Goal: Task Accomplishment & Management: Manage account settings

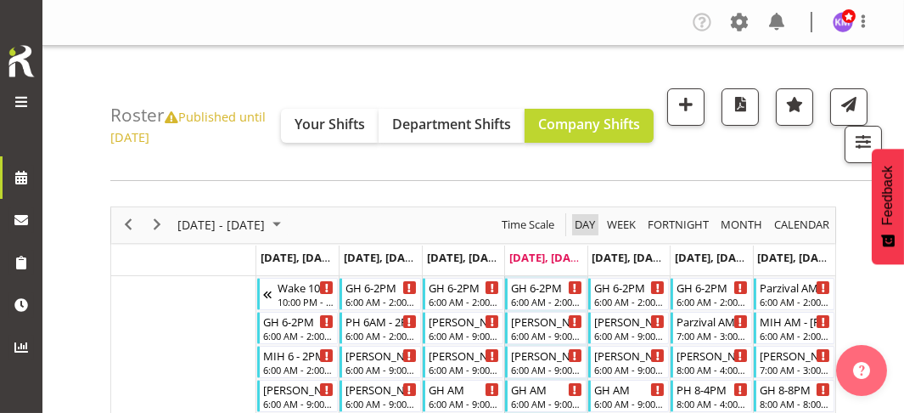
click at [591, 225] on span "Day" at bounding box center [585, 224] width 24 height 21
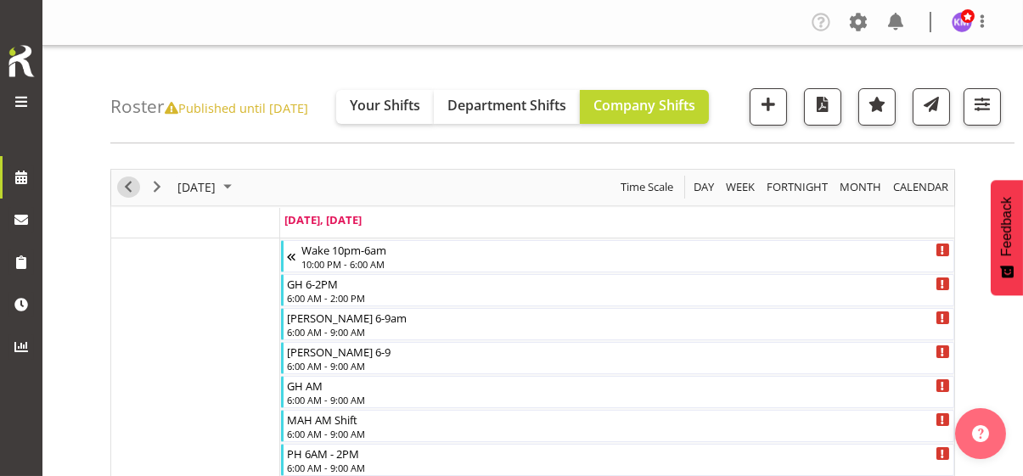
click at [126, 181] on span "Previous" at bounding box center [128, 187] width 20 height 21
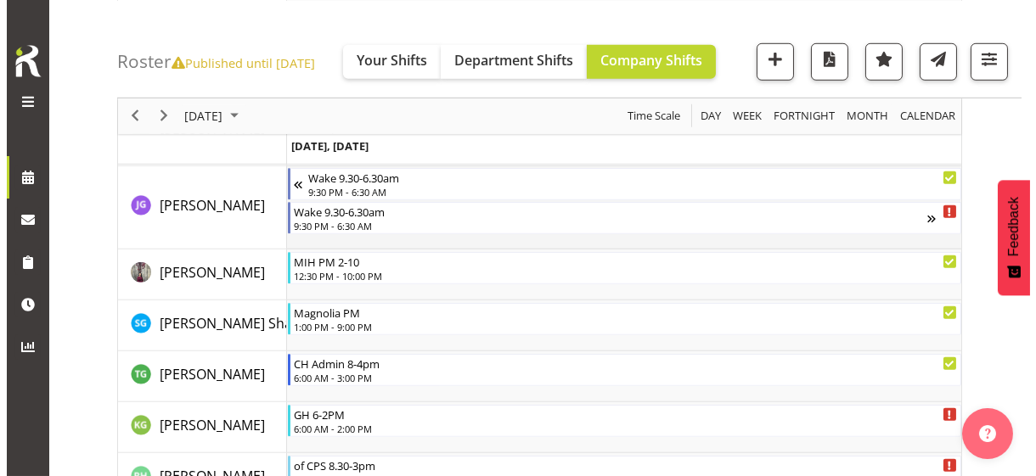
scroll to position [2207, 0]
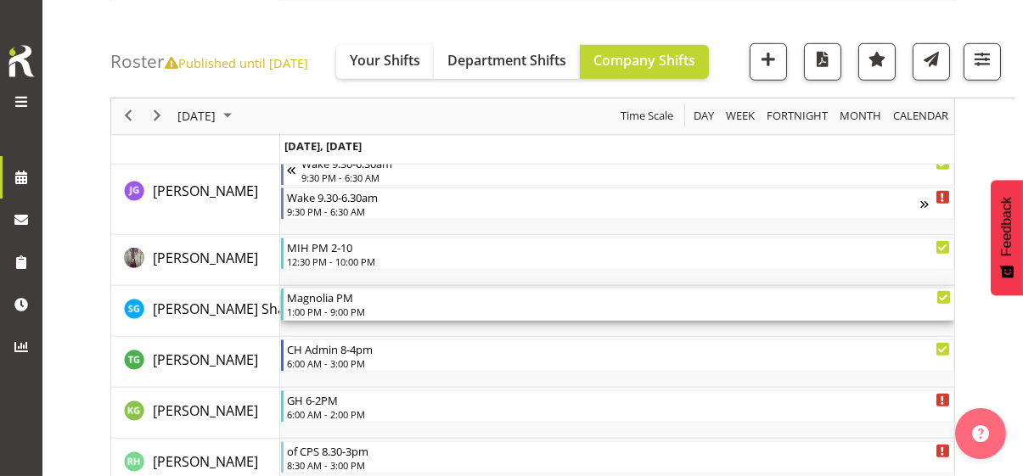
click at [351, 307] on div "1:00 PM - 9:00 PM" at bounding box center [619, 312] width 664 height 14
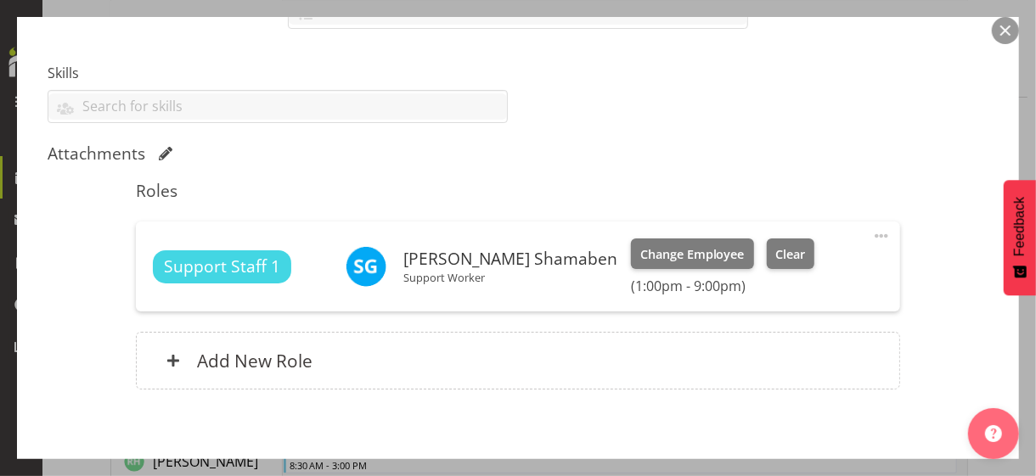
scroll to position [503, 0]
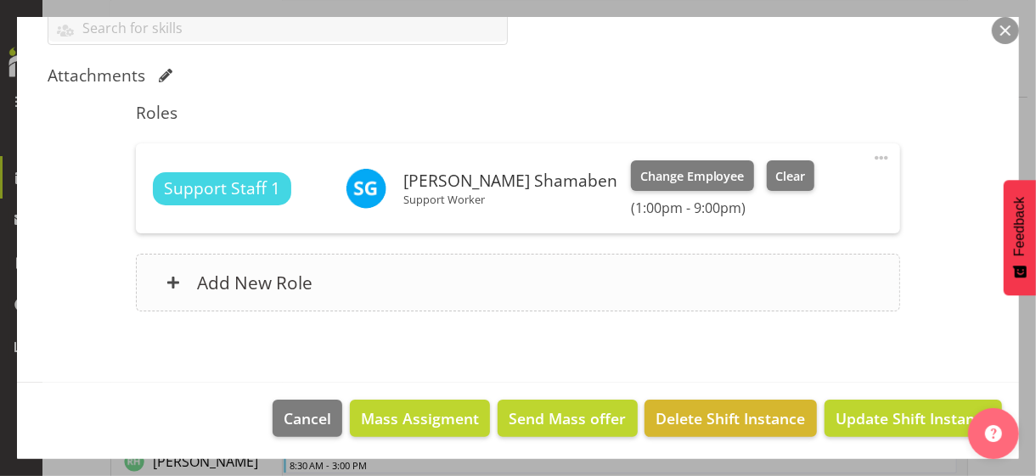
click at [334, 285] on div "Add New Role" at bounding box center [517, 283] width 763 height 58
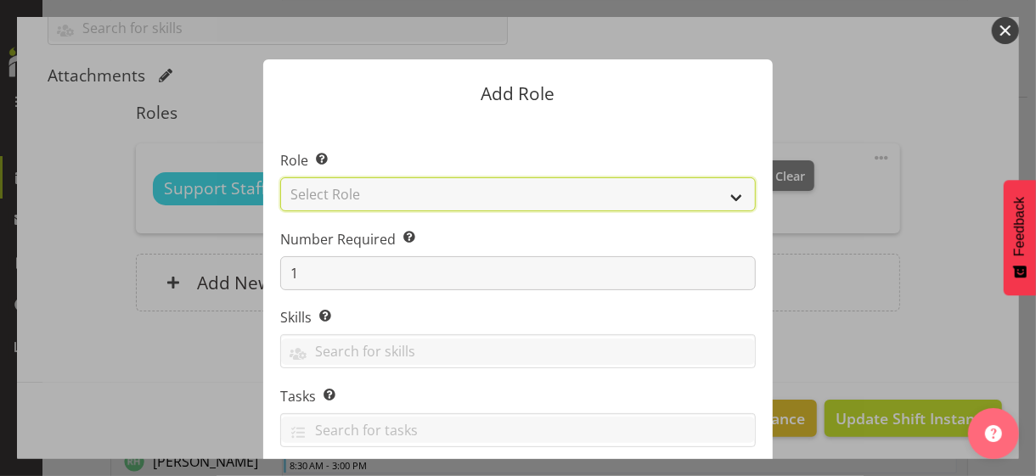
click at [348, 192] on select "Select Role CP House Leader Support Staff Wake" at bounding box center [517, 194] width 475 height 34
select select "1091"
click at [280, 177] on select "Select Role CP House Leader Support Staff Wake" at bounding box center [517, 194] width 475 height 34
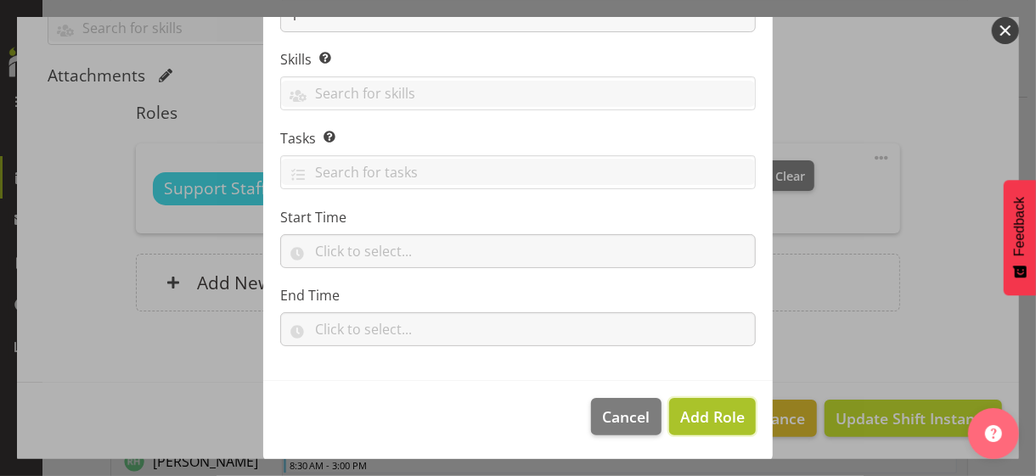
click at [695, 411] on span "Add Role" at bounding box center [712, 417] width 65 height 20
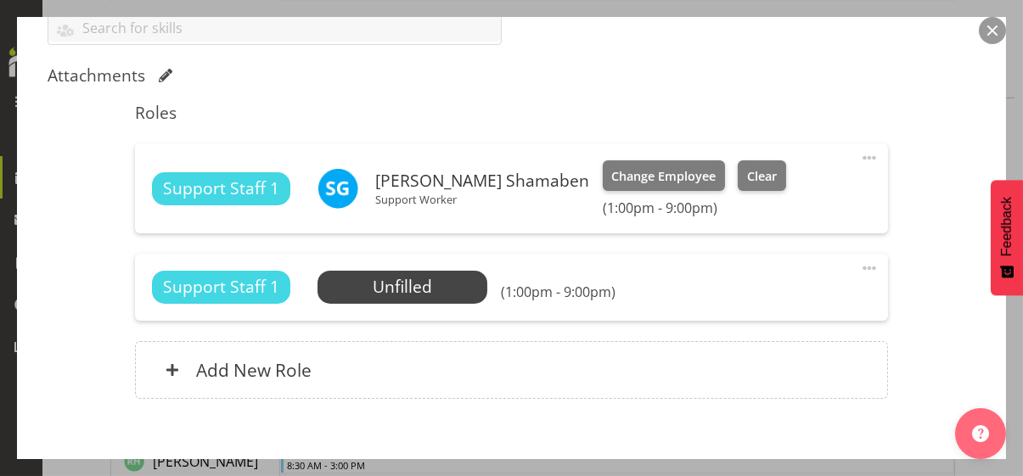
click at [859, 263] on span at bounding box center [869, 268] width 20 height 20
click at [767, 301] on link "Edit" at bounding box center [798, 305] width 163 height 31
select select "9"
select select "2025"
select select "13"
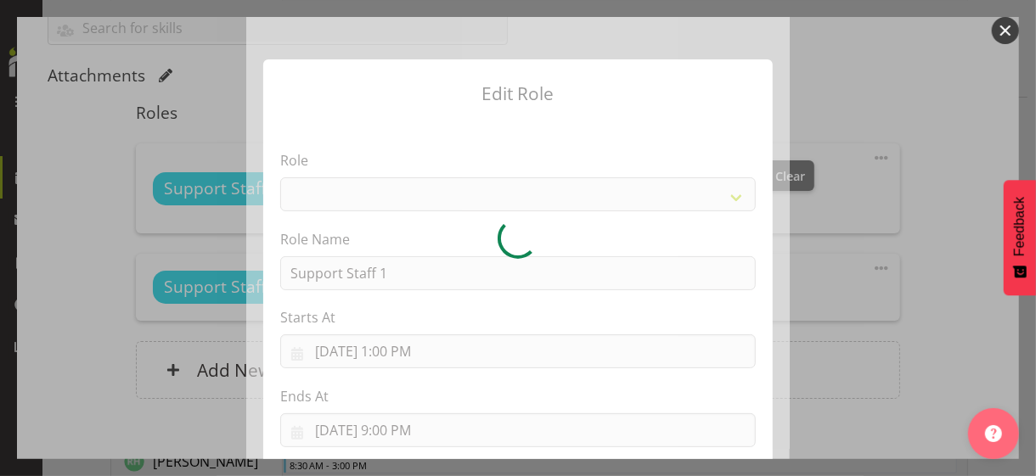
select select "1091"
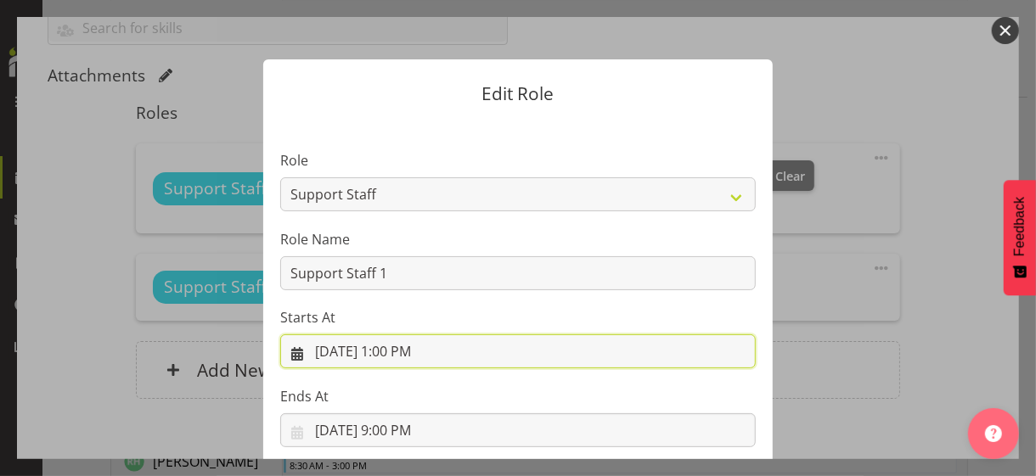
click at [398, 351] on input "[DATE] 1:00 PM" at bounding box center [517, 351] width 475 height 34
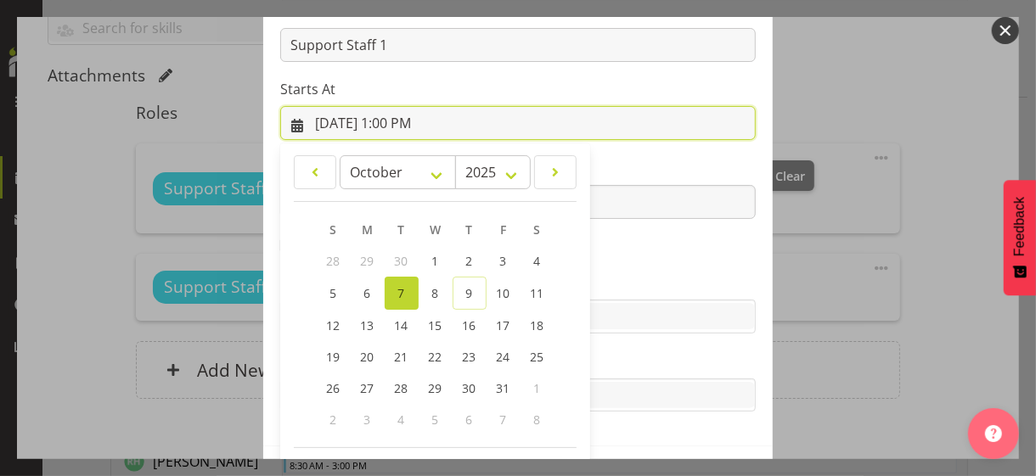
scroll to position [295, 0]
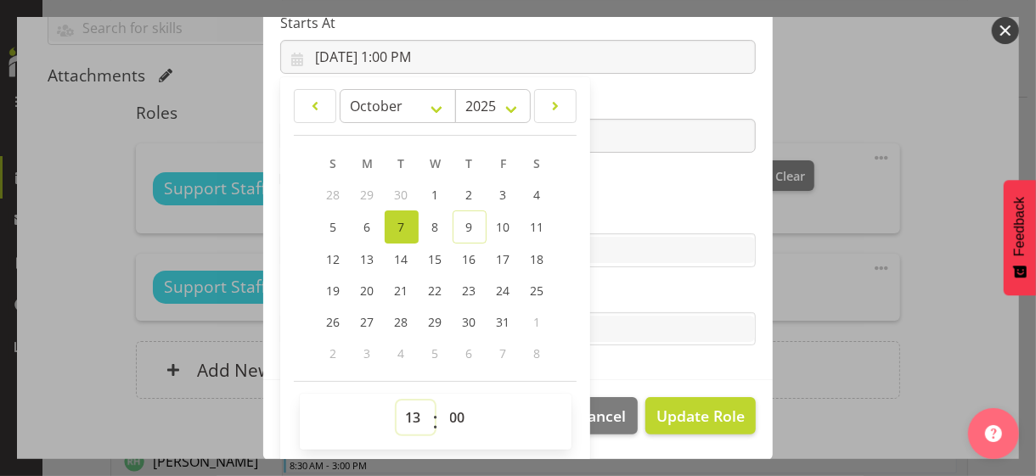
click at [406, 412] on select "00 01 02 03 04 05 06 07 08 09 10 11 12 13 14 15 16 17 18 19 20 21 22 23" at bounding box center [415, 418] width 38 height 34
select select "15"
click at [396, 401] on select "00 01 02 03 04 05 06 07 08 09 10 11 12 13 14 15 16 17 18 19 20 21 22 23" at bounding box center [415, 418] width 38 height 34
type input "[DATE] 3:00 PM"
drag, startPoint x: 604, startPoint y: 196, endPoint x: 586, endPoint y: 199, distance: 18.9
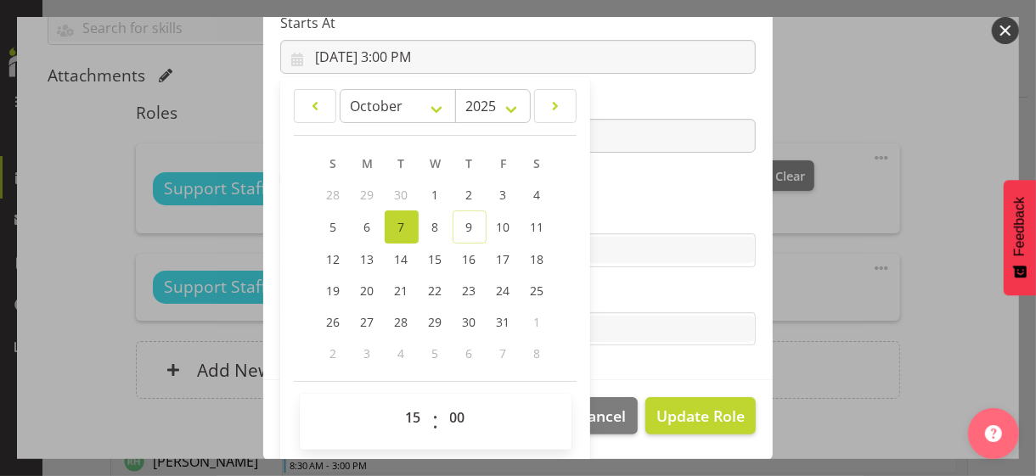
click at [604, 196] on section "Role CP House Leader Support Staff Wake Role Name Support Staff 1 Starts At [DA…" at bounding box center [517, 102] width 509 height 555
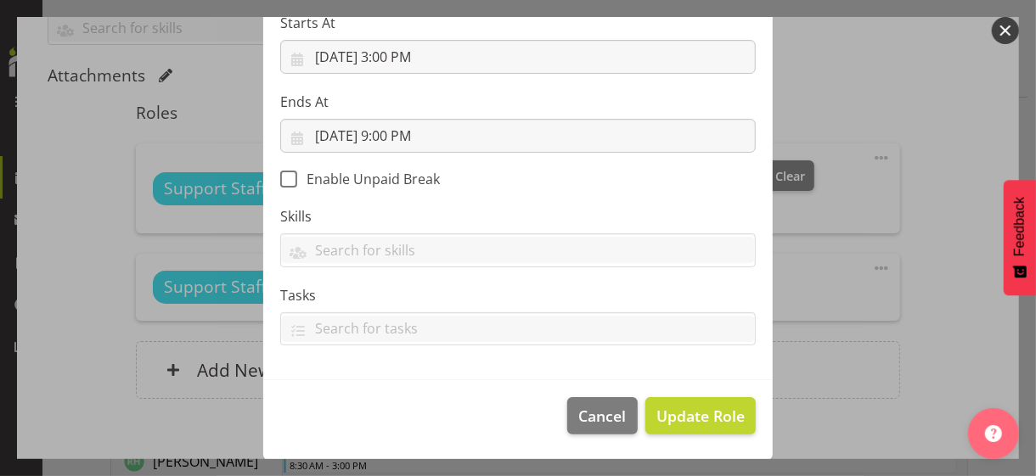
scroll to position [294, 0]
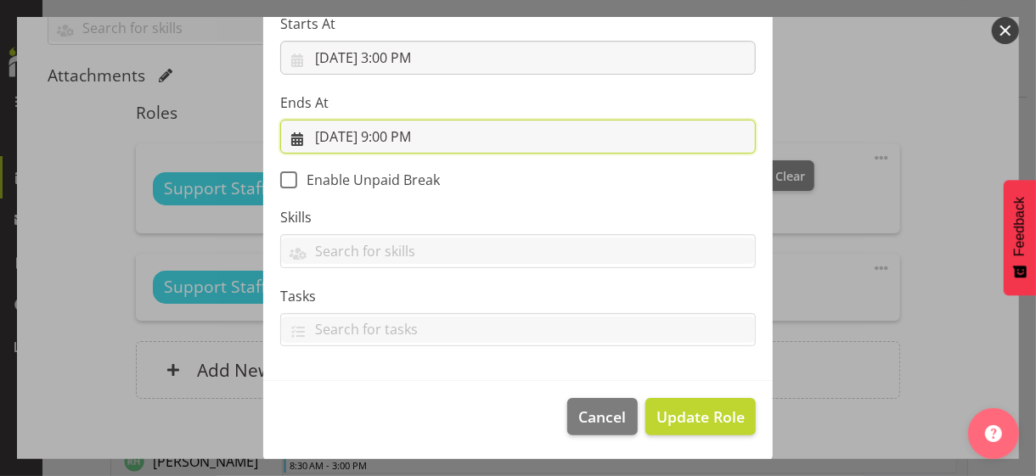
click at [388, 137] on input "[DATE] 9:00 PM" at bounding box center [517, 137] width 475 height 34
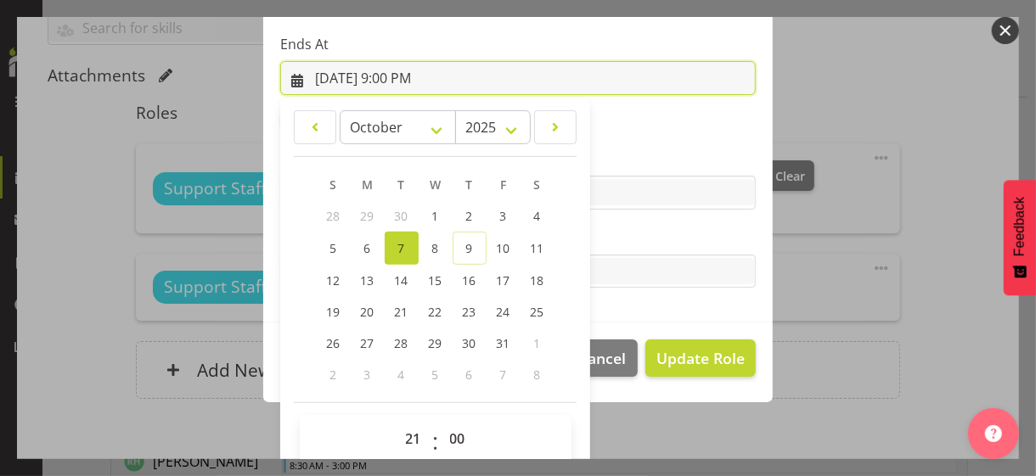
scroll to position [374, 0]
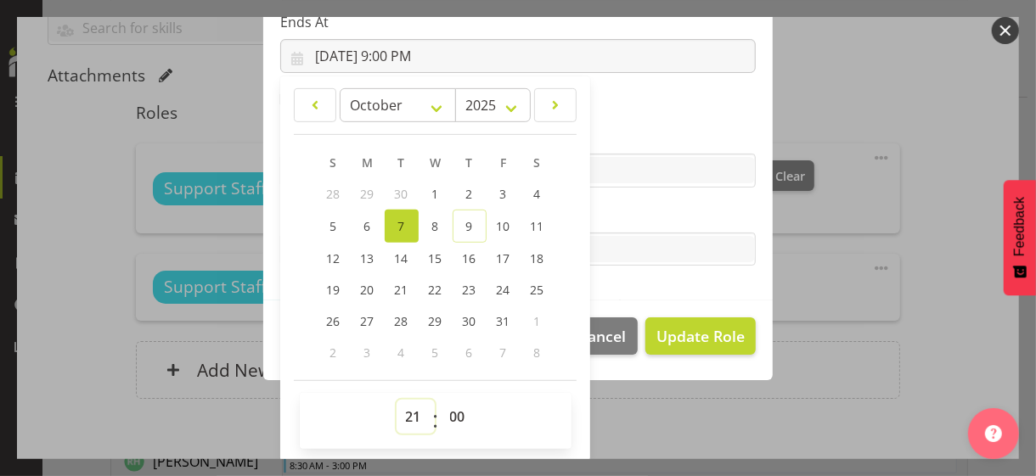
drag, startPoint x: 408, startPoint y: 416, endPoint x: 408, endPoint y: 402, distance: 13.6
click at [408, 412] on select "00 01 02 03 04 05 06 07 08 09 10 11 12 13 14 15 16 17 18 19 20 21 22 23" at bounding box center [415, 417] width 38 height 34
select select "20"
click at [396, 400] on select "00 01 02 03 04 05 06 07 08 09 10 11 12 13 14 15 16 17 18 19 20 21 22 23" at bounding box center [415, 417] width 38 height 34
type input "[DATE] 8:00 PM"
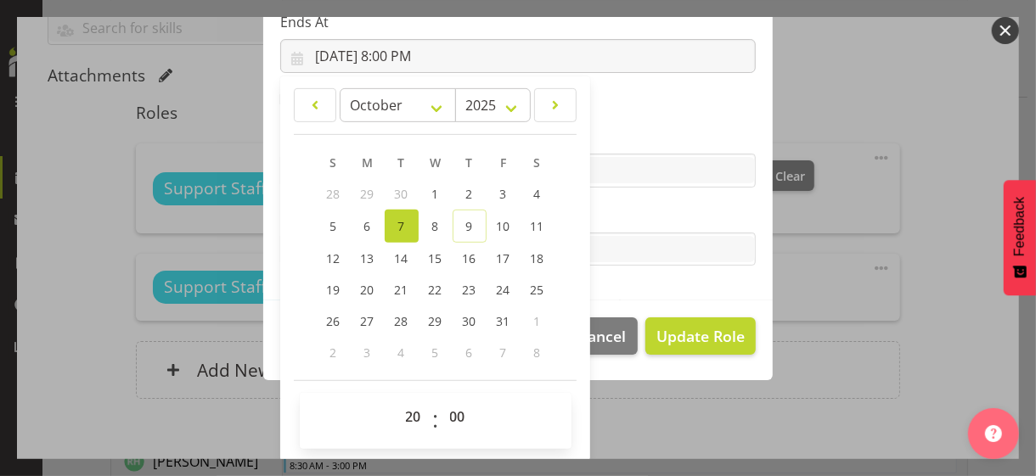
click at [608, 208] on label "Tasks" at bounding box center [517, 215] width 475 height 20
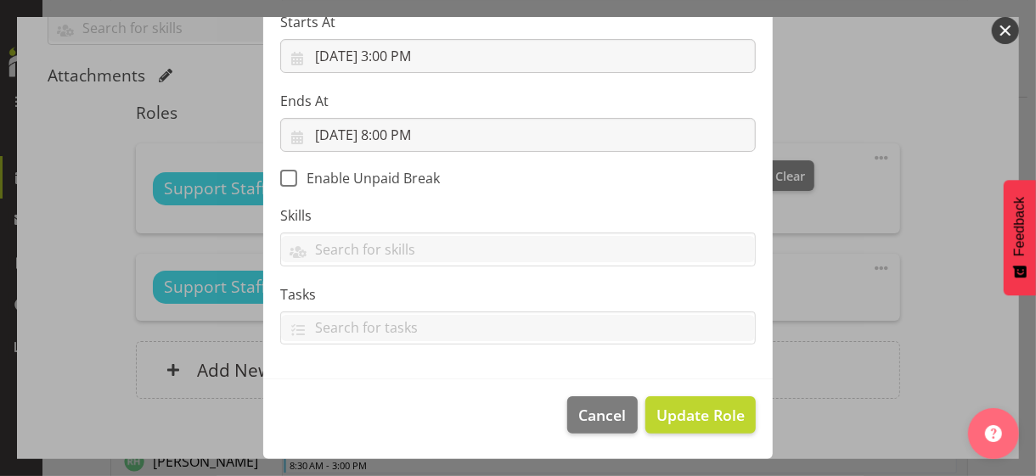
scroll to position [294, 0]
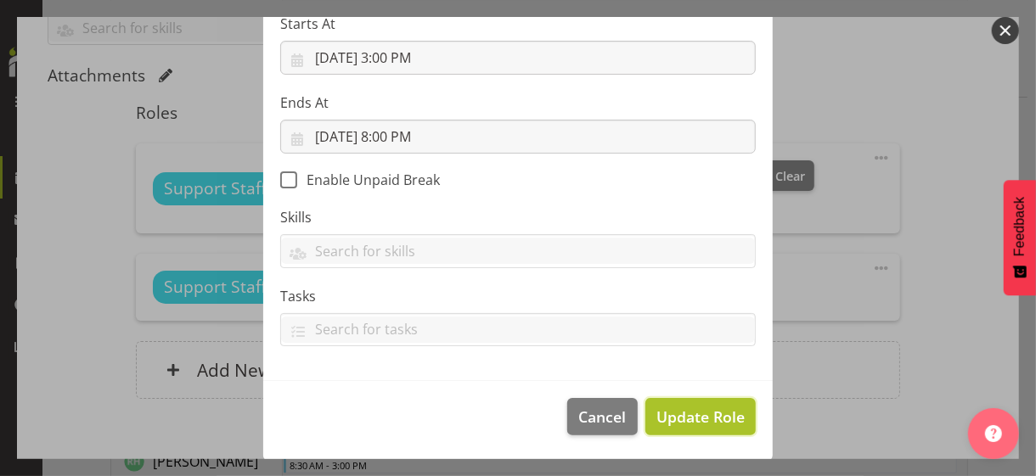
click at [683, 412] on span "Update Role" at bounding box center [700, 417] width 88 height 22
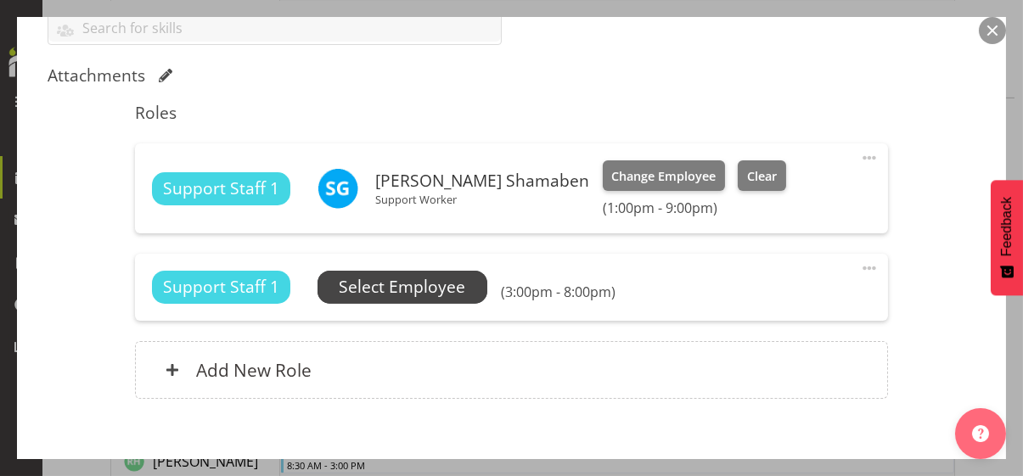
click at [429, 288] on span "Select Employee" at bounding box center [402, 287] width 126 height 25
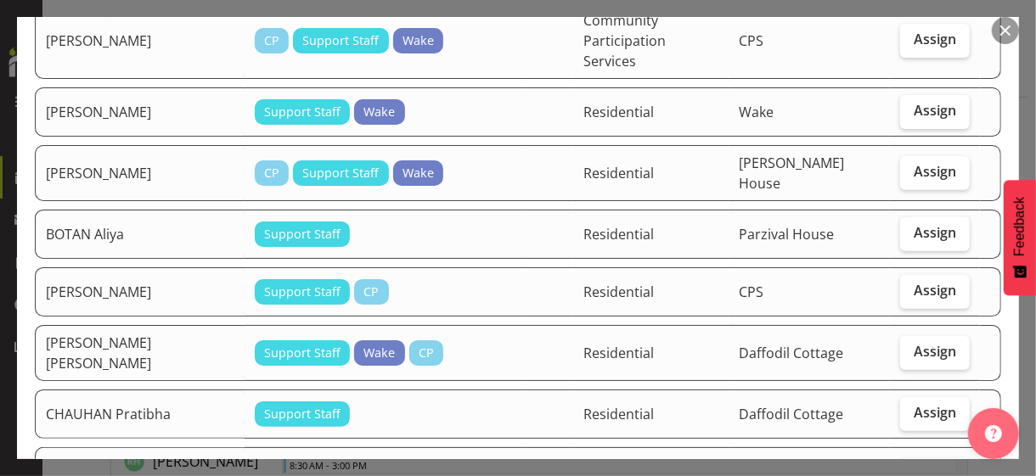
scroll to position [255, 0]
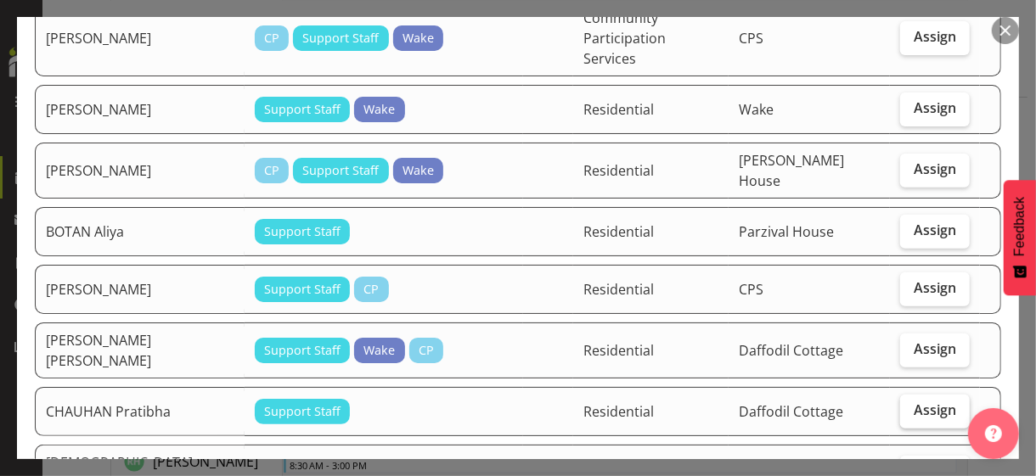
click at [903, 402] on span "Assign" at bounding box center [934, 410] width 42 height 17
click at [903, 405] on input "Assign" at bounding box center [905, 410] width 11 height 11
checkbox input "true"
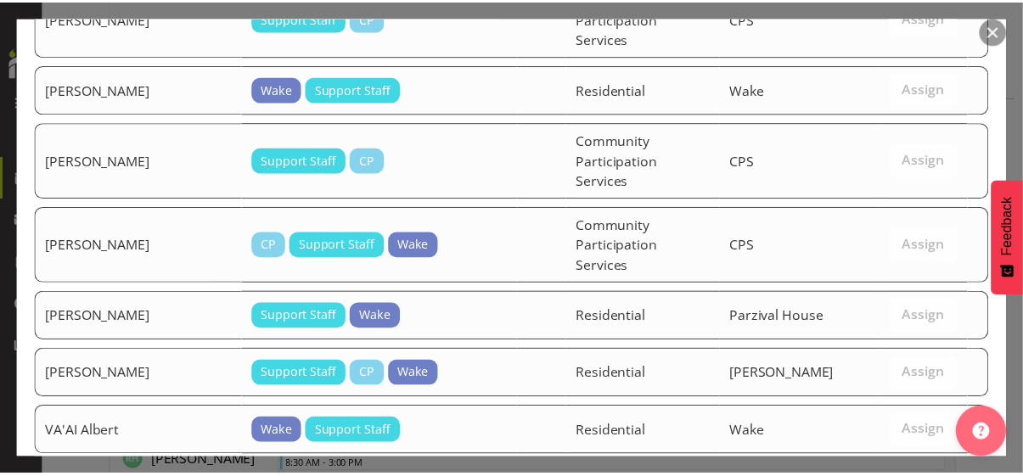
scroll to position [2161, 0]
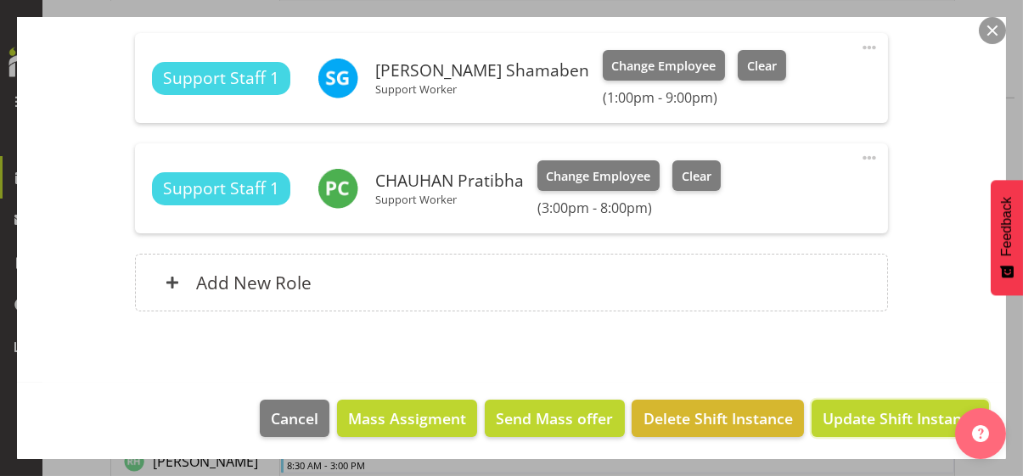
click at [855, 410] on span "Update Shift Instance" at bounding box center [900, 419] width 155 height 22
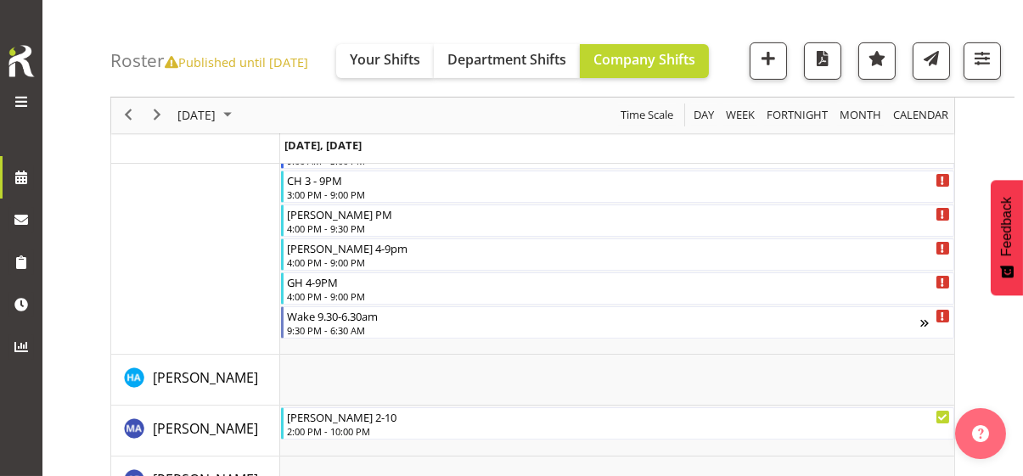
scroll to position [2207, 0]
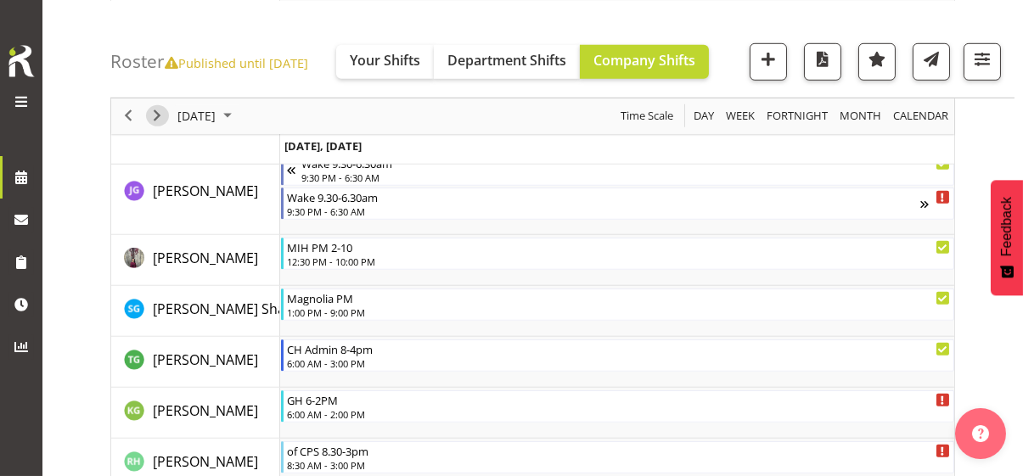
drag, startPoint x: 162, startPoint y: 115, endPoint x: 175, endPoint y: 121, distance: 14.4
click at [162, 115] on span "Next" at bounding box center [157, 115] width 20 height 21
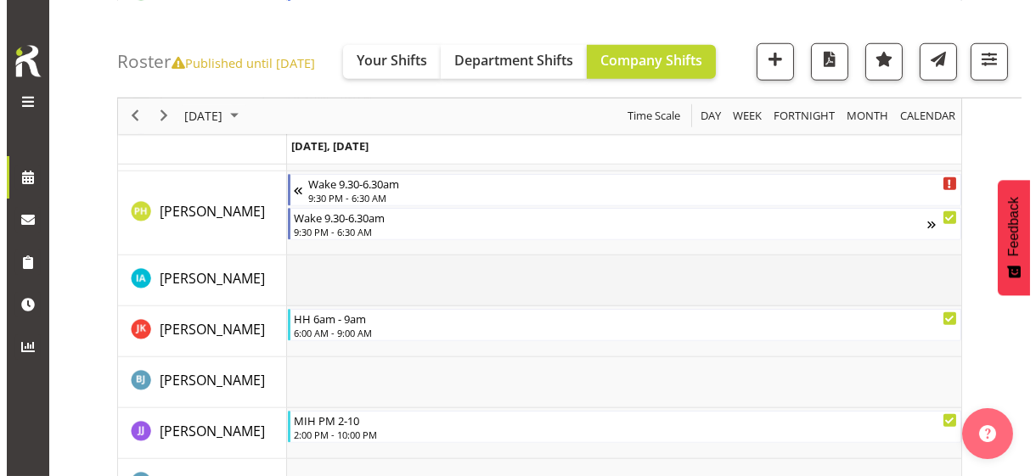
scroll to position [2662, 0]
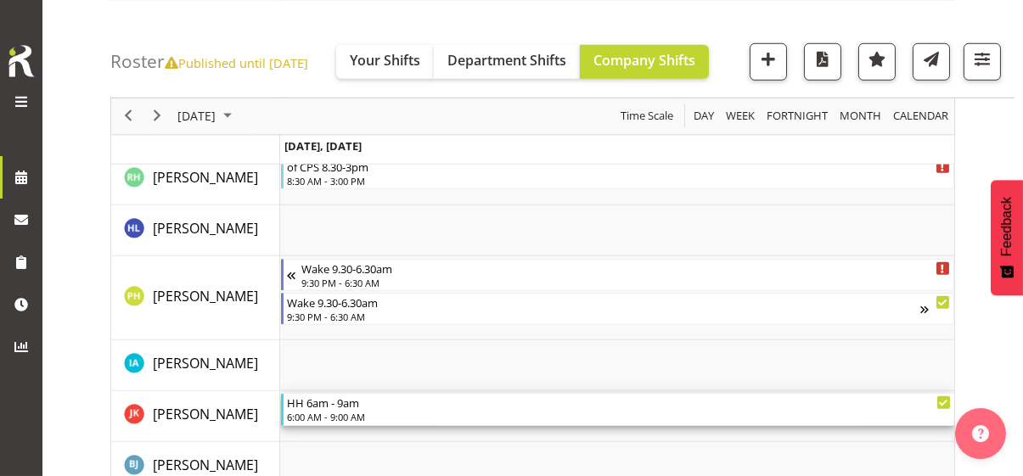
click at [361, 410] on div "6:00 AM - 9:00 AM" at bounding box center [619, 417] width 664 height 14
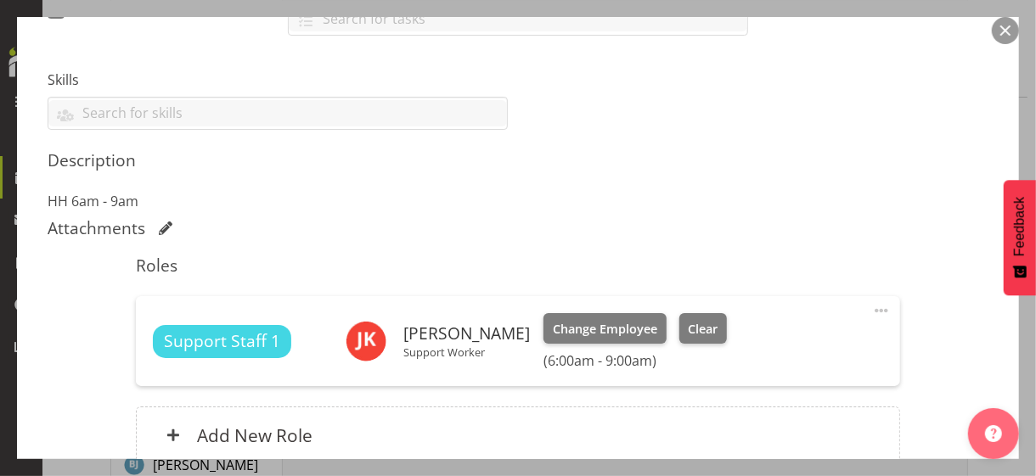
scroll to position [424, 0]
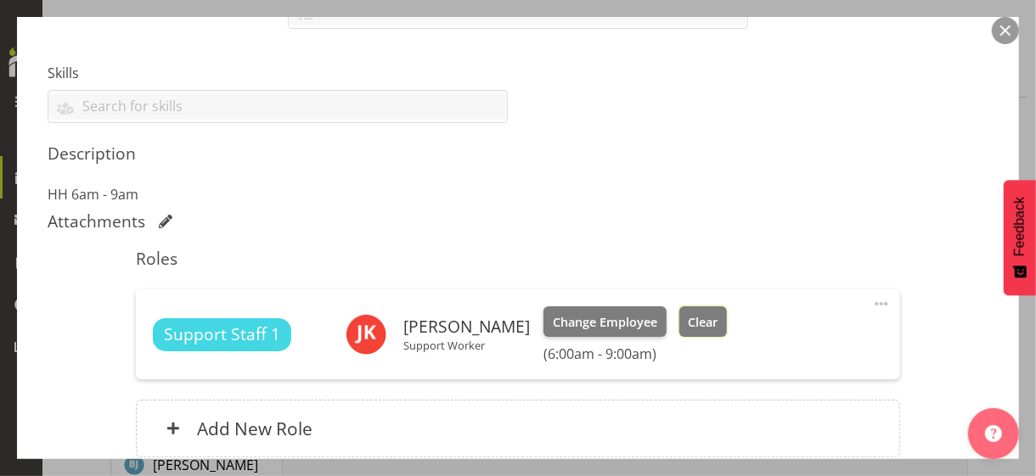
click at [717, 317] on span "Clear" at bounding box center [703, 322] width 30 height 19
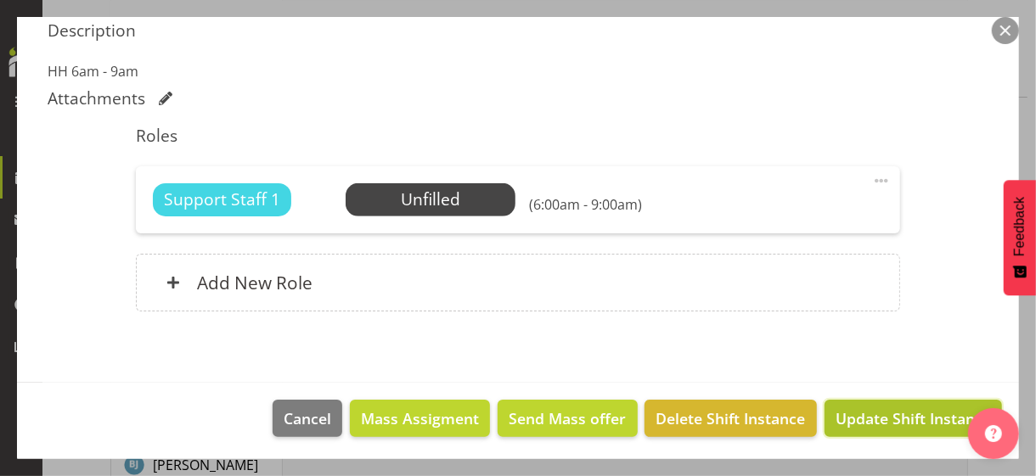
click at [846, 412] on span "Update Shift Instance" at bounding box center [912, 419] width 155 height 22
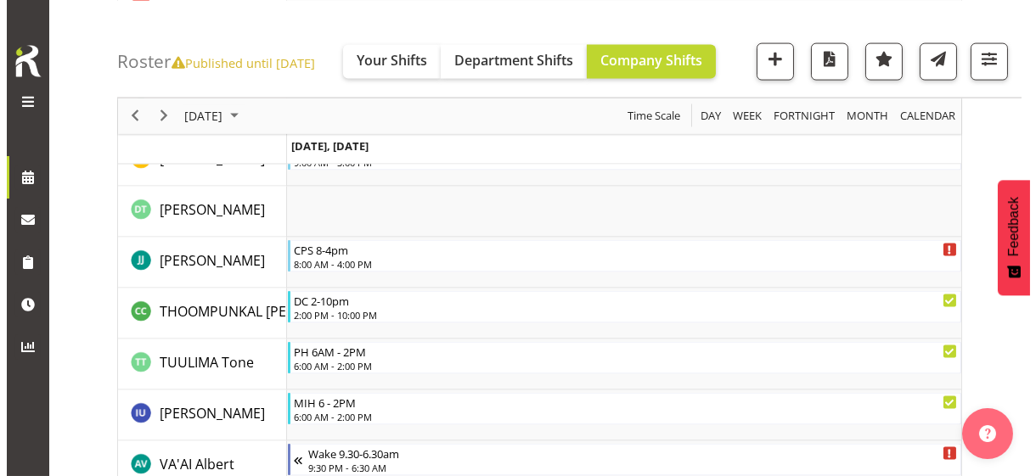
scroll to position [5157, 0]
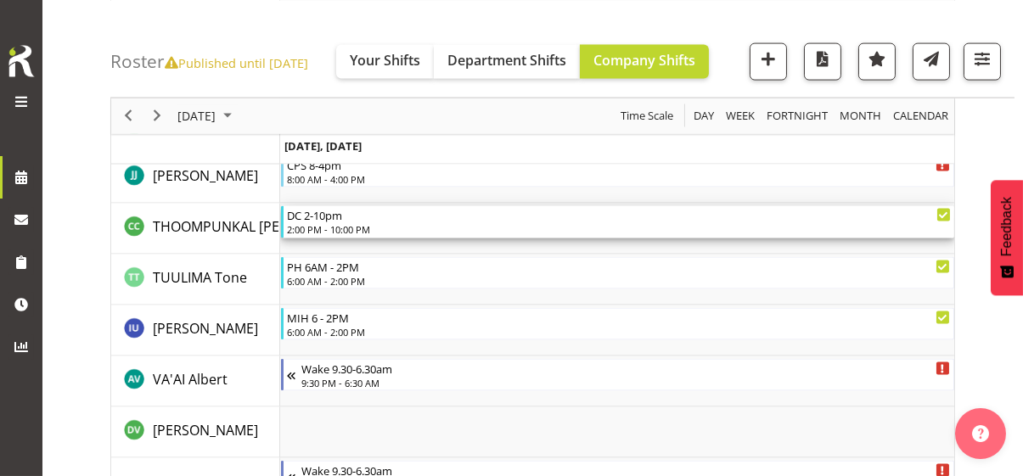
click at [363, 228] on div "2:00 PM - 10:00 PM" at bounding box center [619, 229] width 664 height 14
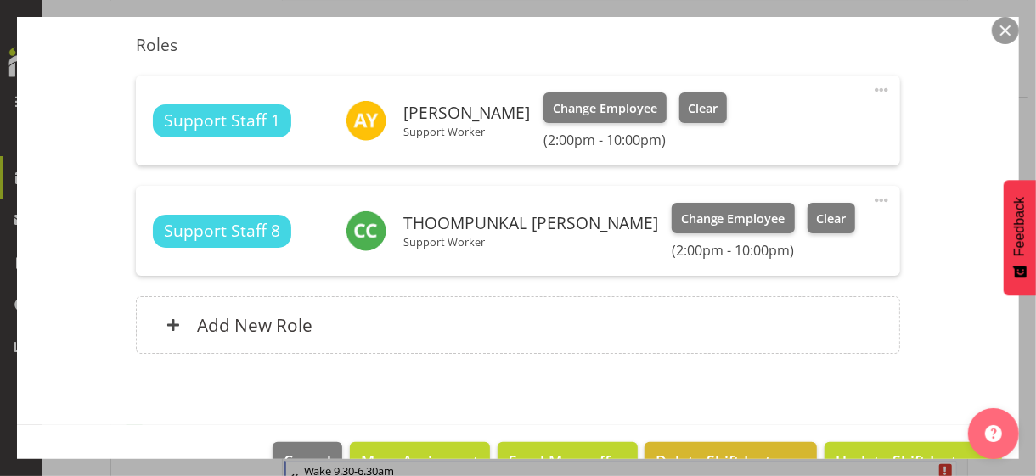
scroll to position [613, 0]
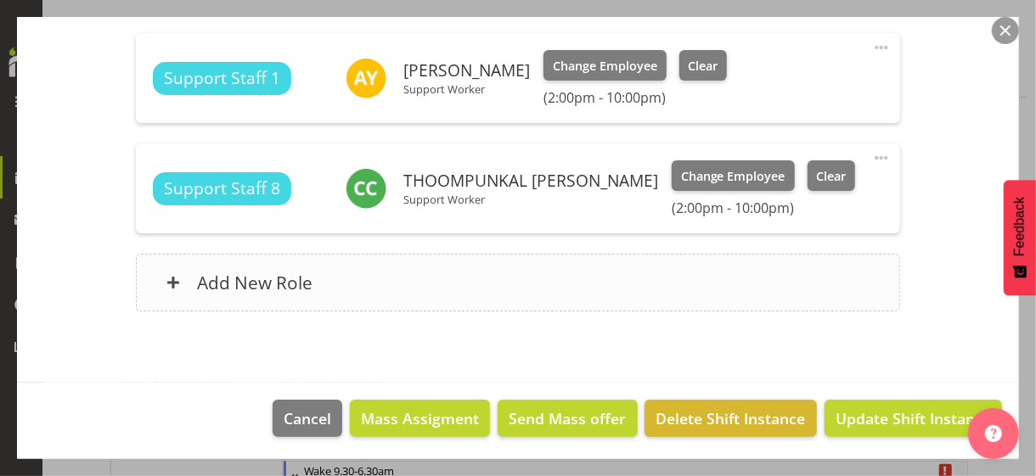
click at [353, 273] on div "Add New Role" at bounding box center [517, 283] width 763 height 58
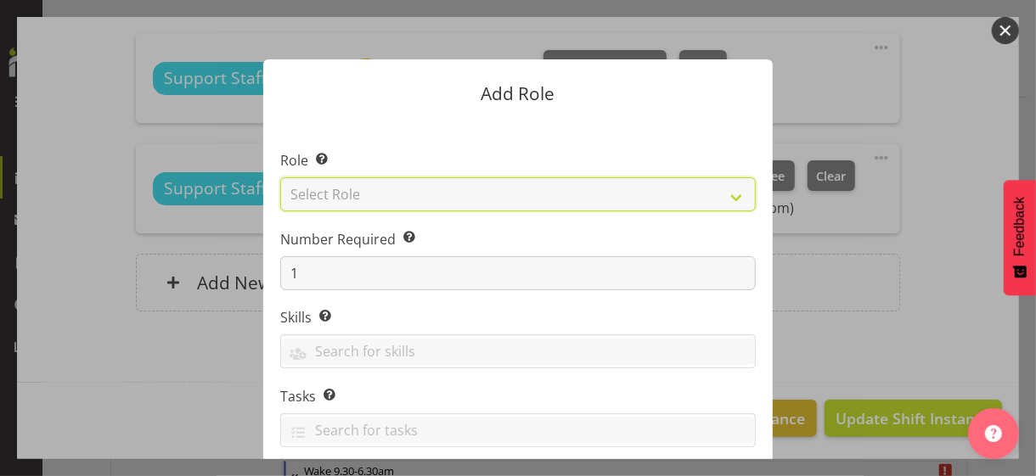
click at [374, 198] on select "Select Role CP House Leader Support Staff Wake" at bounding box center [517, 194] width 475 height 34
select select "1091"
click at [280, 177] on select "Select Role CP House Leader Support Staff Wake" at bounding box center [517, 194] width 475 height 34
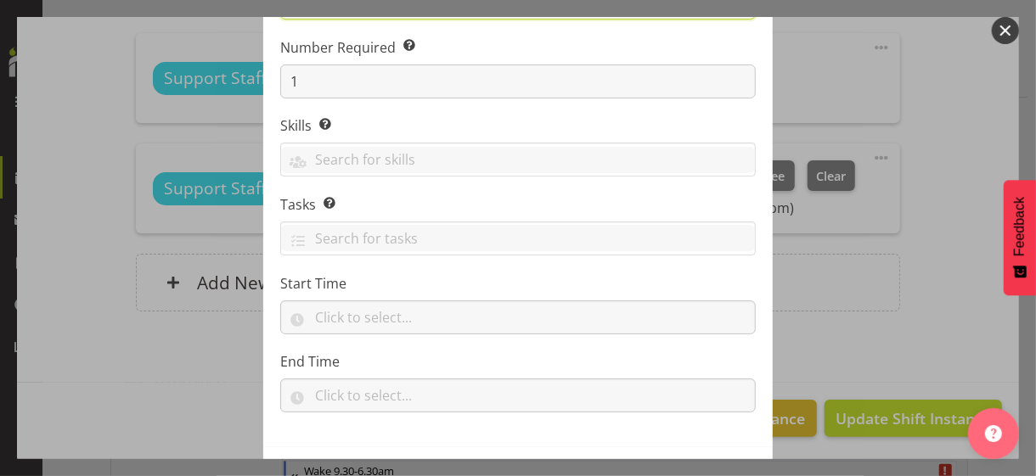
scroll to position [258, 0]
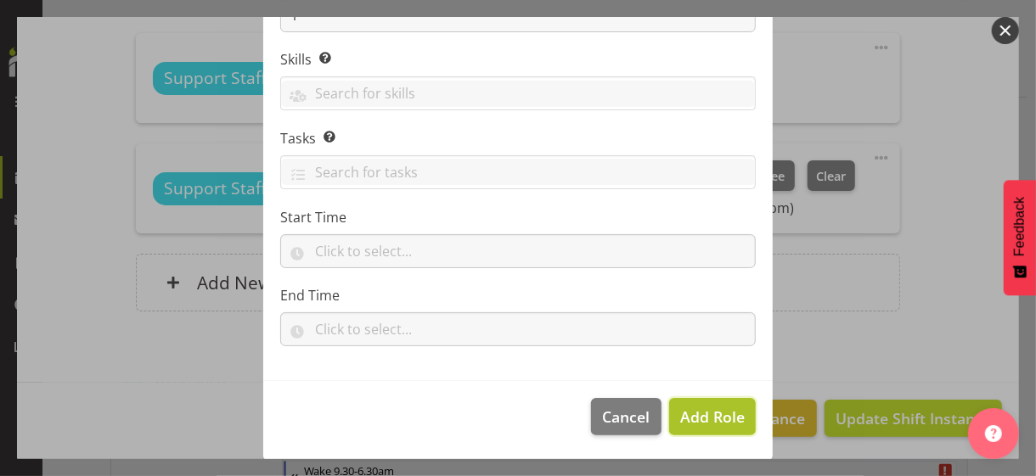
click at [692, 412] on span "Add Role" at bounding box center [712, 417] width 65 height 20
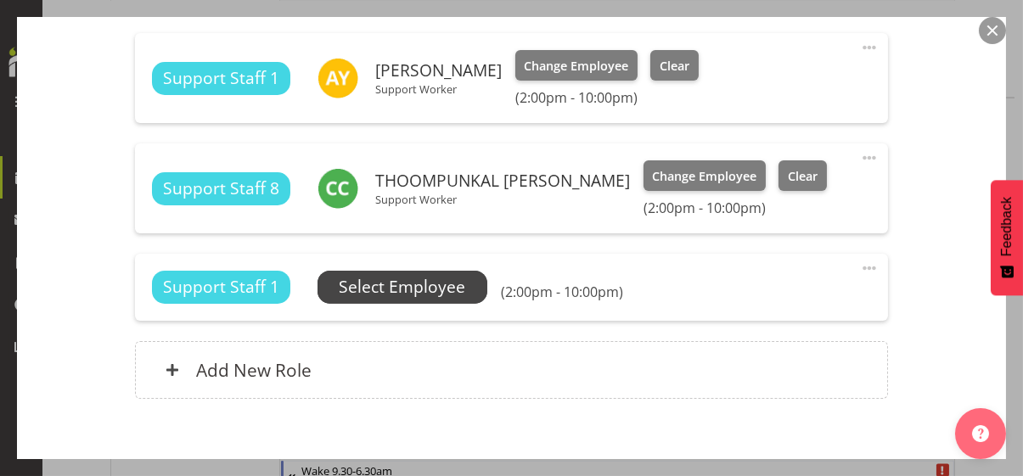
click at [436, 289] on span "Select Employee" at bounding box center [402, 287] width 126 height 25
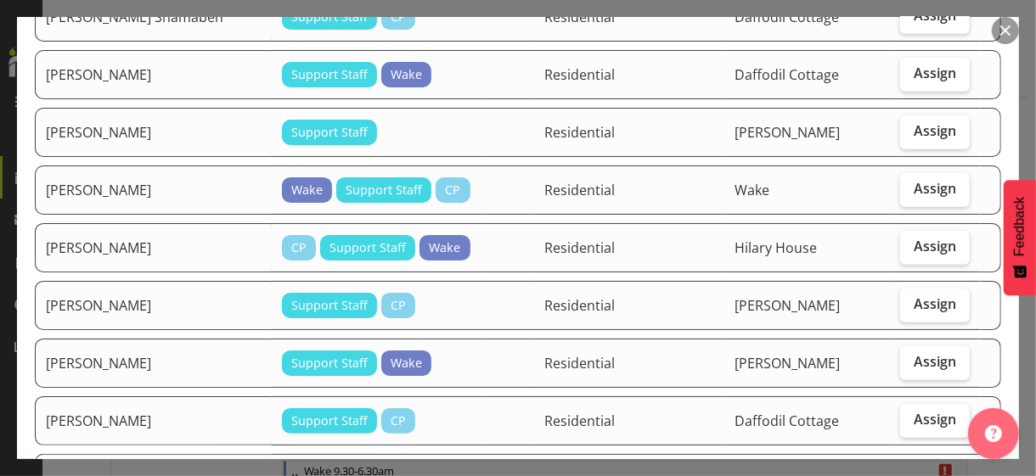
scroll to position [764, 0]
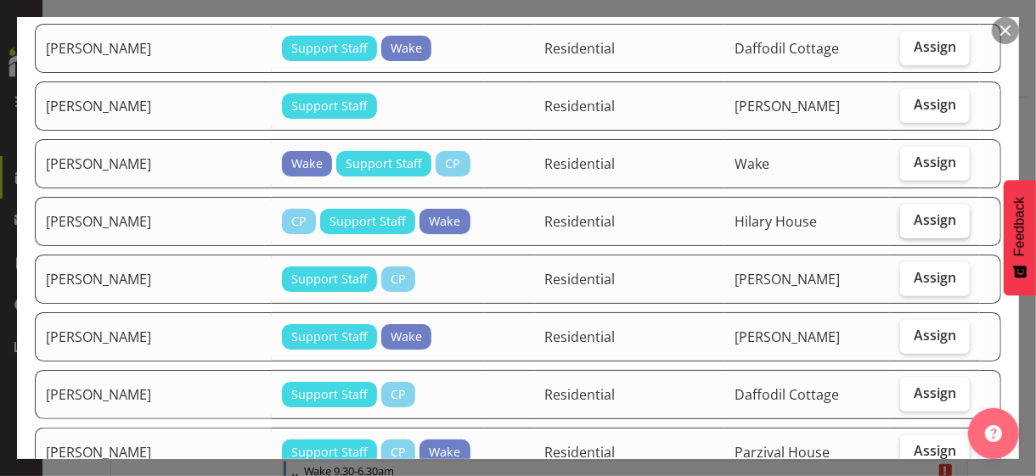
click at [903, 211] on span "Assign" at bounding box center [934, 219] width 42 height 17
click at [903, 215] on input "Assign" at bounding box center [905, 220] width 11 height 11
checkbox input "true"
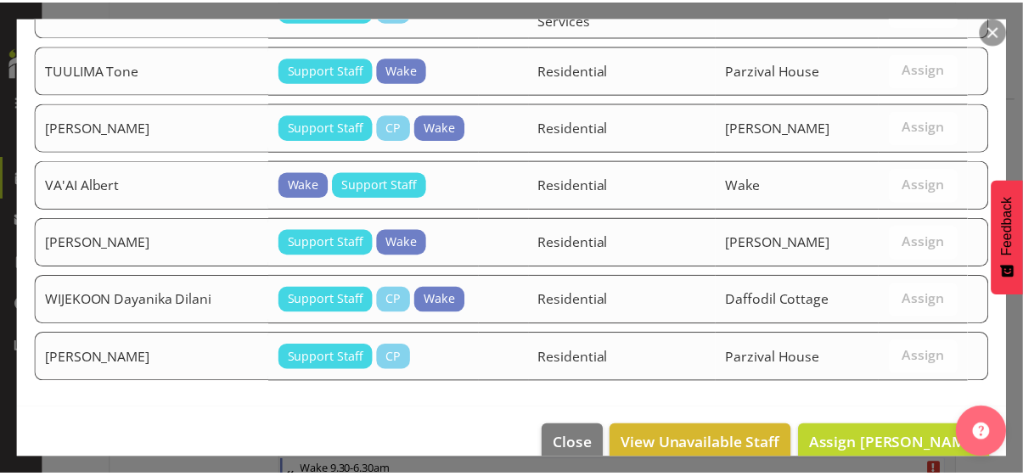
scroll to position [1688, 0]
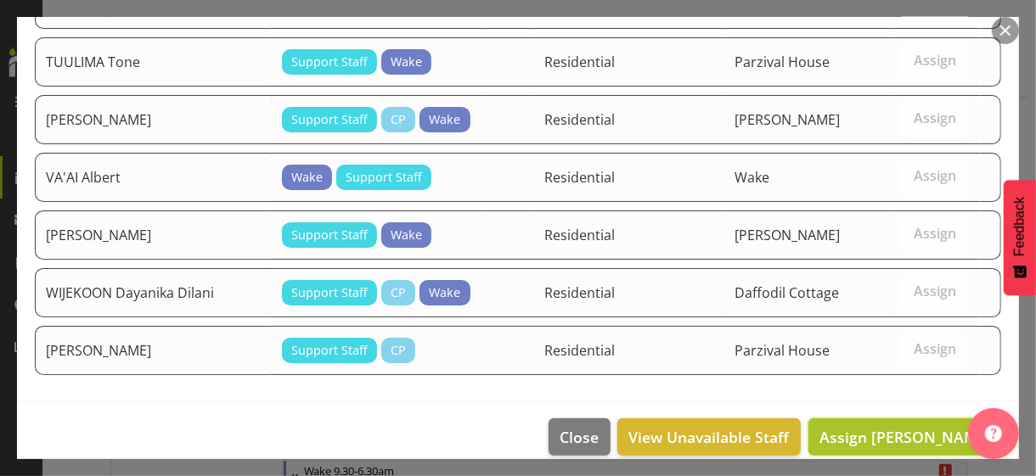
click at [875, 412] on span "Assign [PERSON_NAME]" at bounding box center [904, 437] width 171 height 20
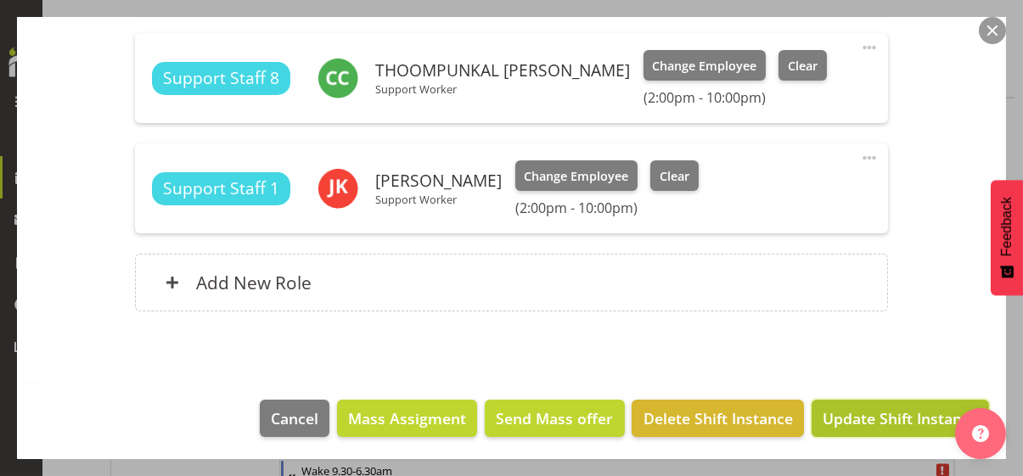
click at [868, 412] on span "Update Shift Instance" at bounding box center [900, 419] width 155 height 22
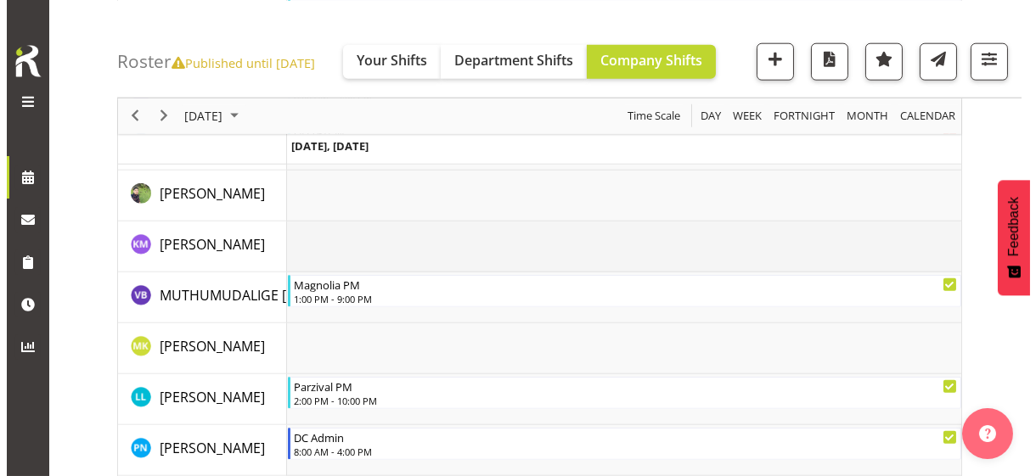
scroll to position [3460, 0]
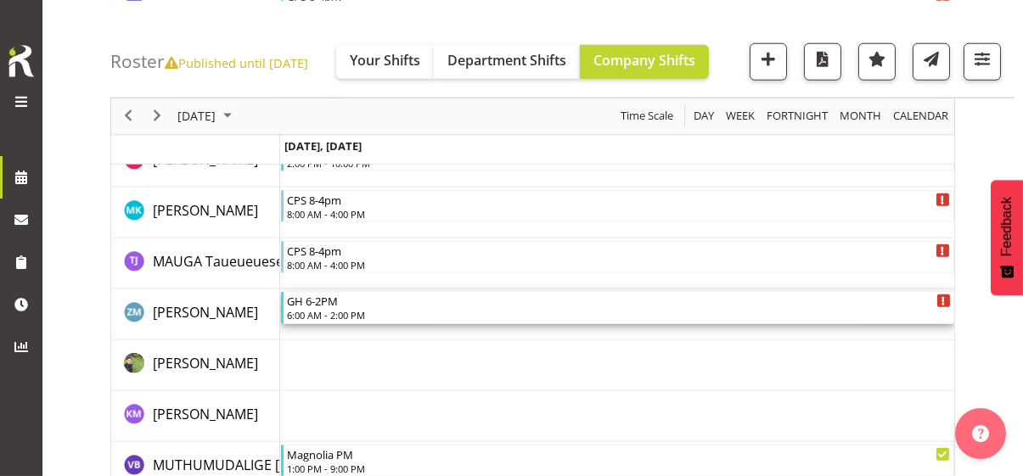
click at [350, 310] on div "6:00 AM - 2:00 PM" at bounding box center [619, 315] width 664 height 14
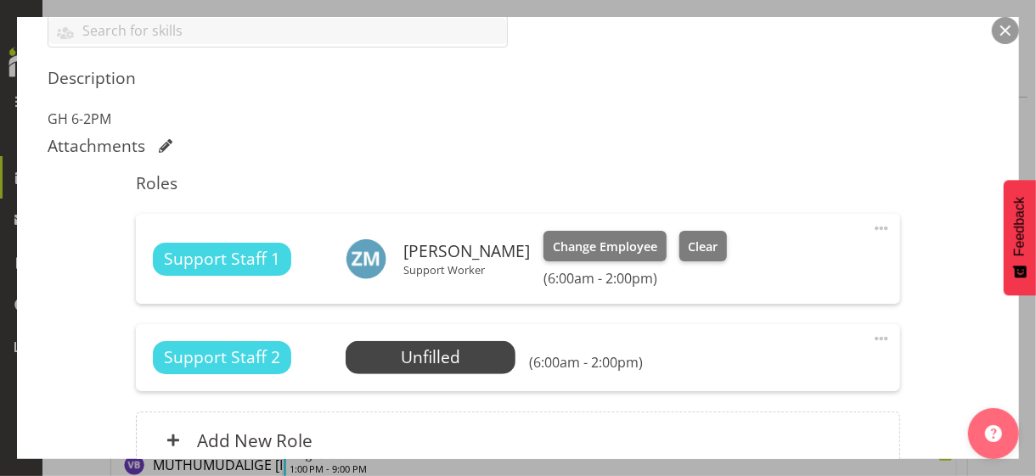
scroll to position [509, 0]
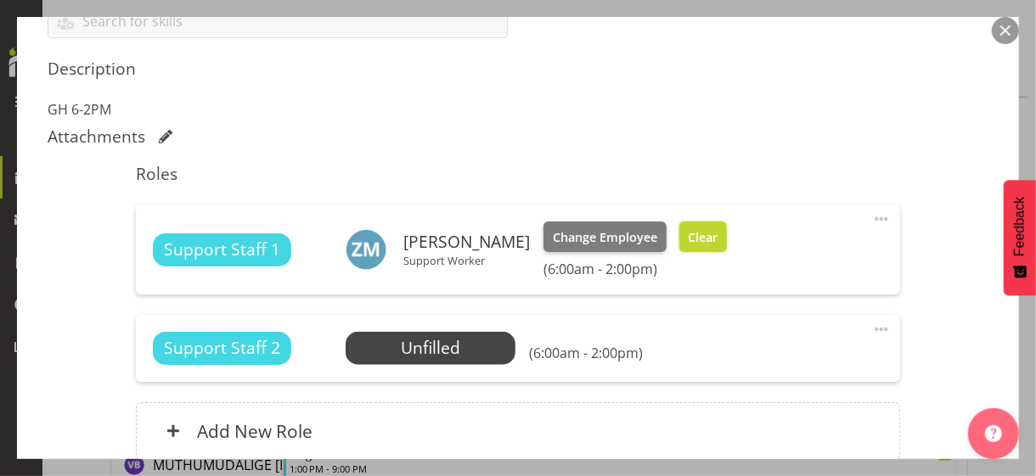
click at [706, 231] on span "Clear" at bounding box center [703, 237] width 30 height 19
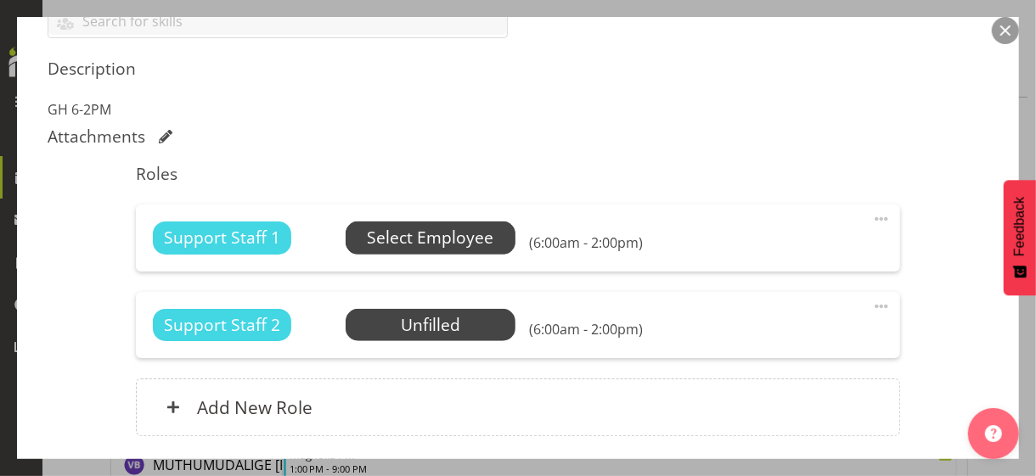
click at [441, 234] on span "Select Employee" at bounding box center [430, 238] width 126 height 25
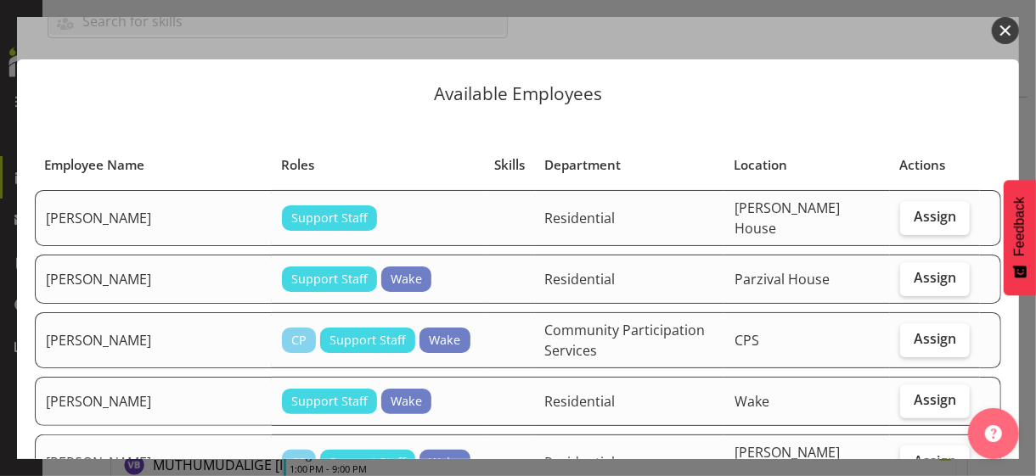
scroll to position [85, 0]
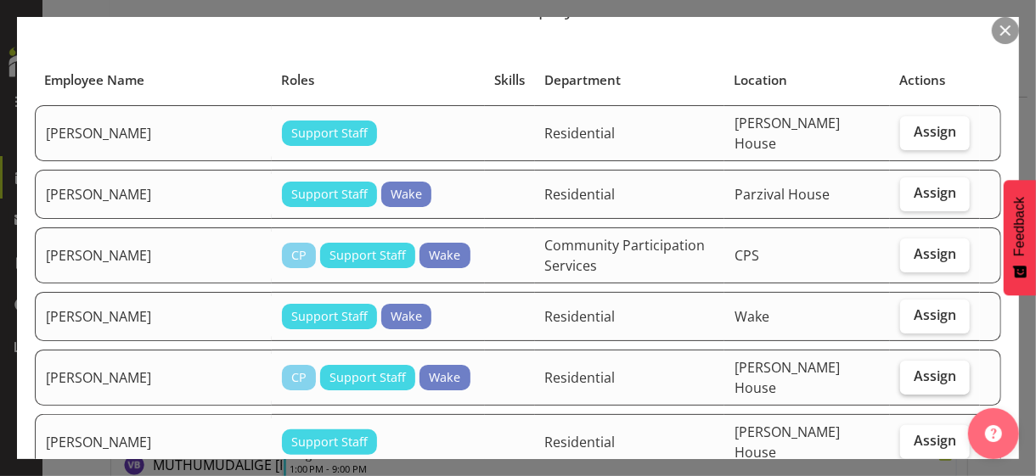
click at [903, 368] on span "Assign" at bounding box center [934, 376] width 42 height 17
click at [903, 371] on input "Assign" at bounding box center [905, 376] width 11 height 11
checkbox input "true"
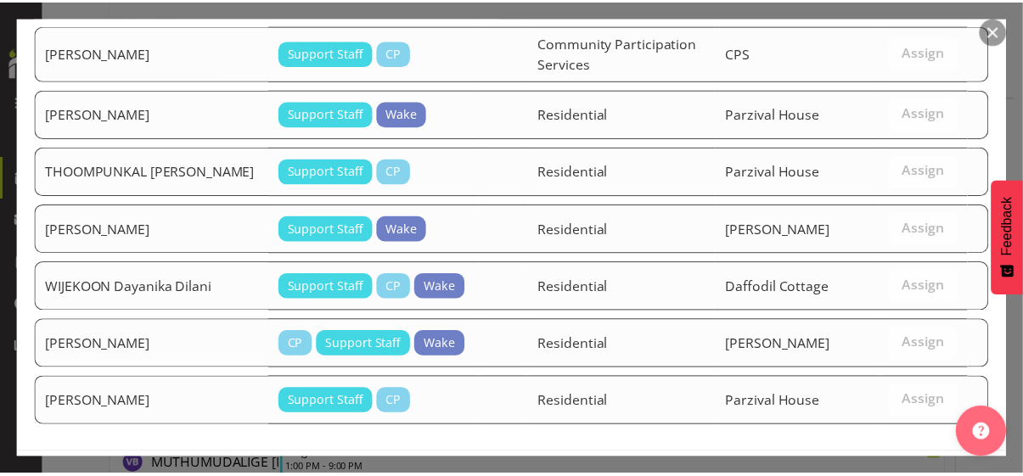
scroll to position [2205, 0]
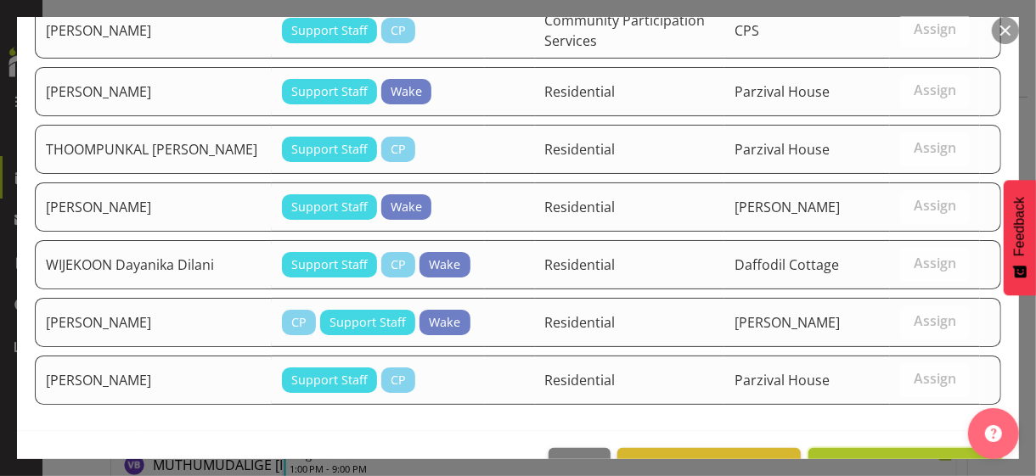
click at [903, 412] on span "Assign [PERSON_NAME]" at bounding box center [904, 467] width 171 height 20
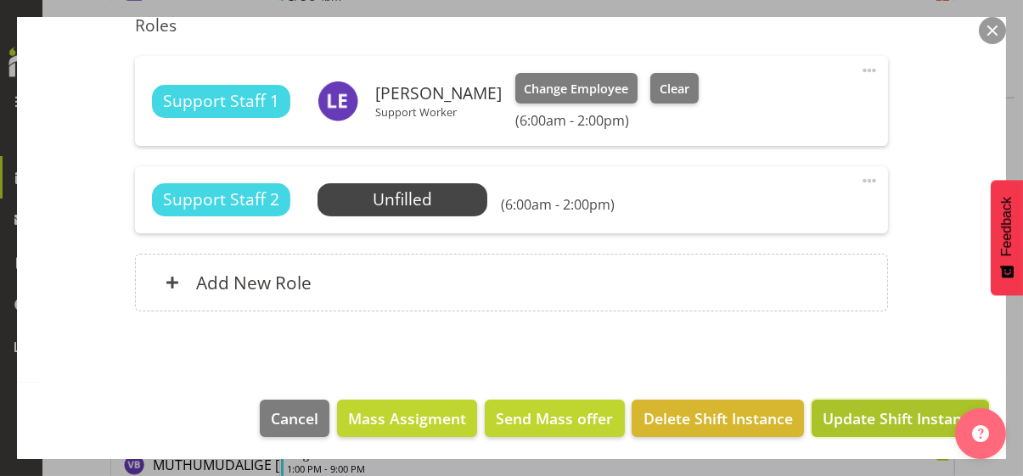
click at [902, 412] on span "Update Shift Instance" at bounding box center [900, 419] width 155 height 22
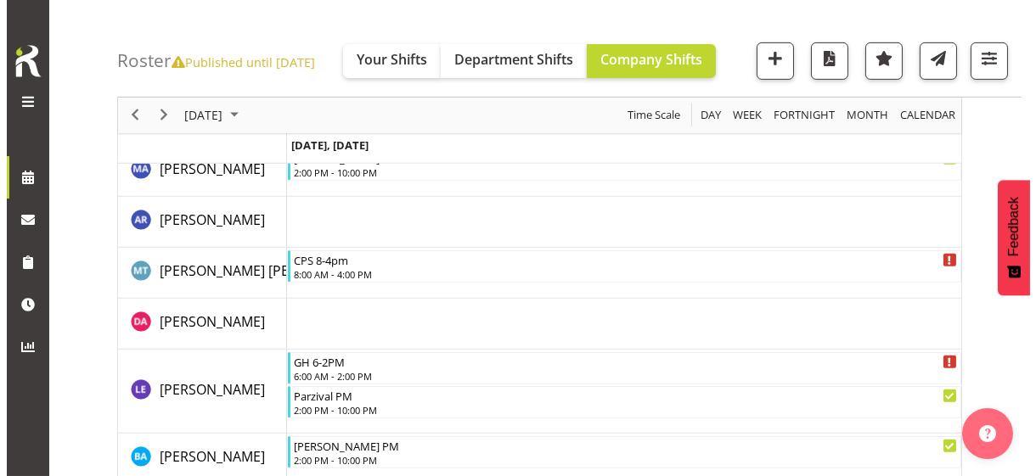
scroll to position [1540, 0]
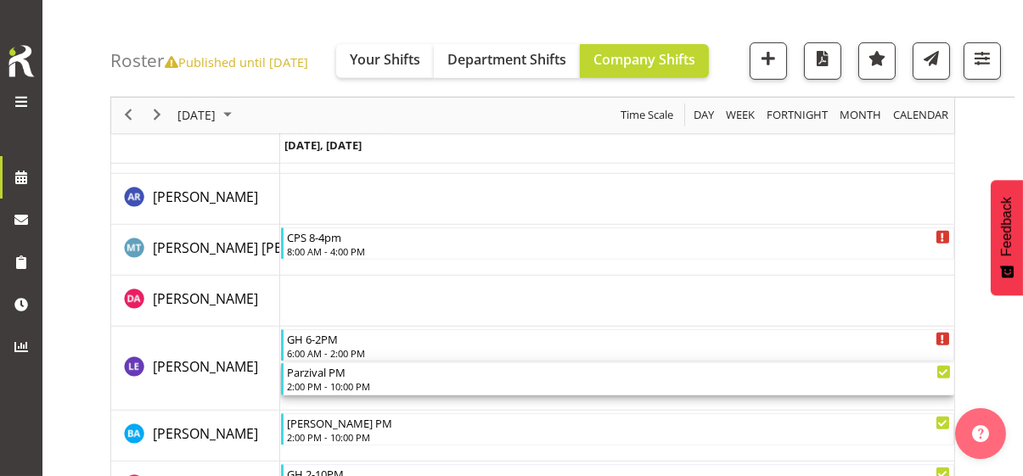
click at [331, 380] on div "2:00 PM - 10:00 PM" at bounding box center [619, 386] width 664 height 14
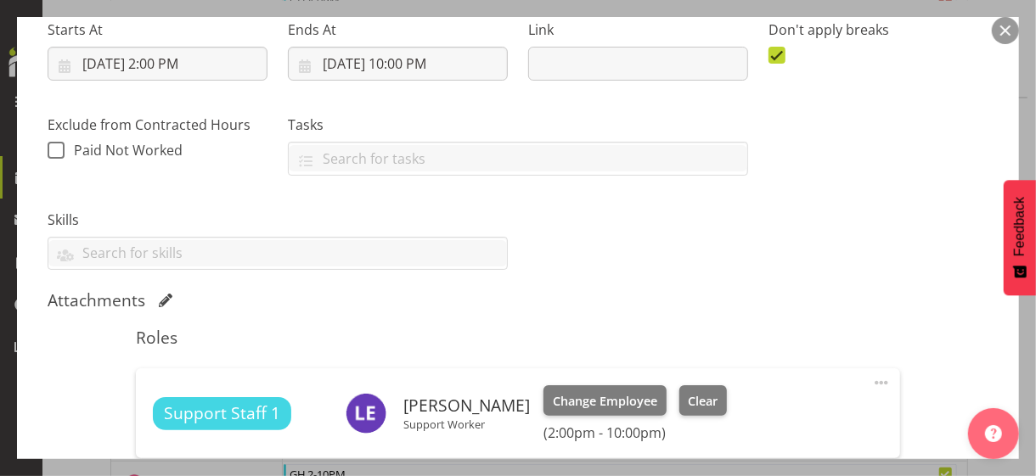
scroll to position [509, 0]
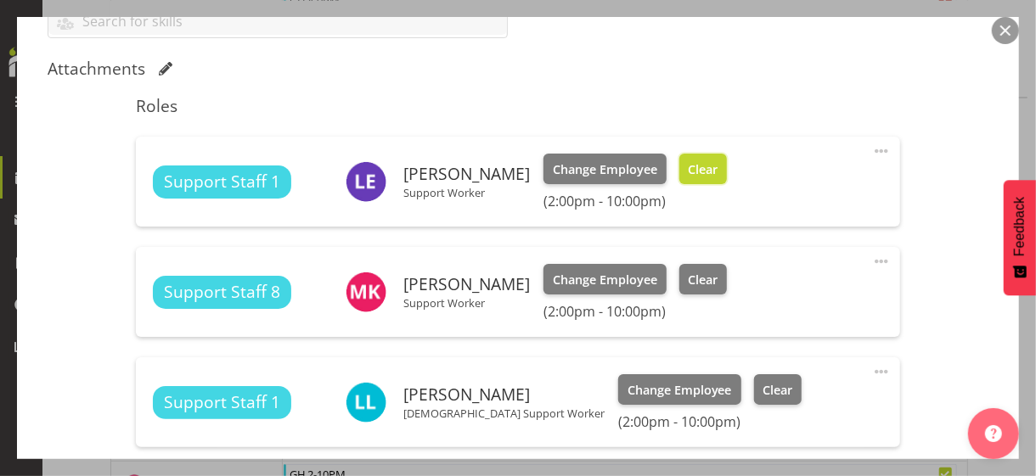
click at [717, 167] on span "Clear" at bounding box center [703, 169] width 30 height 19
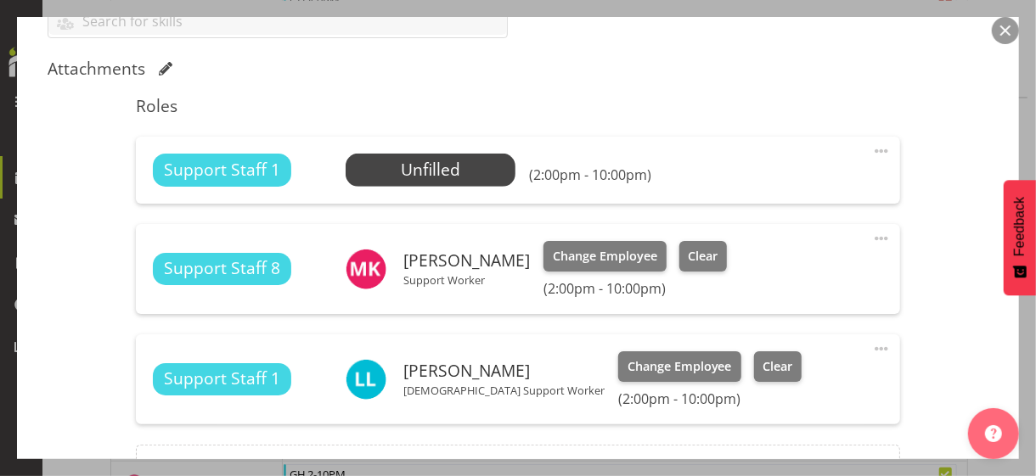
click at [871, 148] on span at bounding box center [881, 151] width 20 height 20
click at [760, 183] on link "Edit" at bounding box center [809, 188] width 163 height 31
select select "9"
select select "2025"
select select "14"
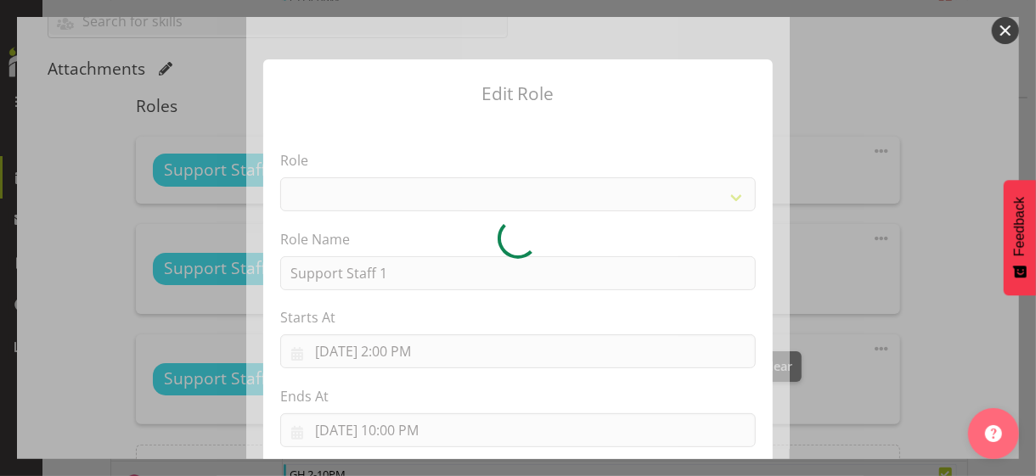
select select "1091"
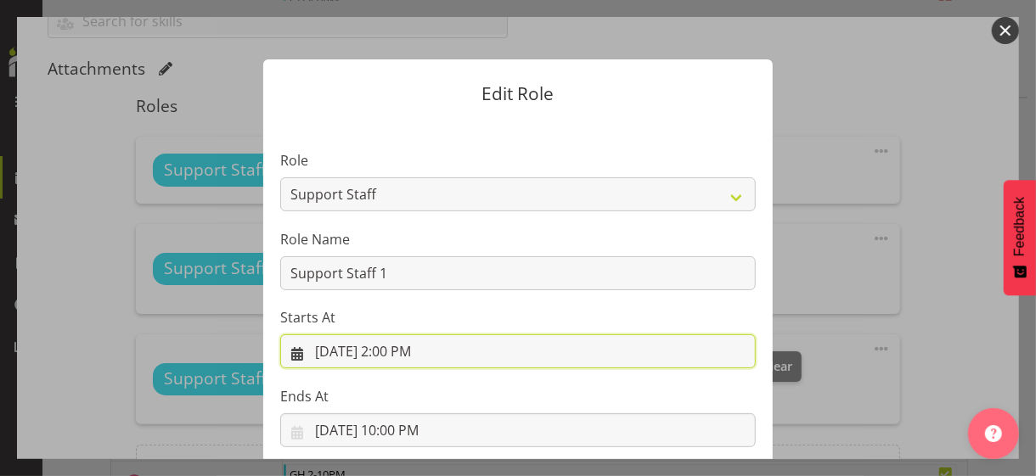
click at [400, 352] on input "[DATE] 2:00 PM" at bounding box center [517, 351] width 475 height 34
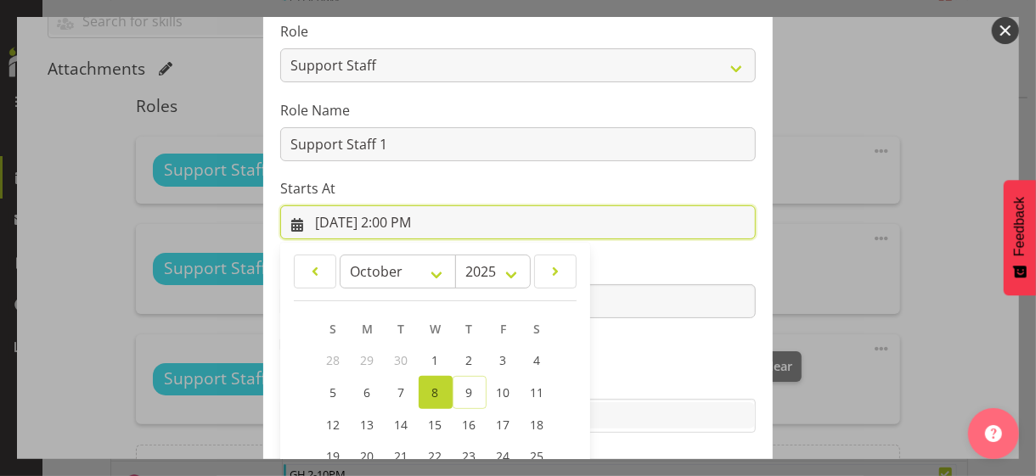
scroll to position [295, 0]
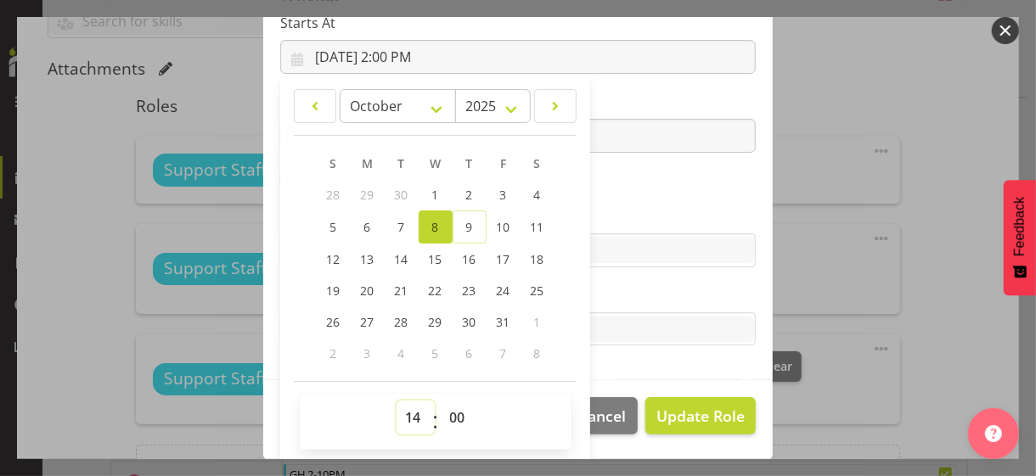
click at [399, 412] on select "00 01 02 03 04 05 06 07 08 09 10 11 12 13 14 15 16 17 18 19 20 21 22 23" at bounding box center [415, 418] width 38 height 34
select select "16"
click at [396, 401] on select "00 01 02 03 04 05 06 07 08 09 10 11 12 13 14 15 16 17 18 19 20 21 22 23" at bounding box center [415, 418] width 38 height 34
type input "[DATE] 4:00 PM"
drag, startPoint x: 609, startPoint y: 208, endPoint x: 625, endPoint y: 277, distance: 70.6
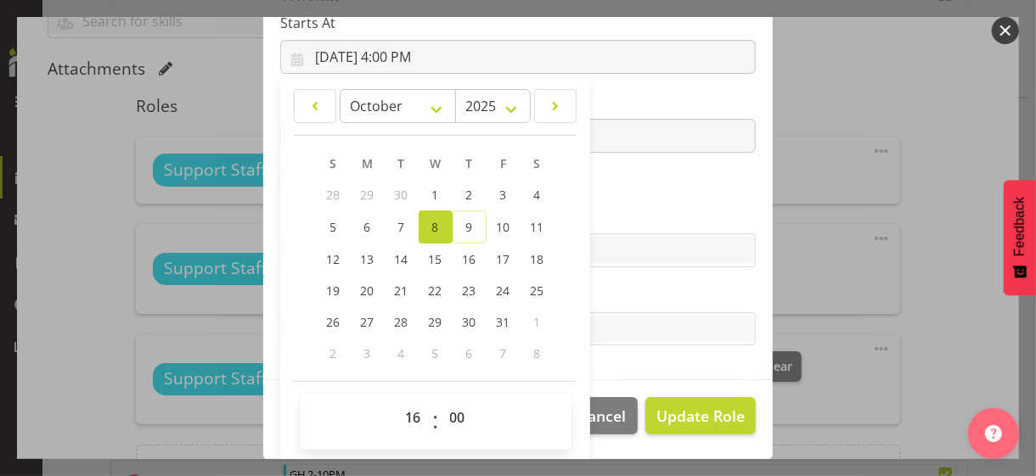
click at [610, 208] on label "Skills" at bounding box center [517, 216] width 475 height 20
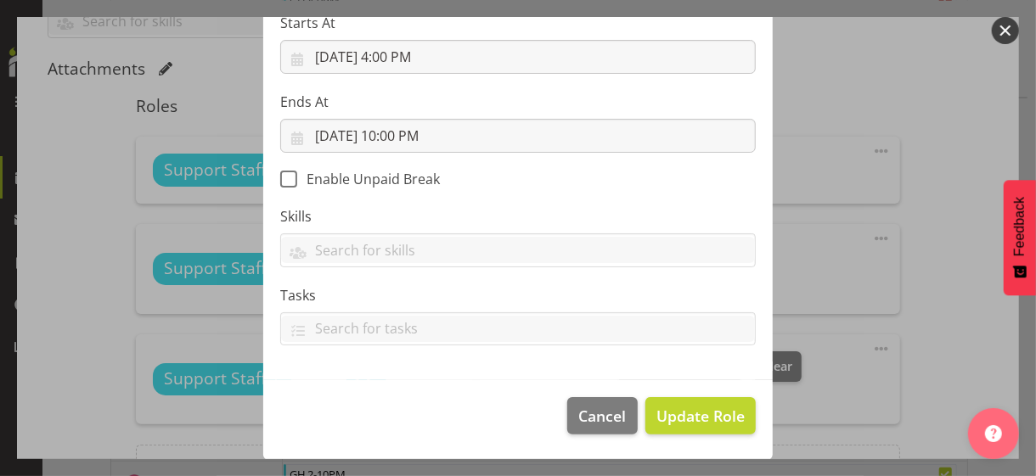
scroll to position [294, 0]
click at [674, 407] on span "Update Role" at bounding box center [700, 417] width 88 height 22
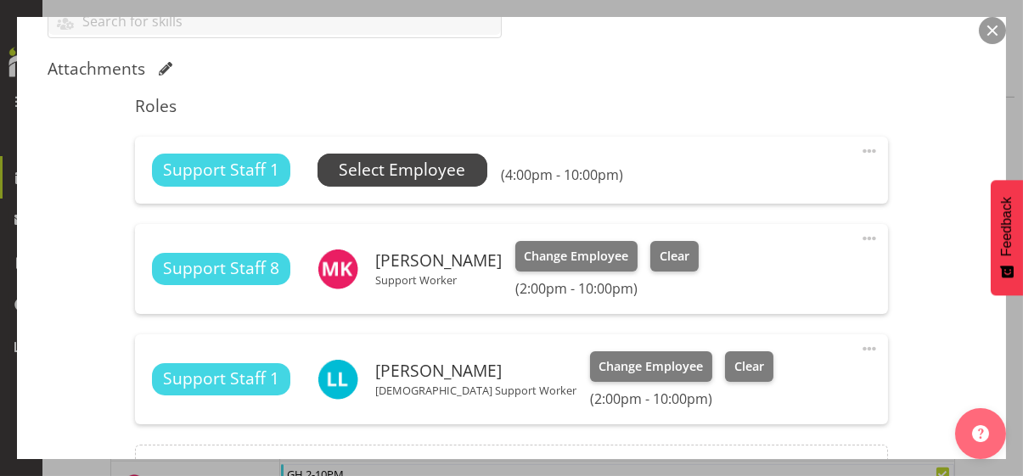
click at [420, 162] on span "Select Employee" at bounding box center [402, 170] width 126 height 25
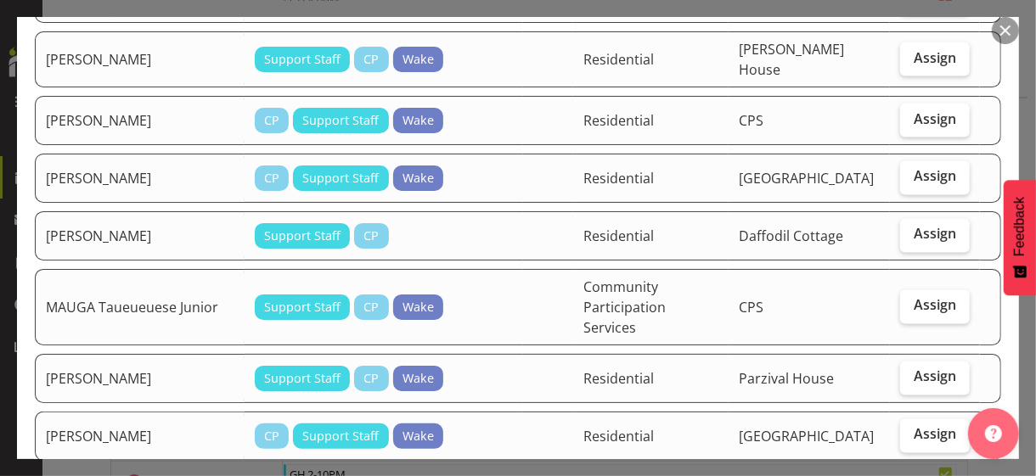
scroll to position [1528, 0]
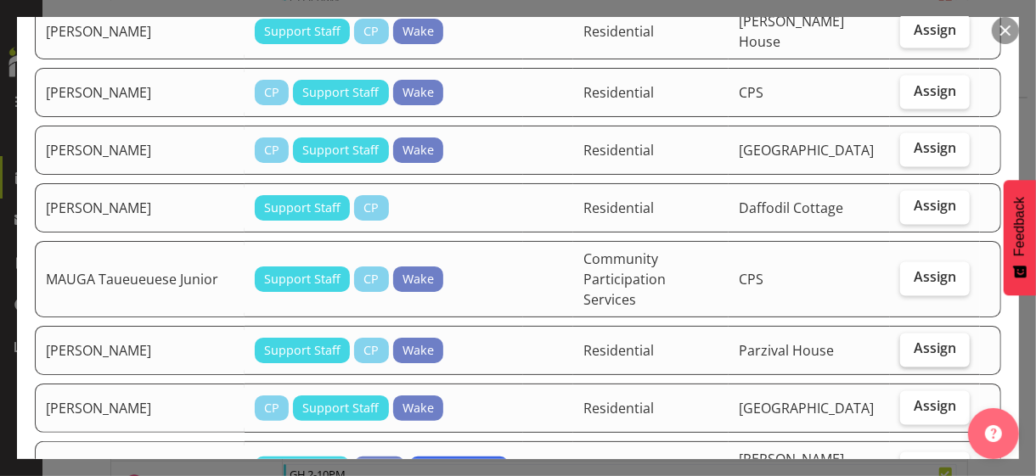
click at [903, 340] on span "Assign" at bounding box center [934, 348] width 42 height 17
click at [903, 344] on input "Assign" at bounding box center [905, 349] width 11 height 11
checkbox input "true"
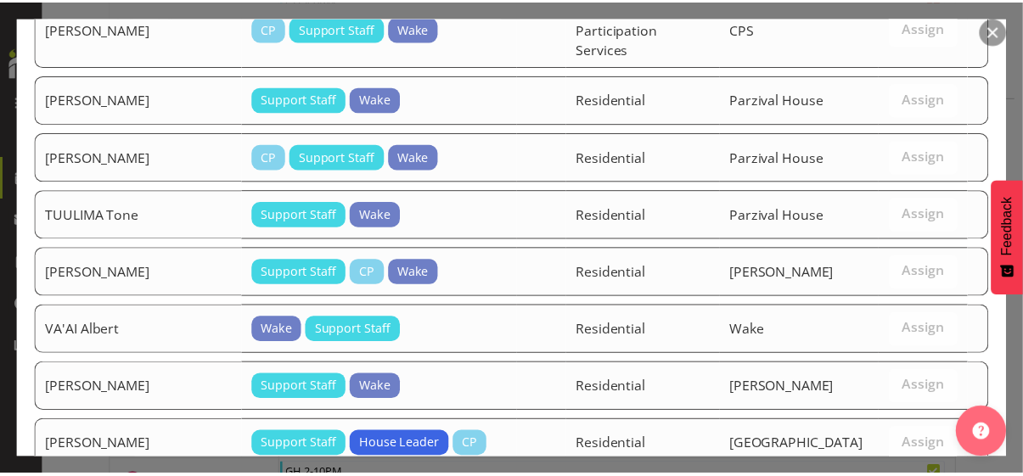
scroll to position [2826, 0]
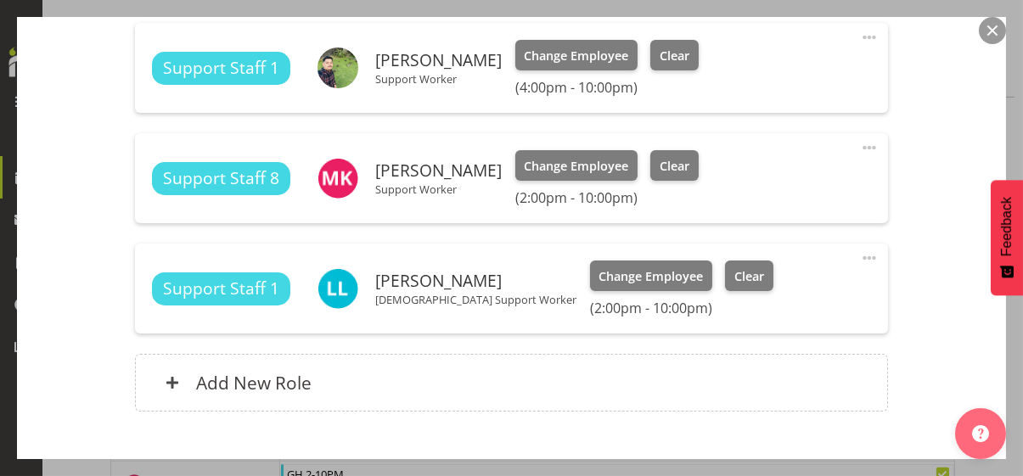
scroll to position [723, 0]
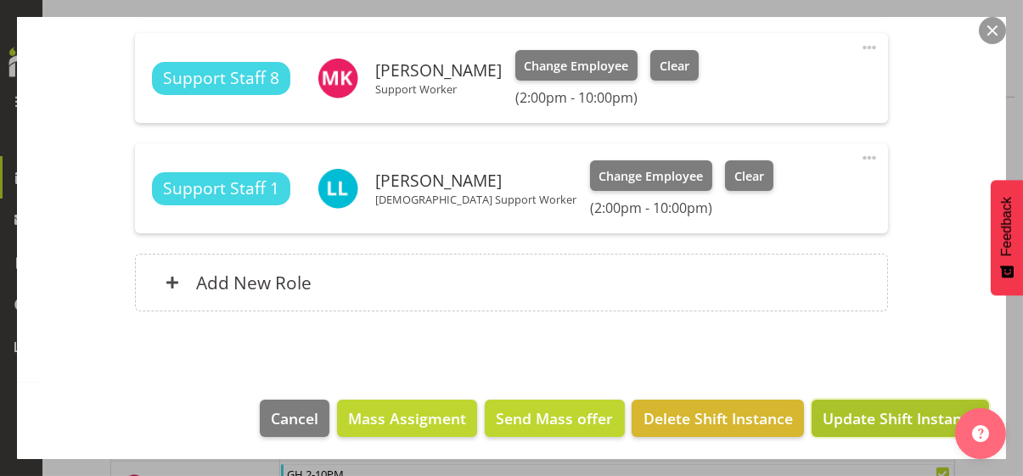
click at [843, 412] on span "Update Shift Instance" at bounding box center [900, 419] width 155 height 22
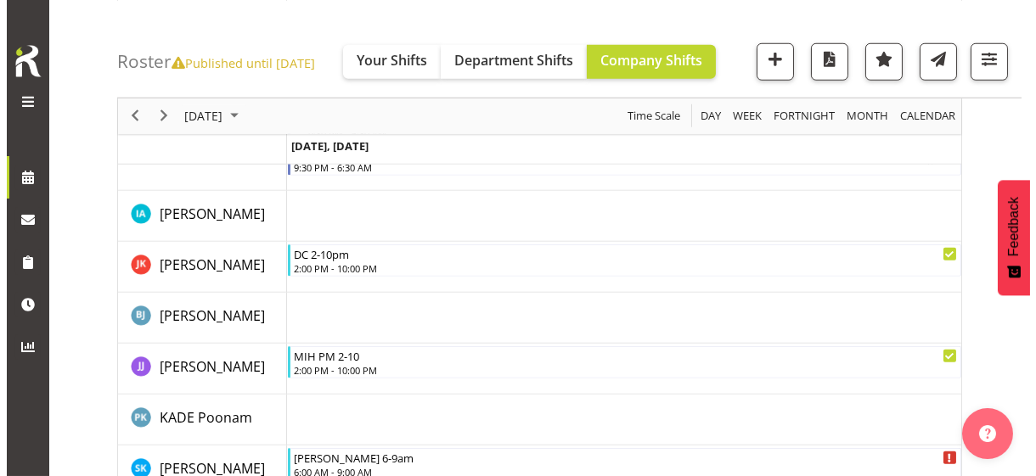
scroll to position [3015, 0]
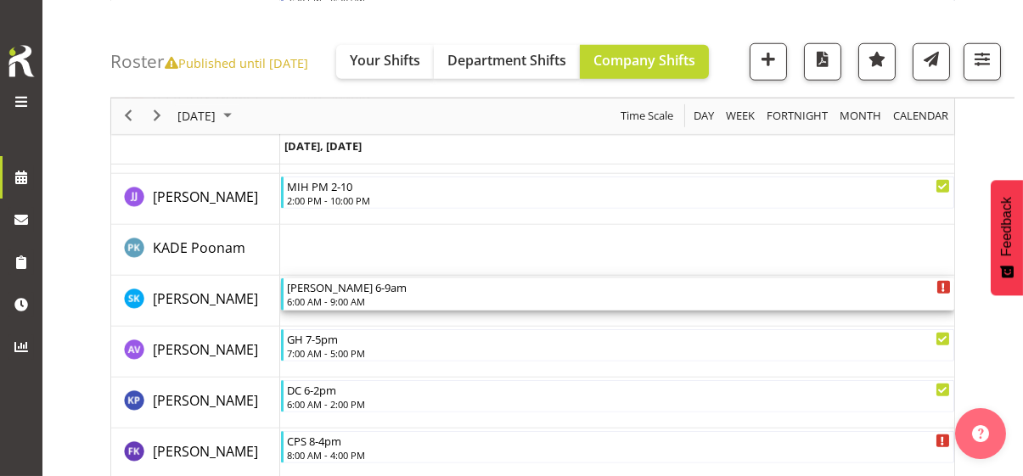
click at [341, 298] on div "6:00 AM - 9:00 AM" at bounding box center [619, 302] width 664 height 14
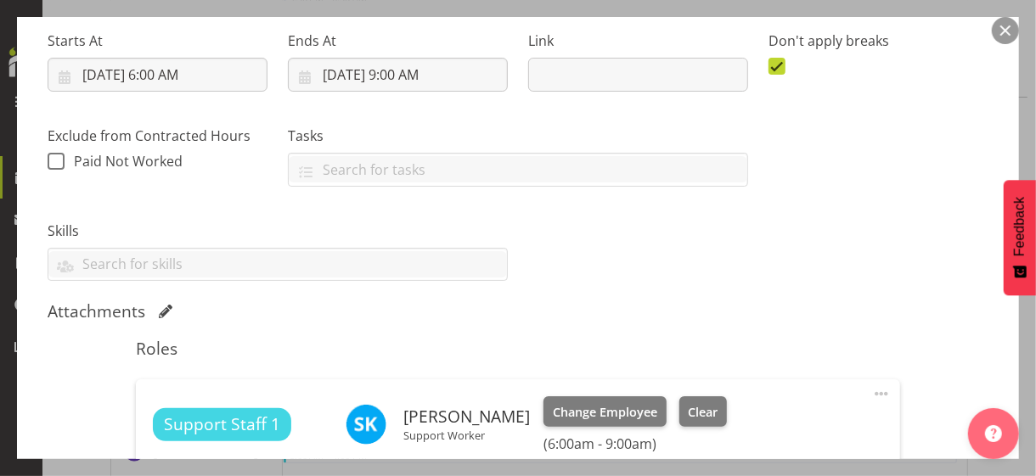
scroll to position [509, 0]
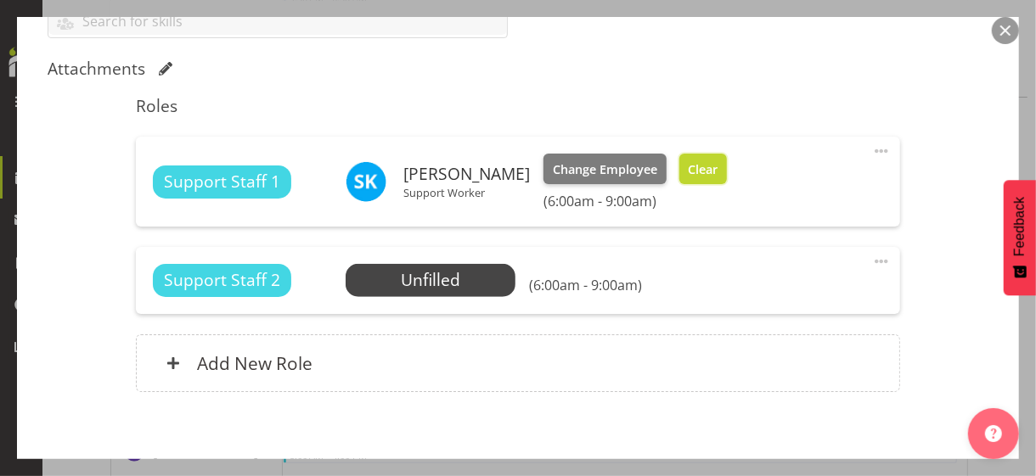
click at [715, 172] on span "Clear" at bounding box center [703, 169] width 30 height 19
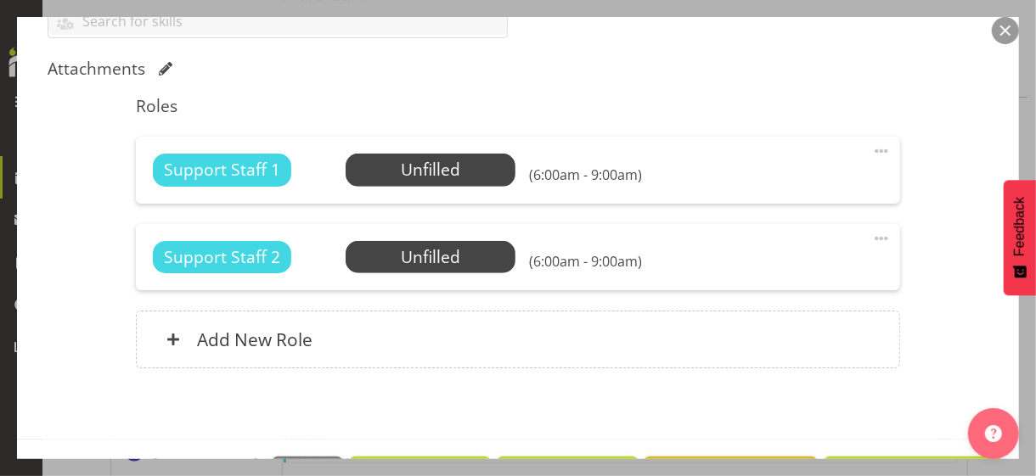
click at [871, 145] on span at bounding box center [881, 151] width 20 height 20
click at [773, 185] on link "Edit" at bounding box center [809, 188] width 163 height 31
select select "9"
select select "2025"
select select "6"
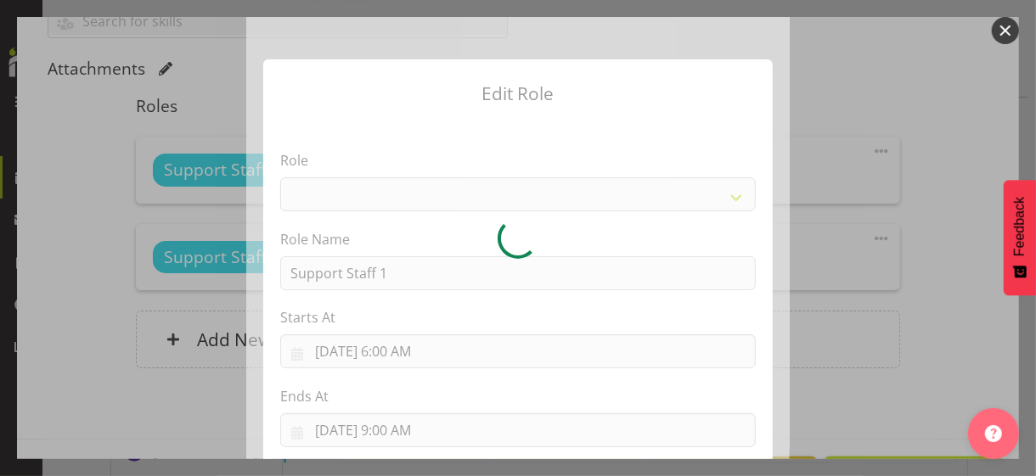
select select "1091"
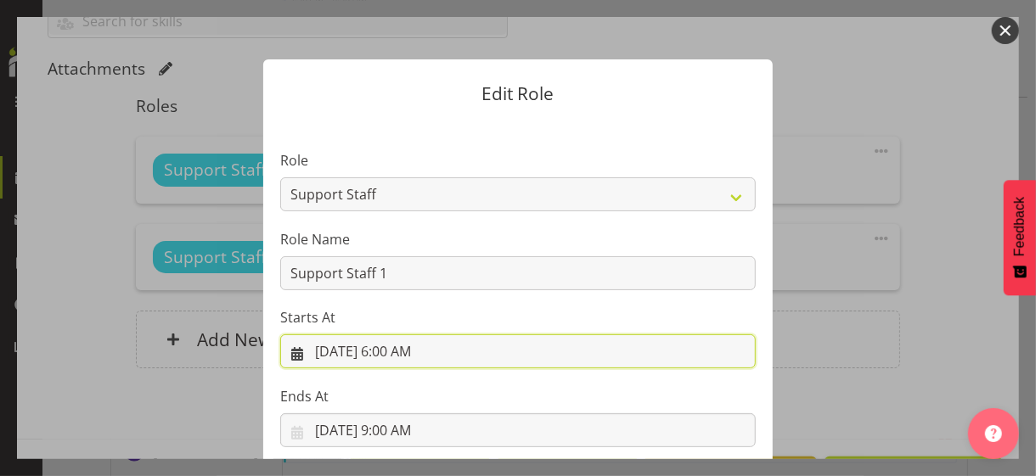
click at [404, 349] on input "[DATE] 6:00 AM" at bounding box center [517, 351] width 475 height 34
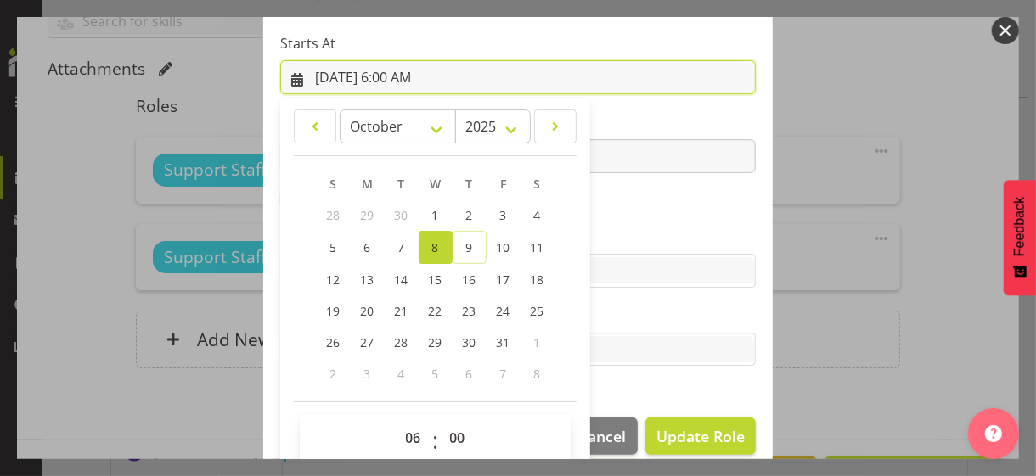
scroll to position [295, 0]
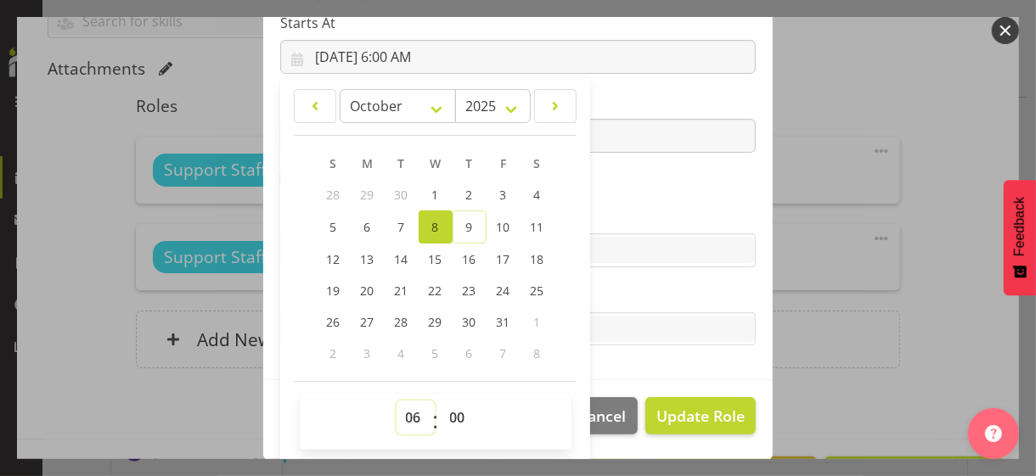
click at [406, 405] on select "00 01 02 03 04 05 06 07 08 09 10 11 12 13 14 15 16 17 18 19 20 21 22 23" at bounding box center [415, 418] width 38 height 34
select select "9"
click at [396, 401] on select "00 01 02 03 04 05 06 07 08 09 10 11 12 13 14 15 16 17 18 19 20 21 22 23" at bounding box center [415, 418] width 38 height 34
type input "[DATE] 9:00 AM"
drag, startPoint x: 621, startPoint y: 191, endPoint x: 576, endPoint y: 192, distance: 45.0
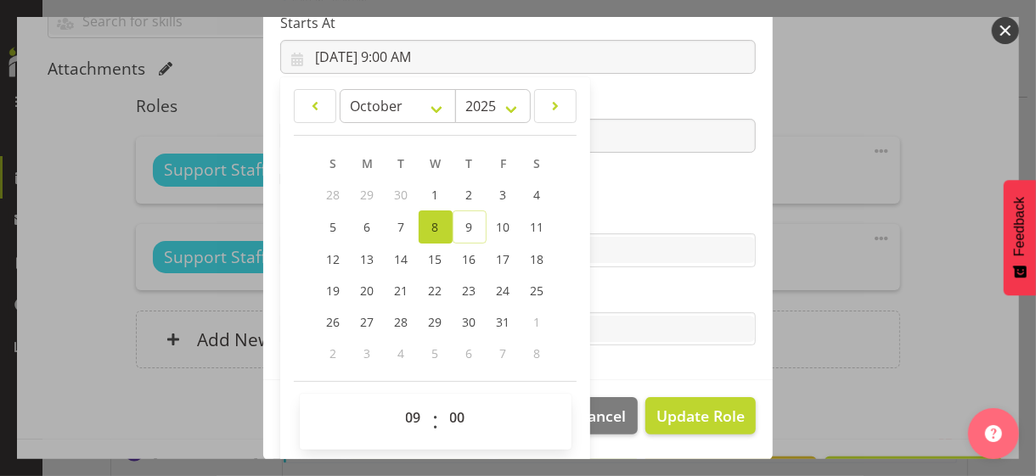
click at [615, 190] on section "Role CP House Leader Support Staff Wake Role Name Support Staff 1 Starts At [DA…" at bounding box center [517, 102] width 509 height 555
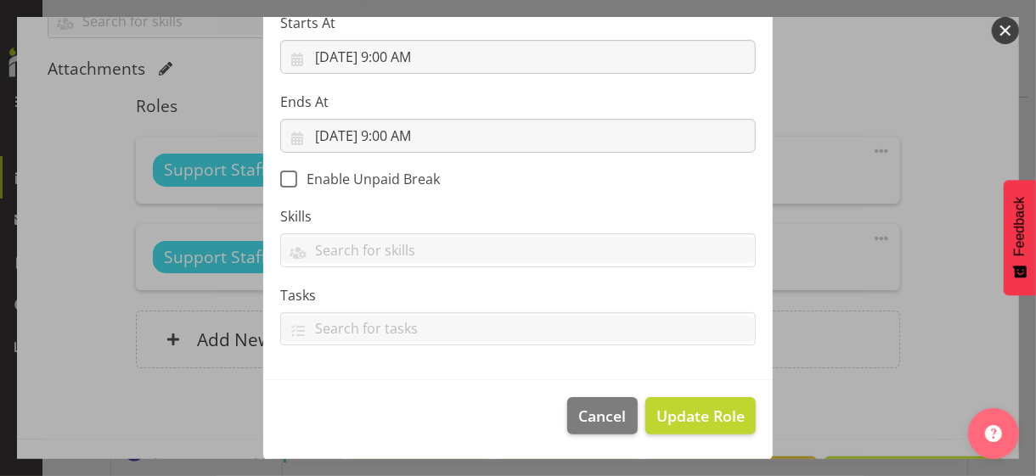
scroll to position [294, 0]
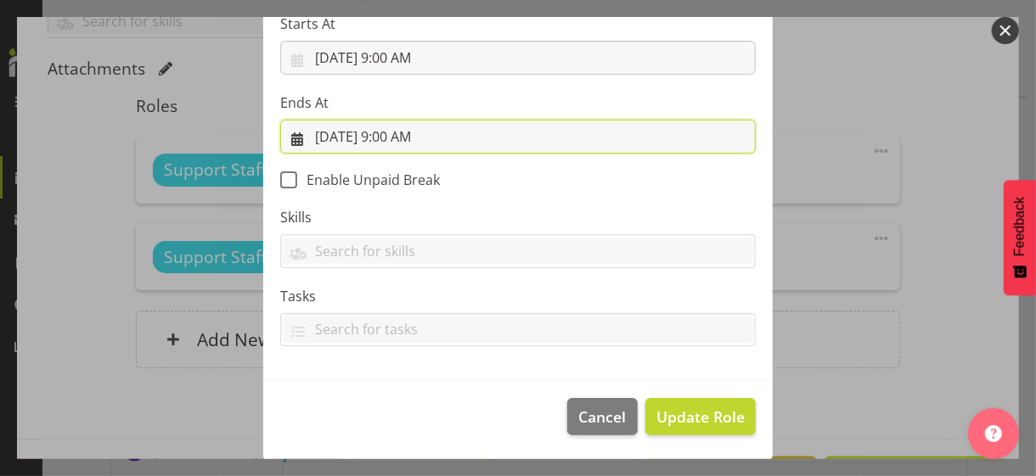
click at [398, 137] on input "[DATE] 9:00 AM" at bounding box center [517, 137] width 475 height 34
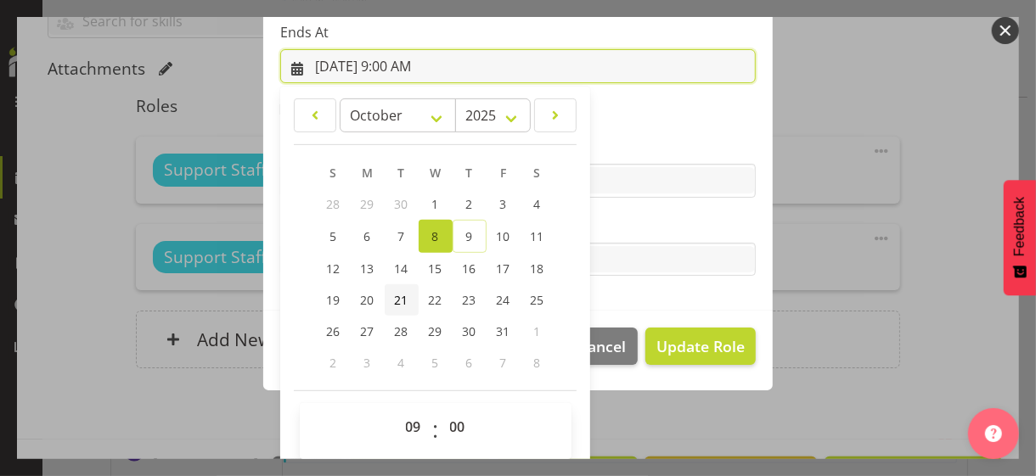
scroll to position [374, 0]
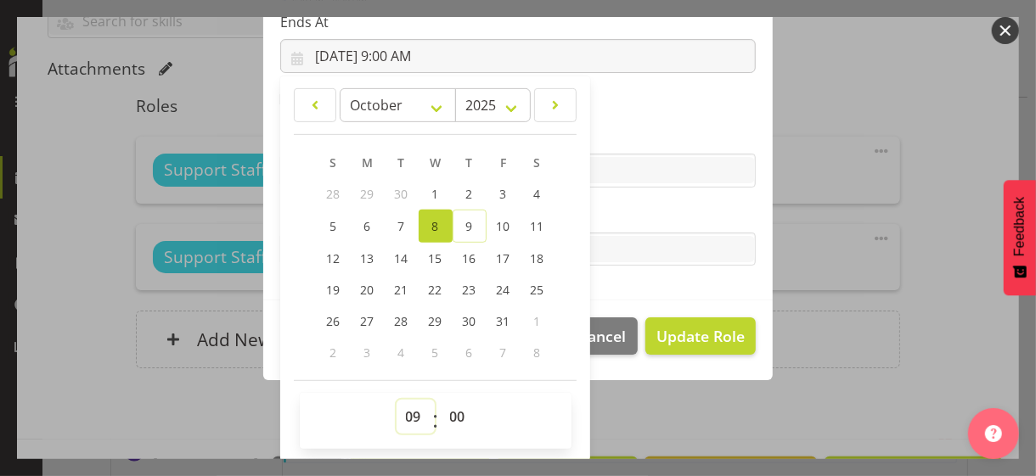
click at [400, 412] on select "00 01 02 03 04 05 06 07 08 09 10 11 12 13 14 15 16 17 18 19 20 21 22 23" at bounding box center [415, 417] width 38 height 34
select select "17"
click at [396, 400] on select "00 01 02 03 04 05 06 07 08 09 10 11 12 13 14 15 16 17 18 19 20 21 22 23" at bounding box center [415, 417] width 38 height 34
type input "[DATE] 5:00 PM"
click at [662, 213] on label "Tasks" at bounding box center [517, 215] width 475 height 20
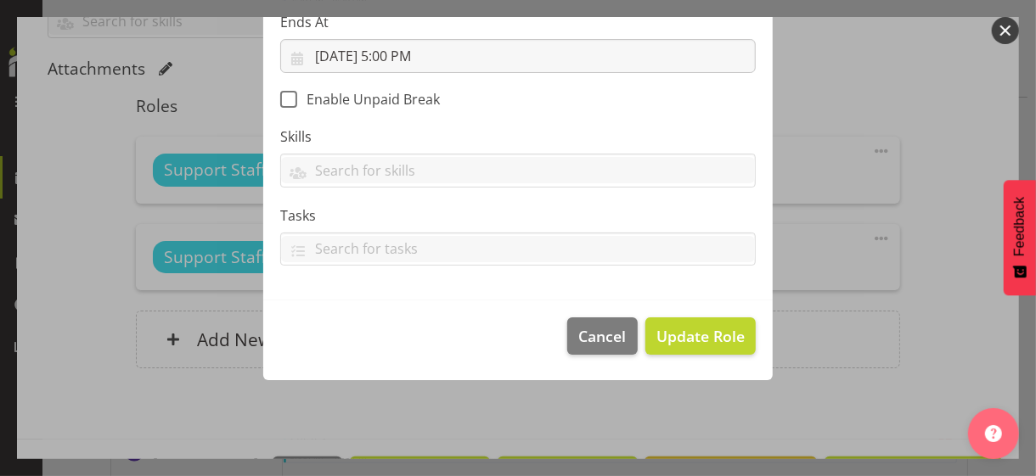
scroll to position [294, 0]
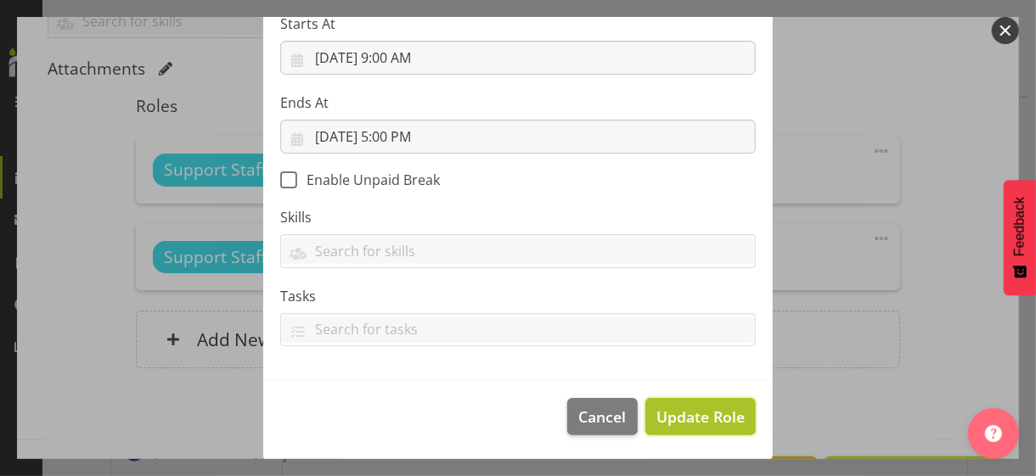
click at [678, 406] on span "Update Role" at bounding box center [700, 417] width 88 height 22
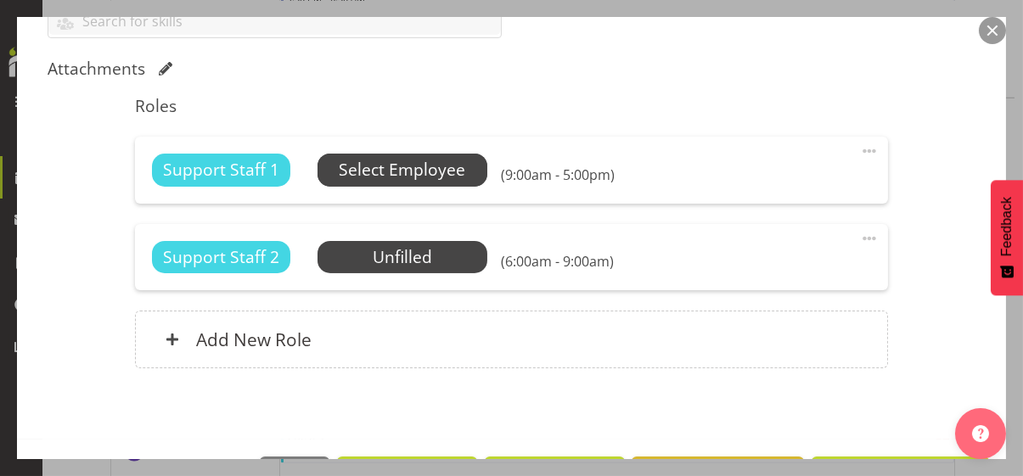
click at [420, 171] on span "Select Employee" at bounding box center [402, 170] width 126 height 25
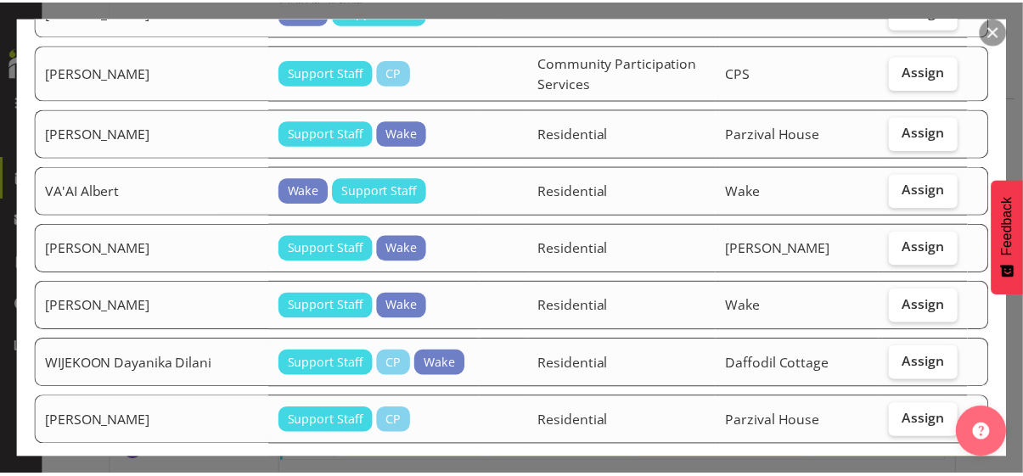
scroll to position [1539, 0]
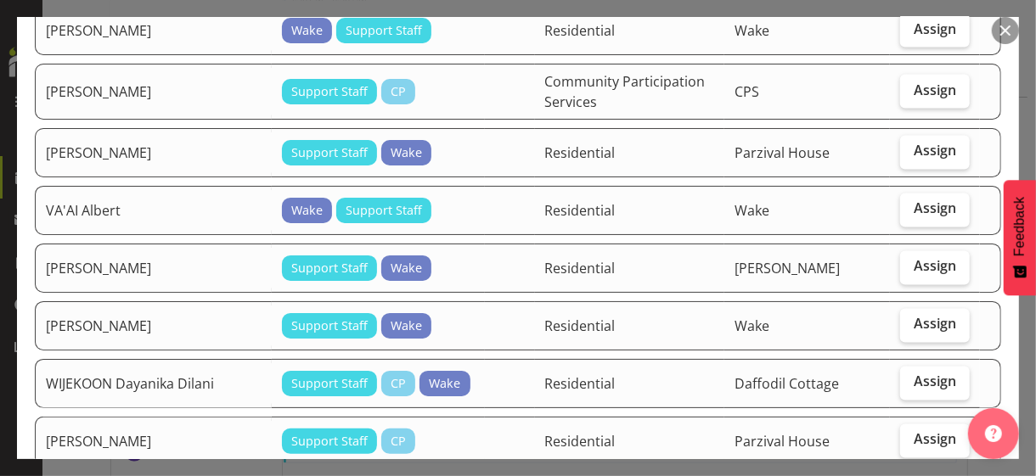
click at [903, 37] on button "button" at bounding box center [1005, 30] width 27 height 27
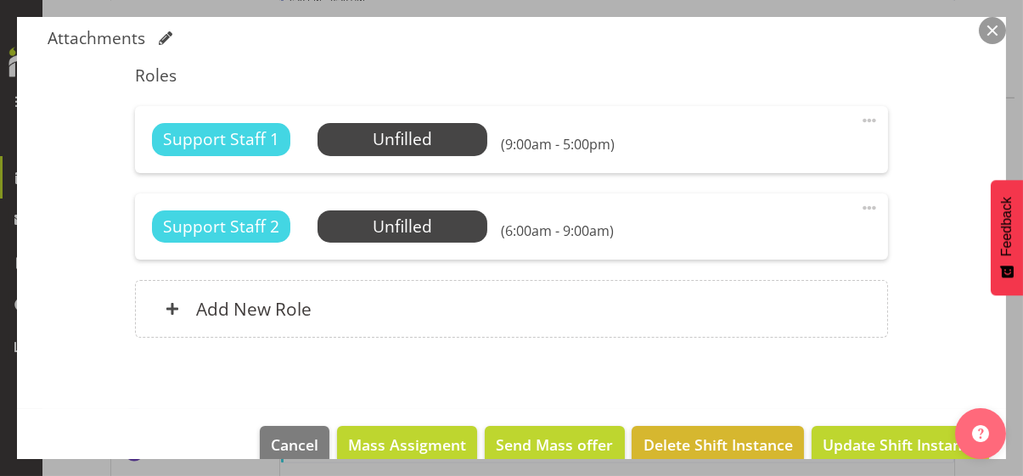
scroll to position [566, 0]
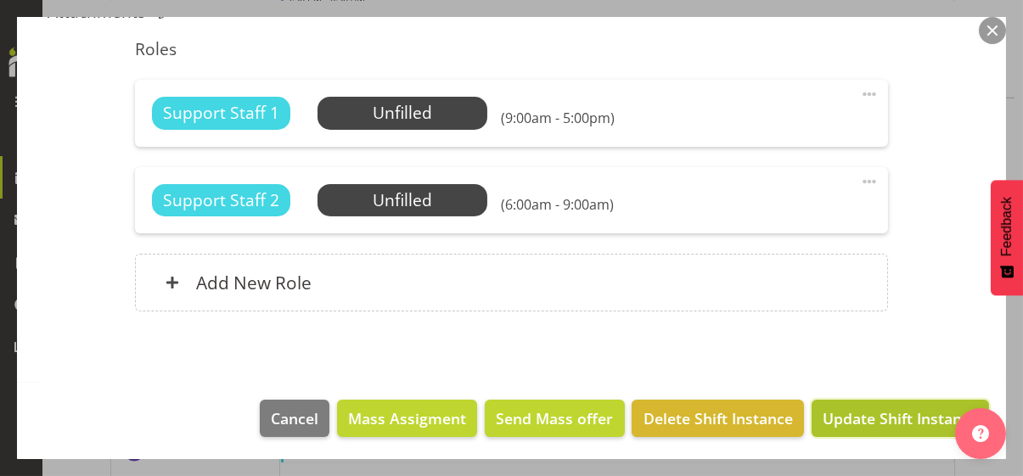
click at [881, 412] on span "Update Shift Instance" at bounding box center [900, 419] width 155 height 22
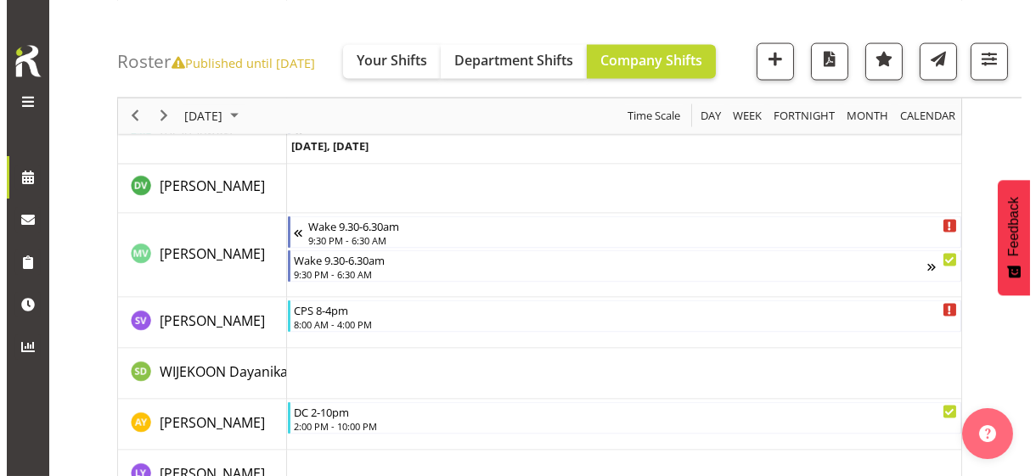
scroll to position [5473, 0]
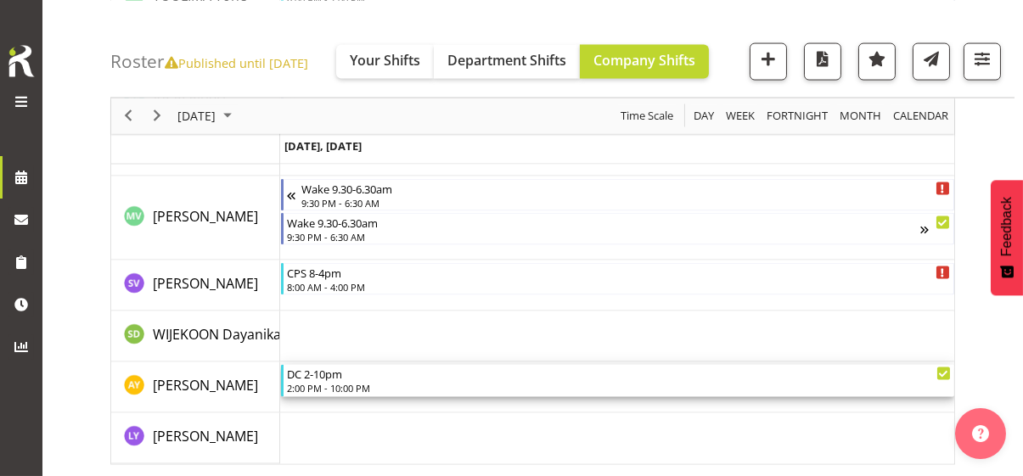
click at [344, 385] on div "2:00 PM - 10:00 PM" at bounding box center [619, 388] width 664 height 14
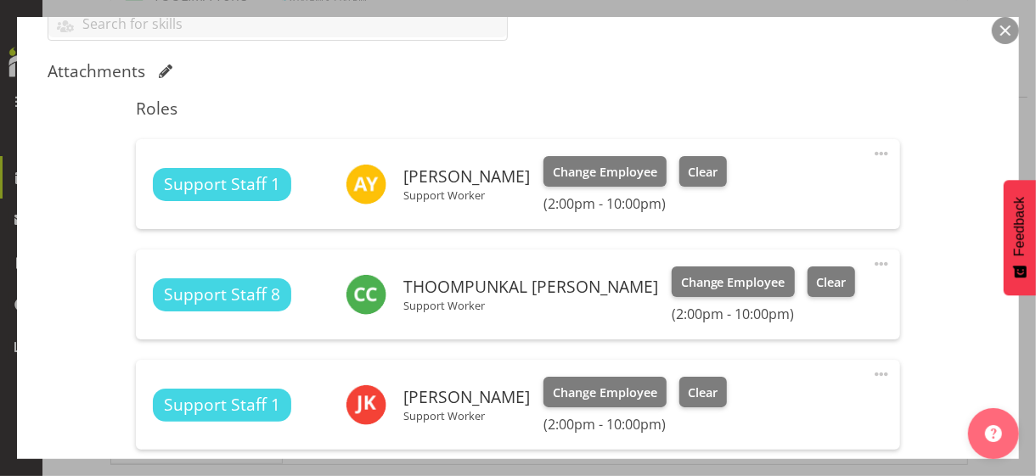
scroll to position [509, 0]
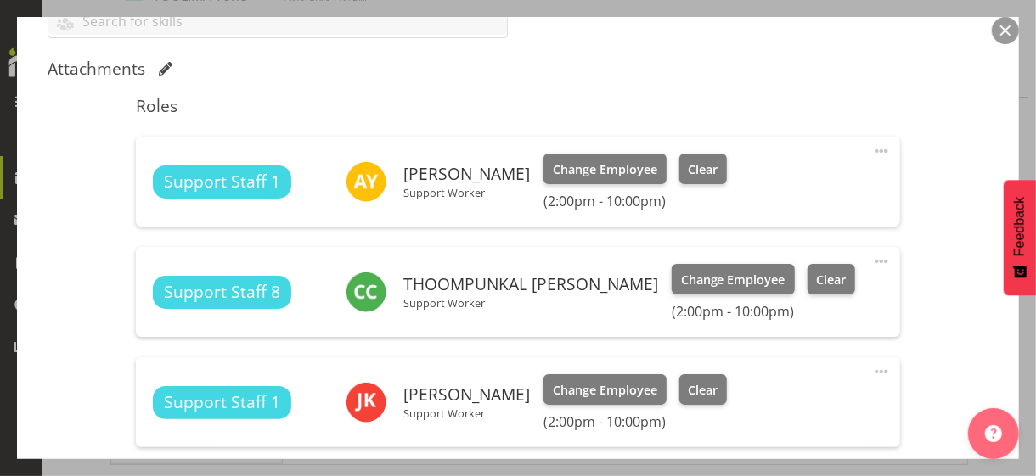
click at [871, 148] on span at bounding box center [881, 151] width 20 height 20
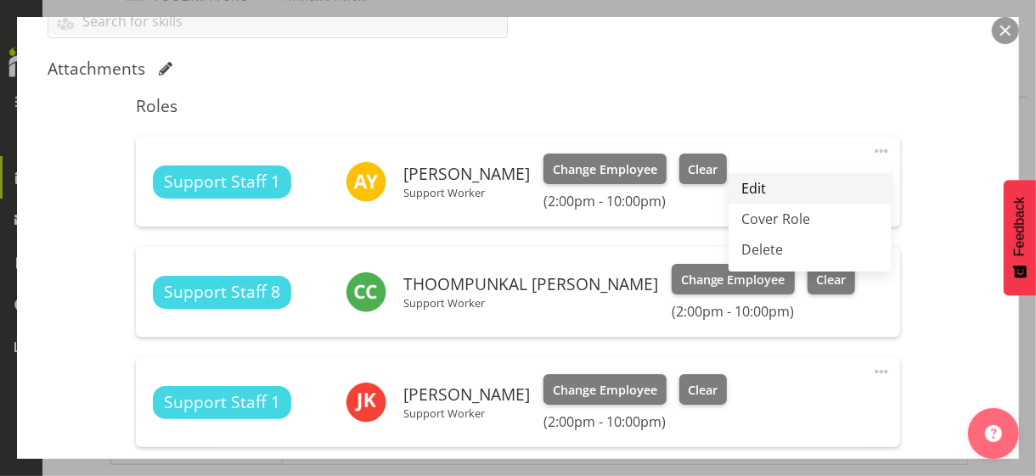
click at [752, 187] on link "Edit" at bounding box center [809, 188] width 163 height 31
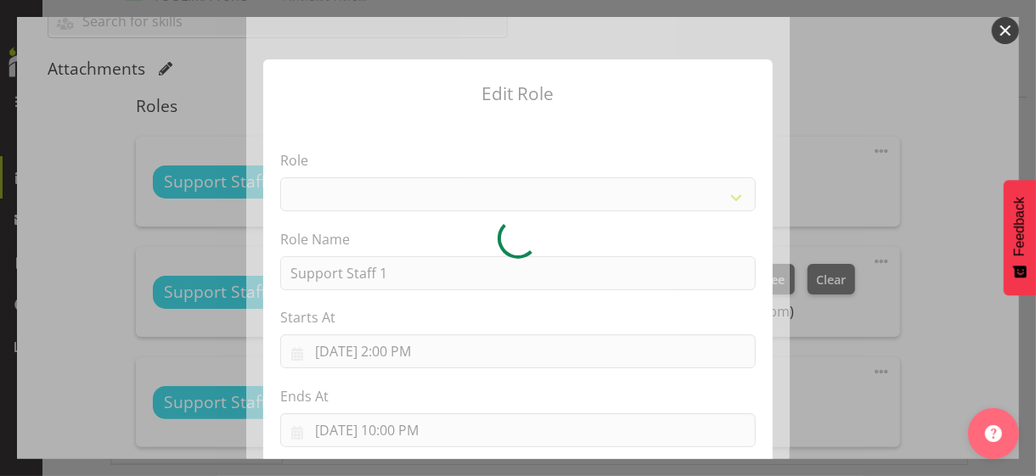
select select "1091"
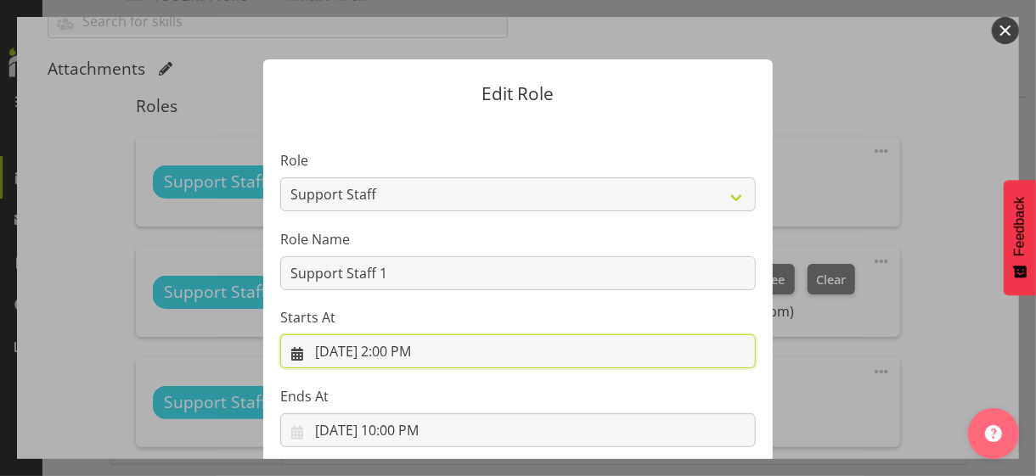
click at [396, 352] on input "[DATE] 2:00 PM" at bounding box center [517, 351] width 475 height 34
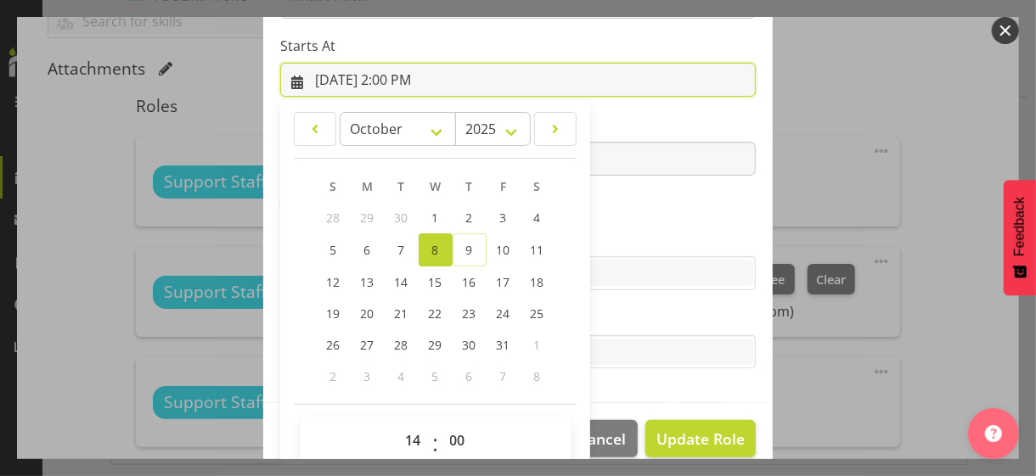
scroll to position [295, 0]
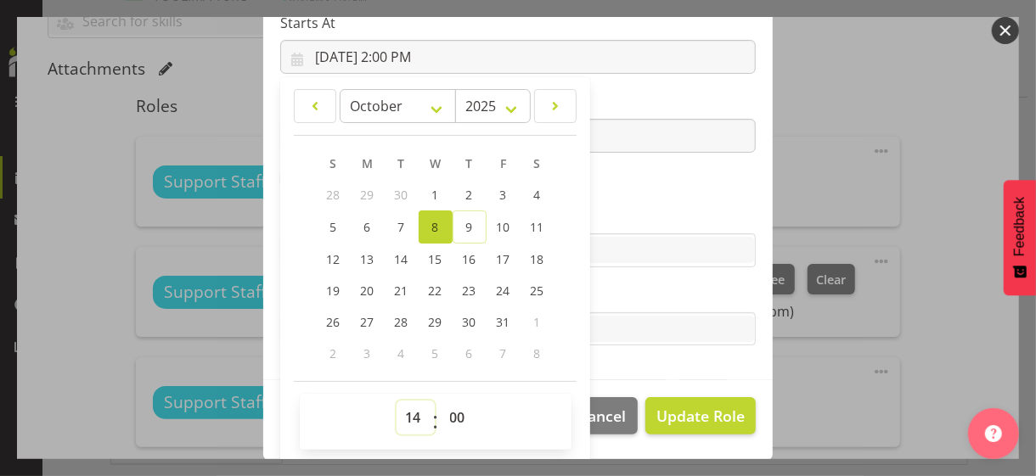
drag, startPoint x: 400, startPoint y: 412, endPoint x: 403, endPoint y: 399, distance: 13.2
click at [402, 406] on select "00 01 02 03 04 05 06 07 08 09 10 11 12 13 14 15 16 17 18 19 20 21 22 23" at bounding box center [415, 418] width 38 height 34
select select "9"
click at [396, 401] on select "00 01 02 03 04 05 06 07 08 09 10 11 12 13 14 15 16 17 18 19 20 21 22 23" at bounding box center [415, 418] width 38 height 34
type input "[DATE] 9:00 AM"
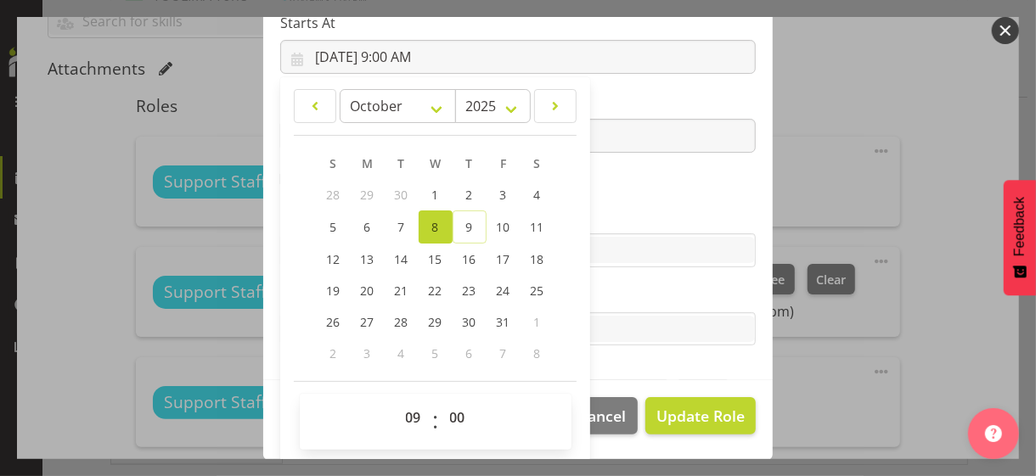
drag, startPoint x: 606, startPoint y: 168, endPoint x: 540, endPoint y: 177, distance: 66.9
click at [604, 168] on section "Role CP House Leader Support Staff Wake Role Name Support Staff 1 Starts At [DA…" at bounding box center [517, 102] width 509 height 555
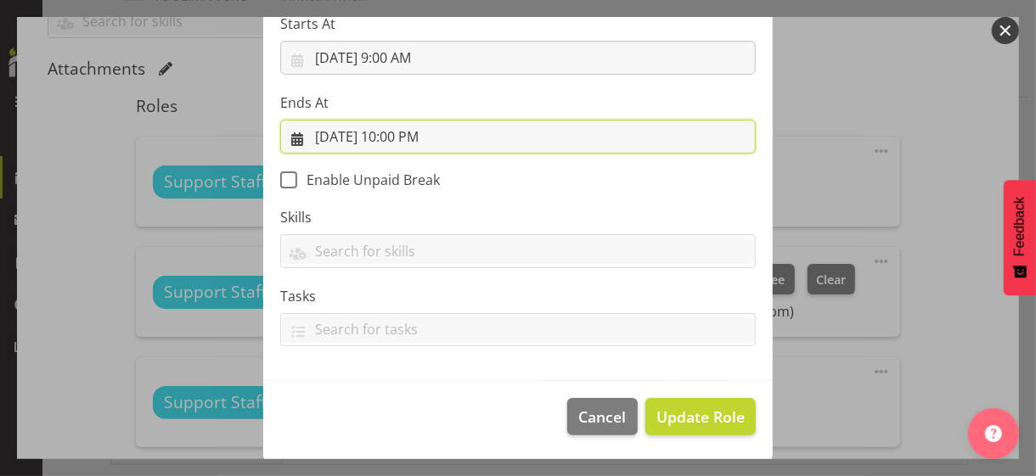
click at [402, 132] on input "[DATE] 10:00 PM" at bounding box center [517, 137] width 475 height 34
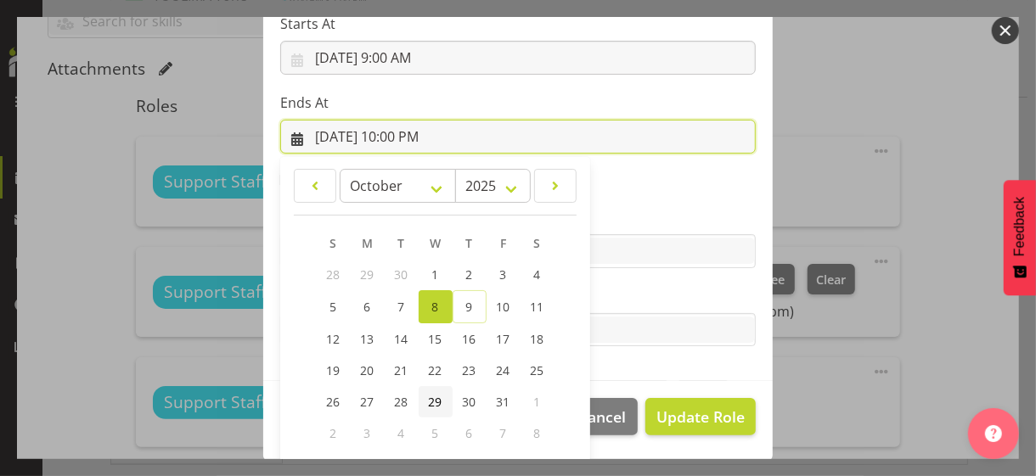
scroll to position [374, 0]
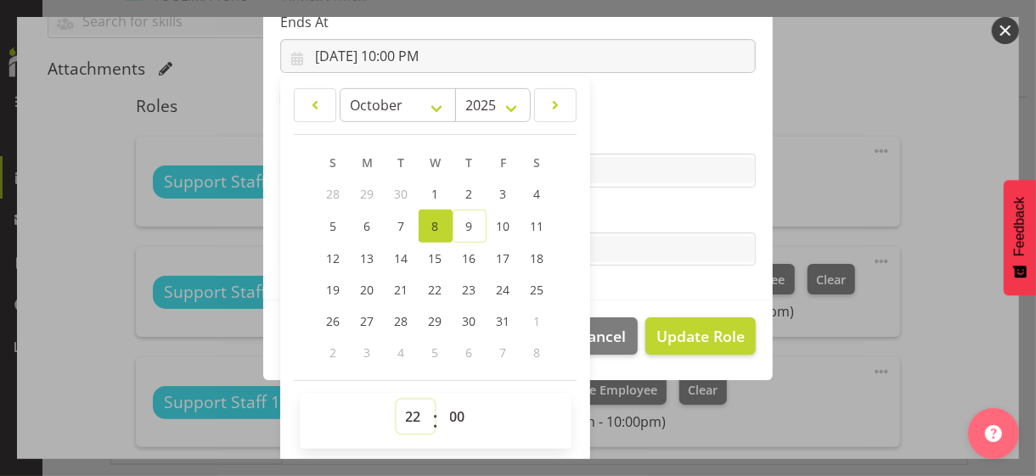
click at [402, 412] on select "00 01 02 03 04 05 06 07 08 09 10 11 12 13 14 15 16 17 18 19 20 21 22 23" at bounding box center [415, 417] width 38 height 34
select select "17"
click at [396, 400] on select "00 01 02 03 04 05 06 07 08 09 10 11 12 13 14 15 16 17 18 19 20 21 22 23" at bounding box center [415, 417] width 38 height 34
type input "[DATE] 5:00 PM"
click at [614, 224] on label "Tasks" at bounding box center [517, 215] width 475 height 20
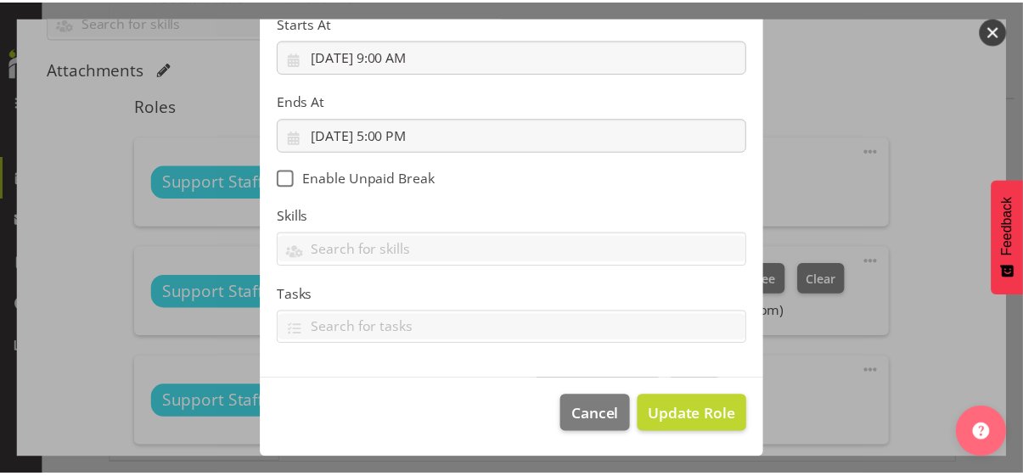
scroll to position [294, 0]
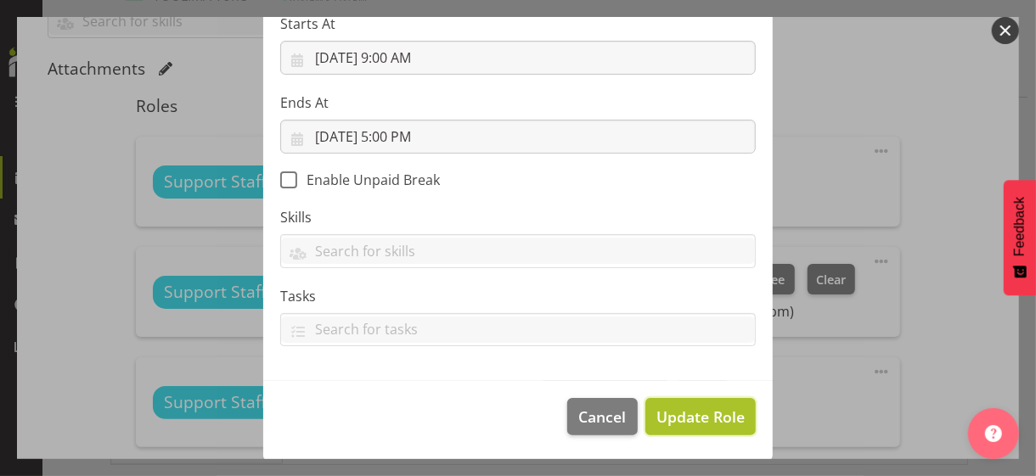
click at [689, 412] on span "Update Role" at bounding box center [700, 417] width 88 height 22
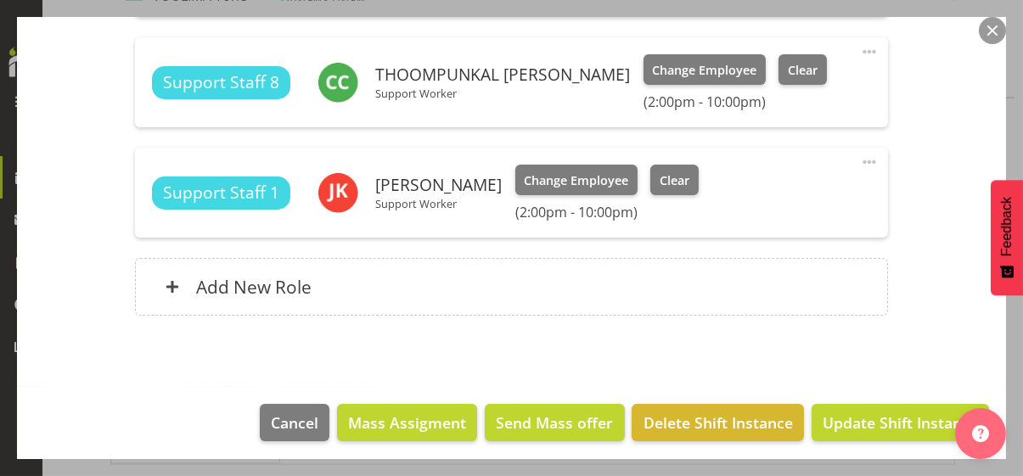
scroll to position [723, 0]
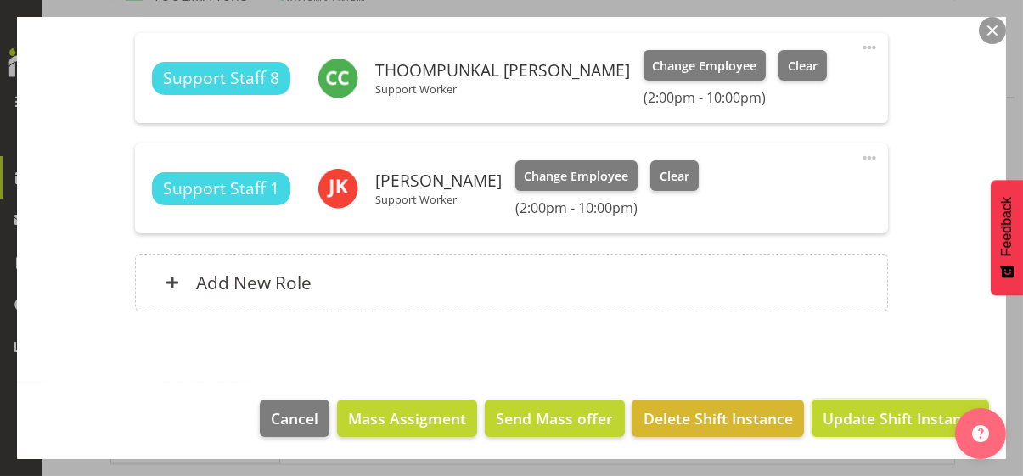
click at [857, 408] on span "Update Shift Instance" at bounding box center [900, 419] width 155 height 22
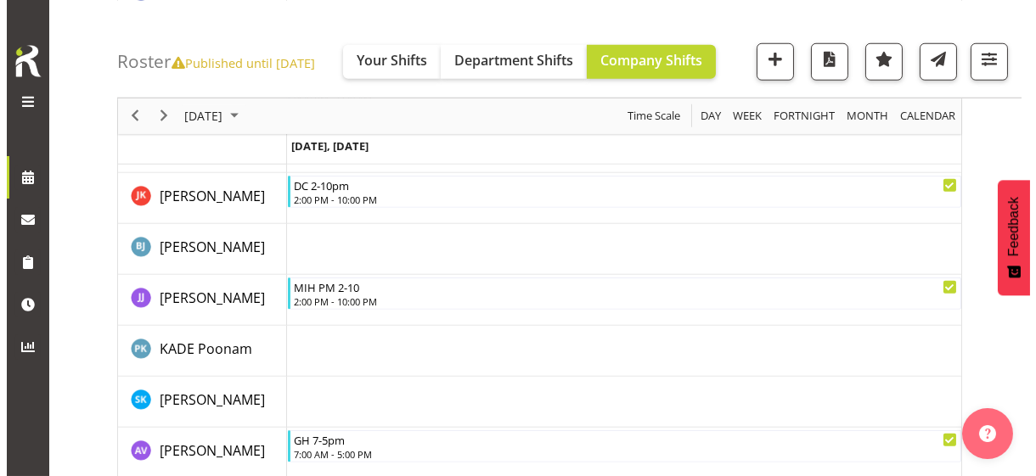
scroll to position [2926, 0]
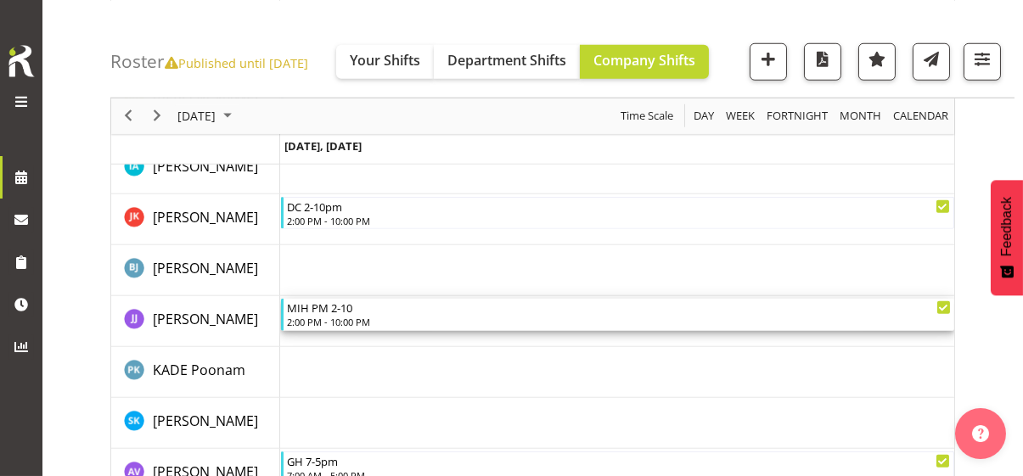
click at [368, 320] on div "2:00 PM - 10:00 PM" at bounding box center [619, 322] width 664 height 14
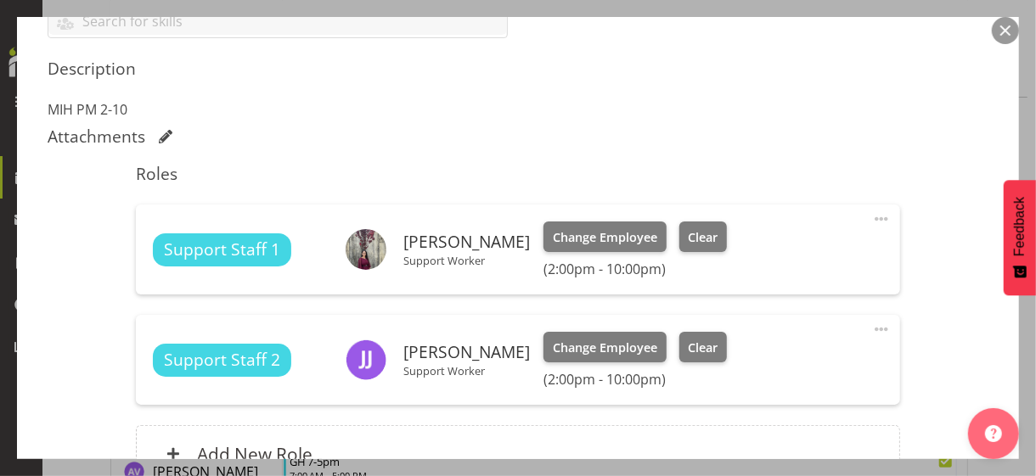
scroll to position [681, 0]
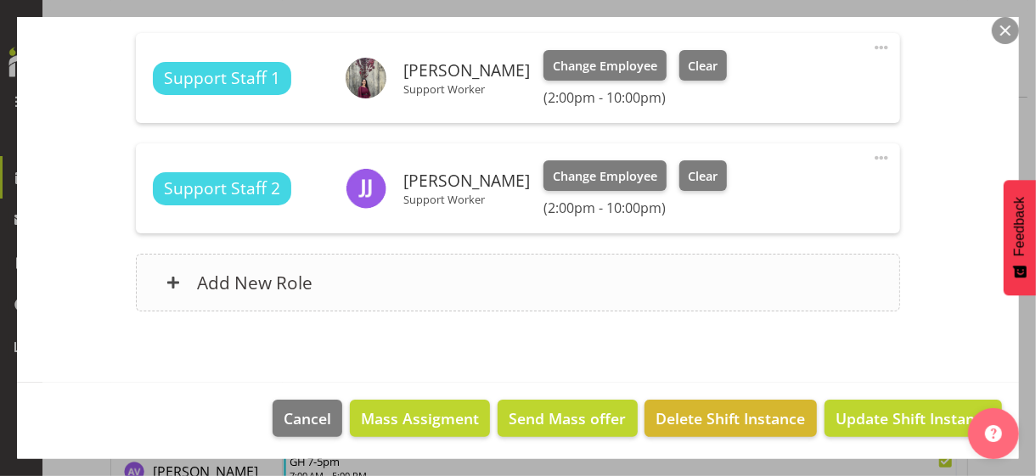
click at [426, 276] on div "Add New Role" at bounding box center [517, 283] width 763 height 58
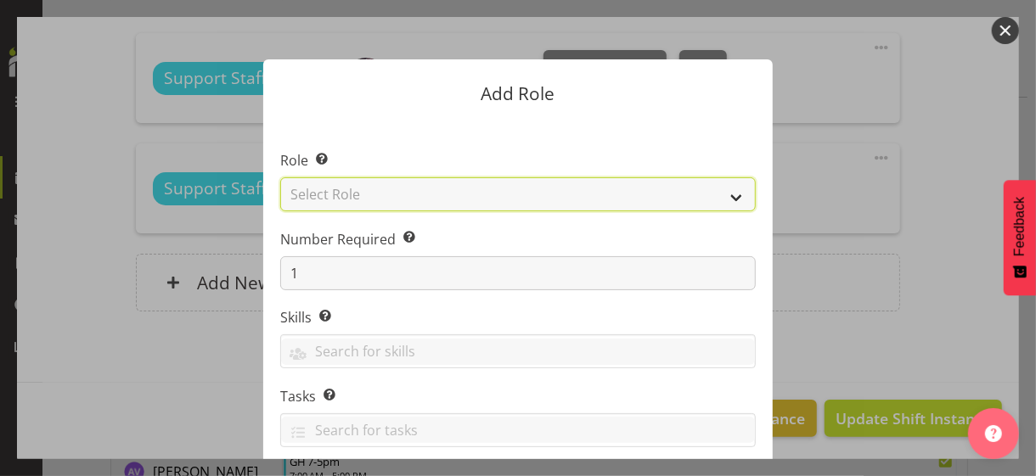
click at [408, 192] on select "Select Role CP House Leader Support Staff Wake" at bounding box center [517, 194] width 475 height 34
select select "1091"
click at [280, 177] on select "Select Role CP House Leader Support Staff Wake" at bounding box center [517, 194] width 475 height 34
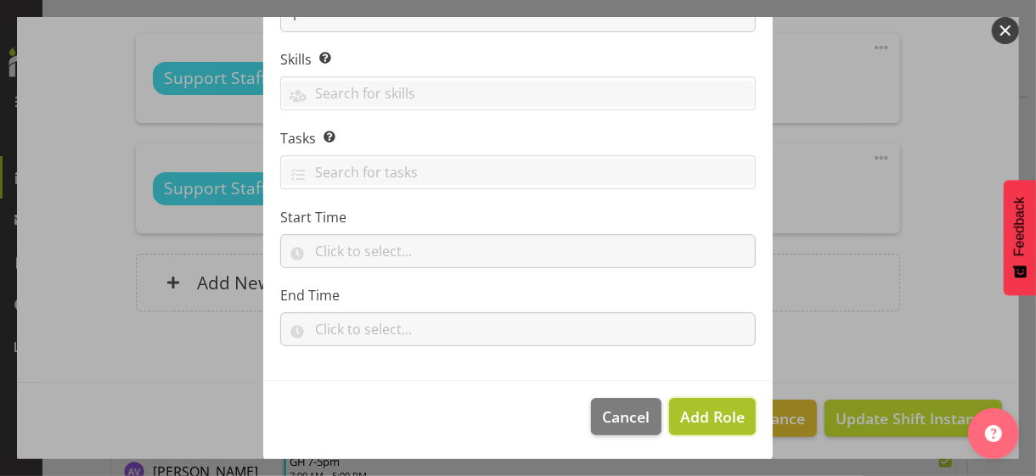
click at [700, 409] on span "Add Role" at bounding box center [712, 417] width 65 height 20
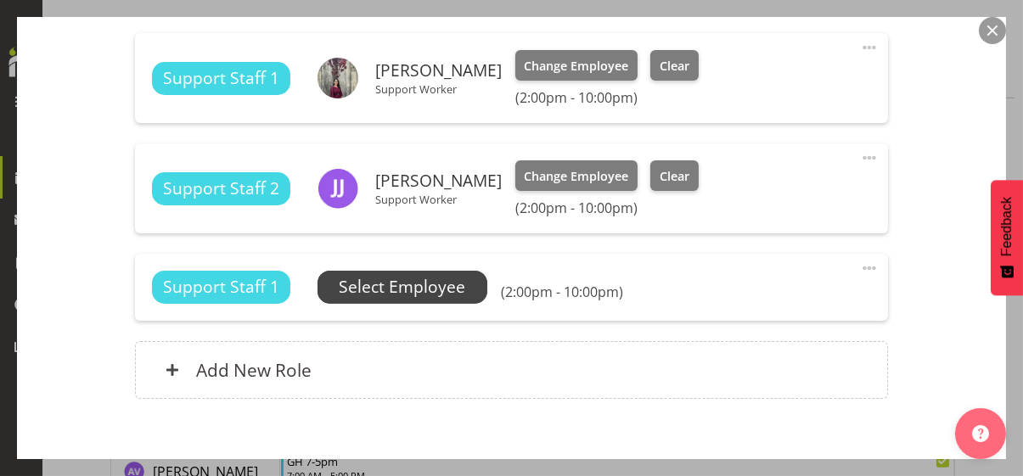
click at [460, 290] on span "Select Employee" at bounding box center [402, 287] width 126 height 25
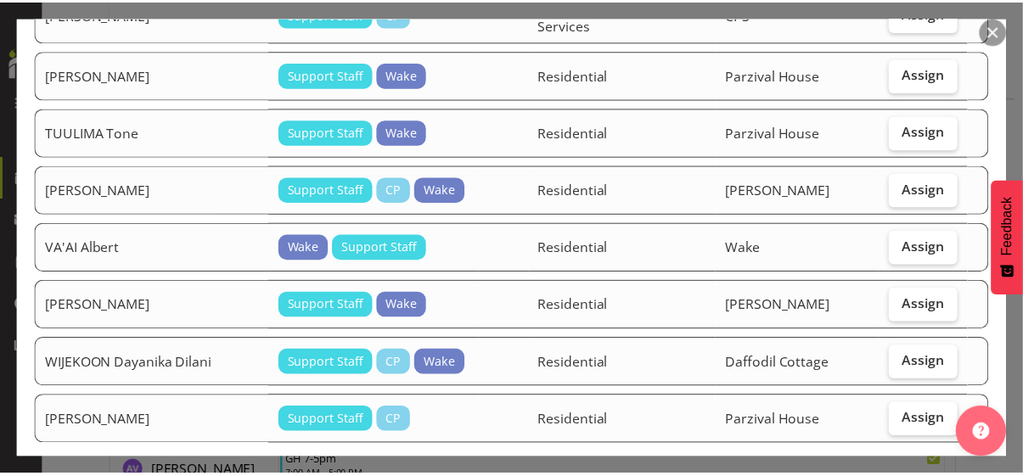
scroll to position [1745, 0]
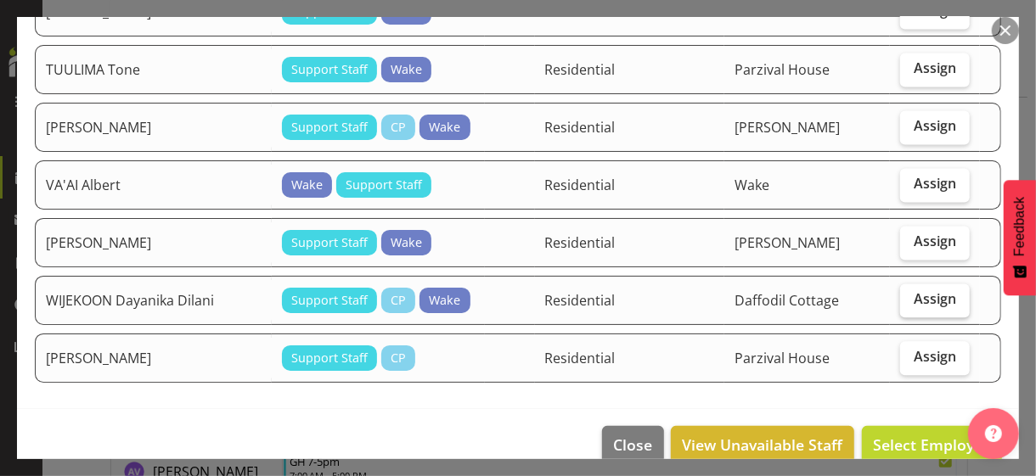
click at [903, 290] on span "Assign" at bounding box center [934, 298] width 42 height 17
click at [903, 294] on input "Assign" at bounding box center [905, 299] width 11 height 11
checkbox input "true"
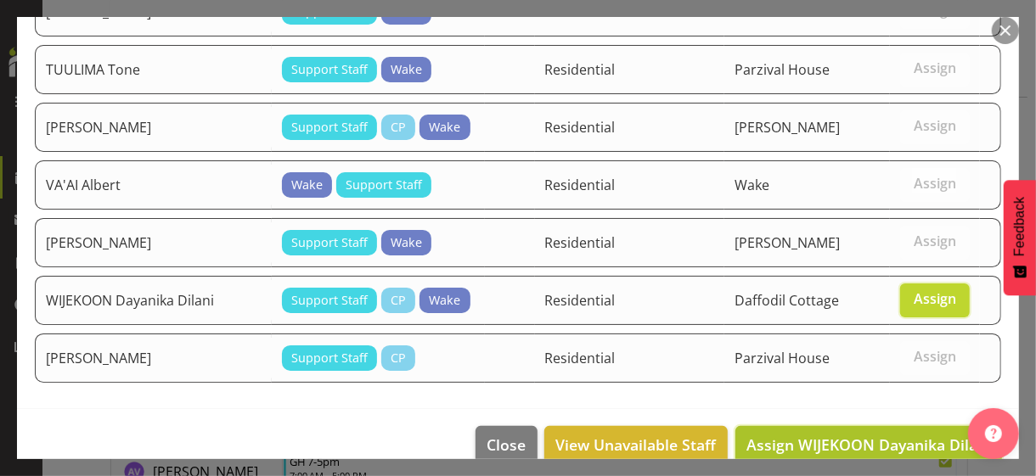
click at [869, 412] on span "Assign WIJEKOON Dayanika Dilani" at bounding box center [868, 445] width 245 height 20
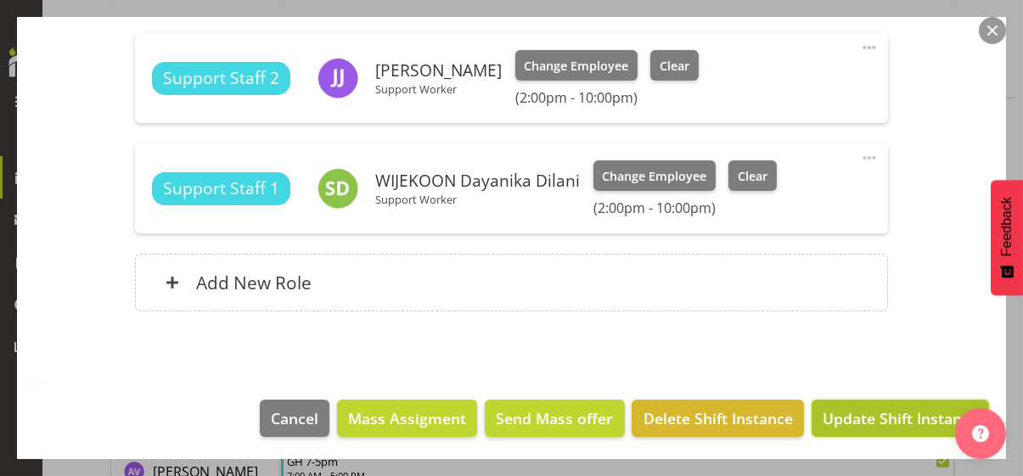
click at [880, 412] on span "Update Shift Instance" at bounding box center [900, 419] width 155 height 22
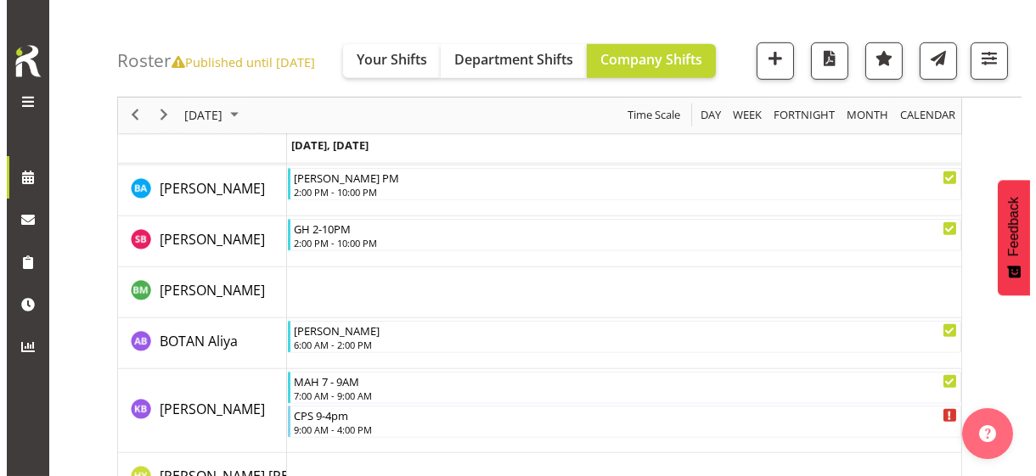
scroll to position [1823, 0]
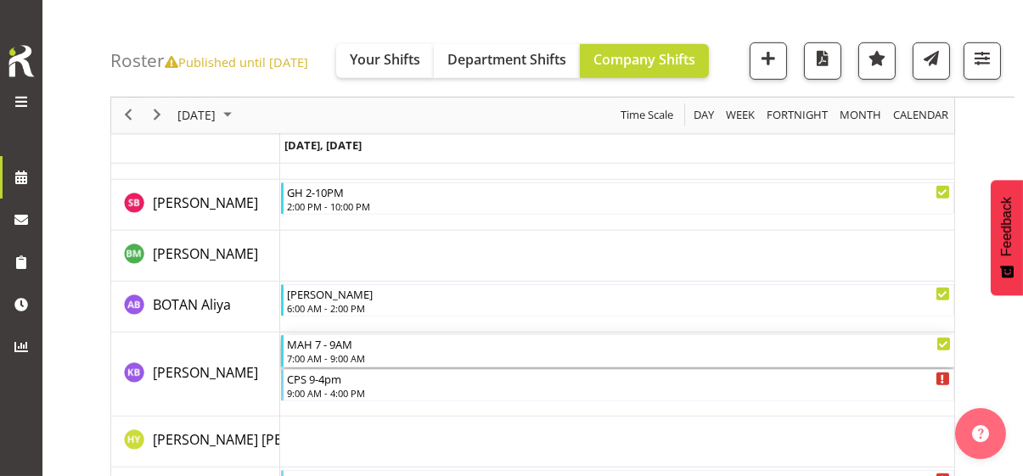
click at [323, 351] on div "7:00 AM - 9:00 AM" at bounding box center [619, 358] width 664 height 14
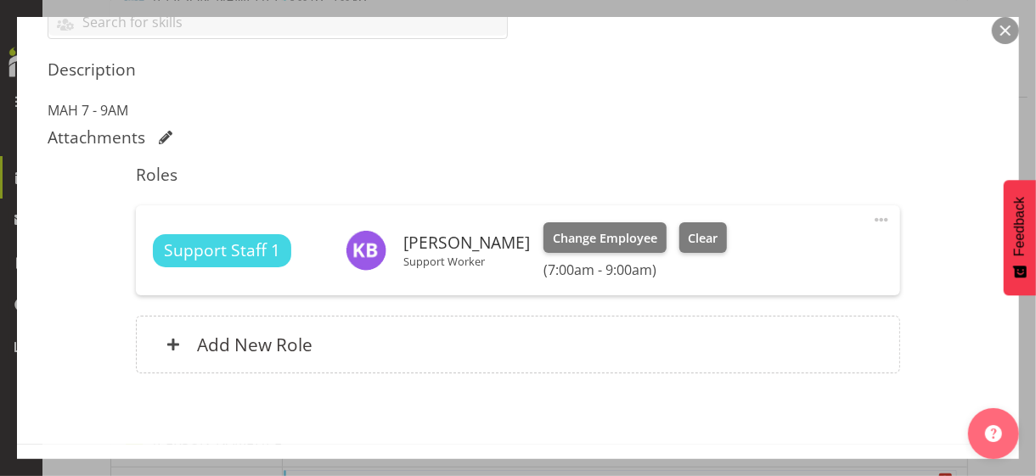
scroll to position [509, 0]
click at [715, 245] on button "Clear" at bounding box center [703, 237] width 48 height 31
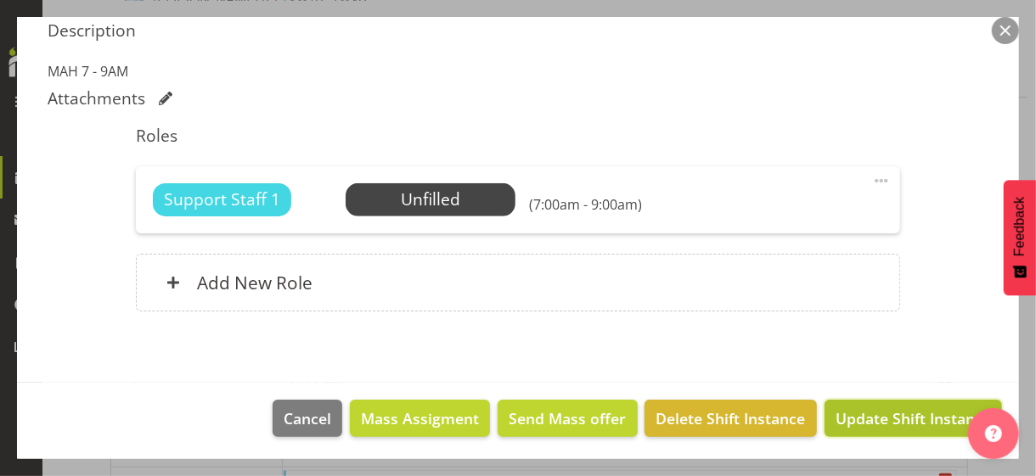
click at [862, 412] on span "Update Shift Instance" at bounding box center [912, 419] width 155 height 22
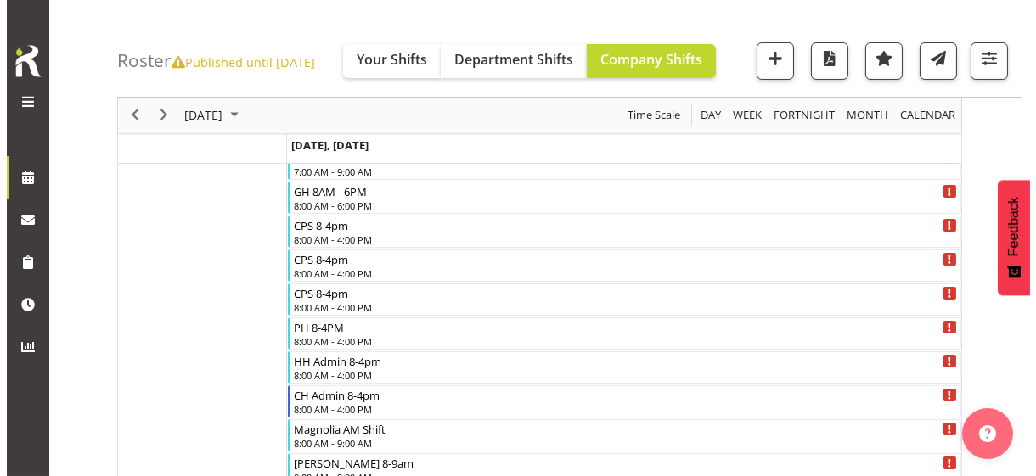
scroll to position [1857, 0]
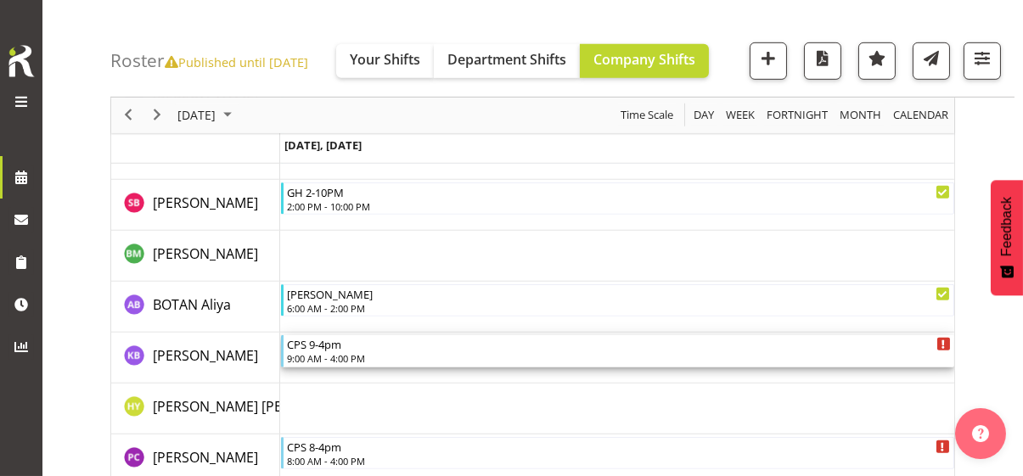
click at [323, 355] on div "9:00 AM - 4:00 PM" at bounding box center [619, 358] width 664 height 14
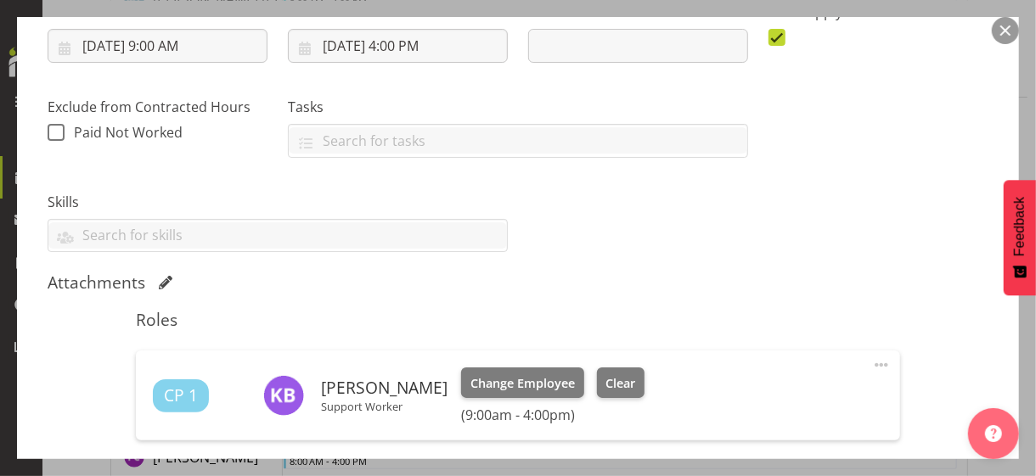
scroll to position [424, 0]
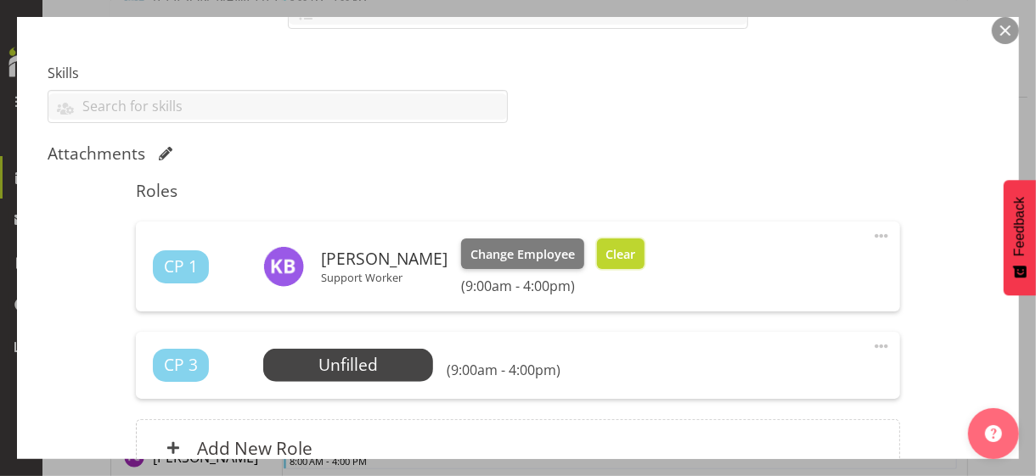
click at [635, 250] on span "Clear" at bounding box center [620, 254] width 30 height 19
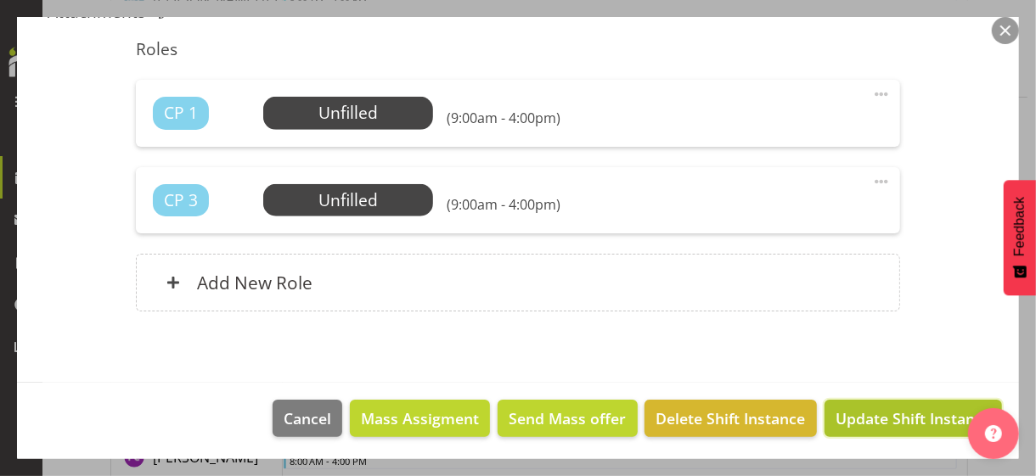
click at [864, 412] on span "Update Shift Instance" at bounding box center [912, 419] width 155 height 22
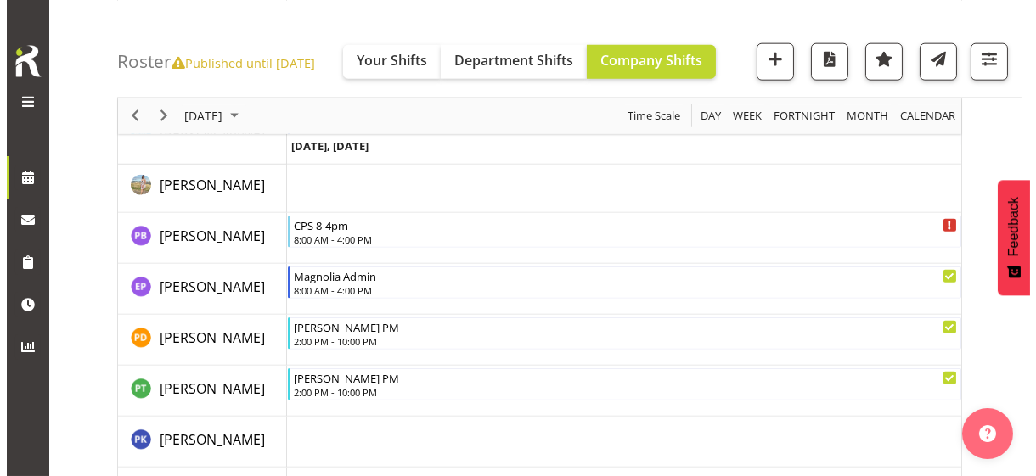
scroll to position [4013, 0]
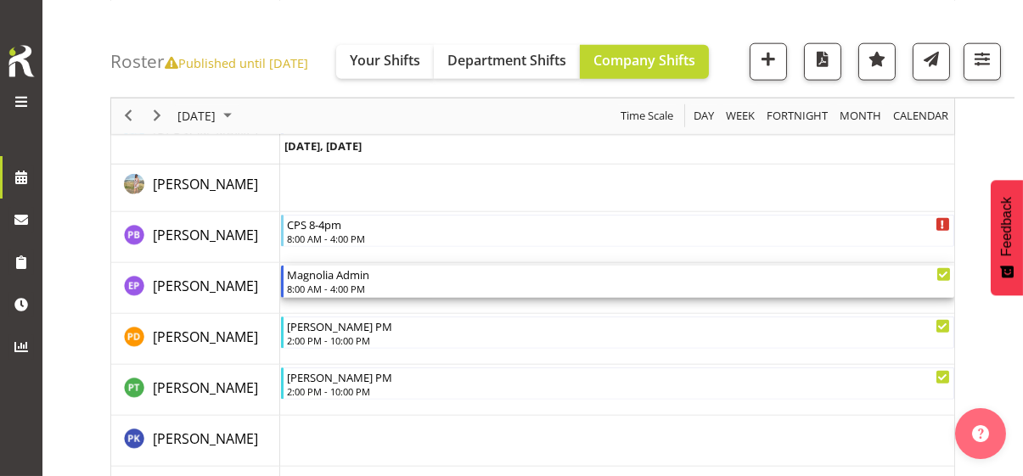
click at [334, 284] on div "8:00 AM - 4:00 PM" at bounding box center [619, 289] width 664 height 14
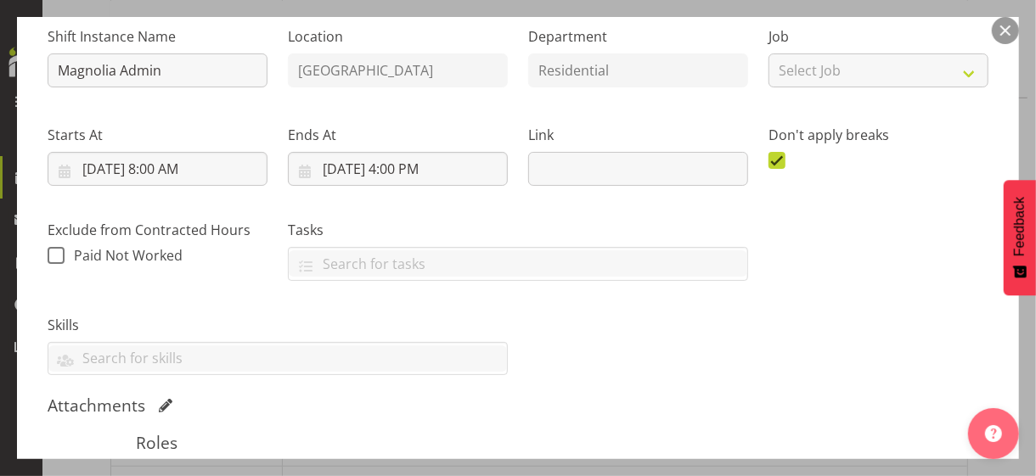
scroll to position [424, 0]
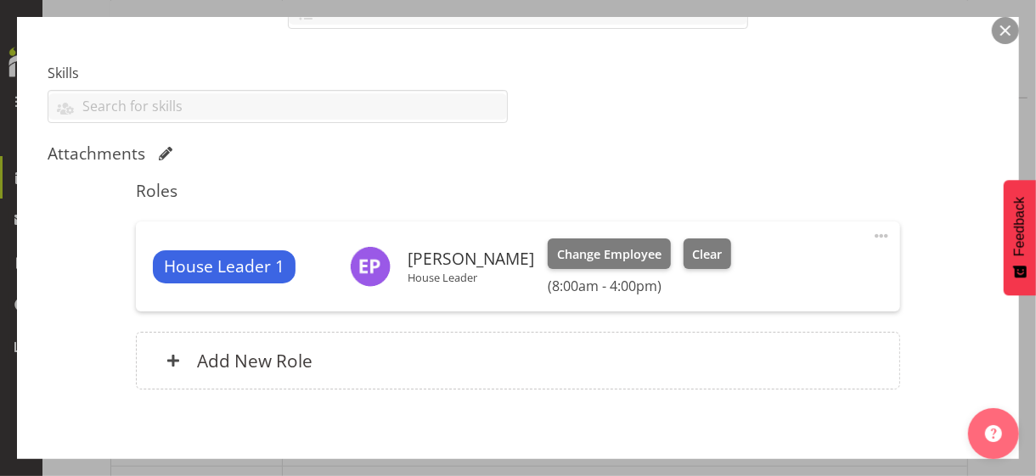
click at [871, 231] on span at bounding box center [881, 236] width 20 height 20
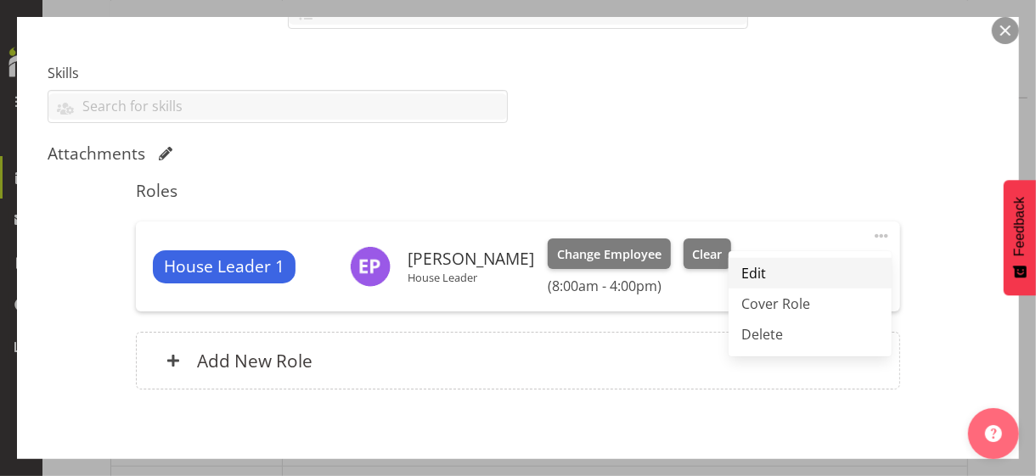
click at [767, 273] on link "Edit" at bounding box center [809, 273] width 163 height 31
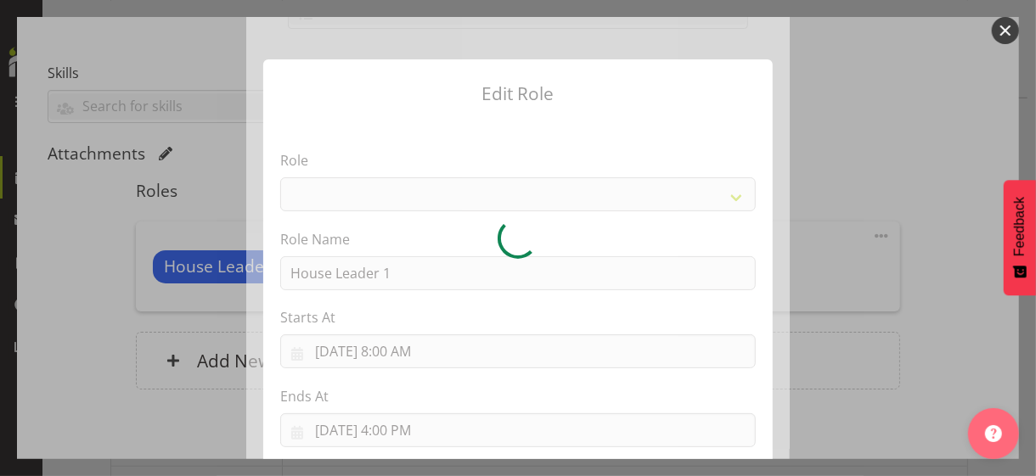
select select "1092"
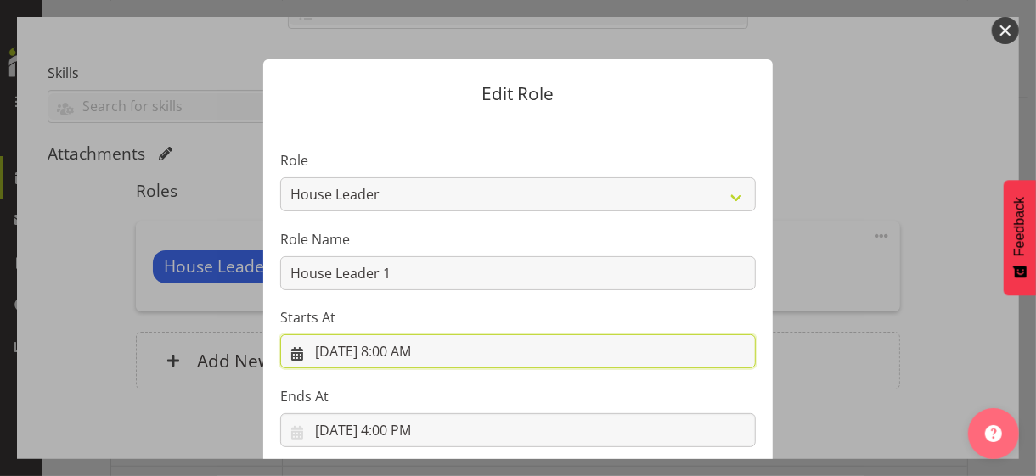
click at [400, 354] on input "[DATE] 8:00 AM" at bounding box center [517, 351] width 475 height 34
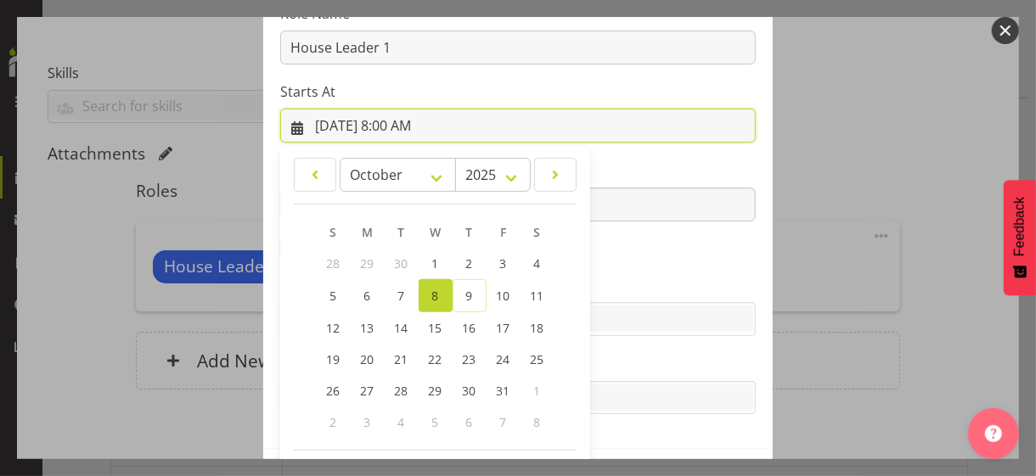
scroll to position [295, 0]
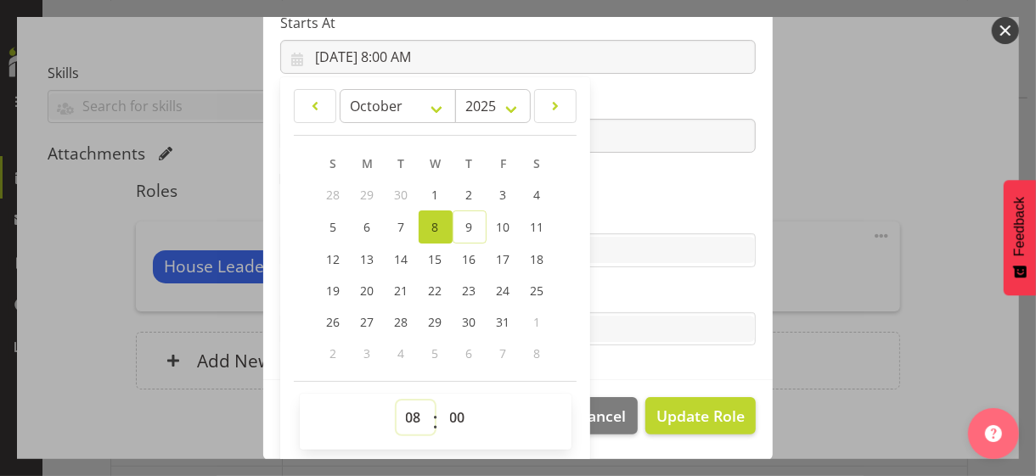
drag, startPoint x: 404, startPoint y: 413, endPoint x: 407, endPoint y: 403, distance: 9.7
click at [404, 412] on select "00 01 02 03 04 05 06 07 08 09 10 11 12 13 14 15 16 17 18 19 20 21 22 23" at bounding box center [415, 418] width 38 height 34
select select "7"
click at [396, 401] on select "00 01 02 03 04 05 06 07 08 09 10 11 12 13 14 15 16 17 18 19 20 21 22 23" at bounding box center [415, 418] width 38 height 34
type input "[DATE] 7:00 AM"
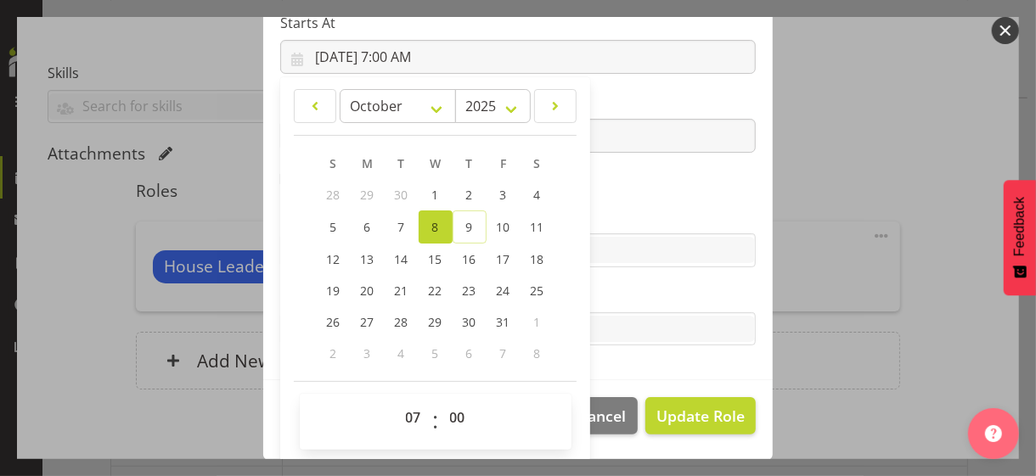
drag, startPoint x: 621, startPoint y: 178, endPoint x: 534, endPoint y: 150, distance: 91.0
click at [619, 177] on section "Role CP House Leader Support Staff Wake Role Name House Leader 1 Starts At [DAT…" at bounding box center [517, 102] width 509 height 555
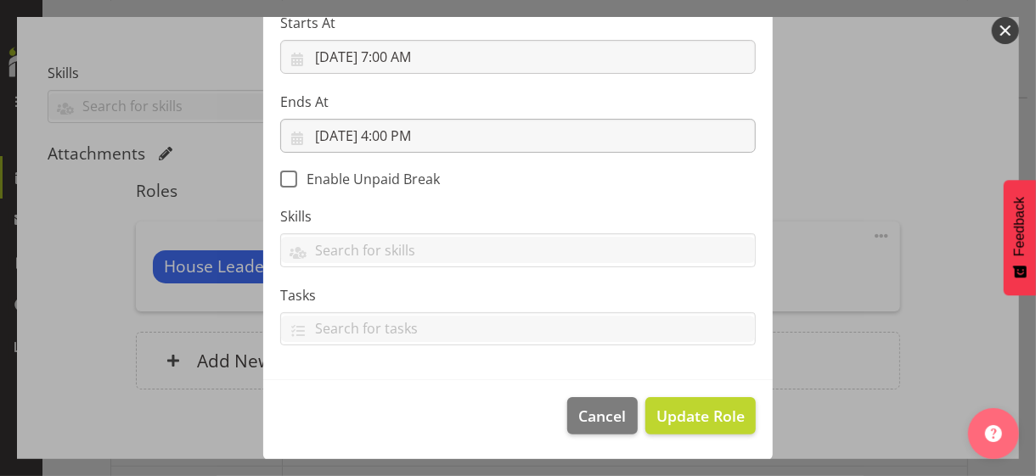
scroll to position [294, 0]
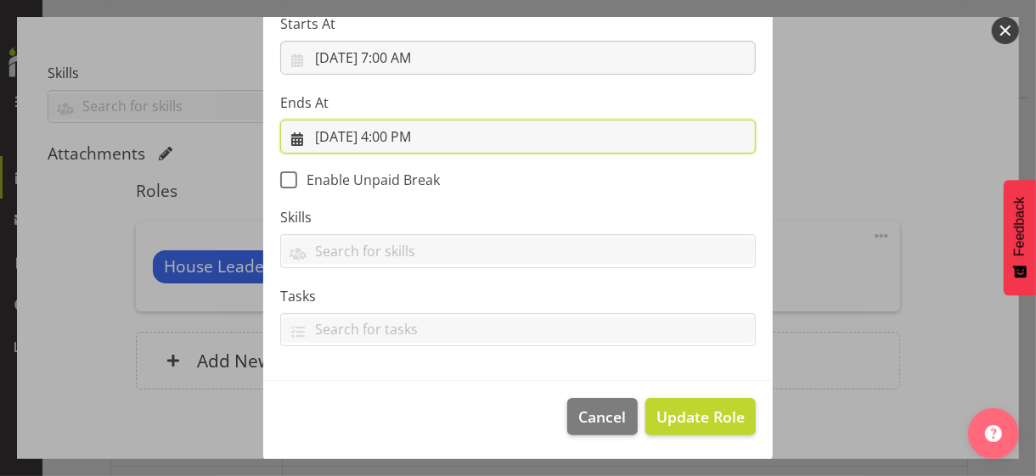
click at [402, 139] on input "[DATE] 4:00 PM" at bounding box center [517, 137] width 475 height 34
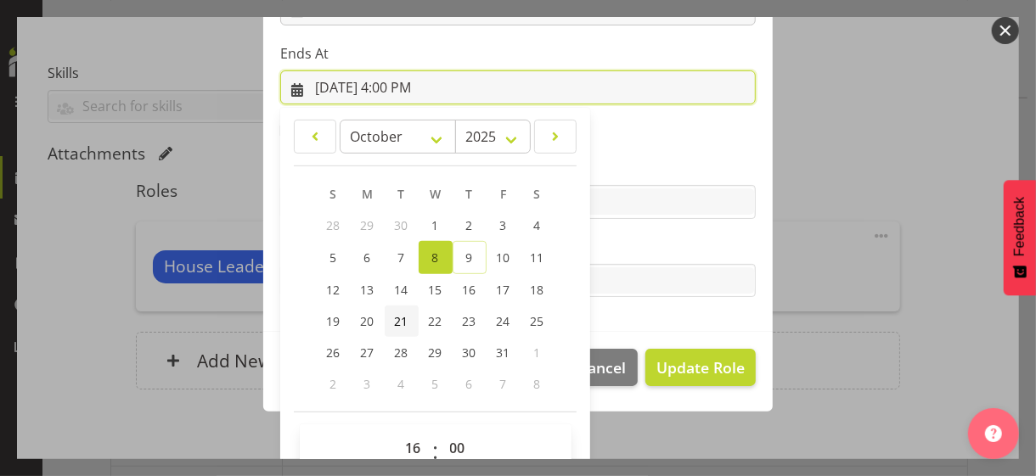
scroll to position [374, 0]
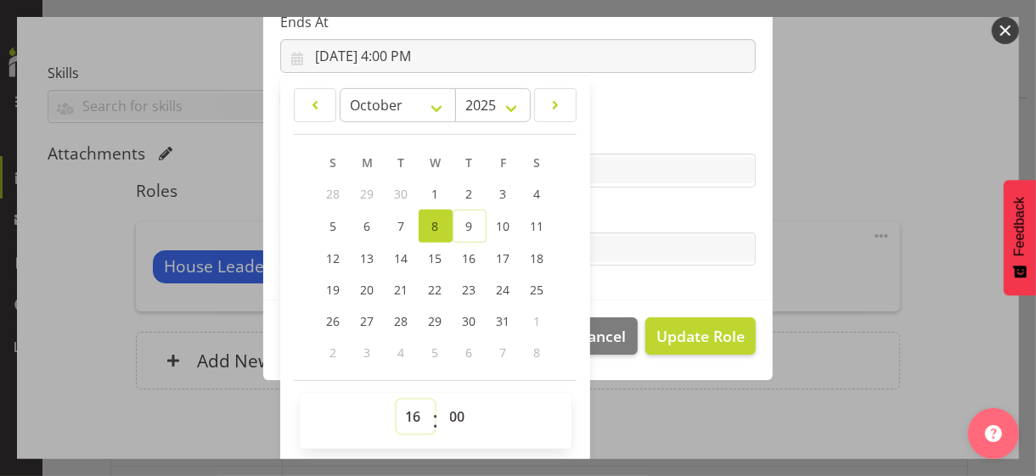
click at [406, 411] on select "00 01 02 03 04 05 06 07 08 09 10 11 12 13 14 15 16 17 18 19 20 21 22 23" at bounding box center [415, 417] width 38 height 34
select select "15"
click at [396, 400] on select "00 01 02 03 04 05 06 07 08 09 10 11 12 13 14 15 16 17 18 19 20 21 22 23" at bounding box center [415, 417] width 38 height 34
type input "[DATE] 3:00 PM"
drag, startPoint x: 610, startPoint y: 212, endPoint x: 644, endPoint y: 268, distance: 65.5
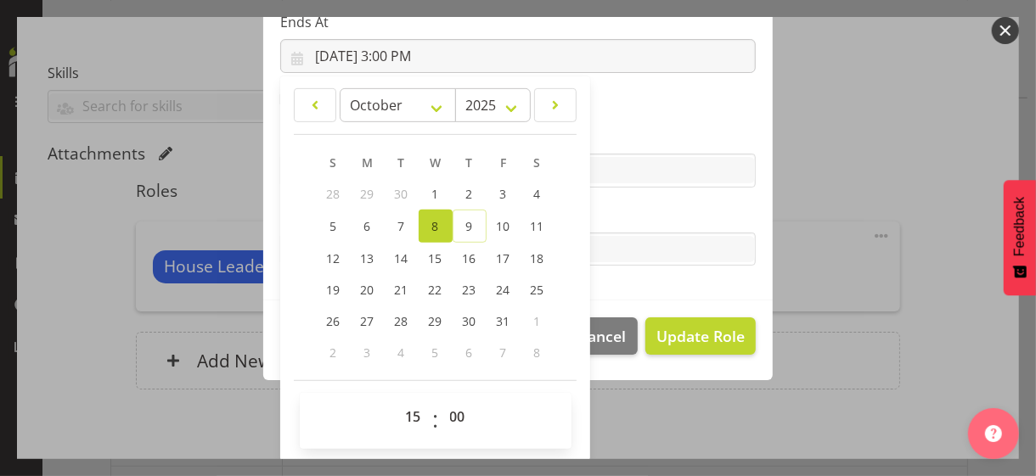
click at [612, 212] on label "Tasks" at bounding box center [517, 215] width 475 height 20
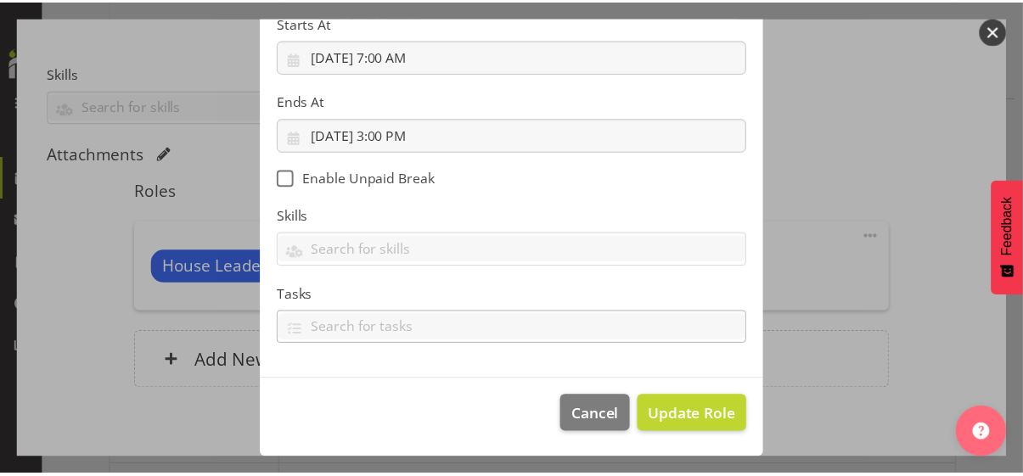
scroll to position [294, 0]
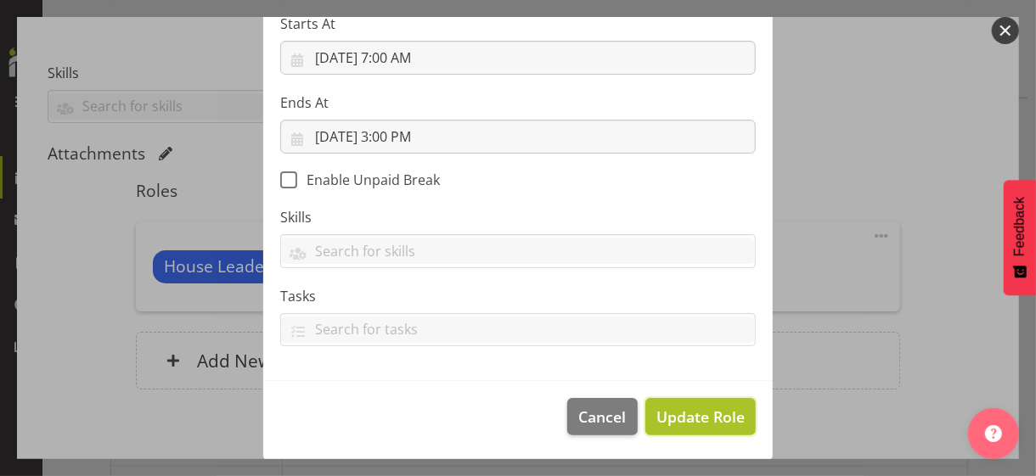
click at [688, 409] on span "Update Role" at bounding box center [700, 417] width 88 height 22
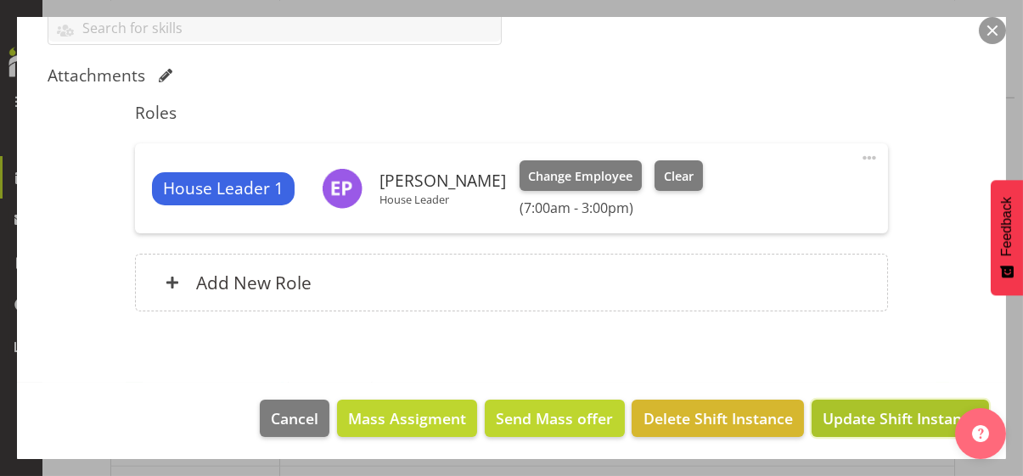
click at [848, 412] on span "Update Shift Instance" at bounding box center [900, 419] width 155 height 22
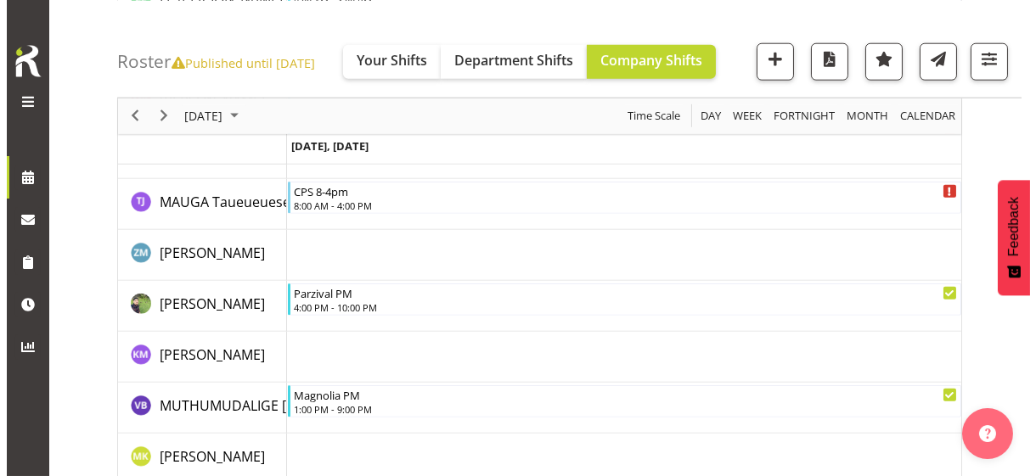
scroll to position [3589, 0]
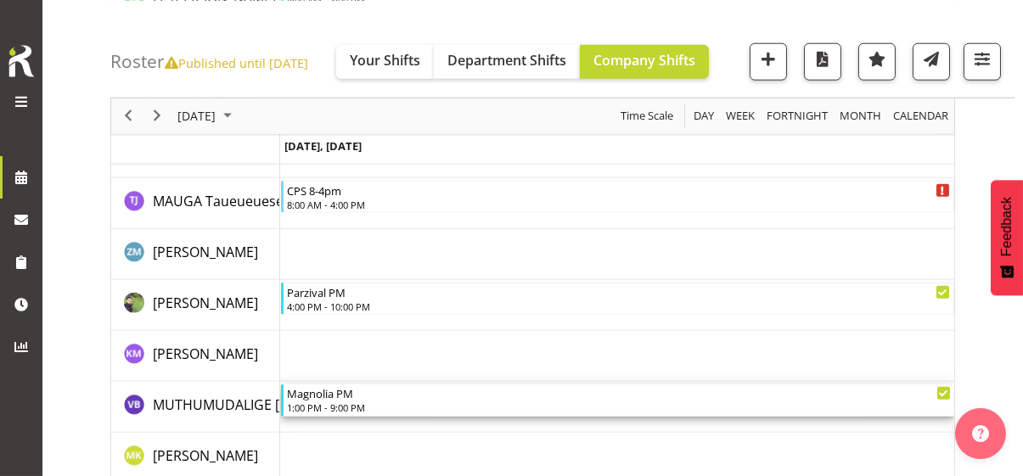
click at [354, 405] on div "1:00 PM - 9:00 PM" at bounding box center [619, 408] width 664 height 14
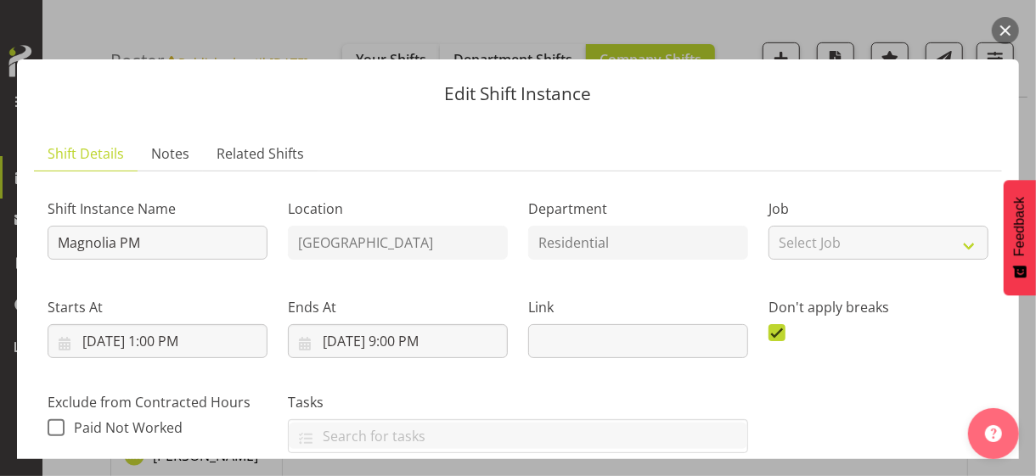
scroll to position [503, 0]
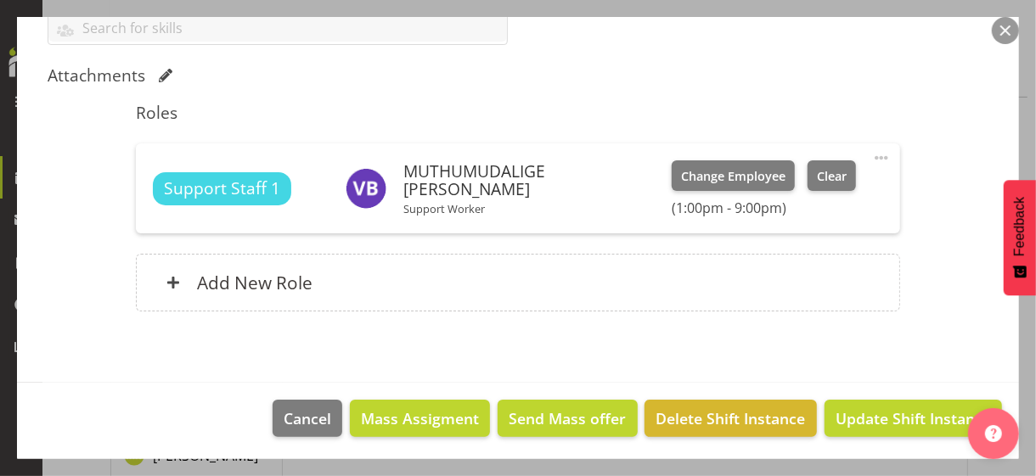
click at [871, 150] on span at bounding box center [881, 158] width 20 height 20
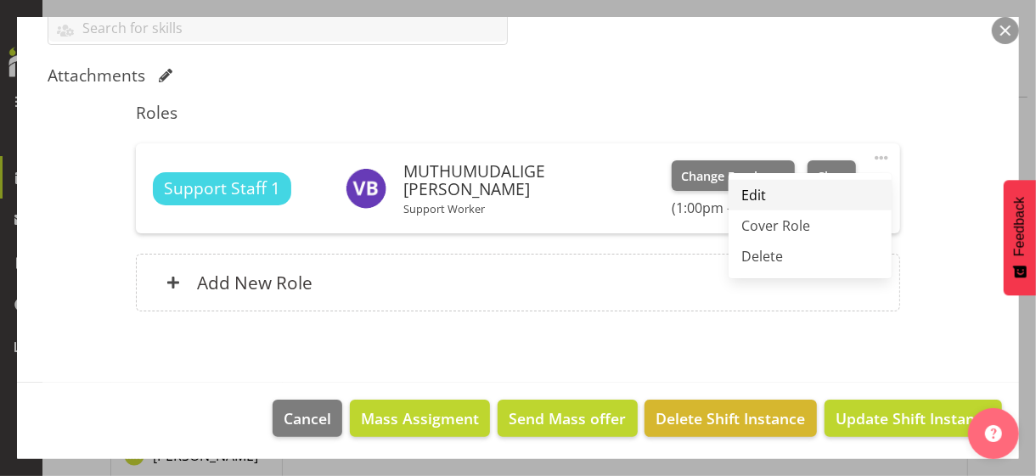
click at [761, 198] on link "Edit" at bounding box center [809, 195] width 163 height 31
select select "9"
select select "2025"
select select "13"
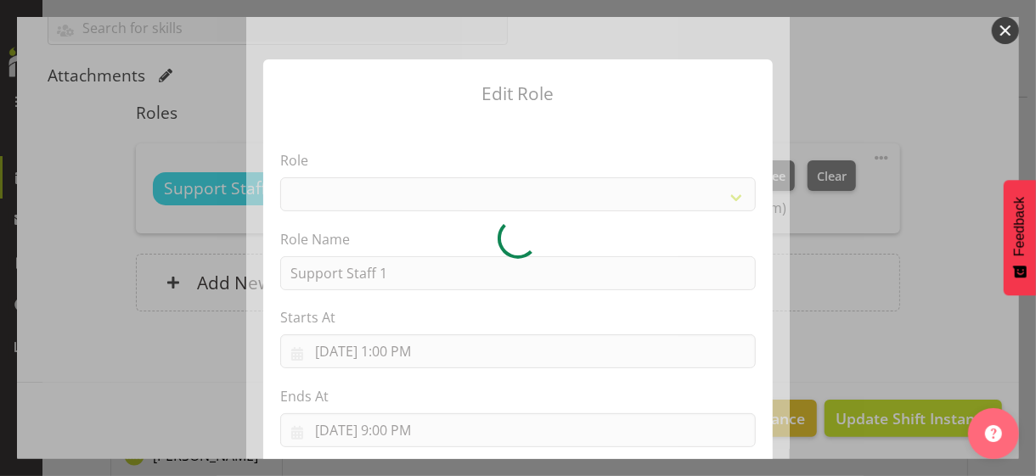
select select "1091"
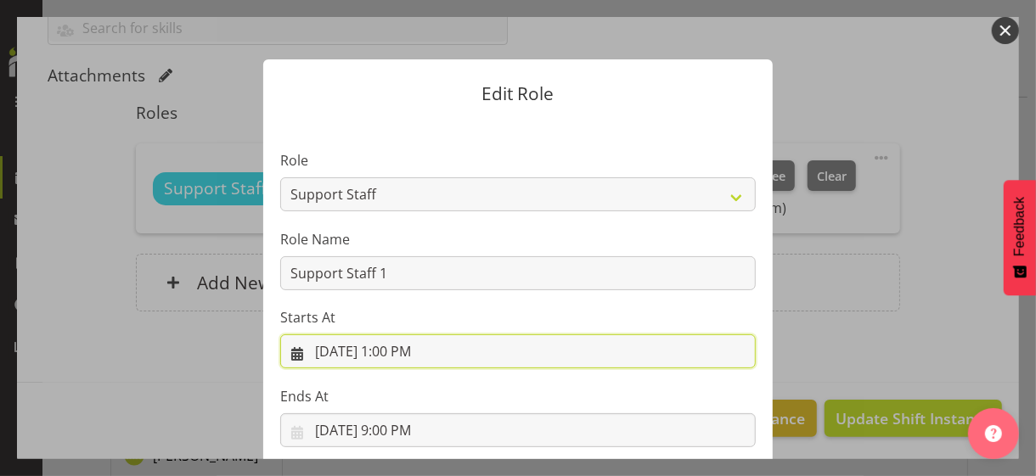
click at [400, 351] on input "[DATE] 1:00 PM" at bounding box center [517, 351] width 475 height 34
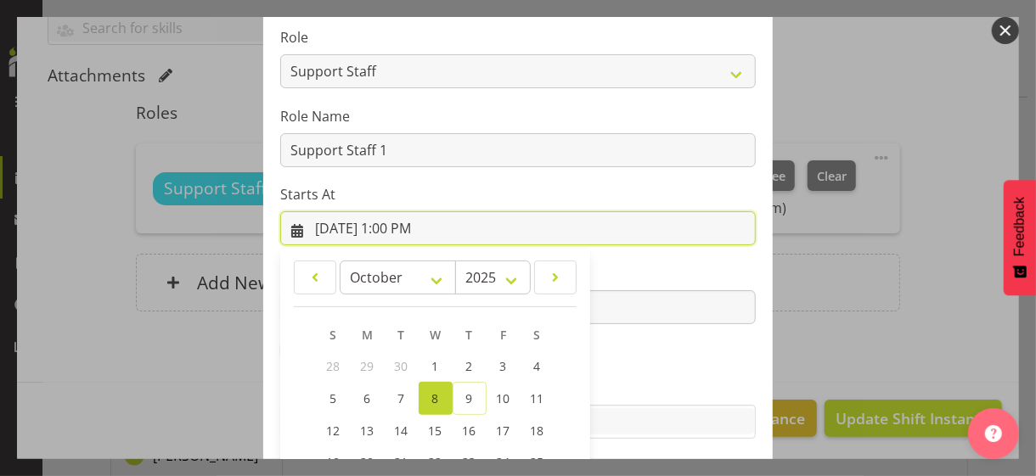
scroll to position [295, 0]
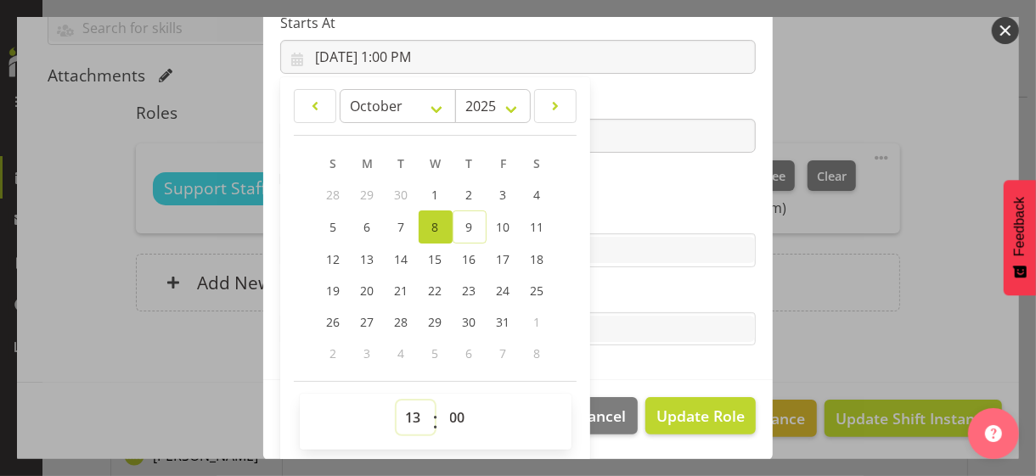
click at [406, 412] on select "00 01 02 03 04 05 06 07 08 09 10 11 12 13 14 15 16 17 18 19 20 21 22 23" at bounding box center [415, 418] width 38 height 34
select select "14"
click at [396, 401] on select "00 01 02 03 04 05 06 07 08 09 10 11 12 13 14 15 16 17 18 19 20 21 22 23" at bounding box center [415, 418] width 38 height 34
type input "[DATE] 2:00 PM"
drag, startPoint x: 599, startPoint y: 211, endPoint x: 627, endPoint y: 289, distance: 82.2
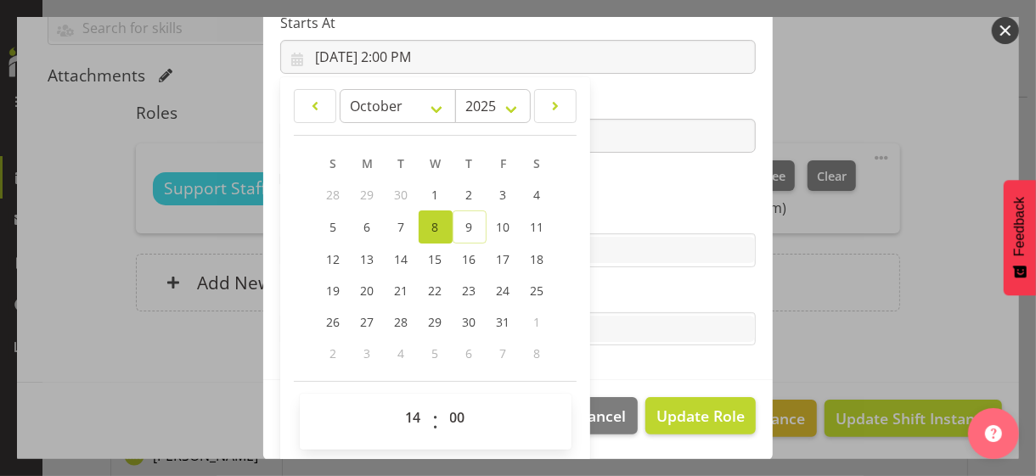
click at [600, 212] on label "Skills" at bounding box center [517, 216] width 475 height 20
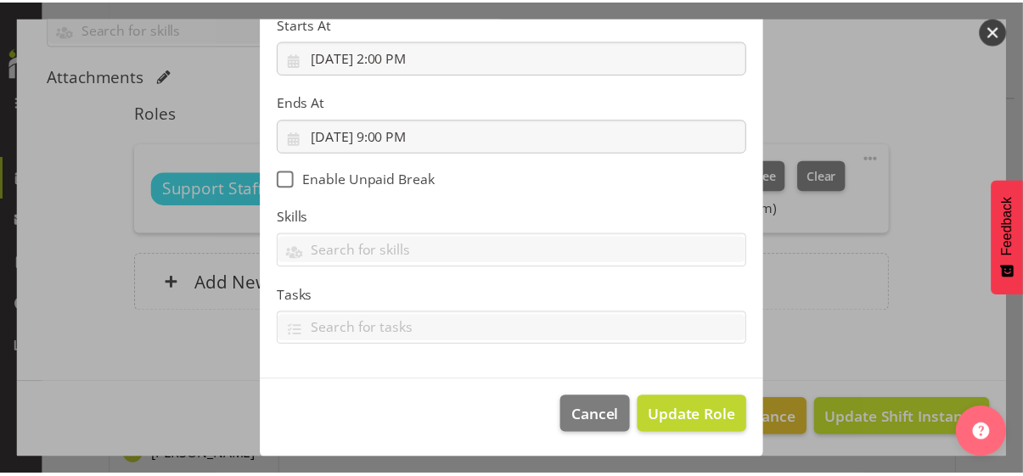
scroll to position [294, 0]
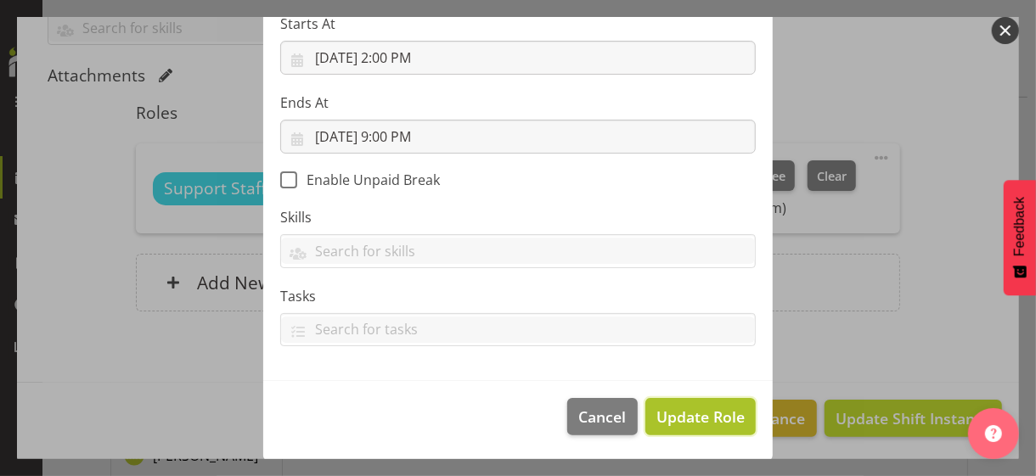
click at [685, 412] on span "Update Role" at bounding box center [700, 417] width 88 height 22
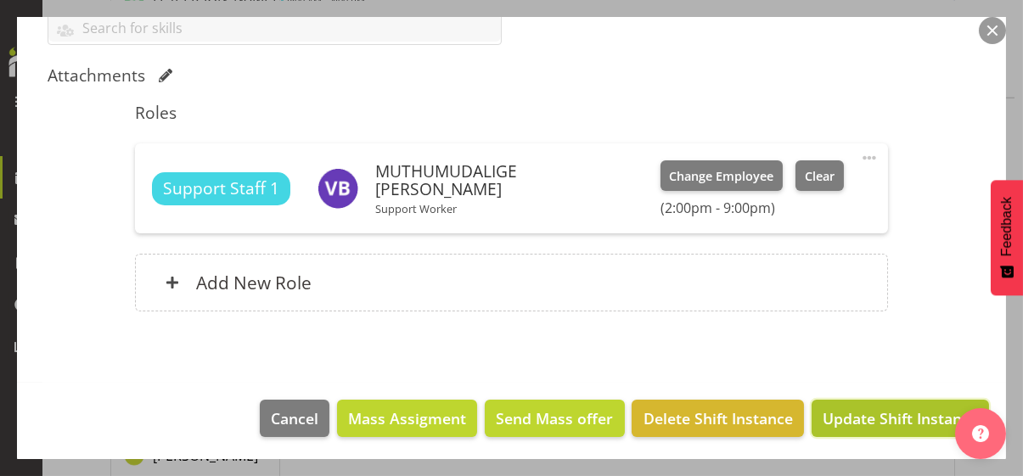
click at [863, 411] on span "Update Shift Instance" at bounding box center [900, 419] width 155 height 22
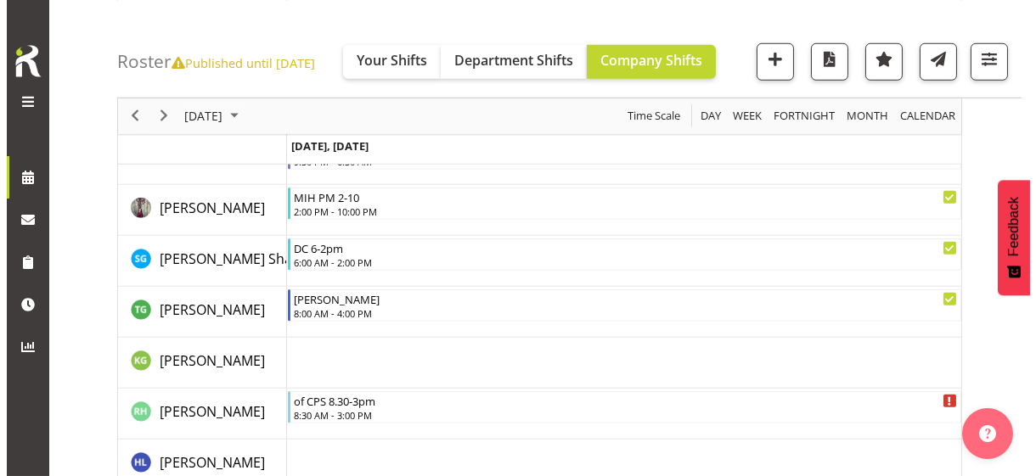
scroll to position [2485, 0]
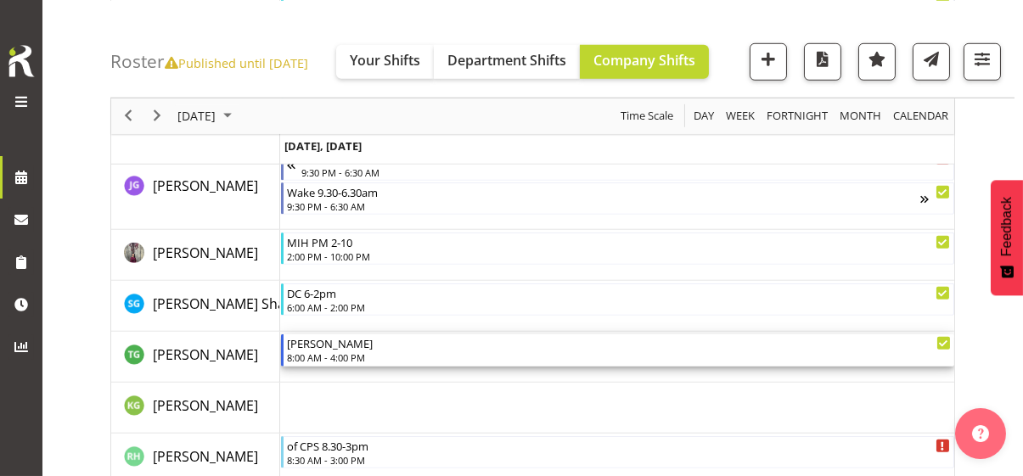
click at [333, 348] on div "[PERSON_NAME]" at bounding box center [619, 342] width 664 height 17
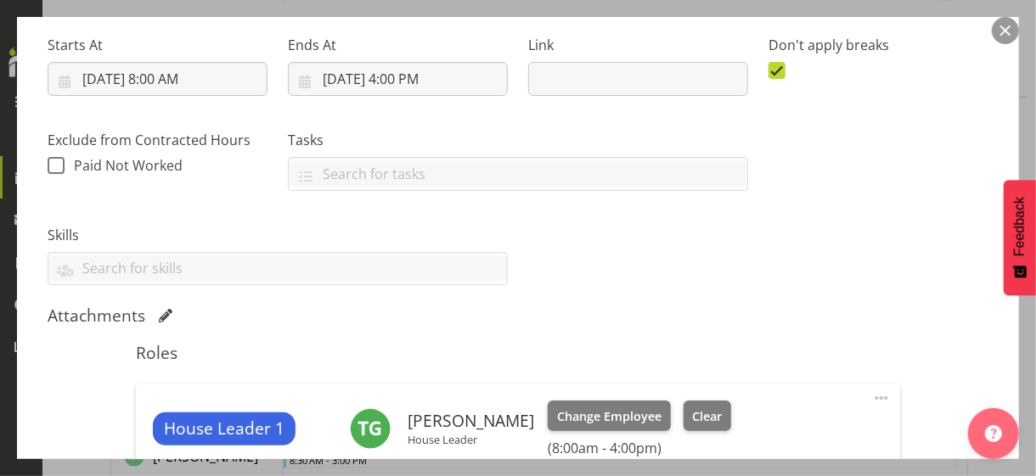
scroll to position [424, 0]
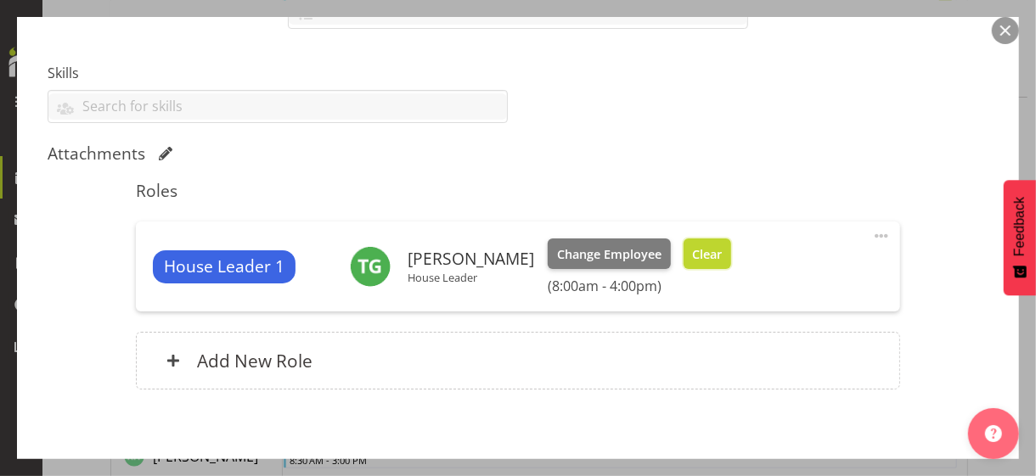
click at [722, 249] on span "Clear" at bounding box center [707, 254] width 30 height 19
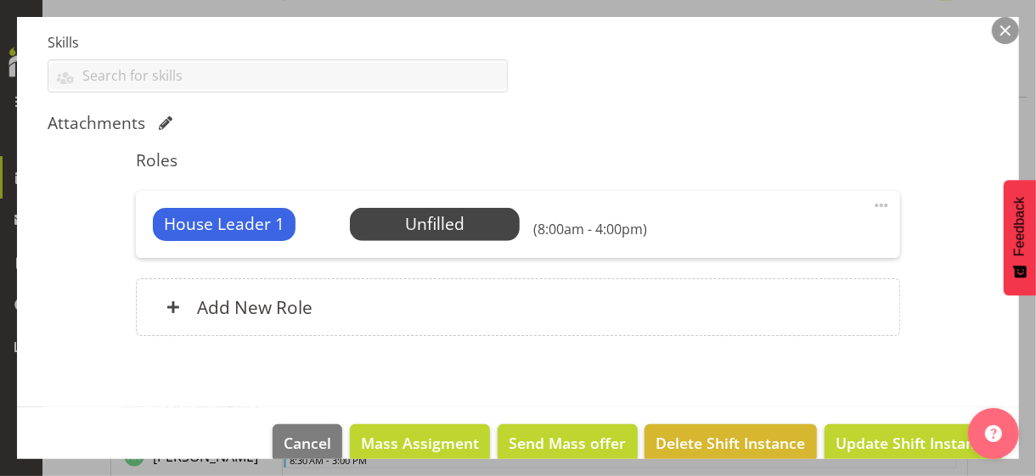
scroll to position [480, 0]
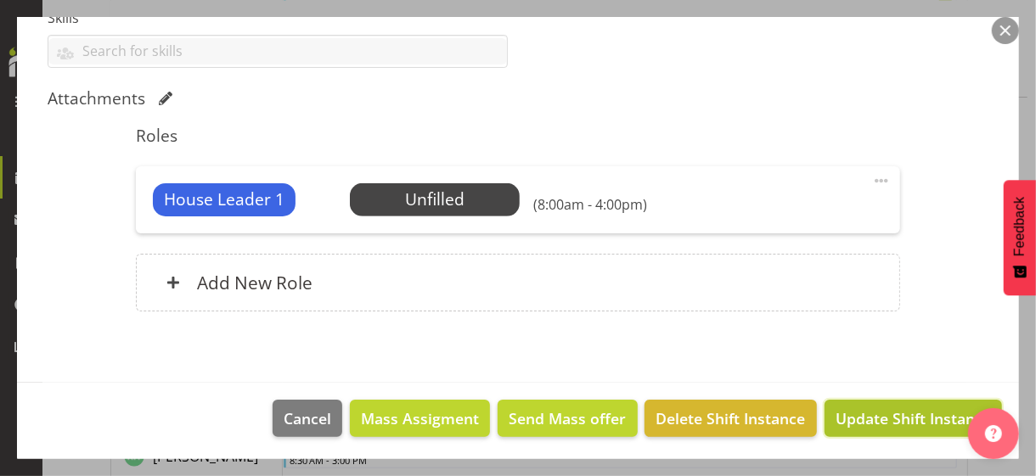
click at [865, 408] on span "Update Shift Instance" at bounding box center [912, 419] width 155 height 22
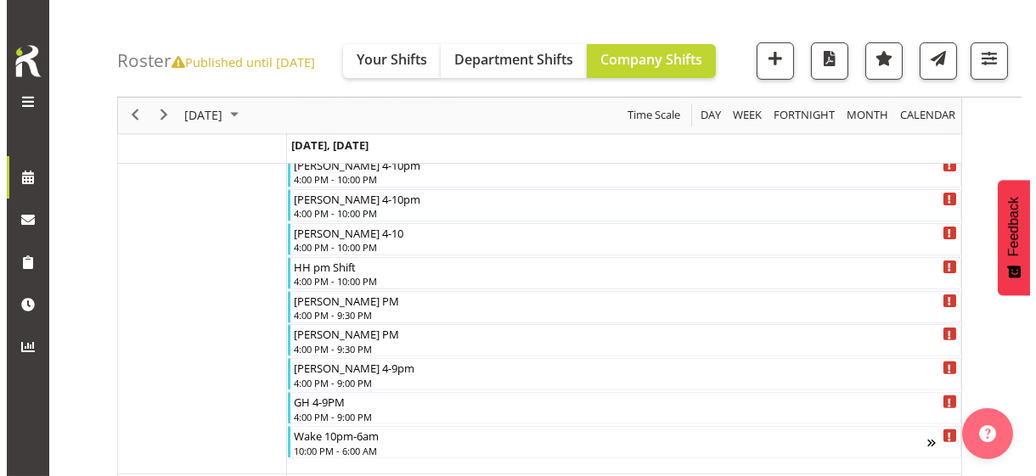
scroll to position [1104, 0]
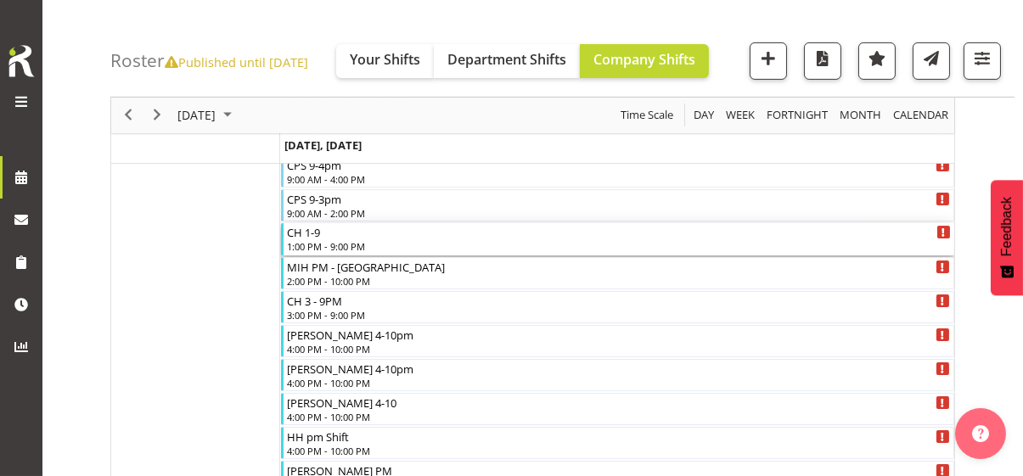
click at [344, 241] on div "1:00 PM - 9:00 PM" at bounding box center [619, 246] width 664 height 14
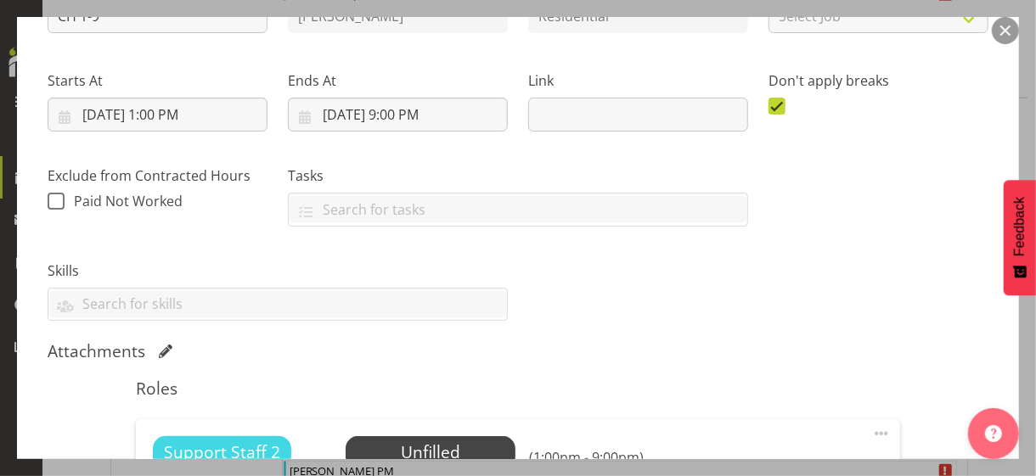
scroll to position [480, 0]
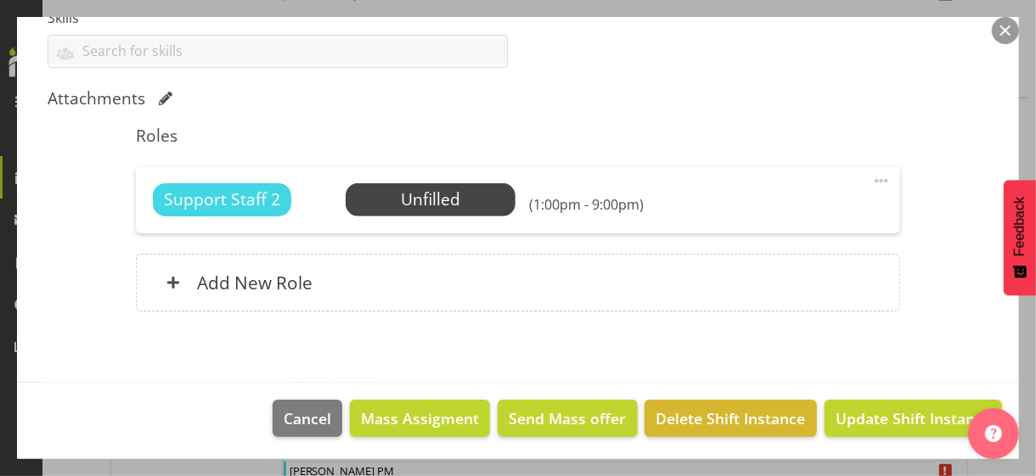
click at [871, 176] on span at bounding box center [881, 181] width 20 height 20
click at [765, 221] on link "Edit" at bounding box center [809, 218] width 163 height 31
select select "9"
select select "2025"
select select "13"
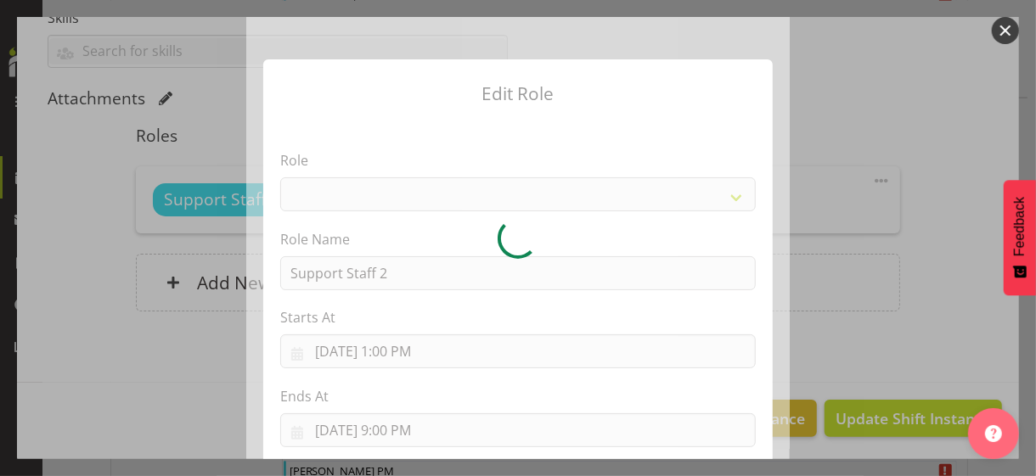
select select "1091"
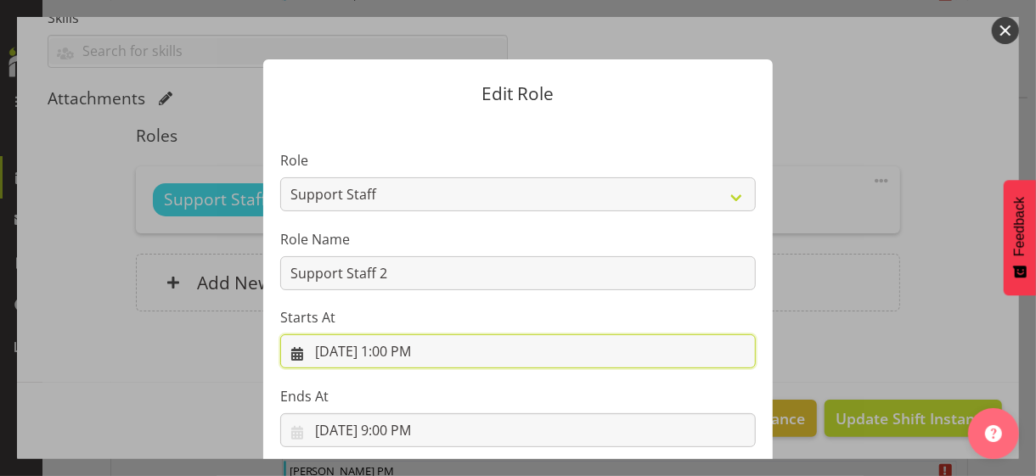
click at [396, 351] on input "[DATE] 1:00 PM" at bounding box center [517, 351] width 475 height 34
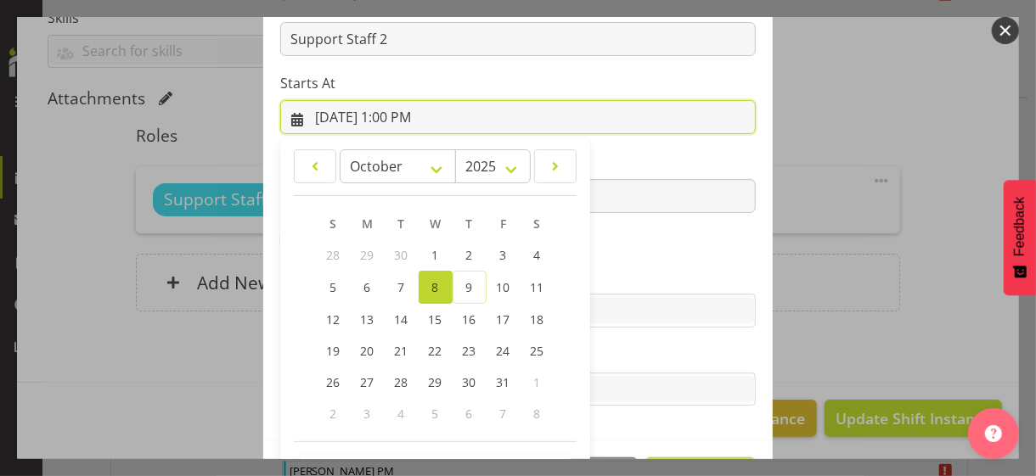
scroll to position [295, 0]
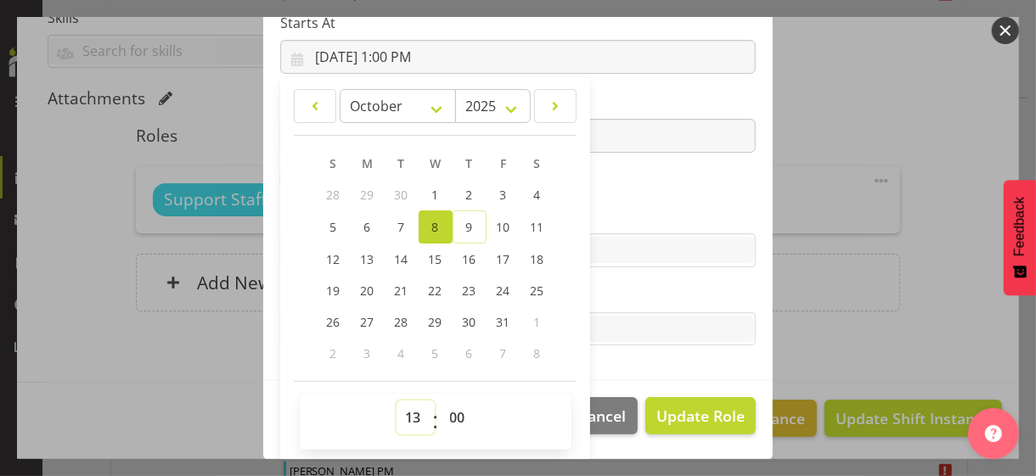
click at [399, 405] on select "00 01 02 03 04 05 06 07 08 09 10 11 12 13 14 15 16 17 18 19 20 21 22 23" at bounding box center [415, 418] width 38 height 34
select select "14"
click at [396, 401] on select "00 01 02 03 04 05 06 07 08 09 10 11 12 13 14 15 16 17 18 19 20 21 22 23" at bounding box center [415, 418] width 38 height 34
type input "[DATE] 2:00 PM"
click at [614, 190] on section "Role CP House Leader Support Staff Wake Role Name Support Staff 2 Starts At [DA…" at bounding box center [517, 102] width 509 height 555
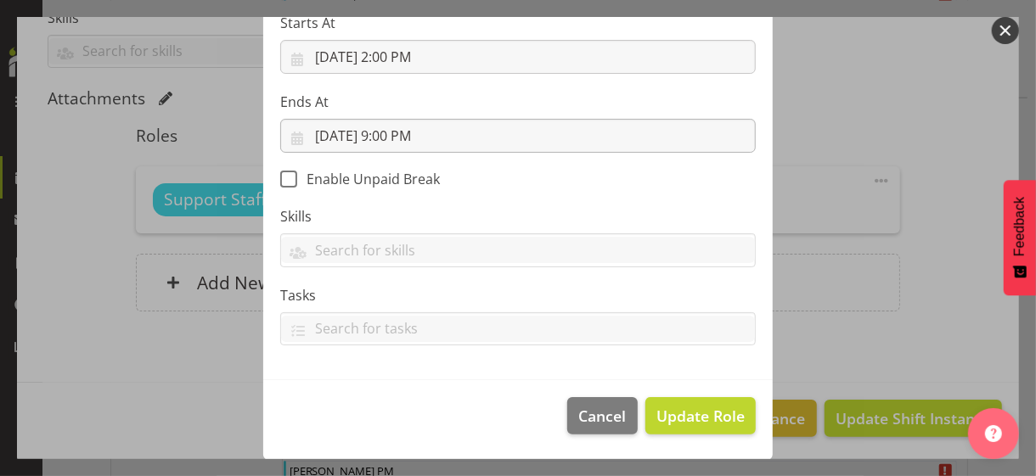
scroll to position [294, 0]
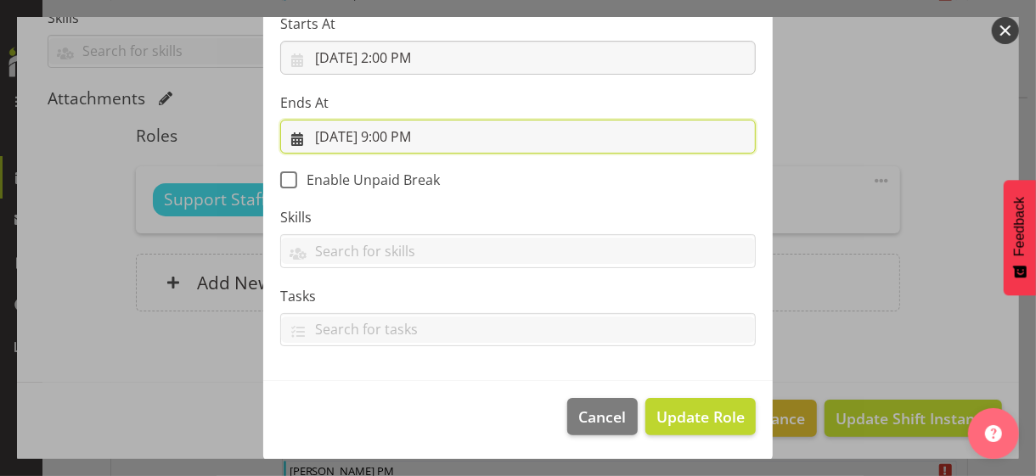
click at [400, 132] on input "[DATE] 9:00 PM" at bounding box center [517, 137] width 475 height 34
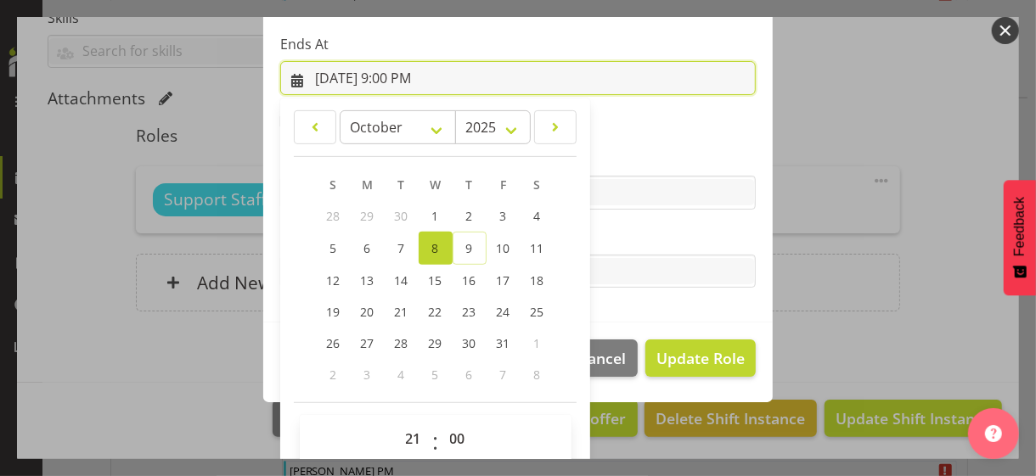
scroll to position [374, 0]
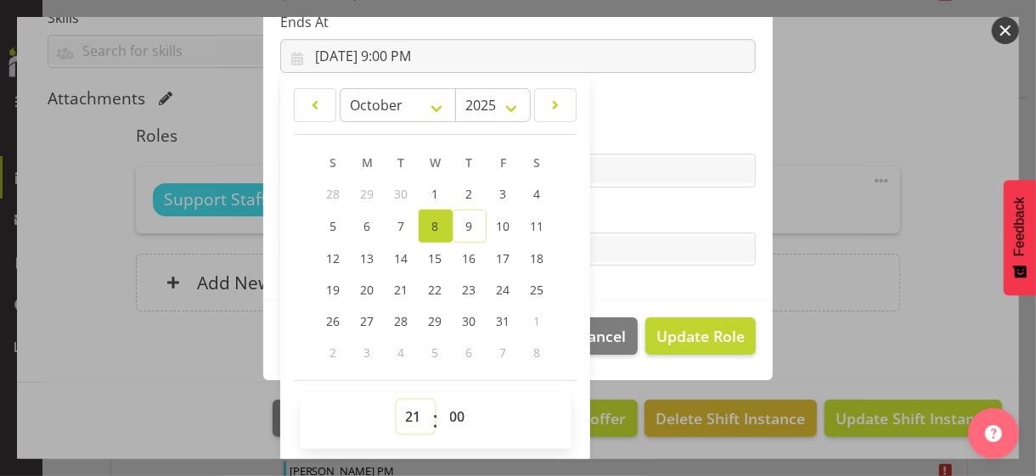
click at [403, 407] on select "00 01 02 03 04 05 06 07 08 09 10 11 12 13 14 15 16 17 18 19 20 21 22 23" at bounding box center [415, 417] width 38 height 34
select select "20"
click at [396, 400] on select "00 01 02 03 04 05 06 07 08 09 10 11 12 13 14 15 16 17 18 19 20 21 22 23" at bounding box center [415, 417] width 38 height 34
type input "[DATE] 8:00 PM"
click at [610, 203] on section "Role CP House Leader Support Staff Wake Role Name Support Staff 2 Starts At [DA…" at bounding box center [517, 22] width 509 height 555
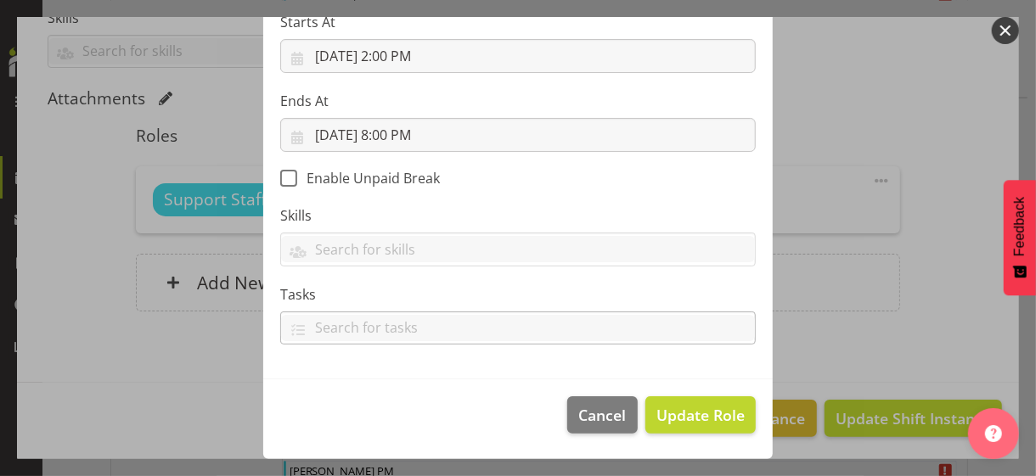
scroll to position [294, 0]
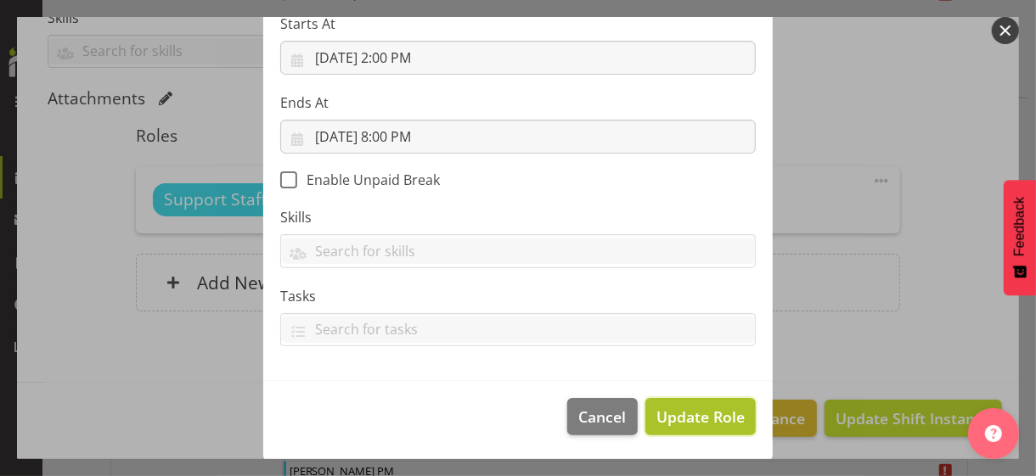
click at [680, 406] on span "Update Role" at bounding box center [700, 417] width 88 height 22
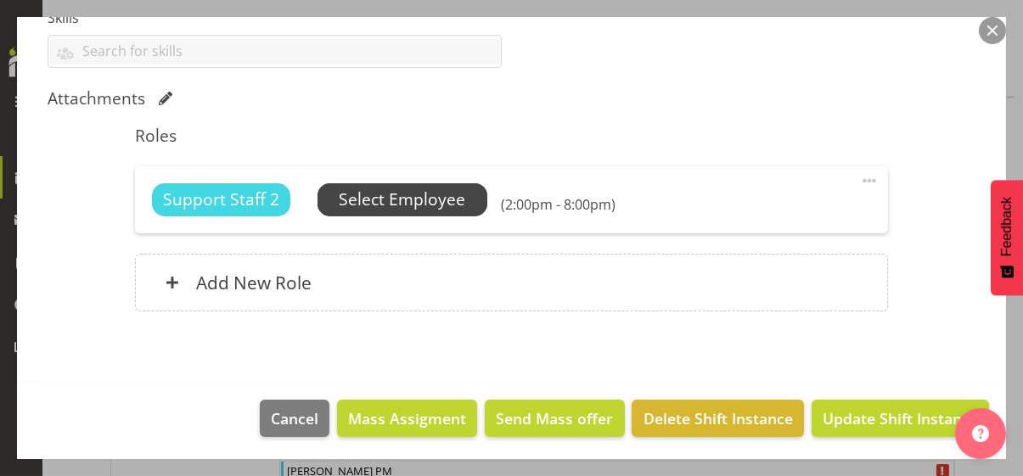
click at [445, 201] on span "Select Employee" at bounding box center [402, 200] width 126 height 25
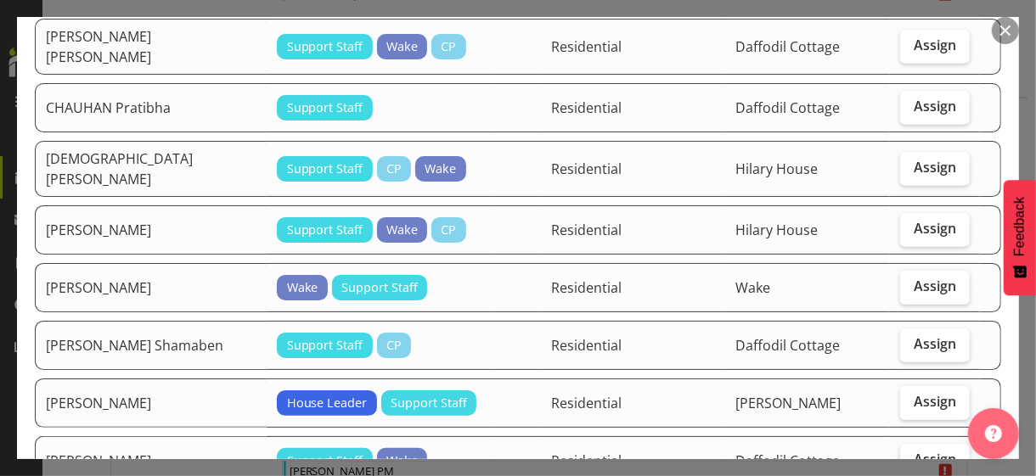
scroll to position [509, 0]
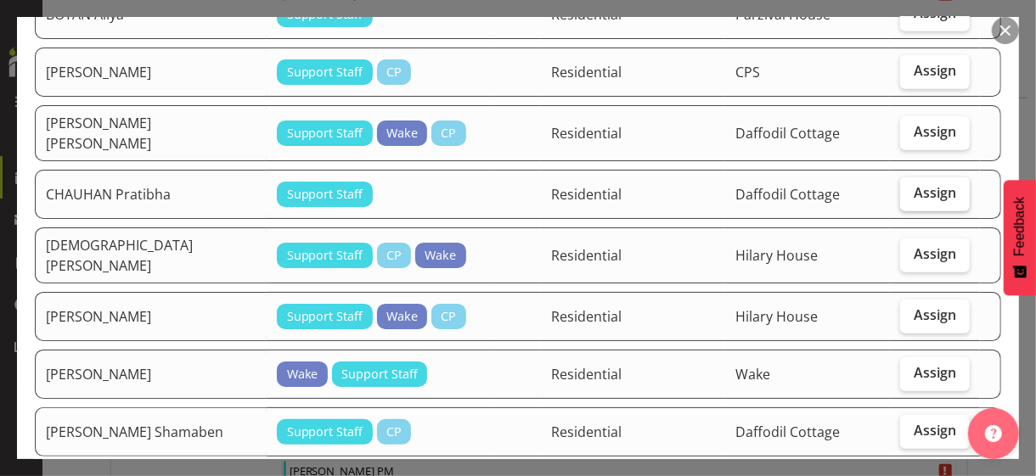
click at [903, 184] on span "Assign" at bounding box center [934, 192] width 42 height 17
click at [903, 188] on input "Assign" at bounding box center [905, 193] width 11 height 11
checkbox input "true"
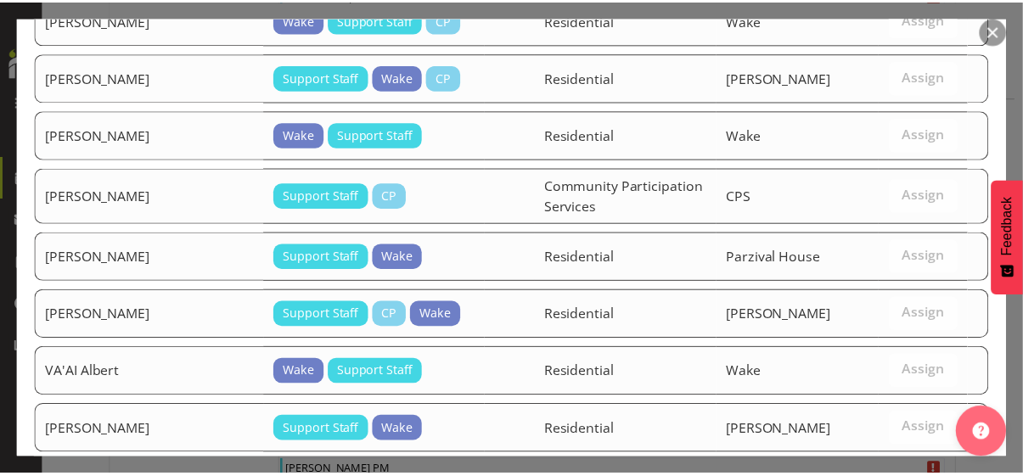
scroll to position [2035, 0]
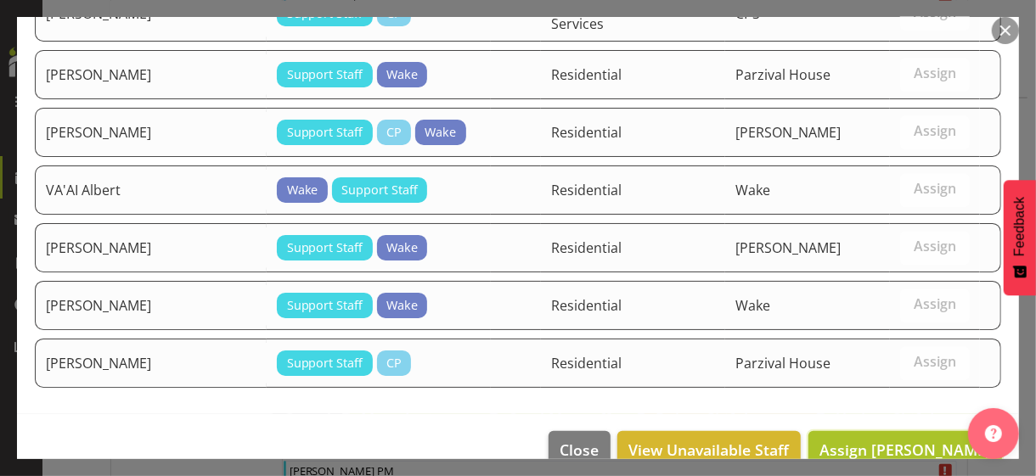
click at [903, 412] on span "Assign [PERSON_NAME]" at bounding box center [904, 450] width 171 height 20
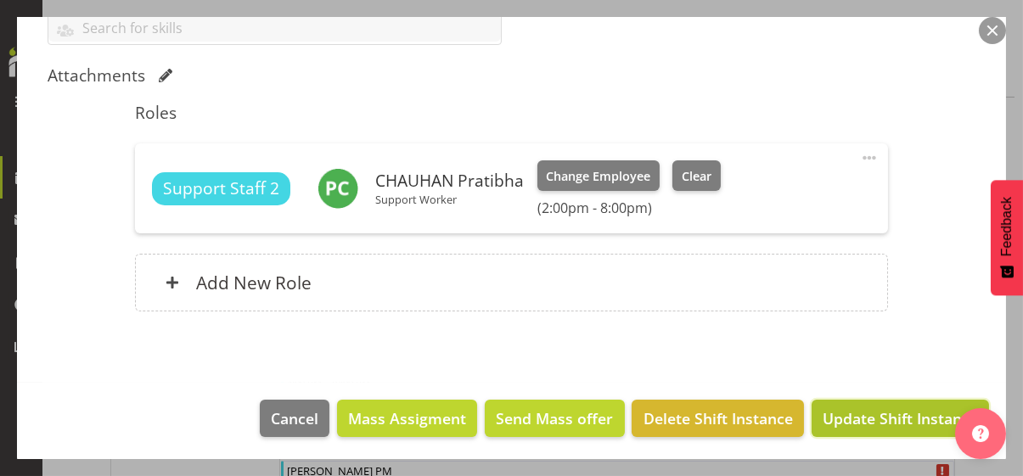
click at [896, 410] on span "Update Shift Instance" at bounding box center [900, 419] width 155 height 22
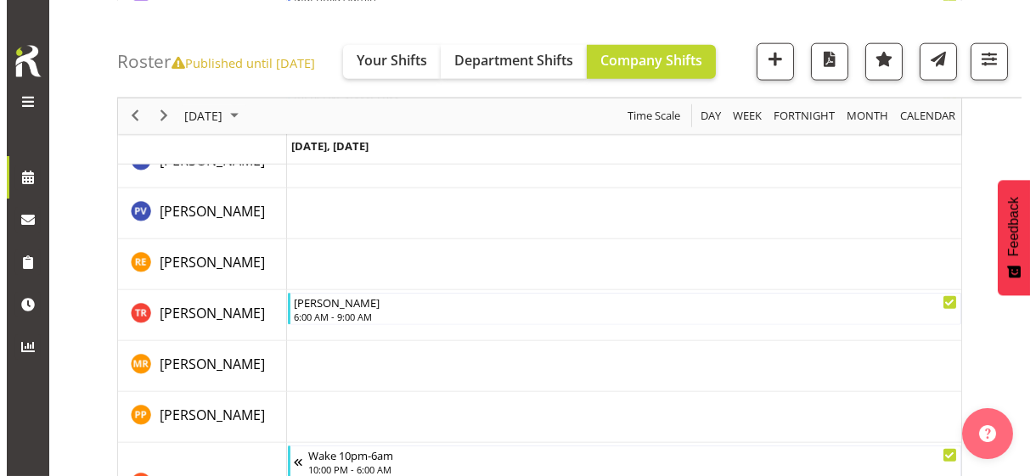
scroll to position [4397, 0]
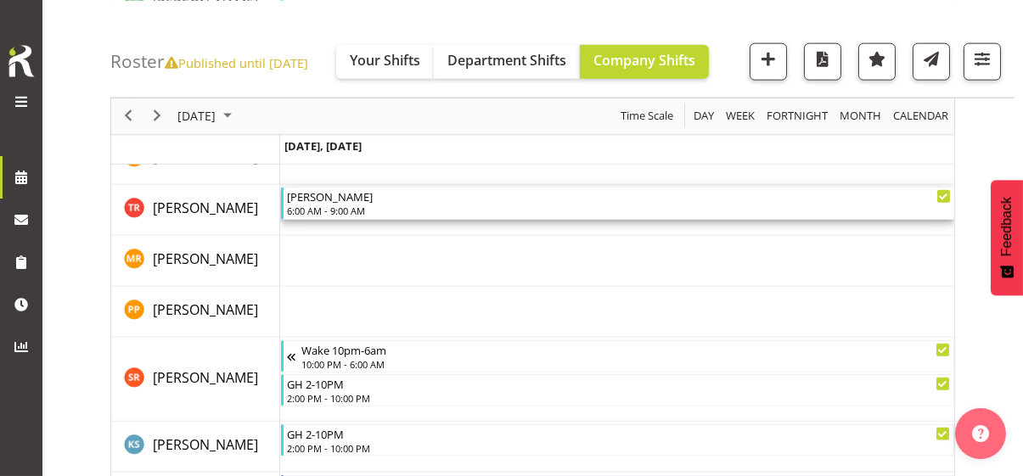
click at [357, 205] on div "6:00 AM - 9:00 AM" at bounding box center [619, 211] width 664 height 14
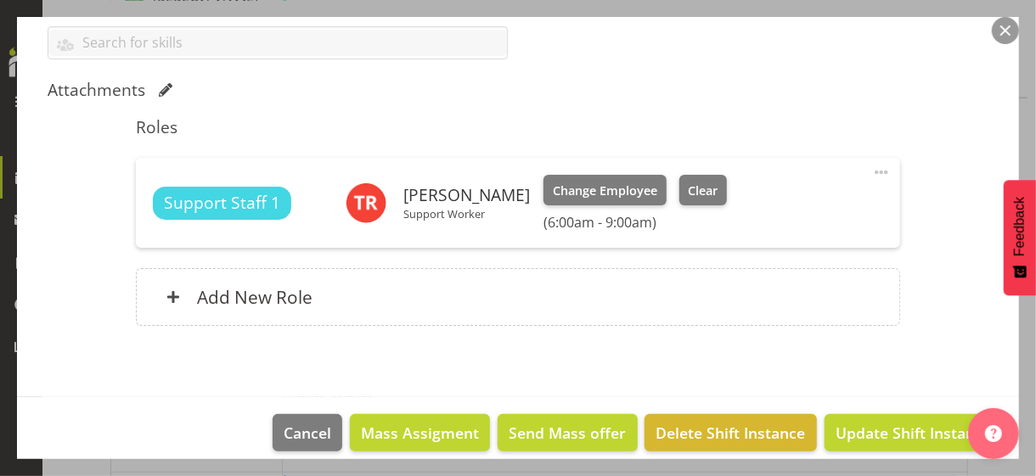
scroll to position [503, 0]
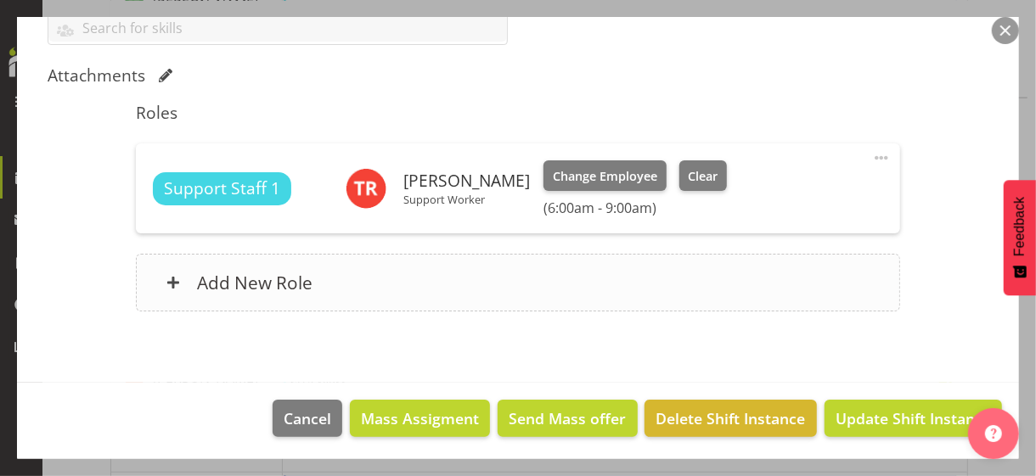
click at [375, 284] on div "Add New Role" at bounding box center [517, 283] width 763 height 58
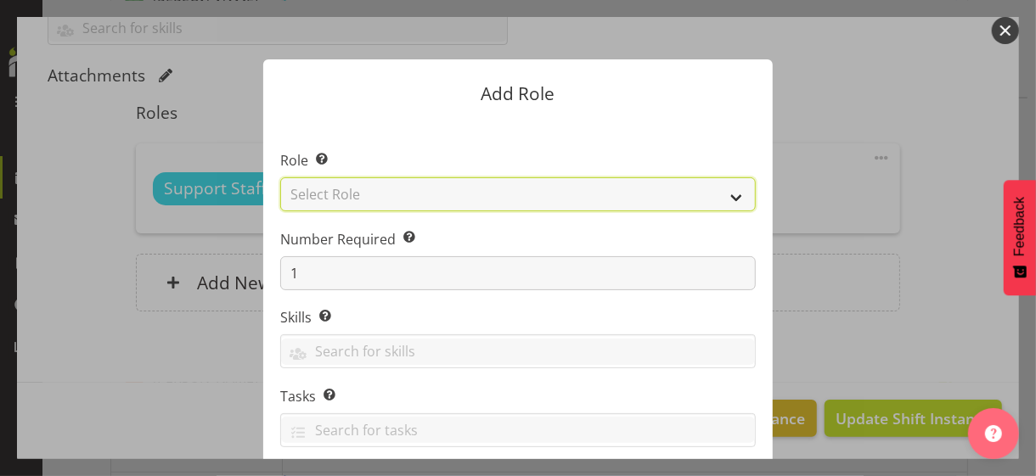
click at [380, 198] on select "Select Role CP House Leader Support Staff Wake" at bounding box center [517, 194] width 475 height 34
select select "1091"
click at [280, 177] on select "Select Role CP House Leader Support Staff Wake" at bounding box center [517, 194] width 475 height 34
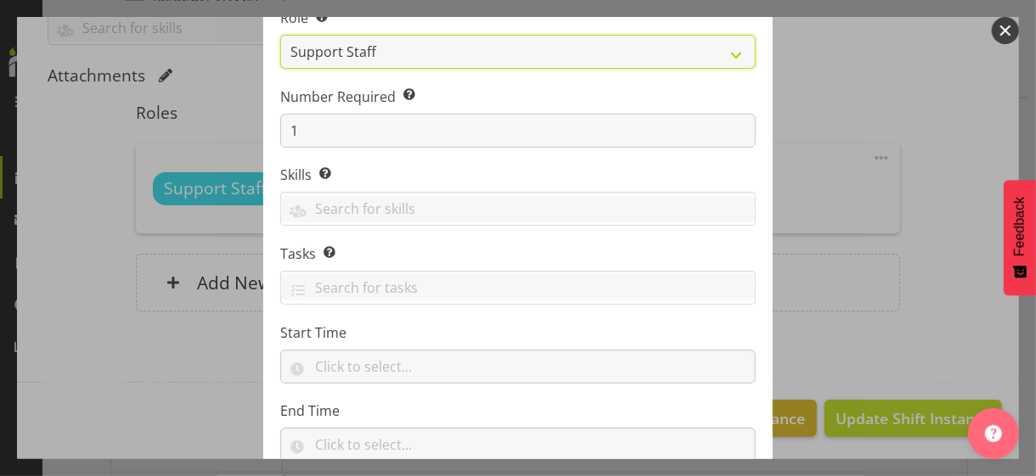
scroll to position [258, 0]
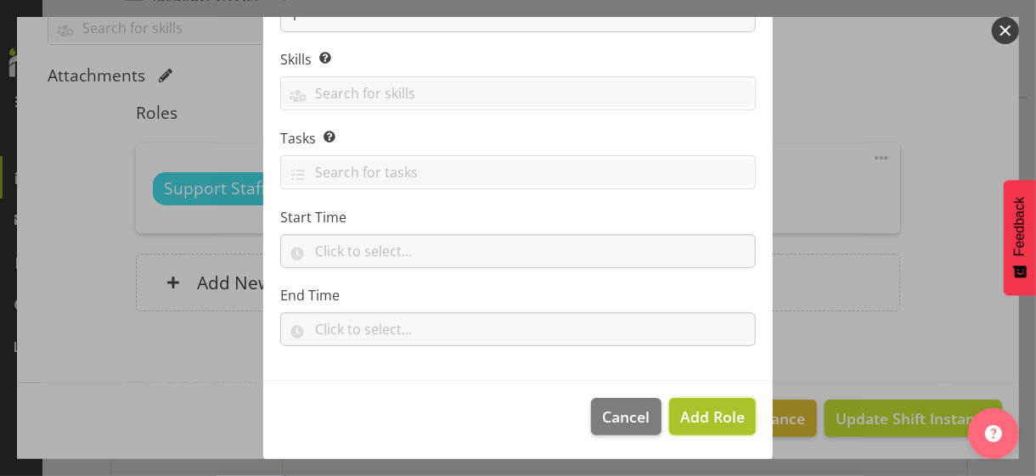
drag, startPoint x: 714, startPoint y: 423, endPoint x: 689, endPoint y: 408, distance: 29.0
click at [713, 412] on span "Add Role" at bounding box center [712, 417] width 65 height 20
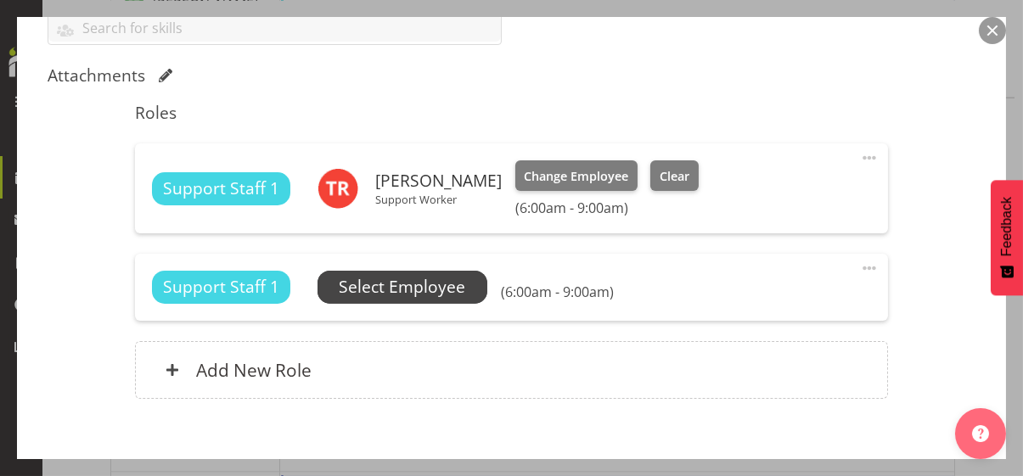
click at [458, 287] on span "Select Employee" at bounding box center [402, 287] width 126 height 25
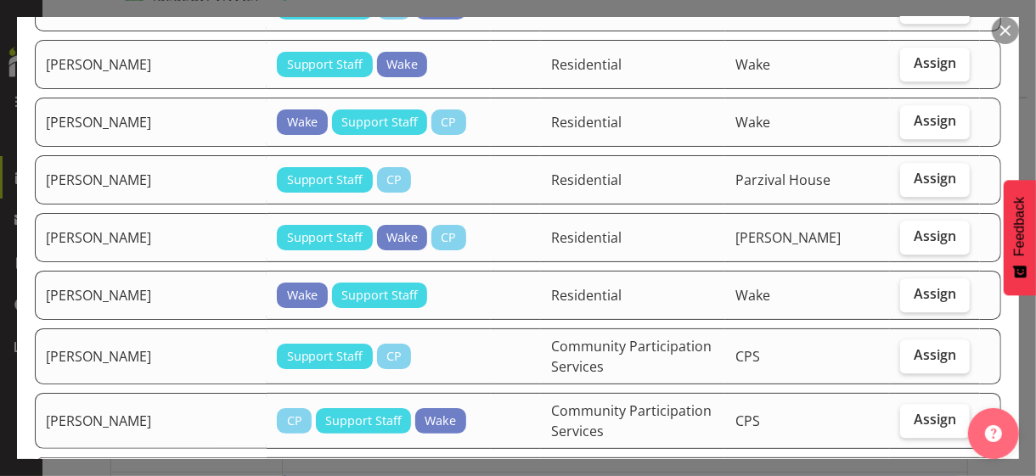
scroll to position [2122, 0]
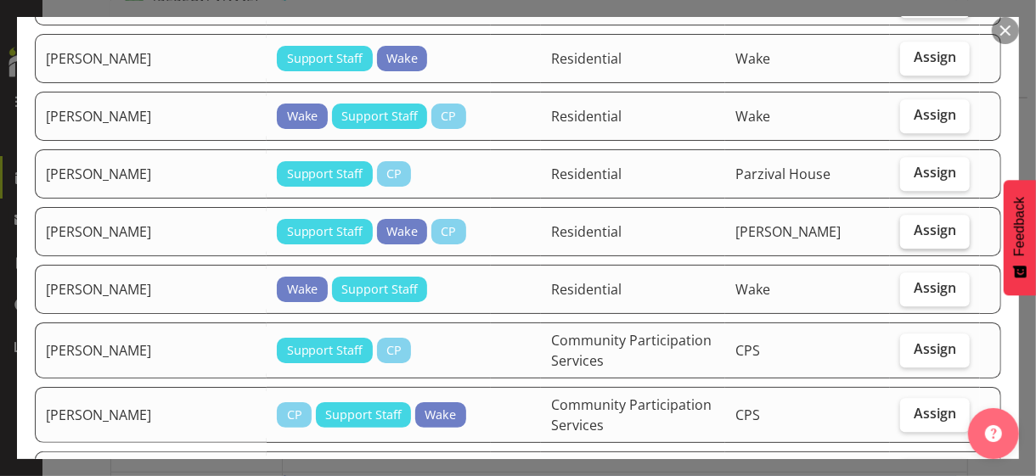
click at [903, 215] on label "Assign" at bounding box center [935, 232] width 70 height 34
click at [903, 225] on input "Assign" at bounding box center [905, 230] width 11 height 11
checkbox input "true"
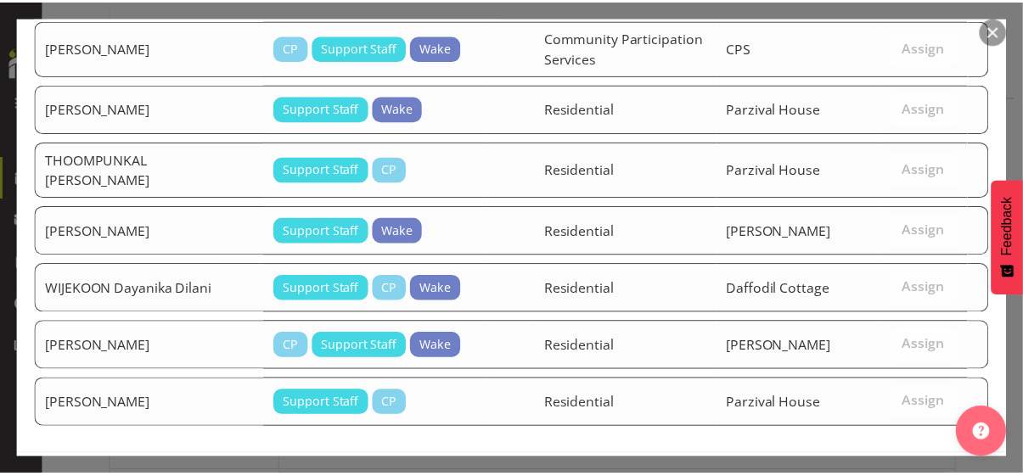
scroll to position [2502, 0]
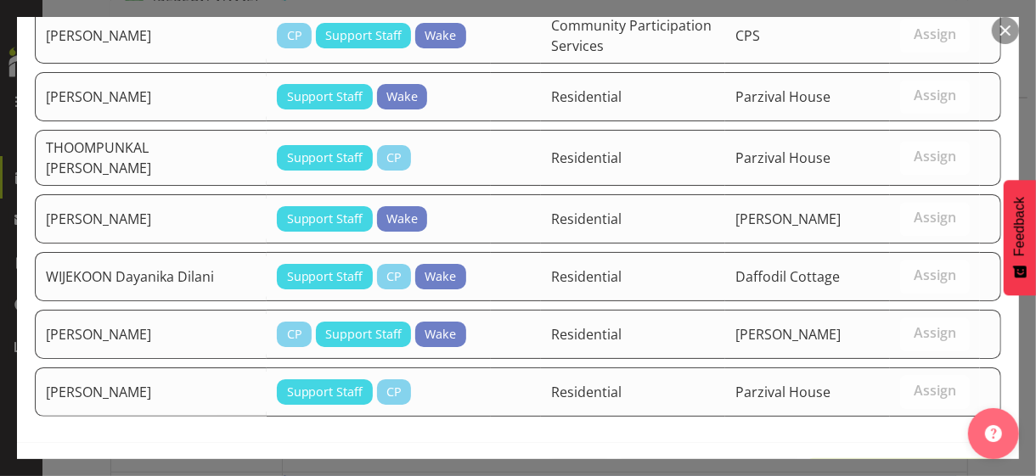
click at [887, 412] on span "Assign [PERSON_NAME]" at bounding box center [904, 479] width 171 height 20
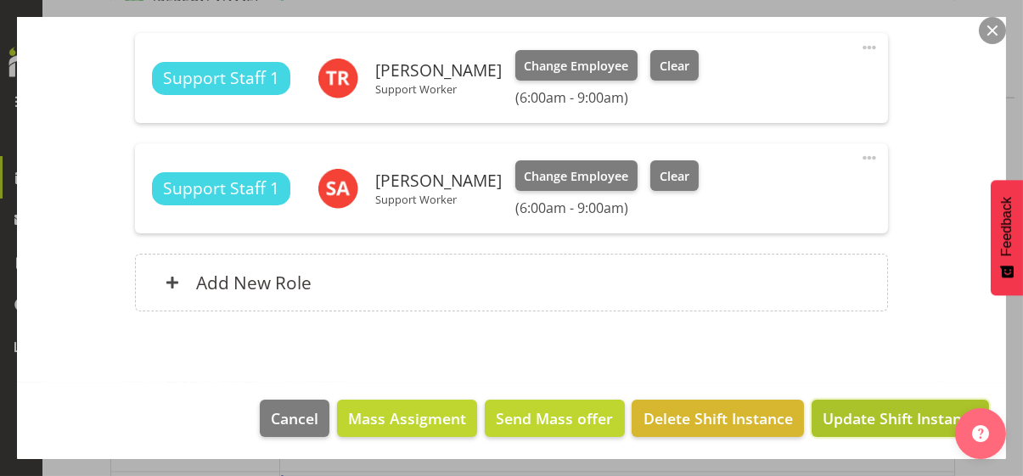
click at [891, 412] on span "Update Shift Instance" at bounding box center [900, 419] width 155 height 22
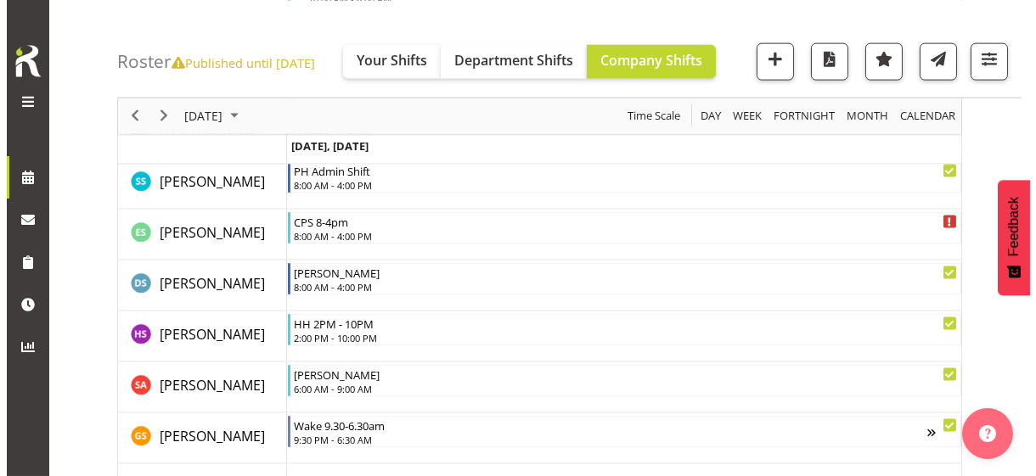
scroll to position [4820, 0]
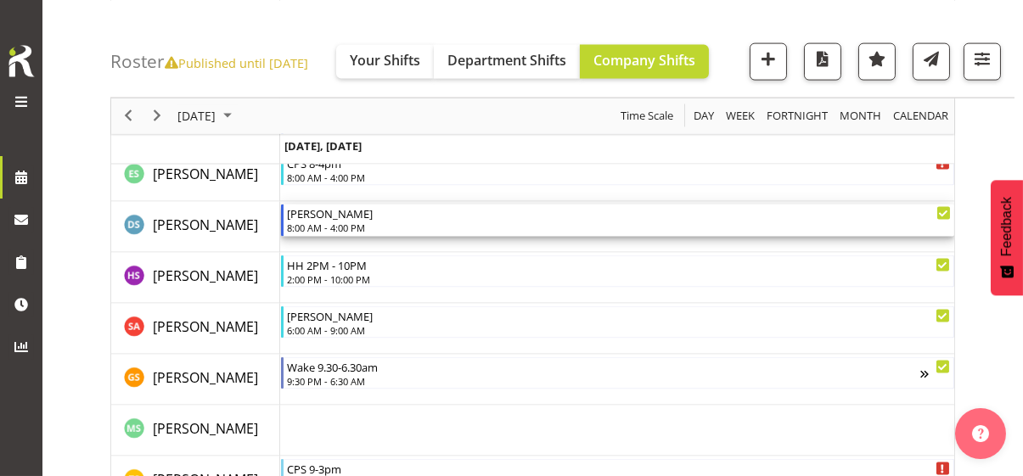
click at [345, 222] on div "8:00 AM - 4:00 PM" at bounding box center [619, 228] width 664 height 14
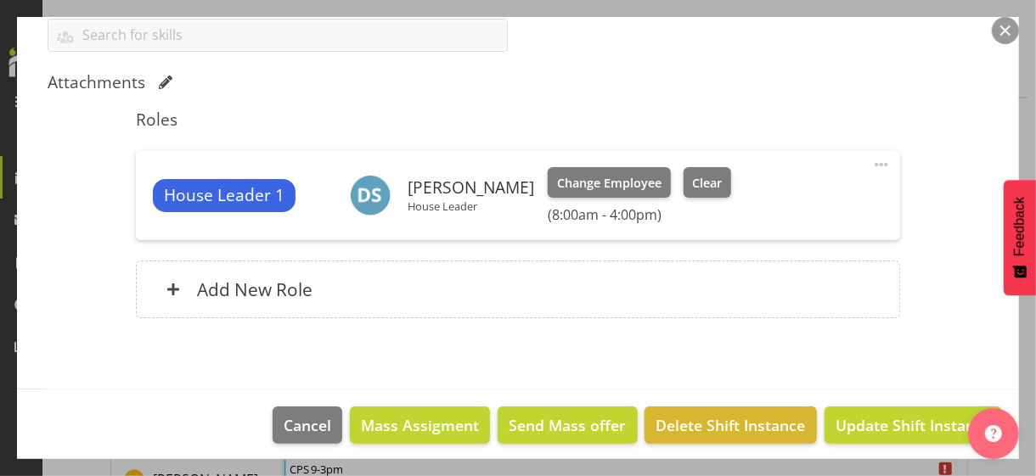
scroll to position [503, 0]
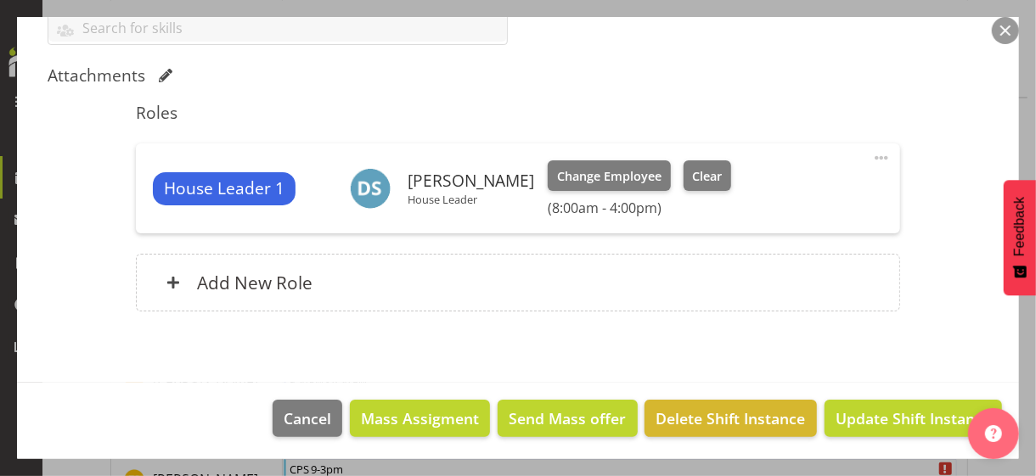
click at [871, 154] on span at bounding box center [881, 158] width 20 height 20
click at [788, 186] on link "Edit" at bounding box center [809, 195] width 163 height 31
select select "9"
select select "2025"
select select "8"
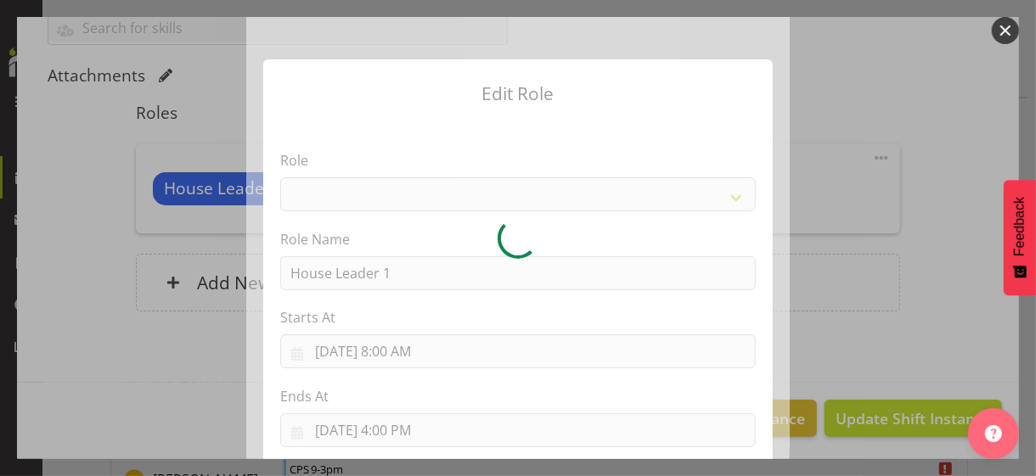
select select "1092"
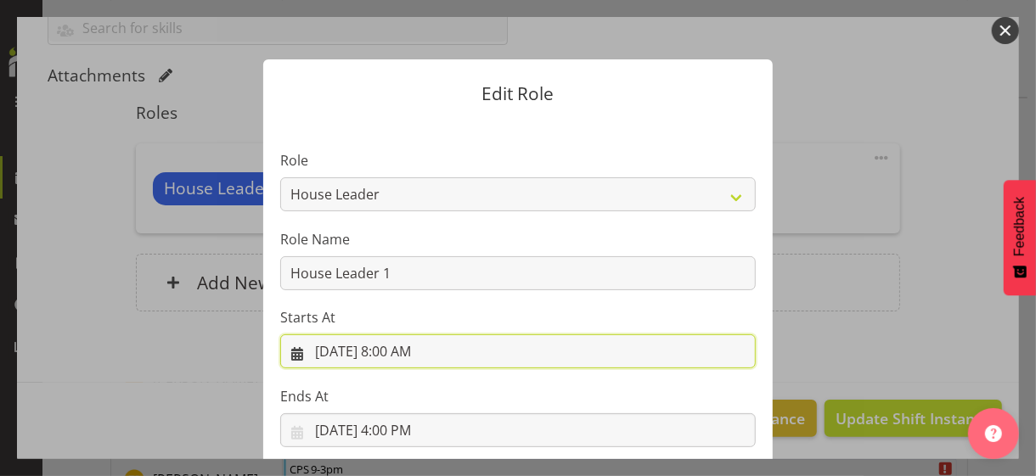
click at [396, 348] on input "[DATE] 8:00 AM" at bounding box center [517, 351] width 475 height 34
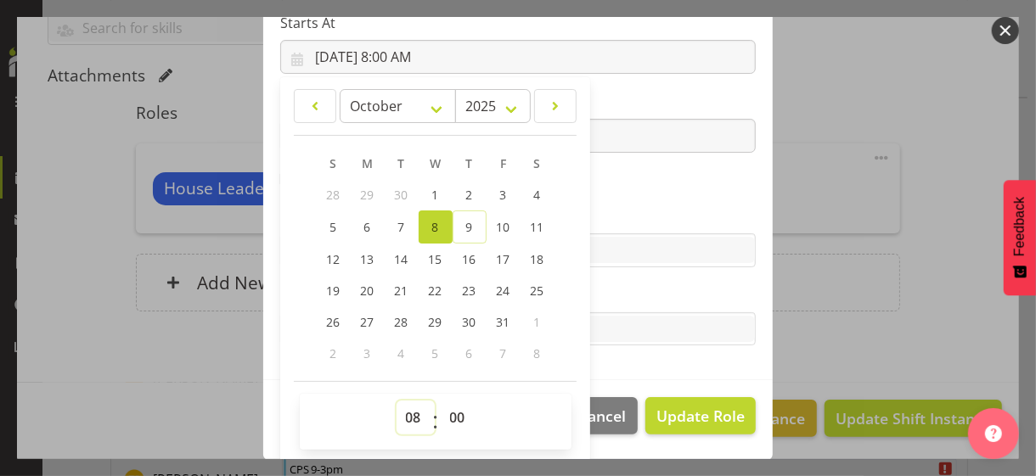
drag, startPoint x: 403, startPoint y: 416, endPoint x: 408, endPoint y: 400, distance: 16.9
click at [403, 412] on select "00 01 02 03 04 05 06 07 08 09 10 11 12 13 14 15 16 17 18 19 20 21 22 23" at bounding box center [415, 418] width 38 height 34
select select "7"
click at [396, 401] on select "00 01 02 03 04 05 06 07 08 09 10 11 12 13 14 15 16 17 18 19 20 21 22 23" at bounding box center [415, 418] width 38 height 34
type input "[DATE] 7:00 AM"
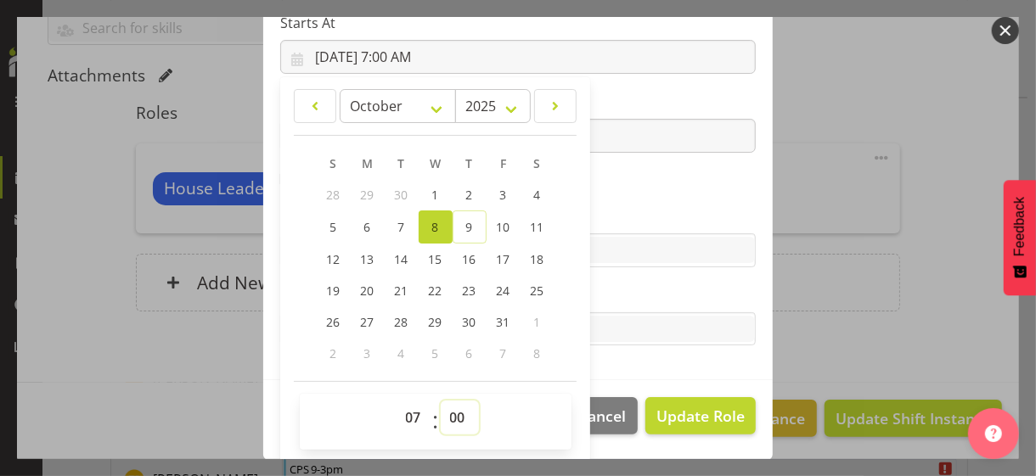
drag, startPoint x: 447, startPoint y: 416, endPoint x: 454, endPoint y: 399, distance: 18.6
click at [447, 412] on select "00 01 02 03 04 05 06 07 08 09 10 11 12 13 14 15 16 17 18 19 20 21 22 23 24 25 2…" at bounding box center [460, 418] width 38 height 34
select select "30"
click at [441, 401] on select "00 01 02 03 04 05 06 07 08 09 10 11 12 13 14 15 16 17 18 19 20 21 22 23 24 25 2…" at bounding box center [460, 418] width 38 height 34
type input "[DATE] 7:30 AM"
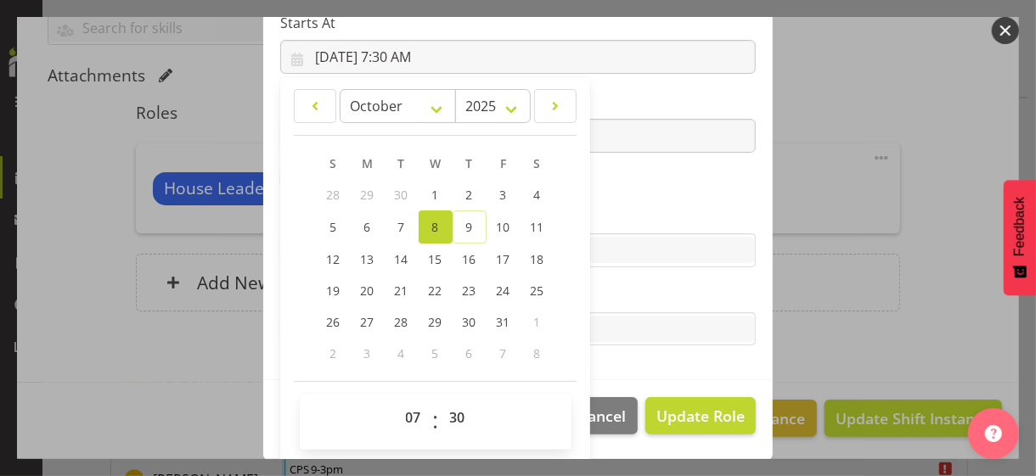
click at [630, 204] on section "Role CP House Leader Support Staff Wake Role Name House Leader 1 Starts At [DAT…" at bounding box center [517, 102] width 509 height 555
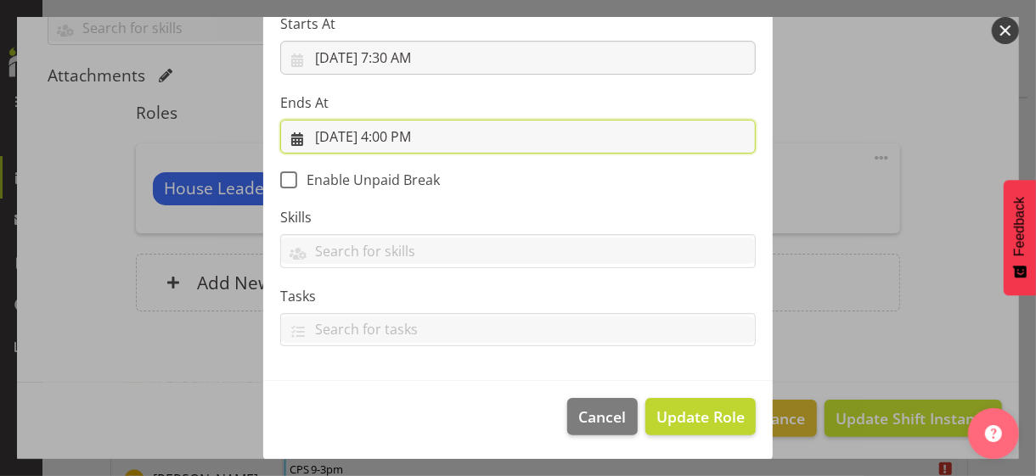
click at [408, 131] on input "[DATE] 4:00 PM" at bounding box center [517, 137] width 475 height 34
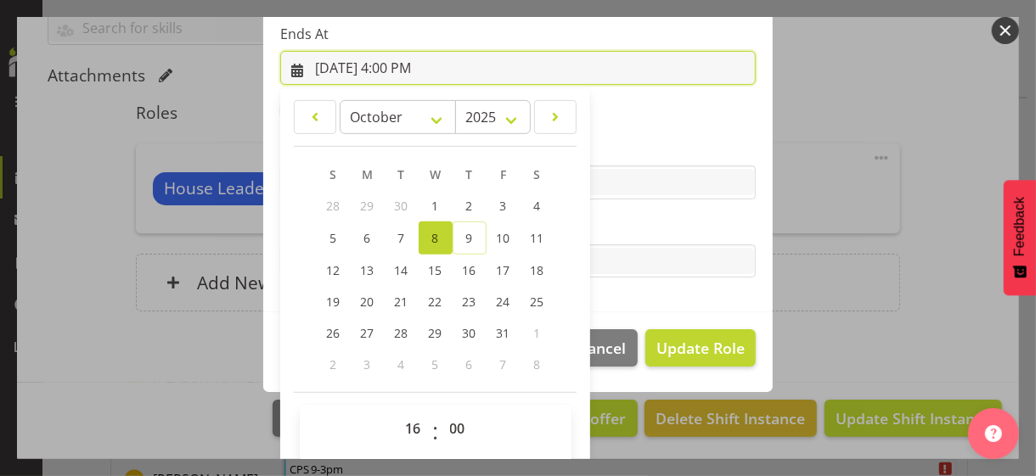
scroll to position [374, 0]
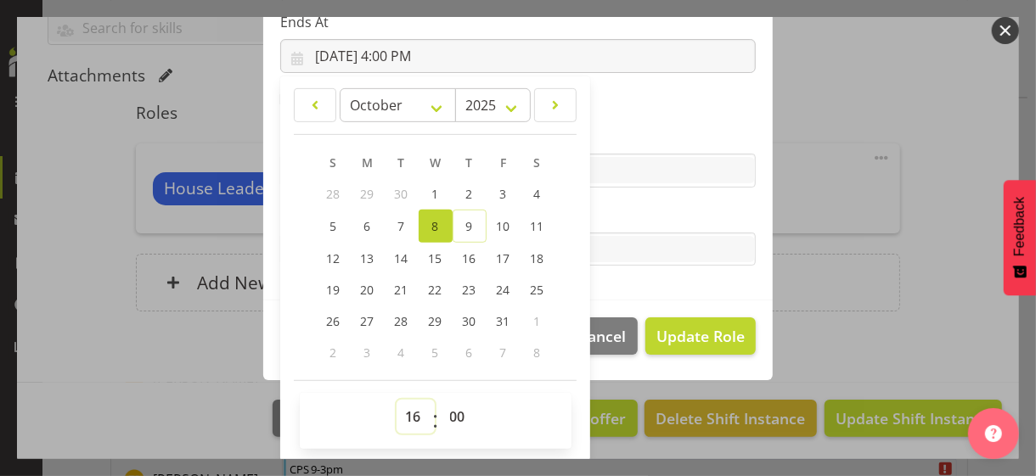
drag, startPoint x: 408, startPoint y: 408, endPoint x: 408, endPoint y: 400, distance: 8.5
click at [408, 408] on select "00 01 02 03 04 05 06 07 08 09 10 11 12 13 14 15 16 17 18 19 20 21 22 23" at bounding box center [415, 417] width 38 height 34
select select "15"
click at [396, 400] on select "00 01 02 03 04 05 06 07 08 09 10 11 12 13 14 15 16 17 18 19 20 21 22 23" at bounding box center [415, 417] width 38 height 34
type input "[DATE] 3:00 PM"
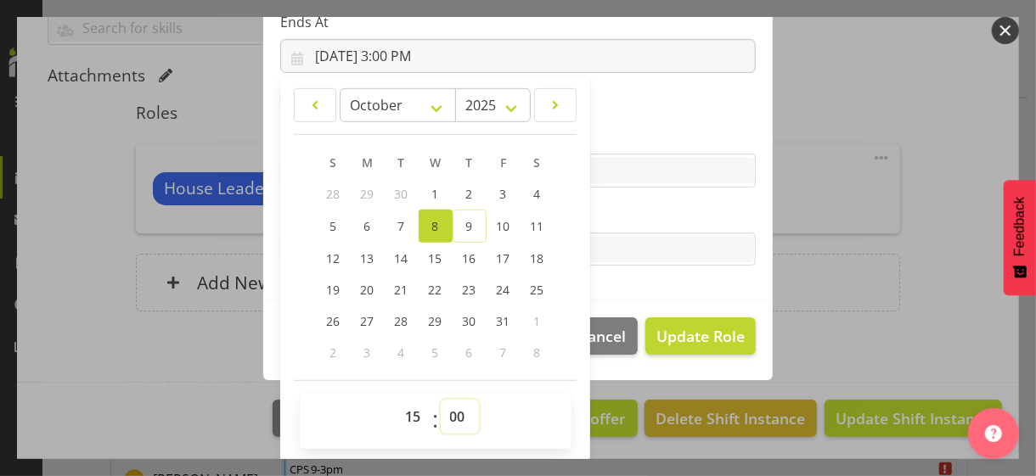
drag, startPoint x: 449, startPoint y: 413, endPoint x: 452, endPoint y: 402, distance: 10.5
click at [449, 410] on select "00 01 02 03 04 05 06 07 08 09 10 11 12 13 14 15 16 17 18 19 20 21 22 23 24 25 2…" at bounding box center [460, 417] width 38 height 34
select select "30"
click at [441, 400] on select "00 01 02 03 04 05 06 07 08 09 10 11 12 13 14 15 16 17 18 19 20 21 22 23 24 25 2…" at bounding box center [460, 417] width 38 height 34
type input "[DATE] 3:30 PM"
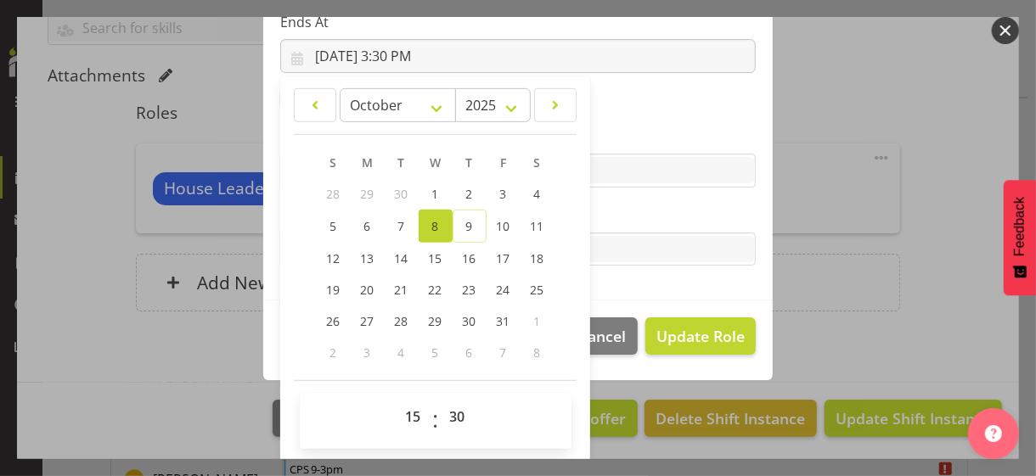
click at [609, 215] on label "Tasks" at bounding box center [517, 215] width 475 height 20
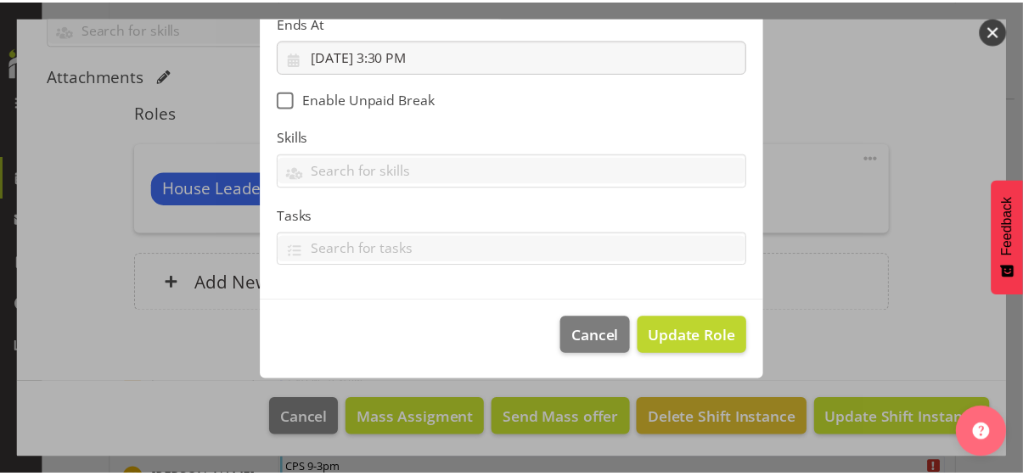
scroll to position [294, 0]
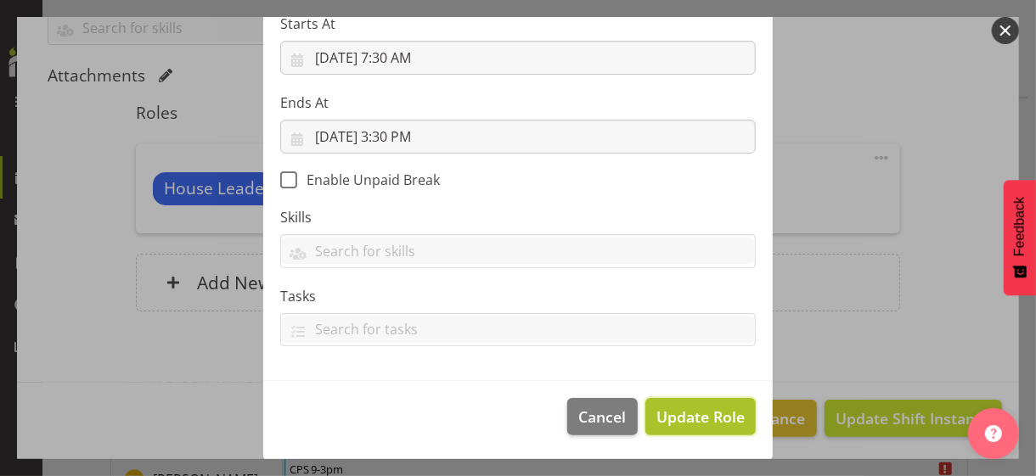
click at [686, 408] on span "Update Role" at bounding box center [700, 417] width 88 height 22
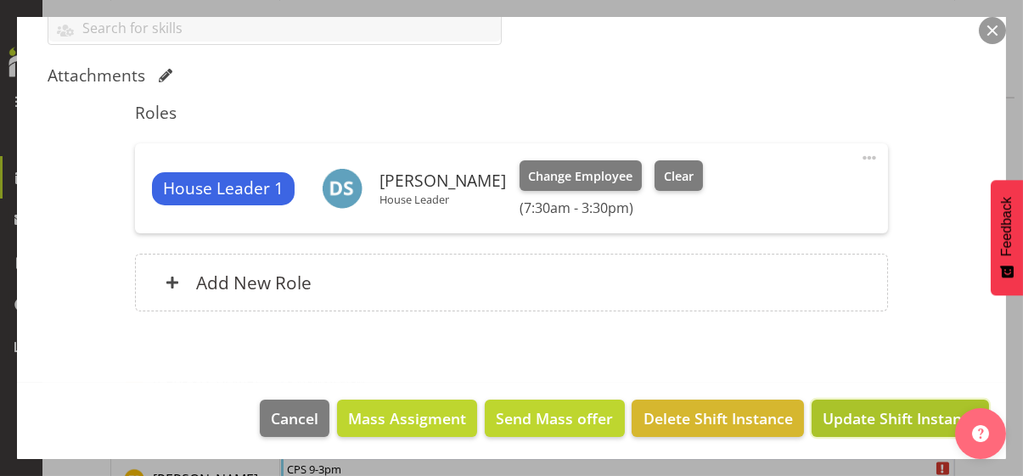
click at [844, 412] on span "Update Shift Instance" at bounding box center [900, 419] width 155 height 22
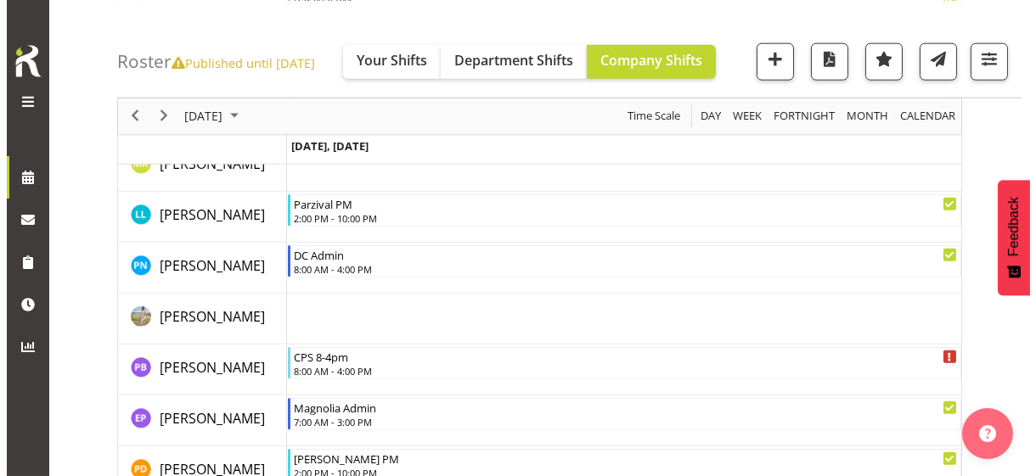
scroll to position [3887, 0]
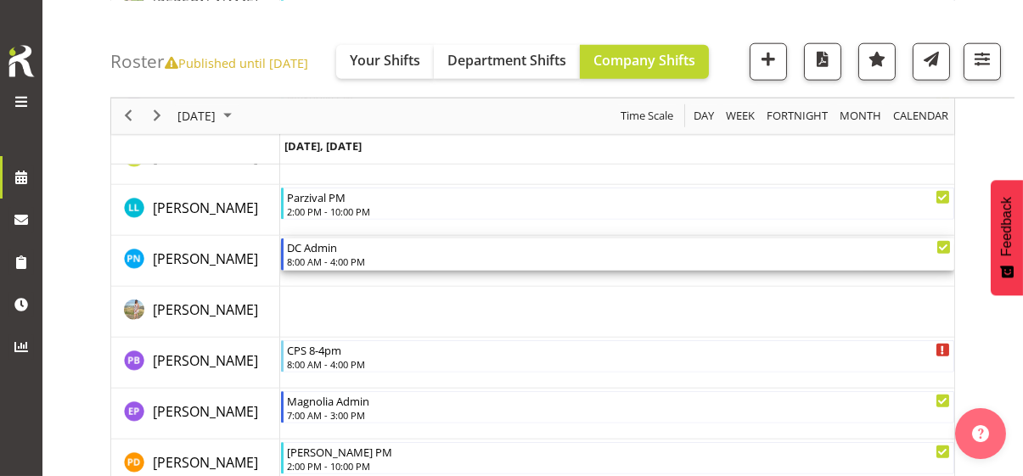
click at [351, 256] on div "8:00 AM - 4:00 PM" at bounding box center [619, 262] width 664 height 14
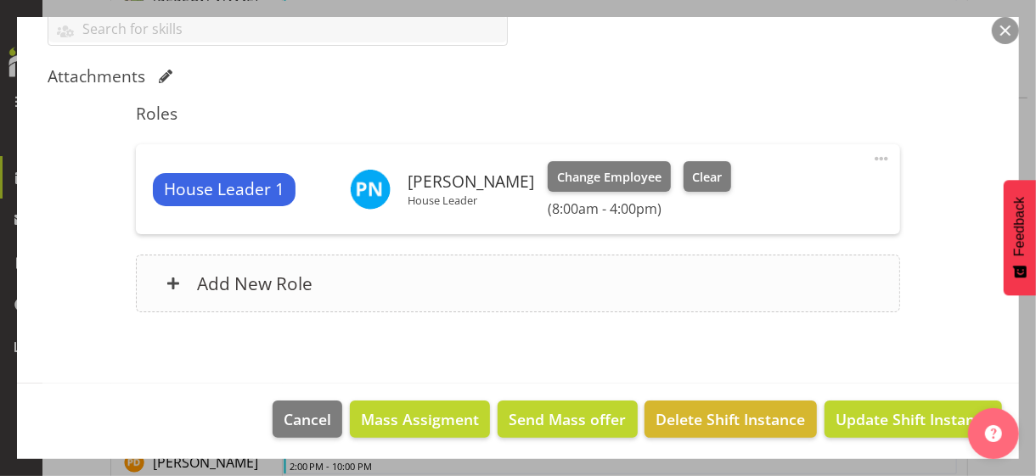
scroll to position [503, 0]
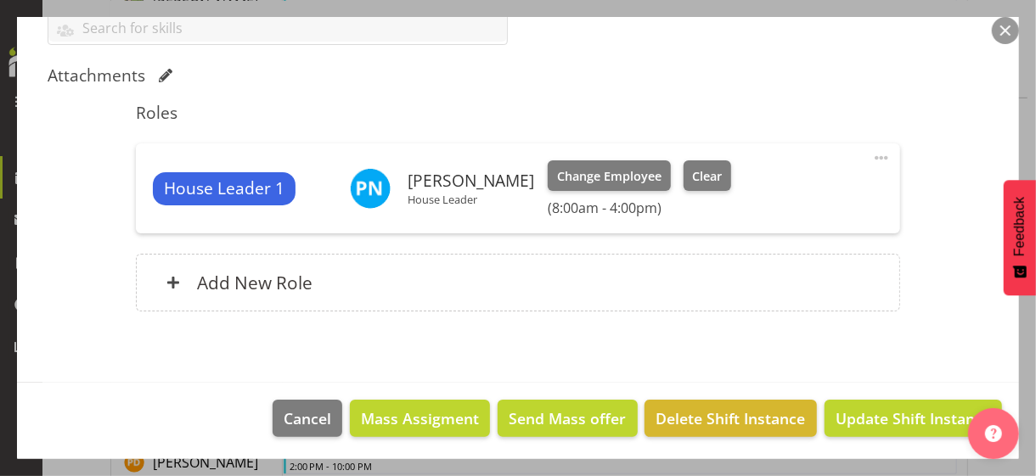
click at [871, 153] on span at bounding box center [881, 158] width 20 height 20
click at [778, 186] on link "Edit" at bounding box center [809, 195] width 163 height 31
select select "9"
select select "2025"
select select "8"
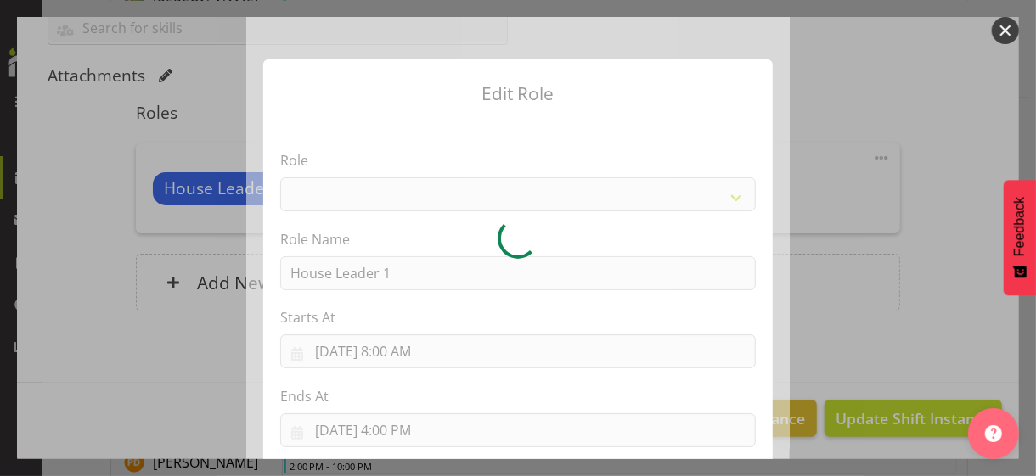
select select "1092"
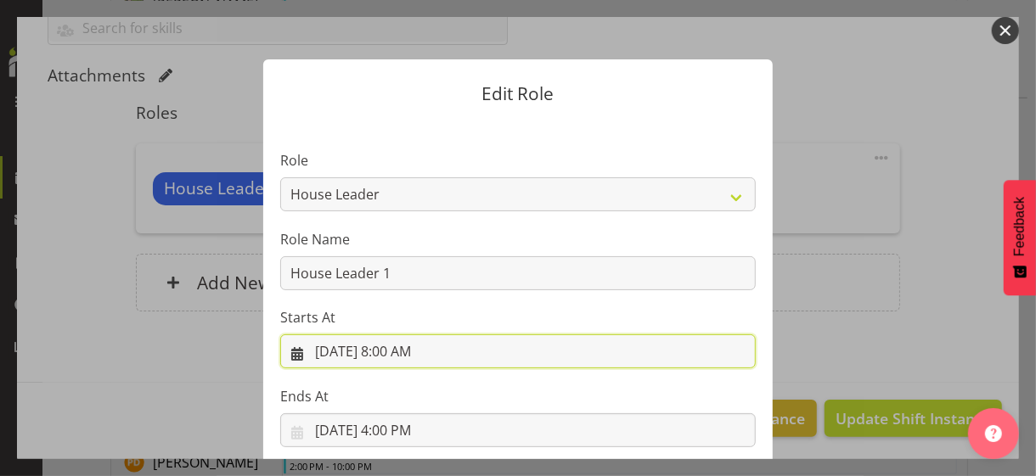
click at [397, 344] on input "[DATE] 8:00 AM" at bounding box center [517, 351] width 475 height 34
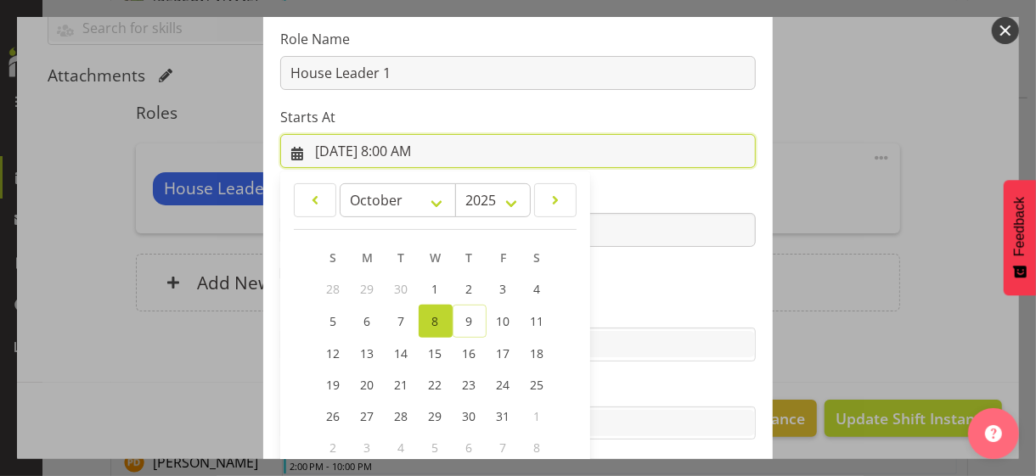
scroll to position [295, 0]
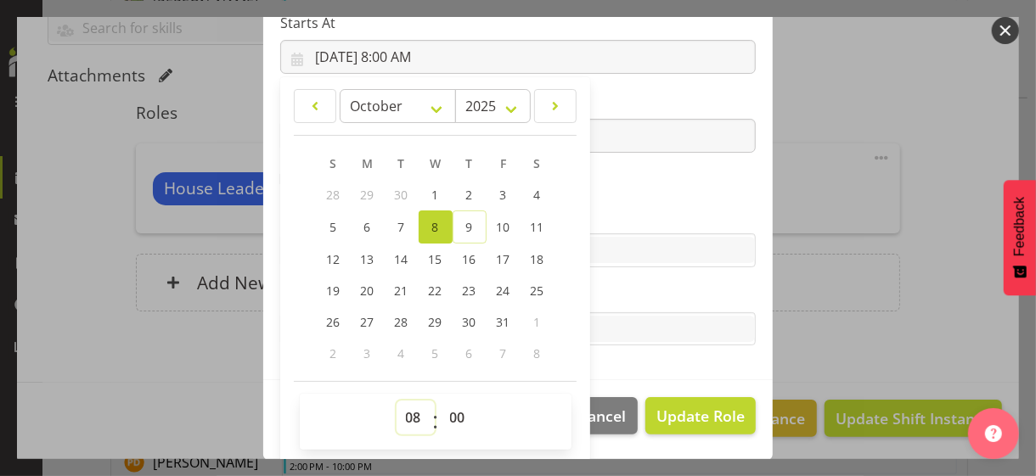
click at [401, 412] on select "00 01 02 03 04 05 06 07 08 09 10 11 12 13 14 15 16 17 18 19 20 21 22 23" at bounding box center [415, 418] width 38 height 34
select select "7"
click at [396, 401] on select "00 01 02 03 04 05 06 07 08 09 10 11 12 13 14 15 16 17 18 19 20 21 22 23" at bounding box center [415, 418] width 38 height 34
type input "[DATE] 7:00 AM"
drag, startPoint x: 450, startPoint y: 413, endPoint x: 452, endPoint y: 402, distance: 10.5
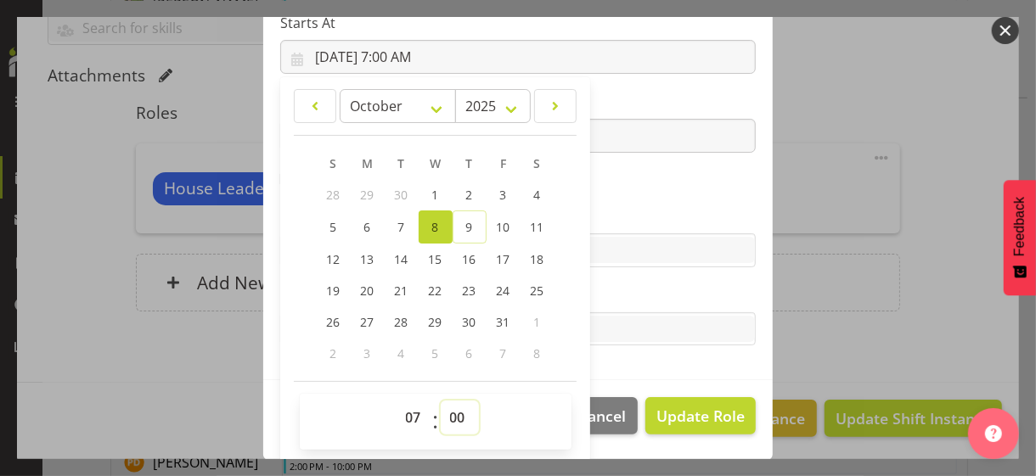
click at [450, 412] on select "00 01 02 03 04 05 06 07 08 09 10 11 12 13 14 15 16 17 18 19 20 21 22 23 24 25 2…" at bounding box center [460, 418] width 38 height 34
select select "30"
click at [441, 401] on select "00 01 02 03 04 05 06 07 08 09 10 11 12 13 14 15 16 17 18 19 20 21 22 23 24 25 2…" at bounding box center [460, 418] width 38 height 34
type input "[DATE] 7:30 AM"
drag, startPoint x: 609, startPoint y: 211, endPoint x: 564, endPoint y: 177, distance: 56.4
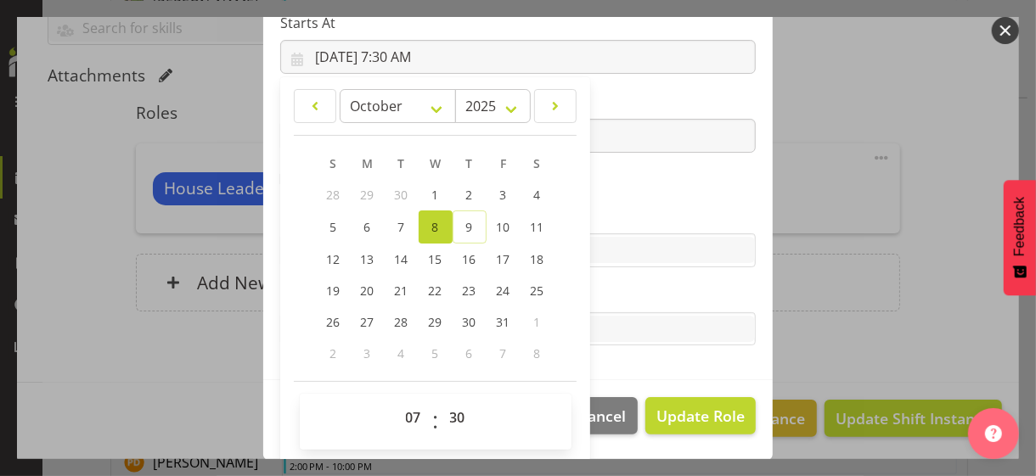
click at [605, 206] on label "Skills" at bounding box center [517, 216] width 475 height 20
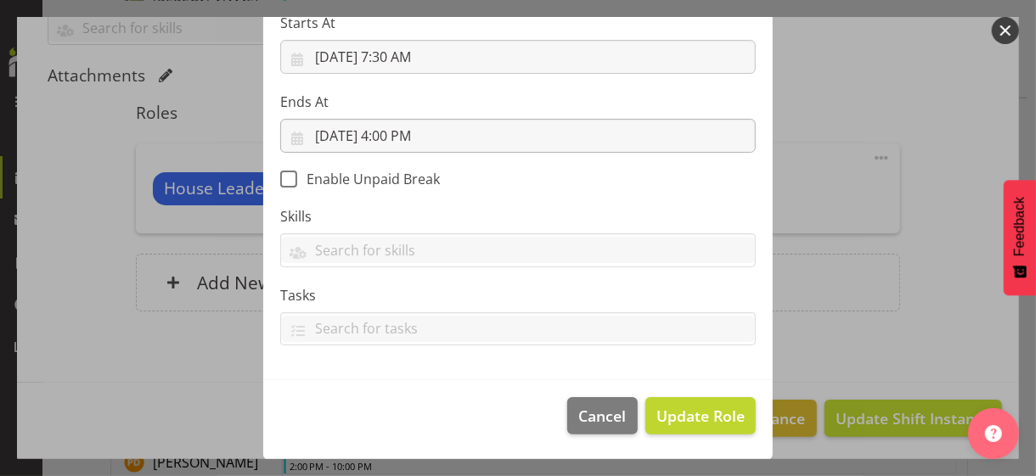
scroll to position [294, 0]
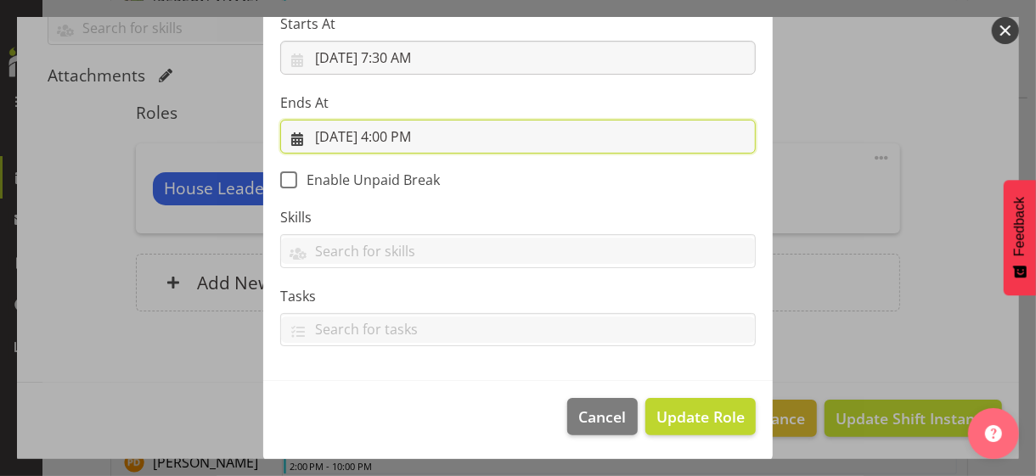
click at [402, 139] on input "[DATE] 4:00 PM" at bounding box center [517, 137] width 475 height 34
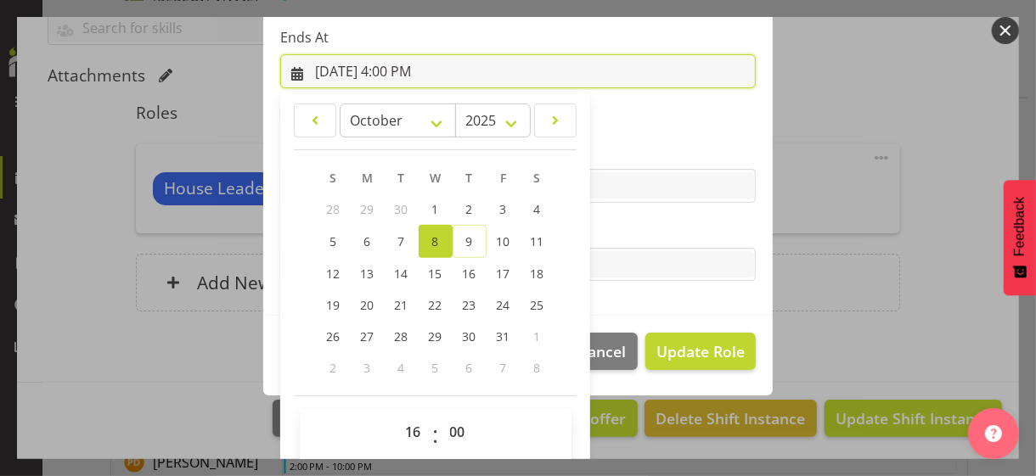
scroll to position [374, 0]
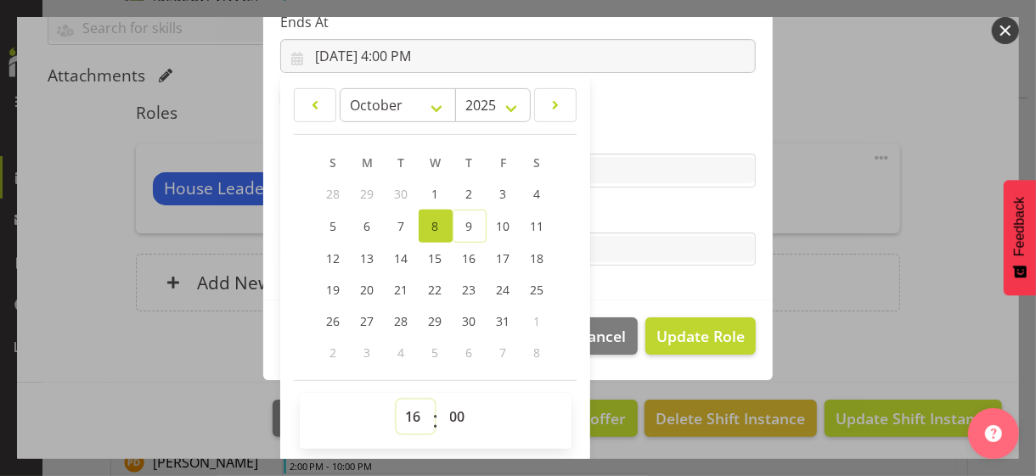
drag, startPoint x: 404, startPoint y: 414, endPoint x: 402, endPoint y: 401, distance: 13.8
click at [404, 412] on select "00 01 02 03 04 05 06 07 08 09 10 11 12 13 14 15 16 17 18 19 20 21 22 23" at bounding box center [415, 417] width 38 height 34
select select "15"
click at [396, 400] on select "00 01 02 03 04 05 06 07 08 09 10 11 12 13 14 15 16 17 18 19 20 21 22 23" at bounding box center [415, 417] width 38 height 34
type input "[DATE] 3:00 PM"
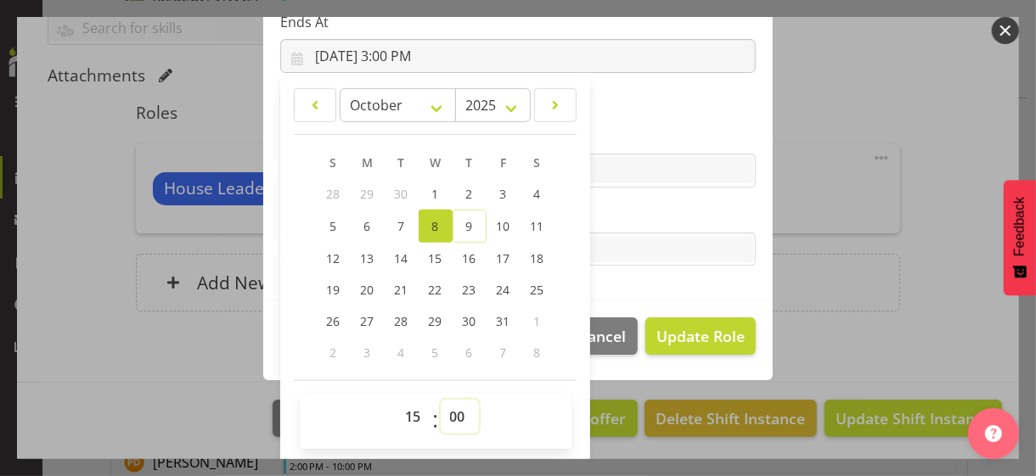
click at [446, 412] on select "00 01 02 03 04 05 06 07 08 09 10 11 12 13 14 15 16 17 18 19 20 21 22 23 24 25 2…" at bounding box center [460, 417] width 38 height 34
select select "30"
click at [441, 400] on select "00 01 02 03 04 05 06 07 08 09 10 11 12 13 14 15 16 17 18 19 20 21 22 23 24 25 2…" at bounding box center [460, 417] width 38 height 34
type input "[DATE] 3:30 PM"
click at [633, 216] on label "Tasks" at bounding box center [517, 215] width 475 height 20
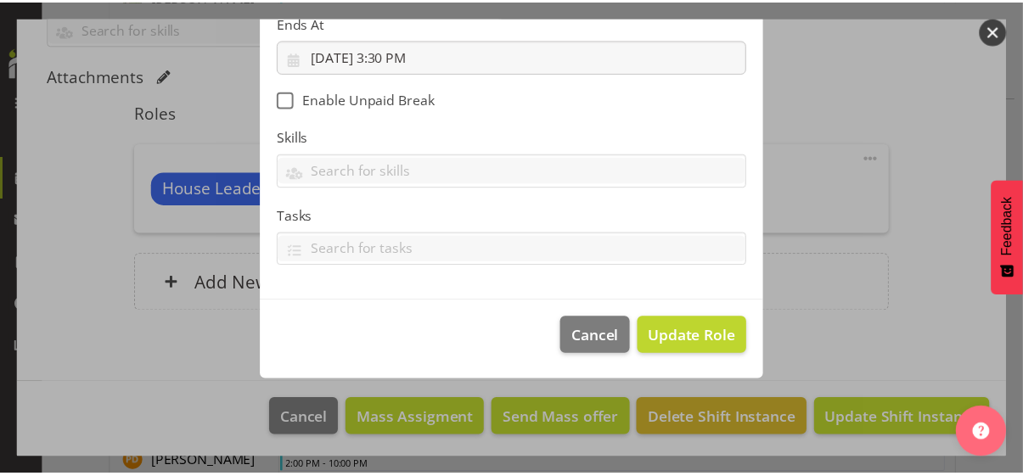
scroll to position [294, 0]
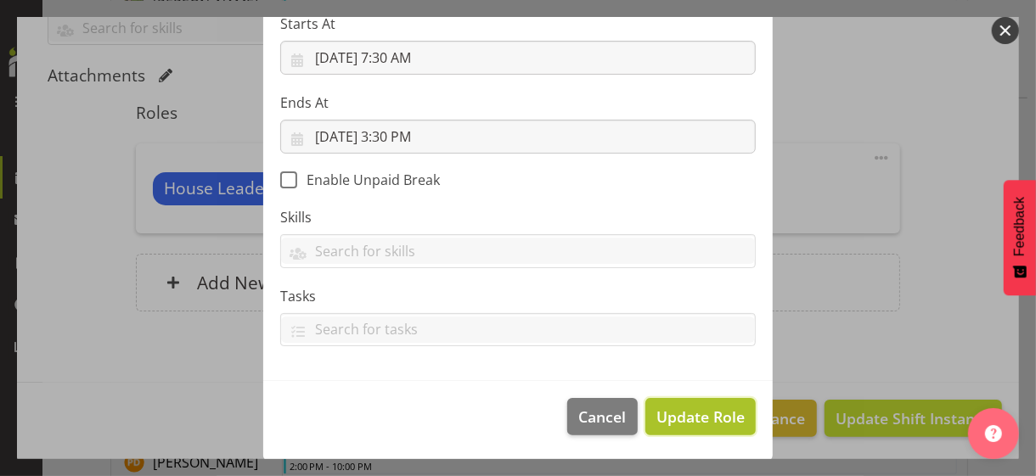
click at [686, 408] on span "Update Role" at bounding box center [700, 417] width 88 height 22
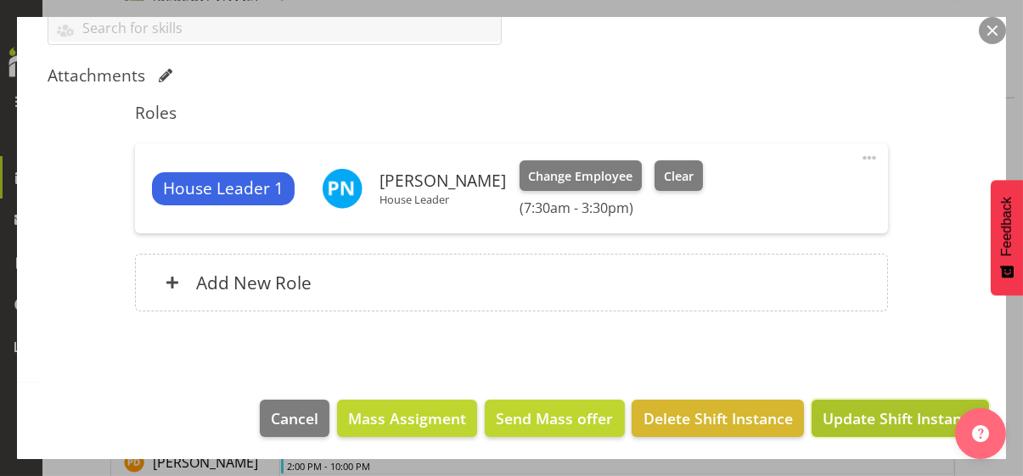
click at [849, 412] on span "Update Shift Instance" at bounding box center [900, 419] width 155 height 22
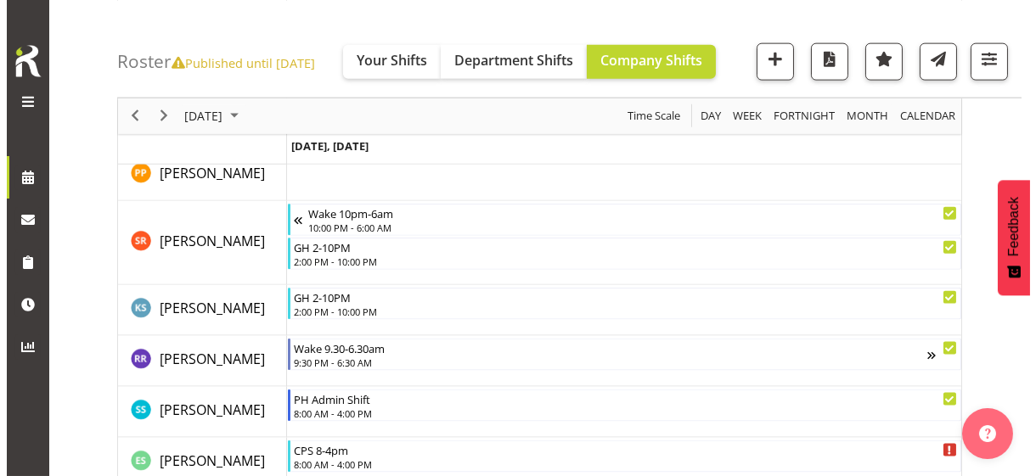
scroll to position [4567, 0]
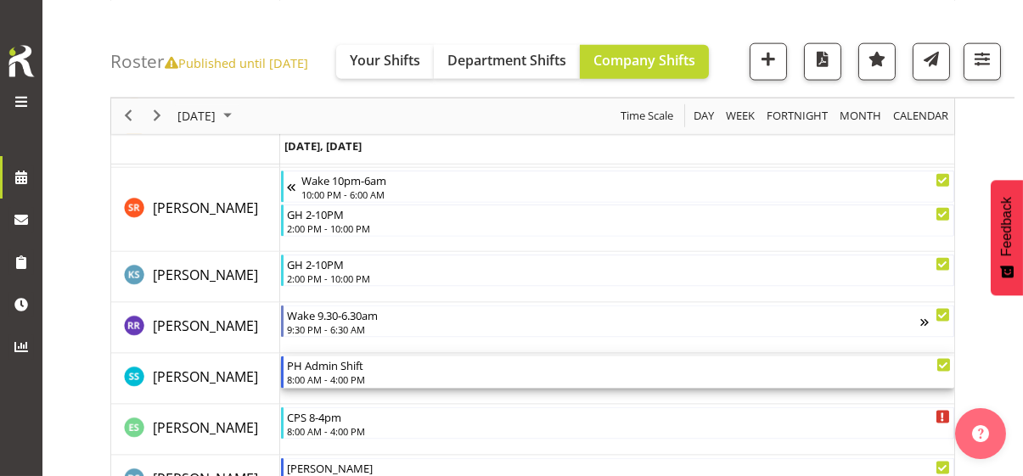
click at [342, 376] on div "8:00 AM - 4:00 PM" at bounding box center [619, 380] width 664 height 14
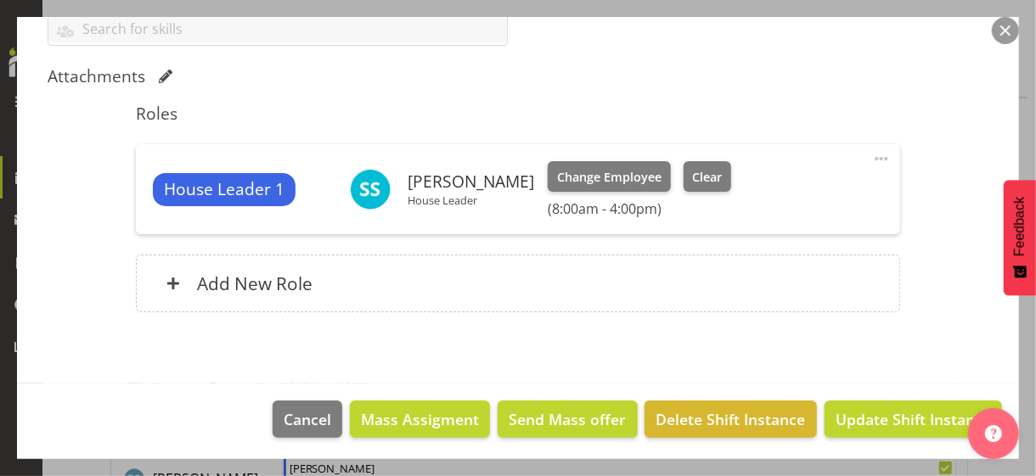
scroll to position [503, 0]
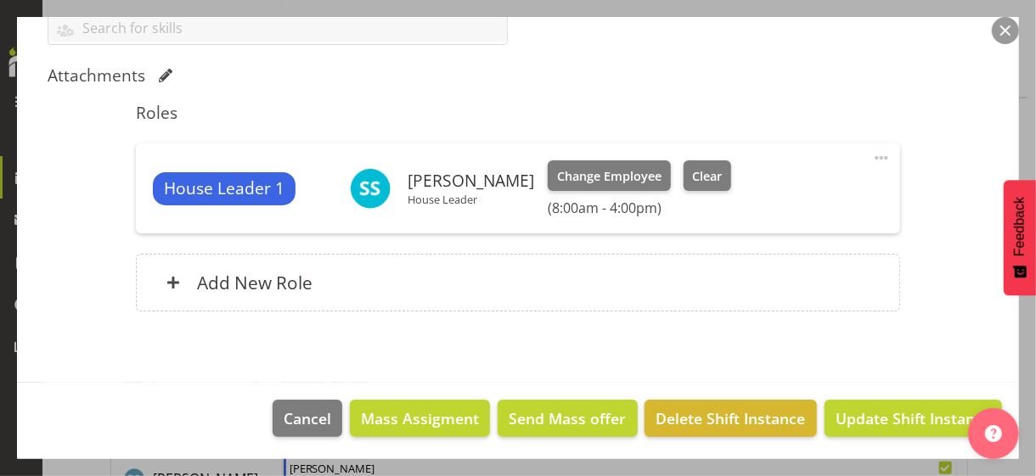
click at [871, 155] on span at bounding box center [881, 158] width 20 height 20
click at [773, 189] on link "Edit" at bounding box center [809, 195] width 163 height 31
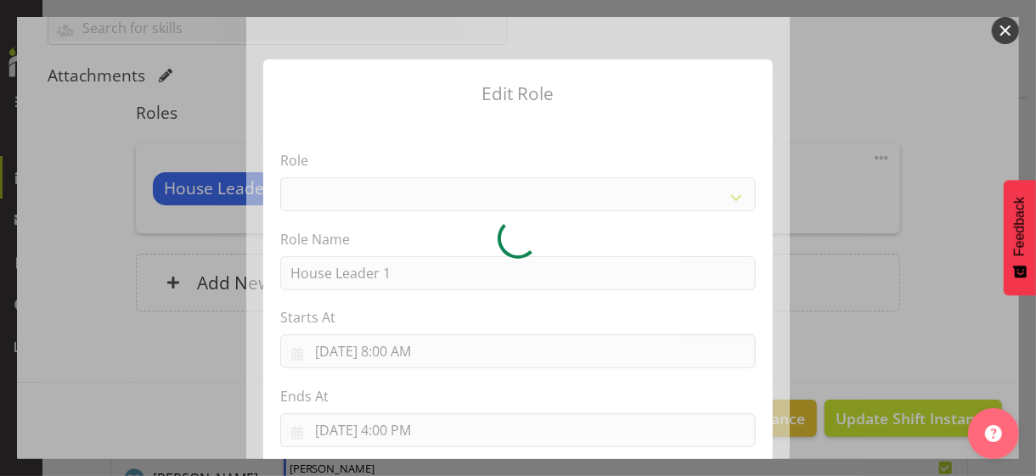
select select "1092"
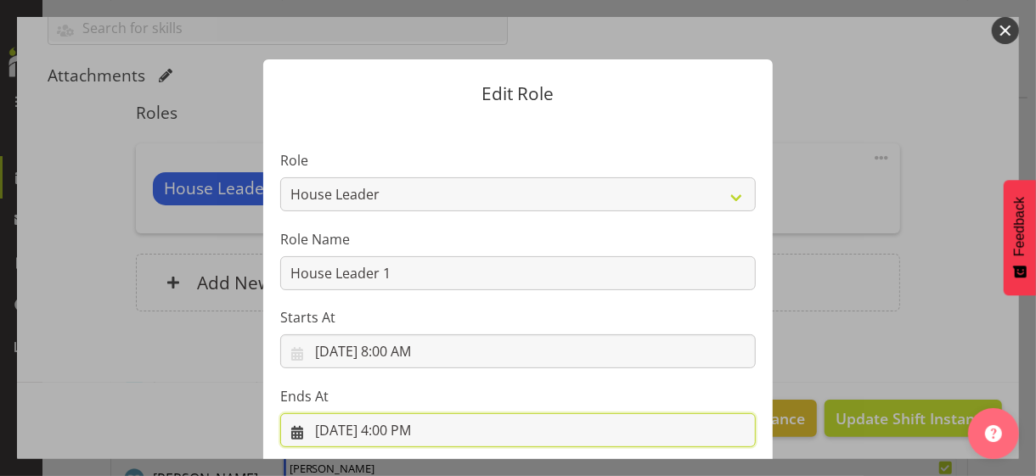
click at [402, 412] on input "[DATE] 4:00 PM" at bounding box center [517, 430] width 475 height 34
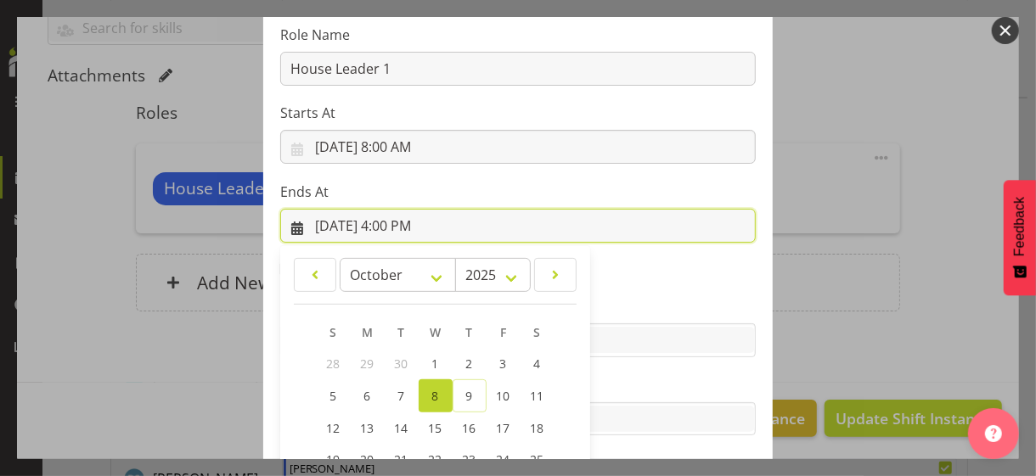
scroll to position [374, 0]
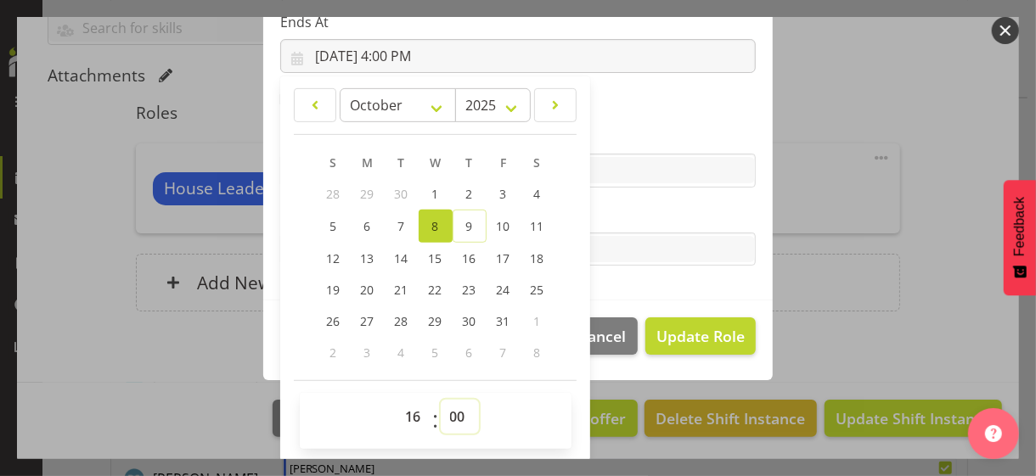
drag, startPoint x: 447, startPoint y: 414, endPoint x: 444, endPoint y: 399, distance: 15.7
click at [447, 412] on select "00 01 02 03 04 05 06 07 08 09 10 11 12 13 14 15 16 17 18 19 20 21 22 23 24 25 2…" at bounding box center [460, 417] width 38 height 34
select select "30"
click at [441, 400] on select "00 01 02 03 04 05 06 07 08 09 10 11 12 13 14 15 16 17 18 19 20 21 22 23 24 25 2…" at bounding box center [460, 417] width 38 height 34
type input "[DATE] 4:30 PM"
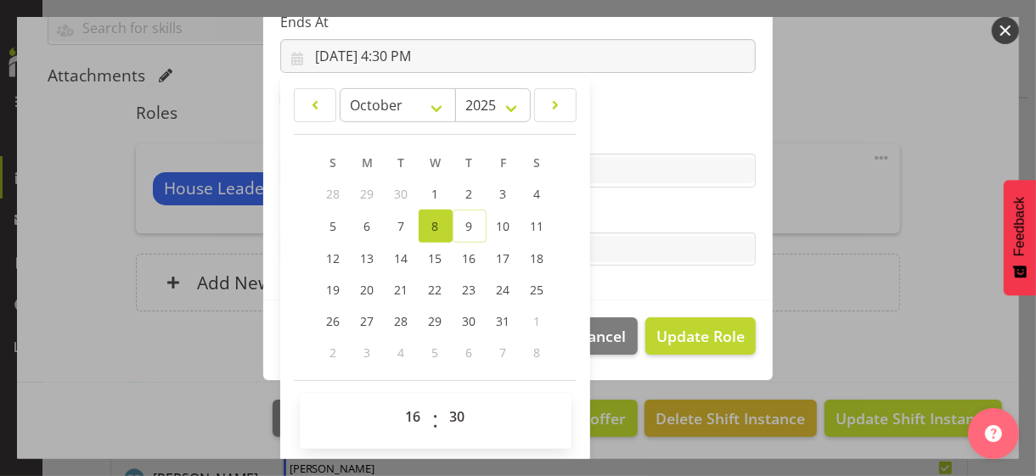
click at [624, 221] on label "Tasks" at bounding box center [517, 215] width 475 height 20
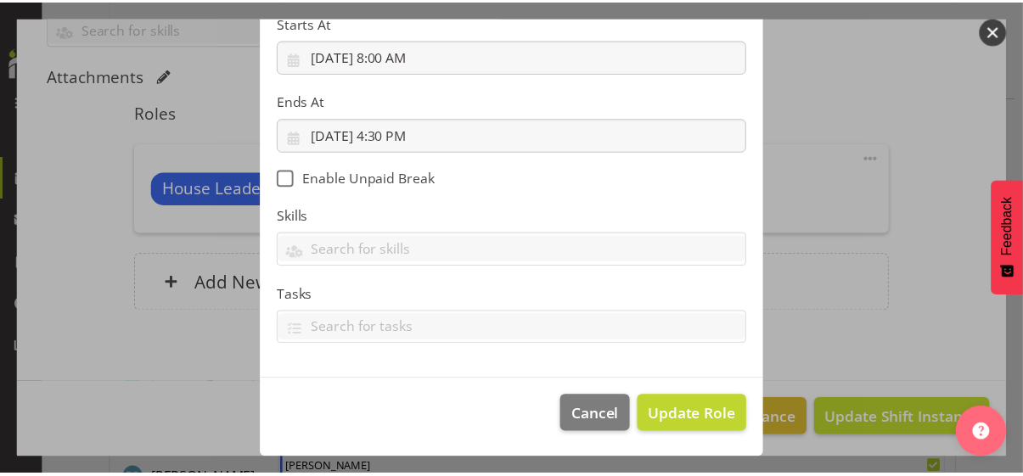
scroll to position [294, 0]
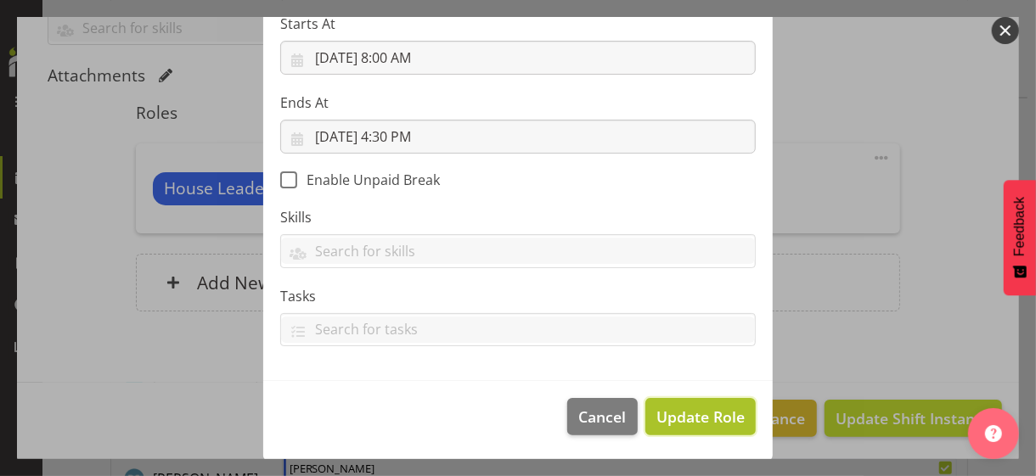
click at [683, 412] on span "Update Role" at bounding box center [700, 417] width 88 height 22
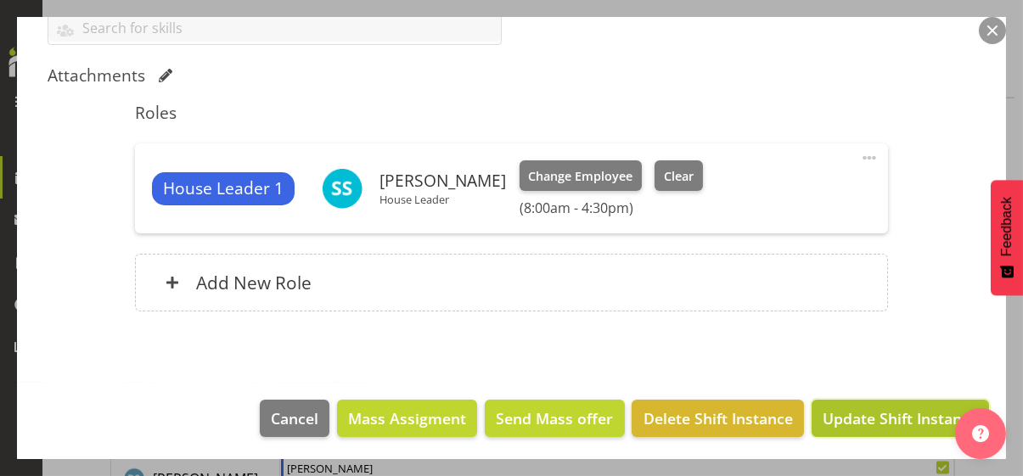
click at [843, 412] on span "Update Shift Instance" at bounding box center [900, 419] width 155 height 22
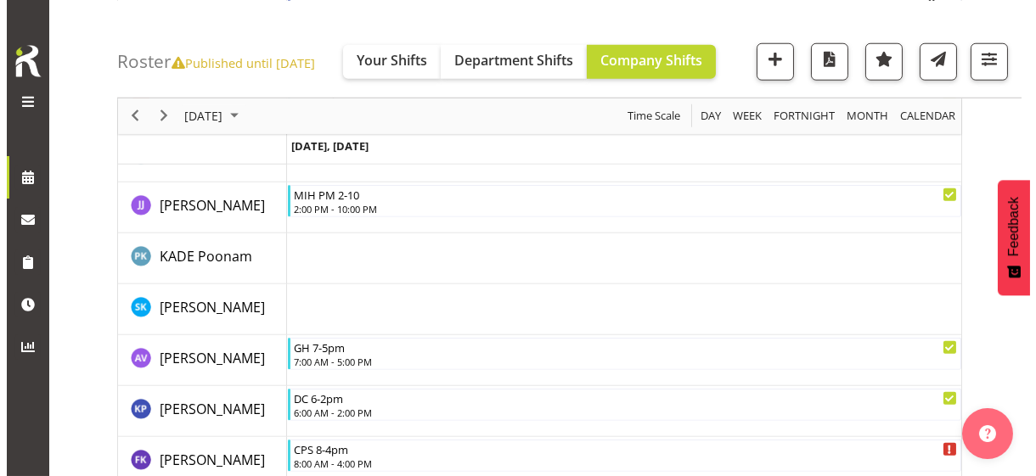
scroll to position [4567, 0]
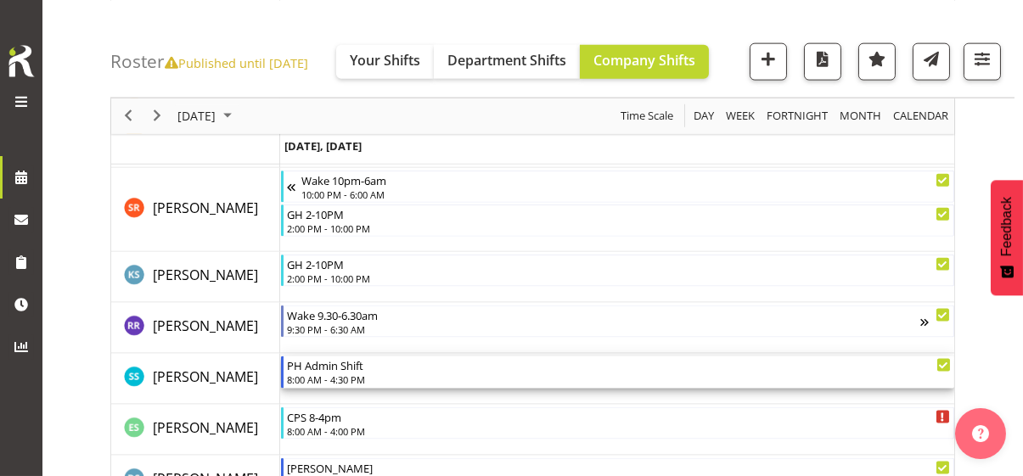
click at [324, 380] on div "8:00 AM - 4:30 PM" at bounding box center [619, 380] width 664 height 14
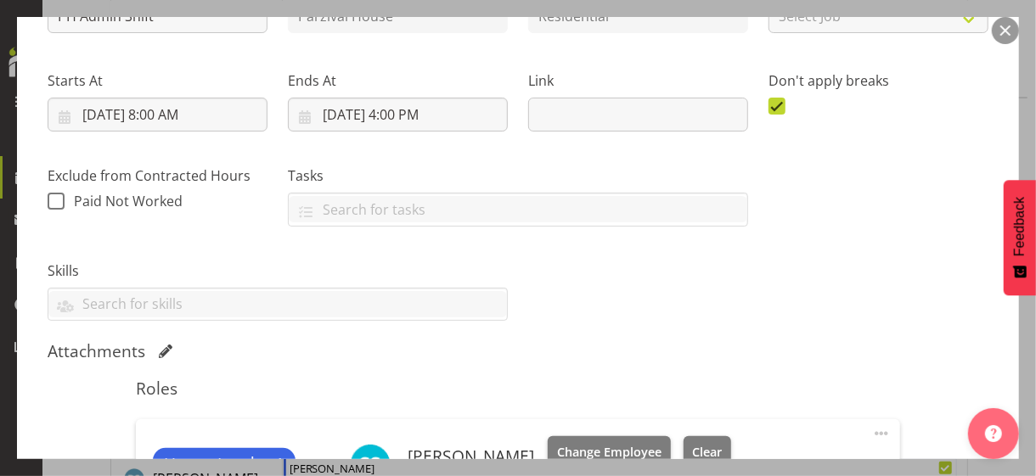
scroll to position [503, 0]
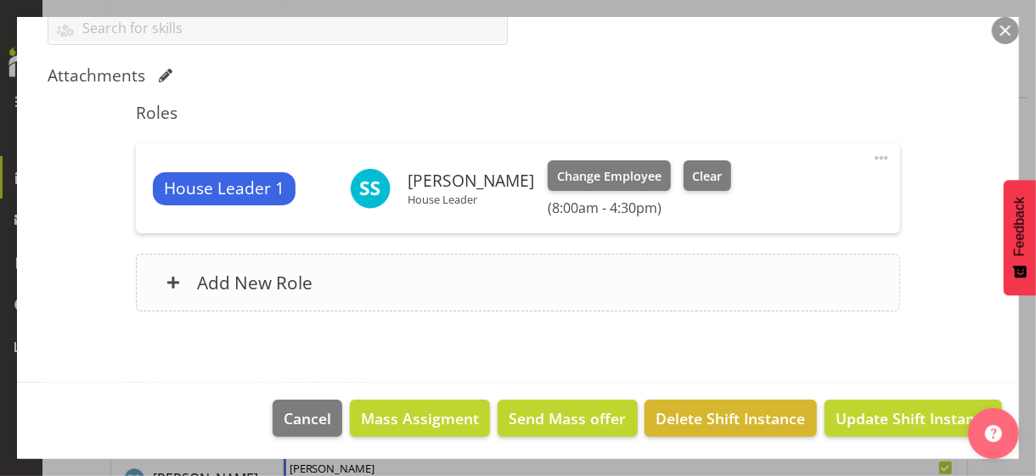
click at [376, 289] on div "Add New Role" at bounding box center [517, 283] width 763 height 58
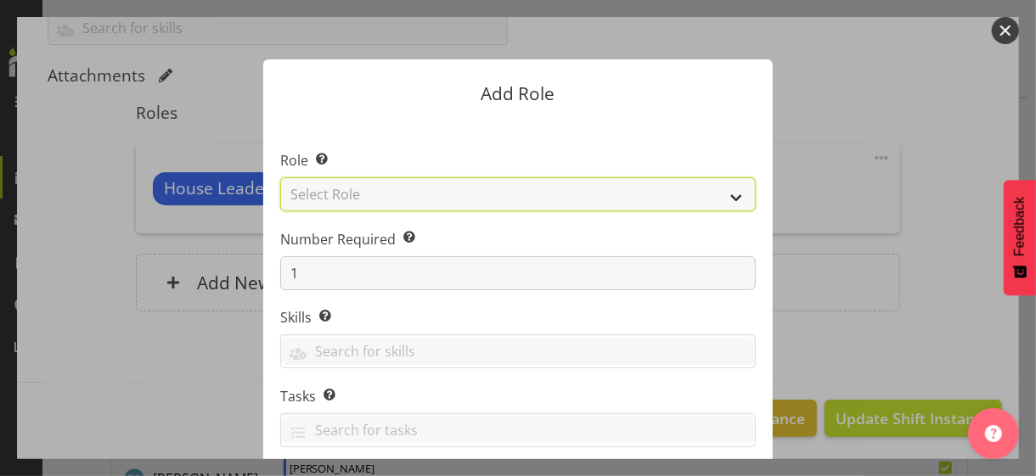
click at [359, 195] on select "Select Role CP House Leader Support Staff Wake" at bounding box center [517, 194] width 475 height 34
select select "1091"
click at [280, 177] on select "Select Role CP House Leader Support Staff Wake" at bounding box center [517, 194] width 475 height 34
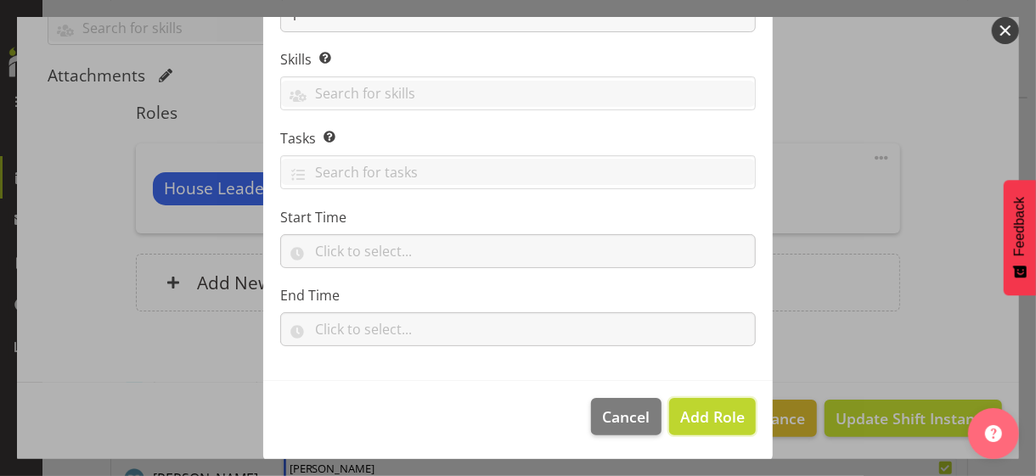
drag, startPoint x: 712, startPoint y: 413, endPoint x: 718, endPoint y: 393, distance: 20.4
click at [712, 412] on span "Add Role" at bounding box center [712, 417] width 65 height 20
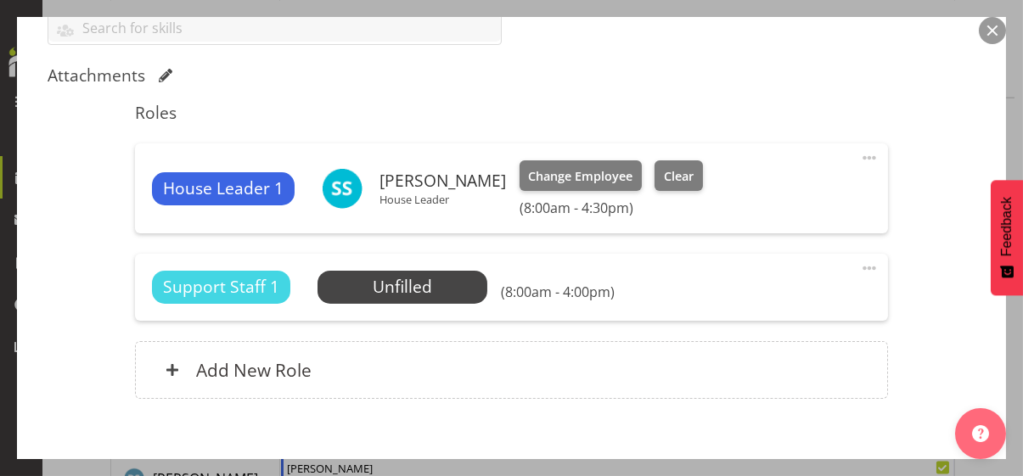
click at [862, 265] on span at bounding box center [869, 268] width 20 height 20
click at [767, 298] on link "Edit" at bounding box center [798, 305] width 163 height 31
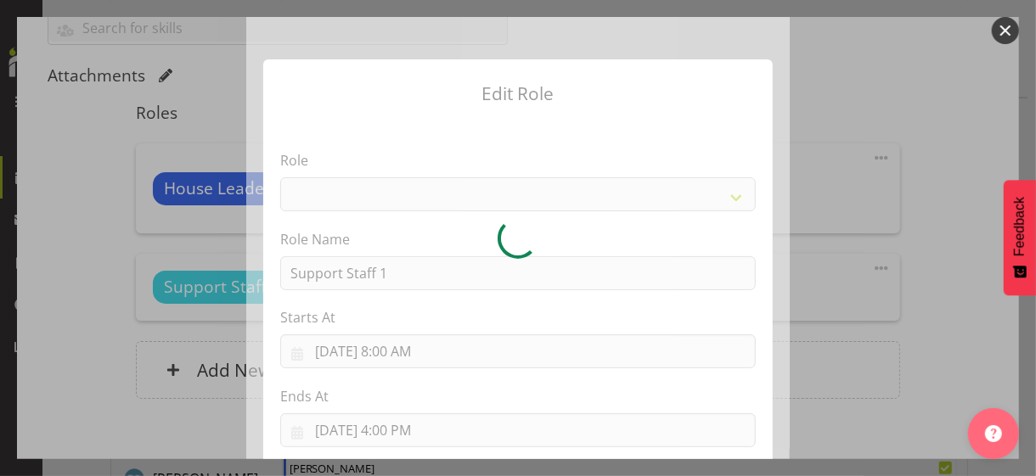
select select "1091"
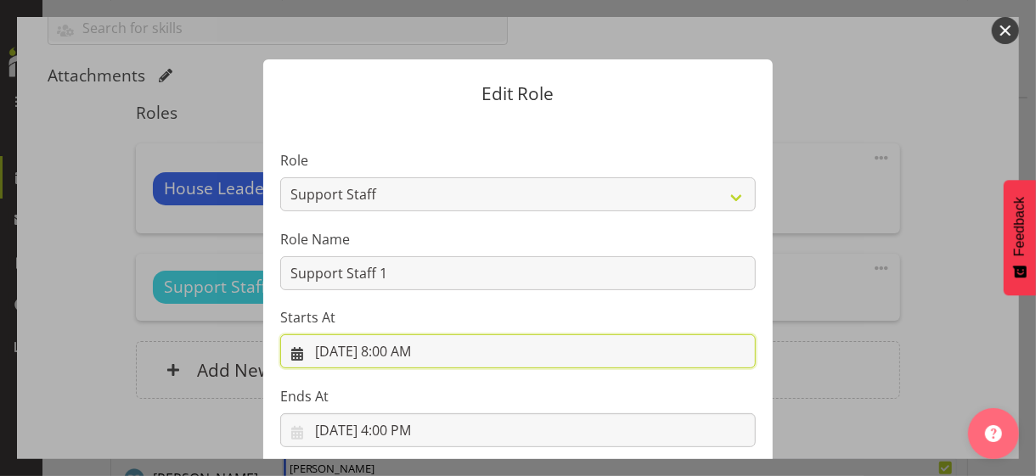
click at [412, 348] on input "[DATE] 8:00 AM" at bounding box center [517, 351] width 475 height 34
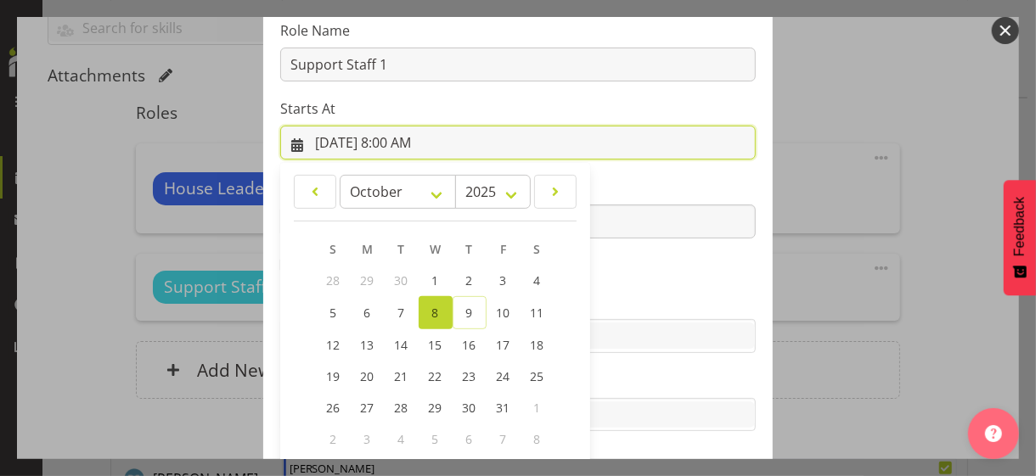
scroll to position [295, 0]
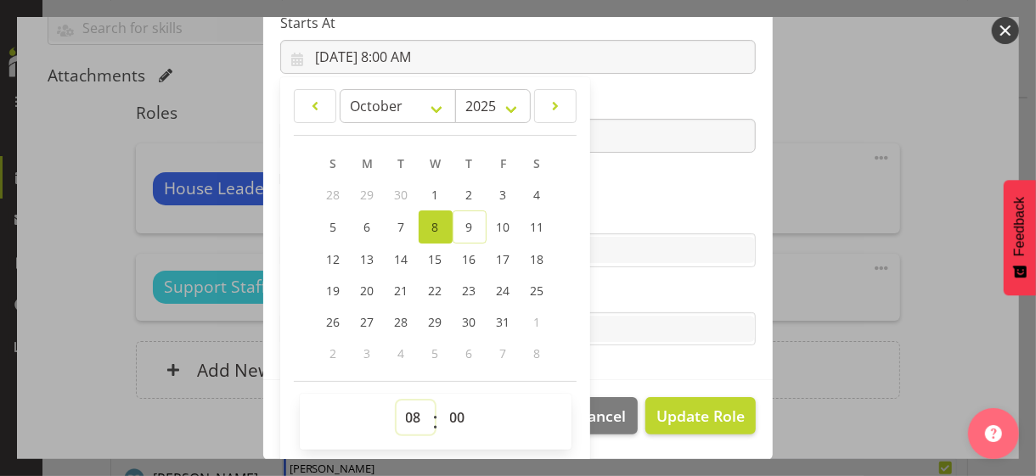
drag, startPoint x: 403, startPoint y: 413, endPoint x: 404, endPoint y: 404, distance: 8.5
click at [403, 412] on select "00 01 02 03 04 05 06 07 08 09 10 11 12 13 14 15 16 17 18 19 20 21 22 23" at bounding box center [415, 418] width 38 height 34
select select "18"
click at [396, 401] on select "00 01 02 03 04 05 06 07 08 09 10 11 12 13 14 15 16 17 18 19 20 21 22 23" at bounding box center [415, 418] width 38 height 34
type input "[DATE] 6:00 PM"
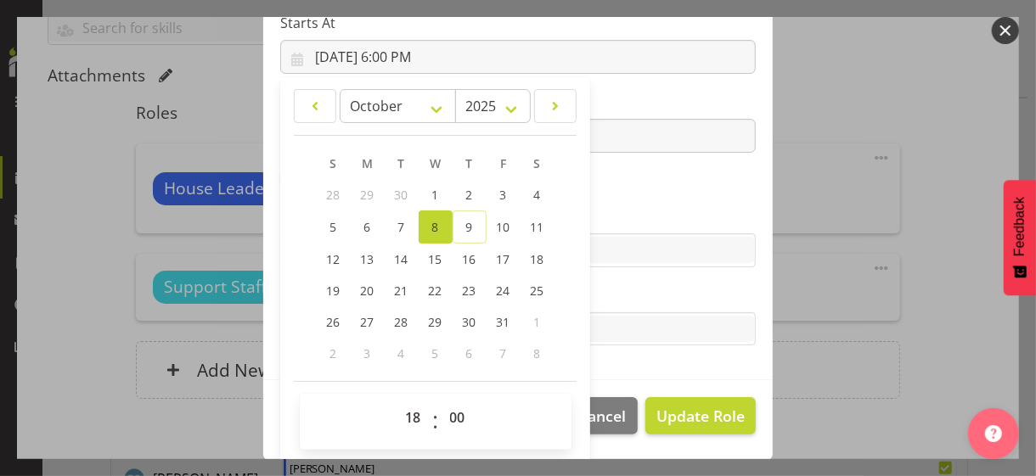
drag, startPoint x: 615, startPoint y: 213, endPoint x: 594, endPoint y: 212, distance: 20.4
click at [612, 212] on label "Skills" at bounding box center [517, 216] width 475 height 20
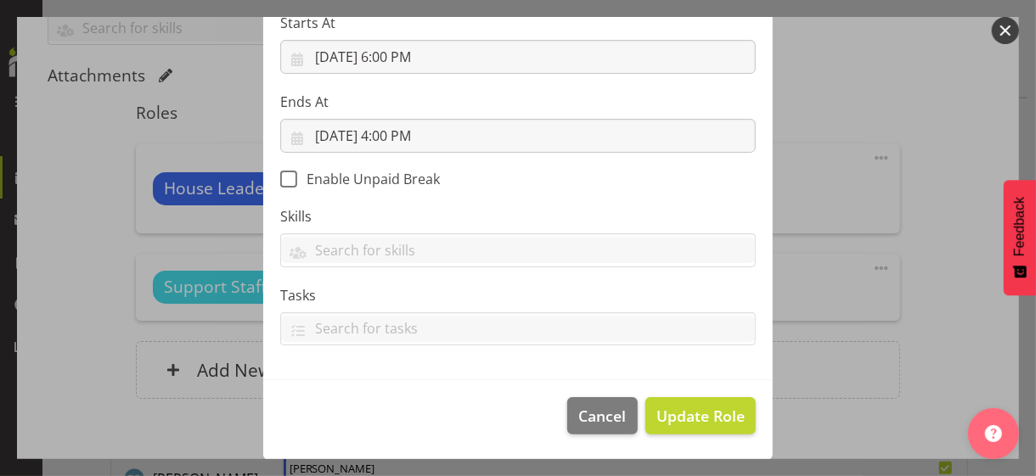
scroll to position [294, 0]
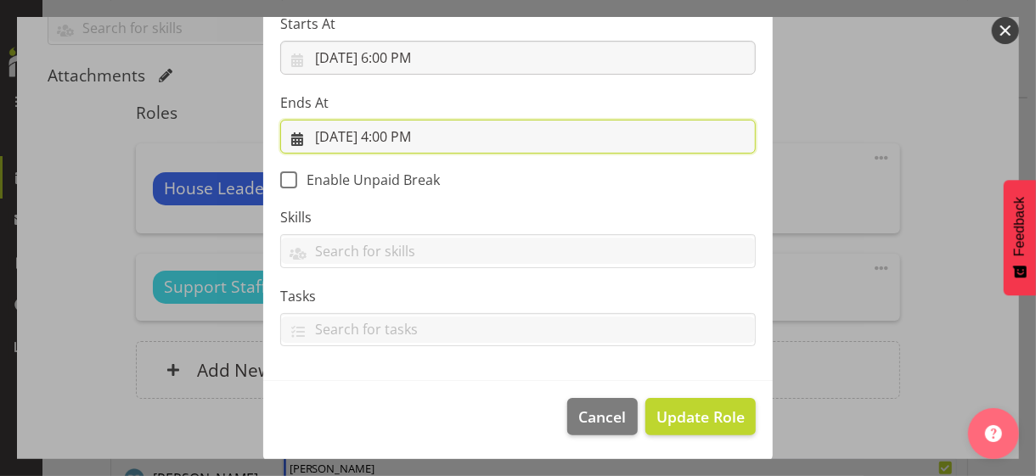
click at [401, 132] on input "[DATE] 4:00 PM" at bounding box center [517, 137] width 475 height 34
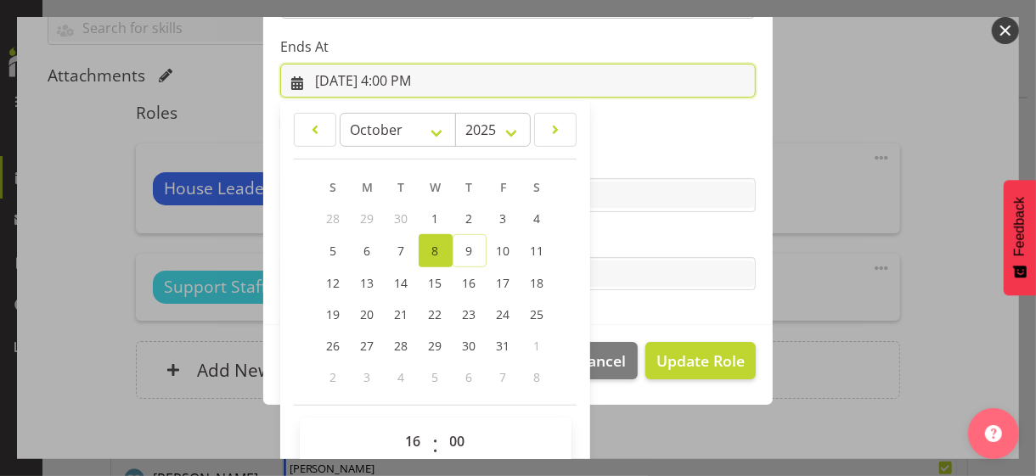
scroll to position [374, 0]
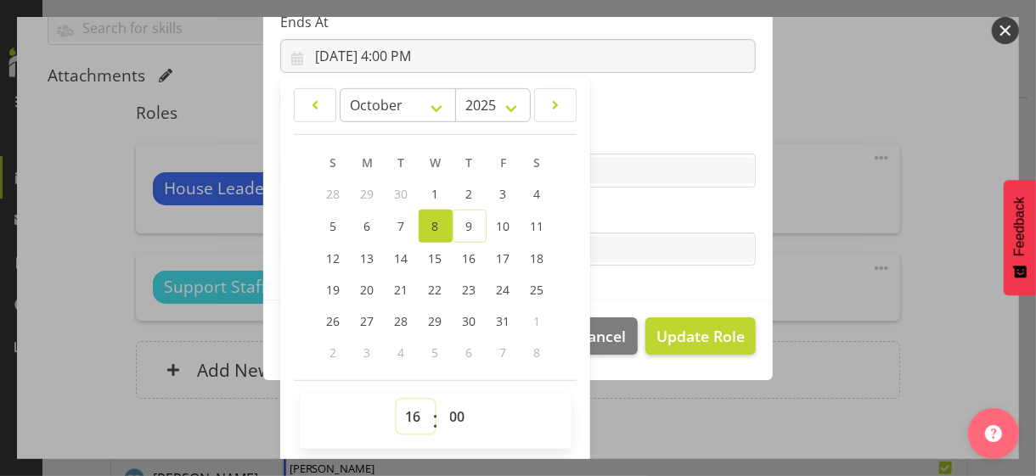
click at [405, 410] on select "00 01 02 03 04 05 06 07 08 09 10 11 12 13 14 15 16 17 18 19 20 21 22 23" at bounding box center [415, 417] width 38 height 34
select select "19"
click at [396, 400] on select "00 01 02 03 04 05 06 07 08 09 10 11 12 13 14 15 16 17 18 19 20 21 22 23" at bounding box center [415, 417] width 38 height 34
type input "[DATE] 7:00 PM"
click at [448, 412] on select "00 01 02 03 04 05 06 07 08 09 10 11 12 13 14 15 16 17 18 19 20 21 22 23 24 25 2…" at bounding box center [460, 417] width 38 height 34
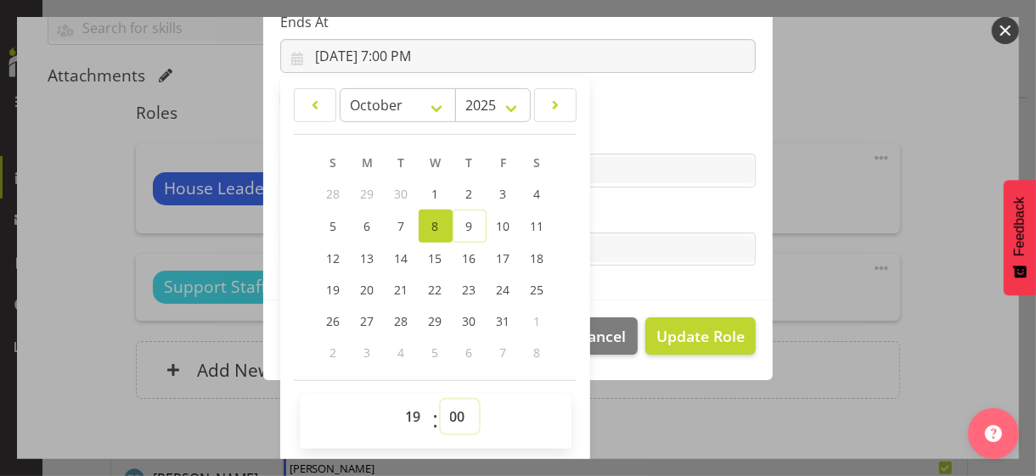
select select "30"
click at [441, 400] on select "00 01 02 03 04 05 06 07 08 09 10 11 12 13 14 15 16 17 18 19 20 21 22 23 24 25 2…" at bounding box center [460, 417] width 38 height 34
type input "[DATE] 7:30 PM"
drag, startPoint x: 623, startPoint y: 216, endPoint x: 634, endPoint y: 243, distance: 28.5
click at [624, 216] on label "Tasks" at bounding box center [517, 215] width 475 height 20
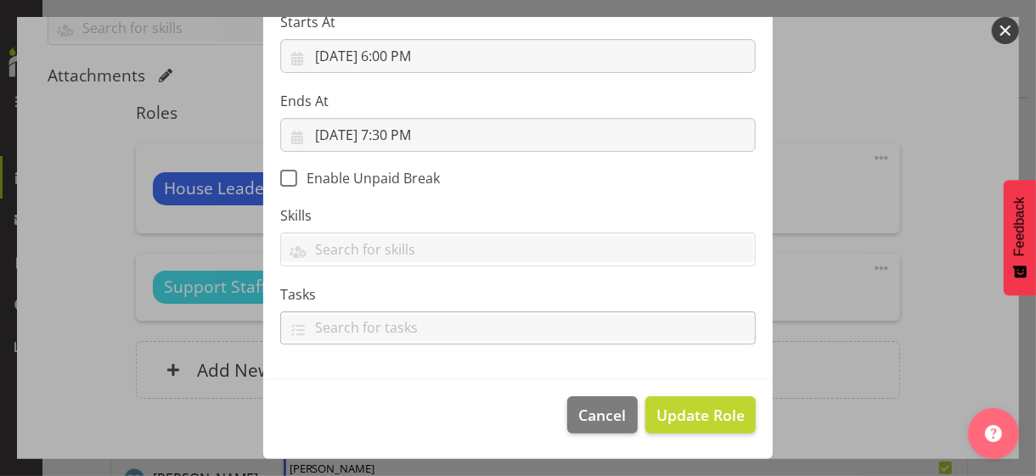
scroll to position [294, 0]
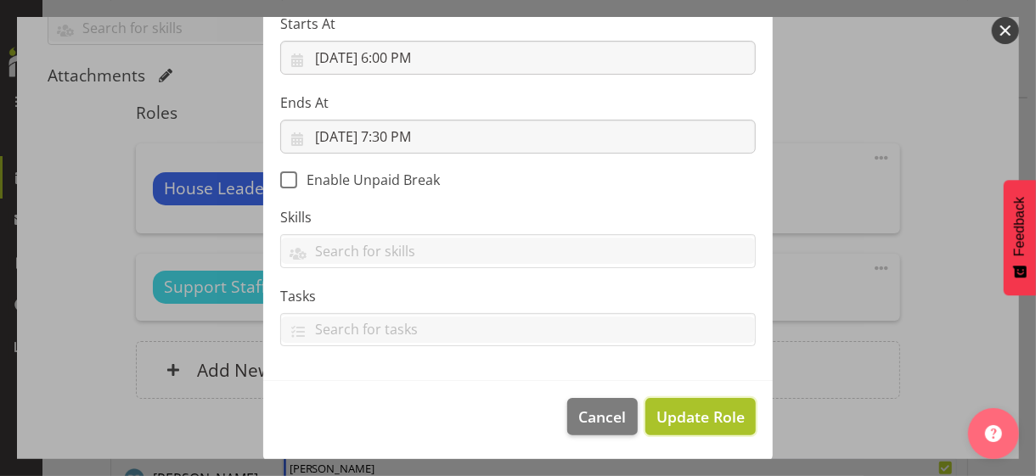
click at [689, 412] on span "Update Role" at bounding box center [700, 417] width 88 height 22
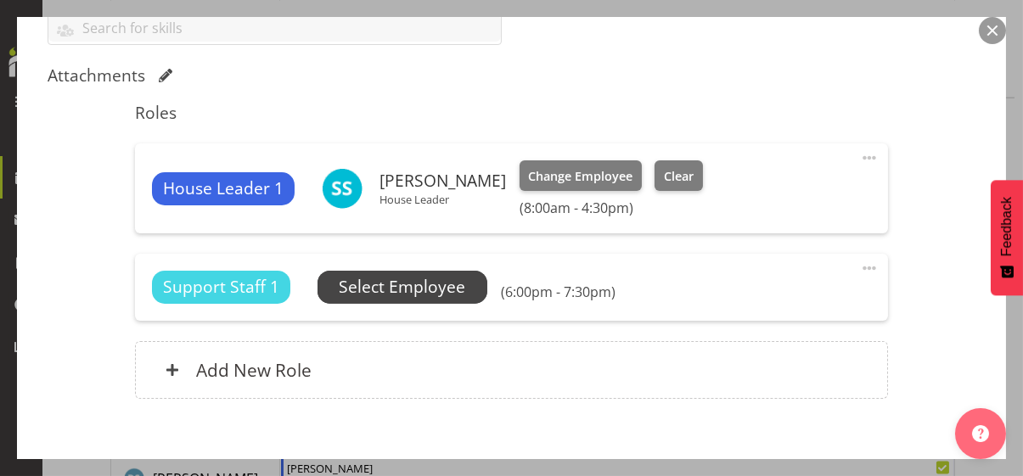
click at [450, 290] on span "Select Employee" at bounding box center [402, 287] width 126 height 25
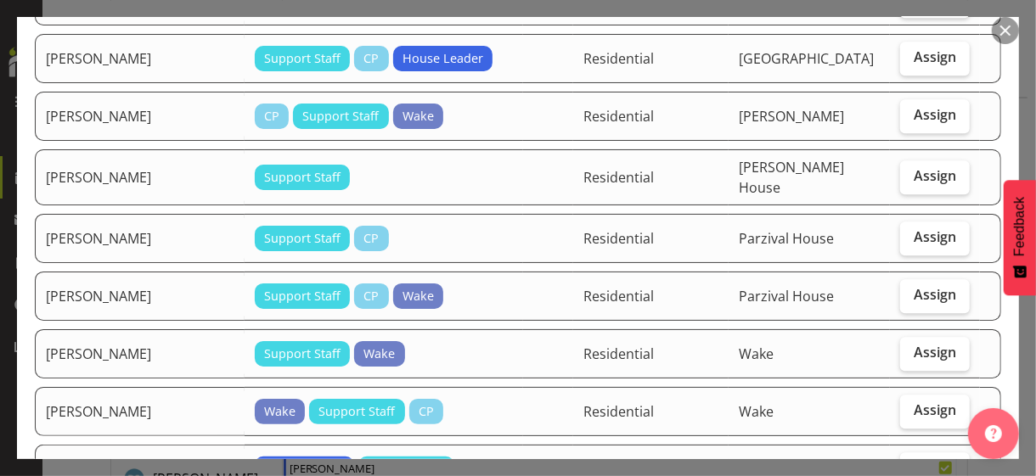
scroll to position [2377, 0]
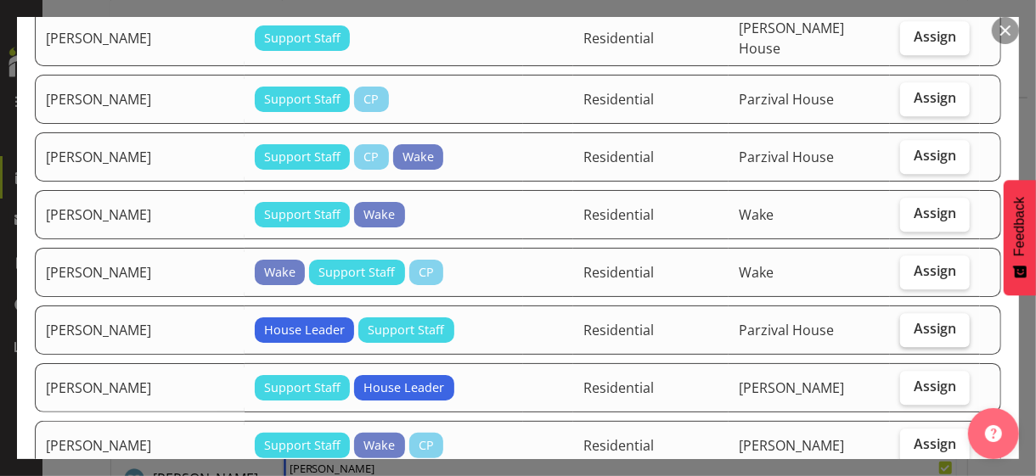
drag, startPoint x: 908, startPoint y: 184, endPoint x: 897, endPoint y: 194, distance: 14.4
click at [903, 320] on span "Assign" at bounding box center [934, 328] width 42 height 17
click at [903, 323] on input "Assign" at bounding box center [905, 328] width 11 height 11
checkbox input "true"
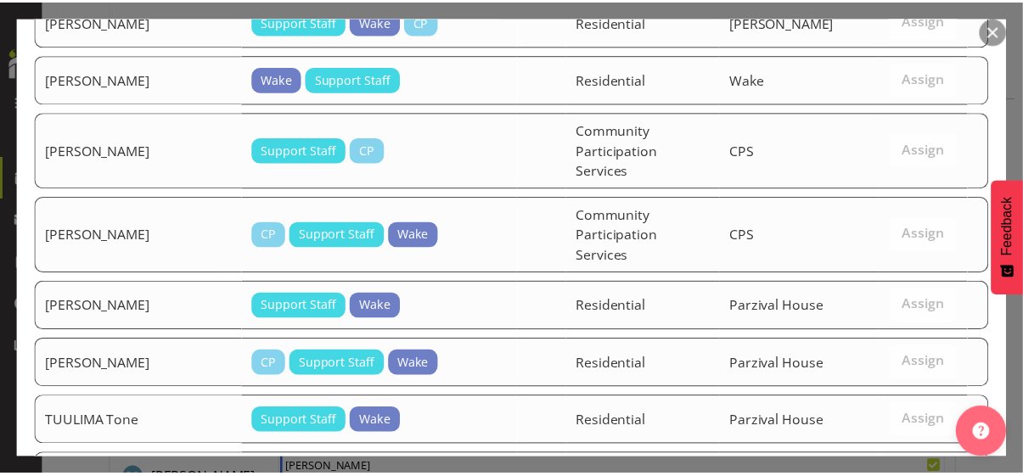
scroll to position [3103, 0]
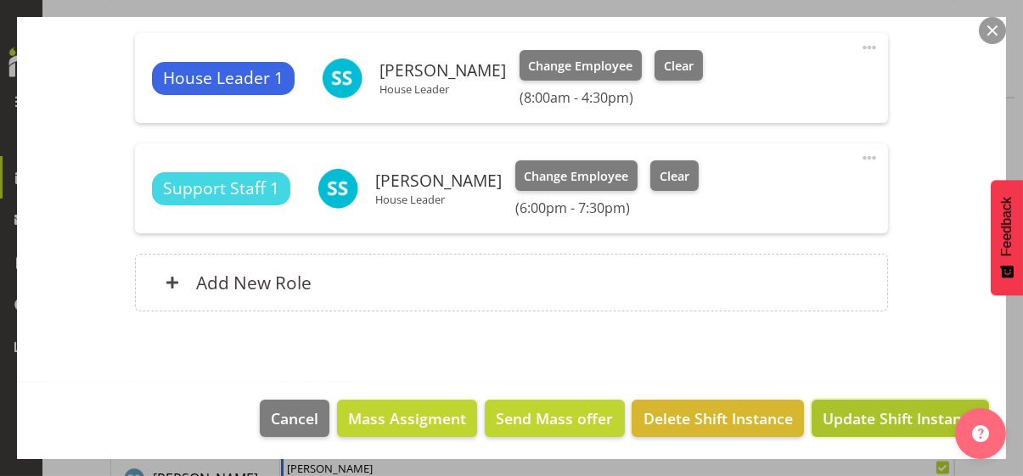
click at [857, 412] on span "Update Shift Instance" at bounding box center [900, 419] width 155 height 22
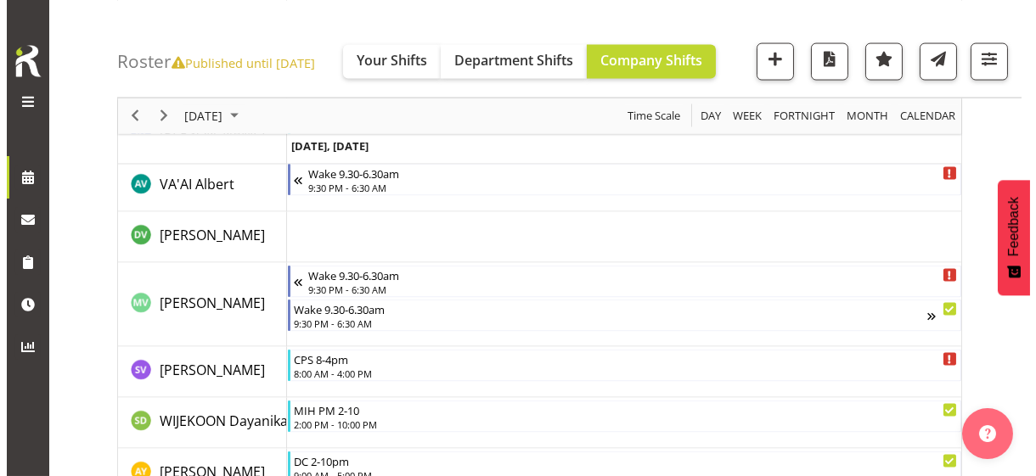
scroll to position [5541, 0]
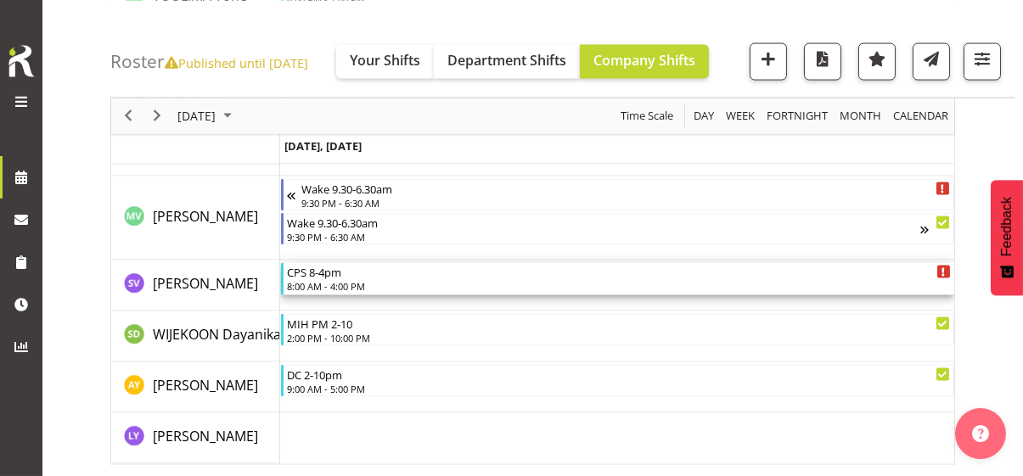
click at [335, 282] on div "8:00 AM - 4:00 PM" at bounding box center [619, 286] width 664 height 14
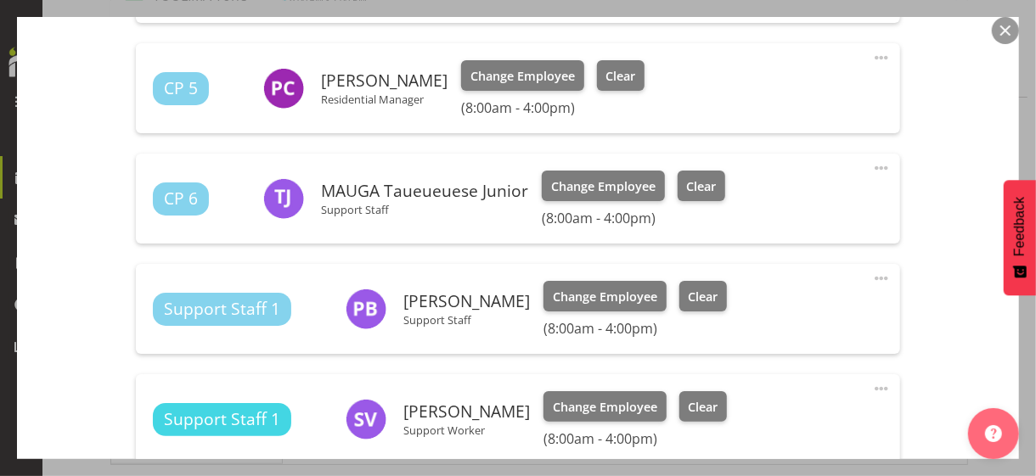
scroll to position [1189, 0]
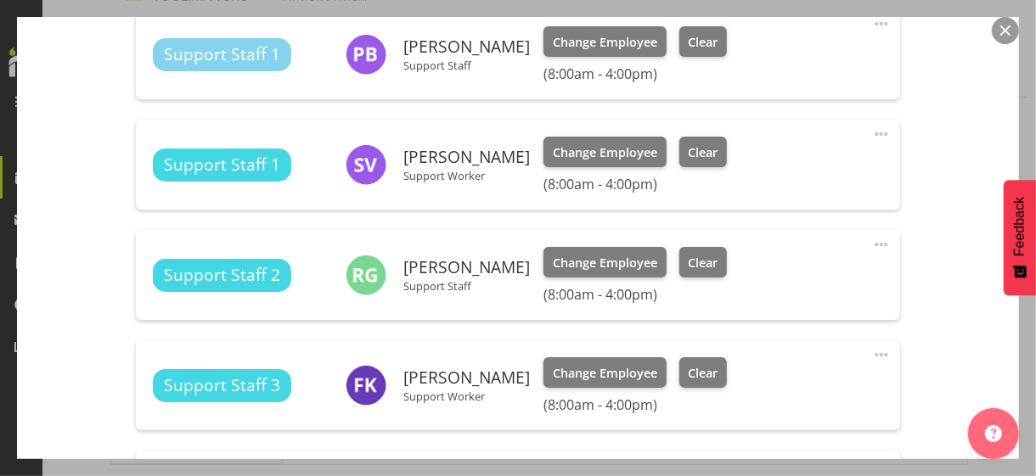
click at [871, 131] on span at bounding box center [881, 134] width 20 height 20
click at [767, 168] on link "Edit" at bounding box center [809, 171] width 163 height 31
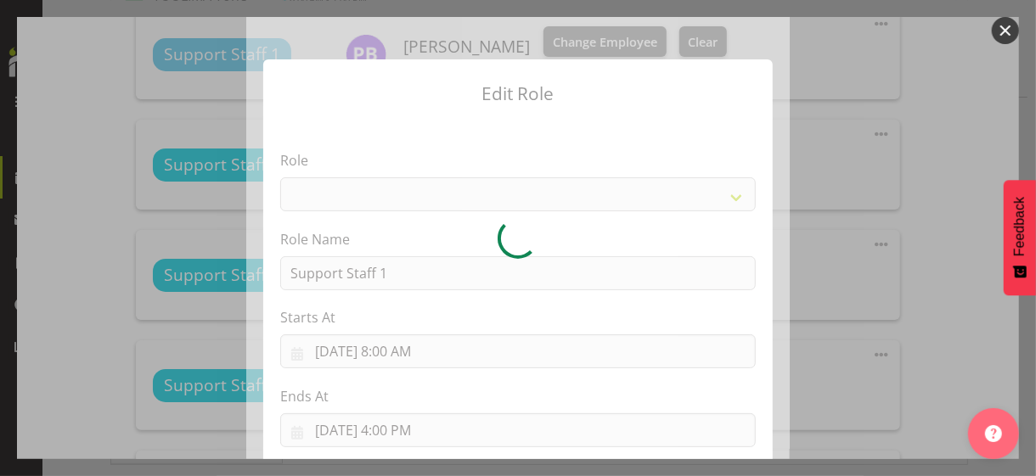
select select "1091"
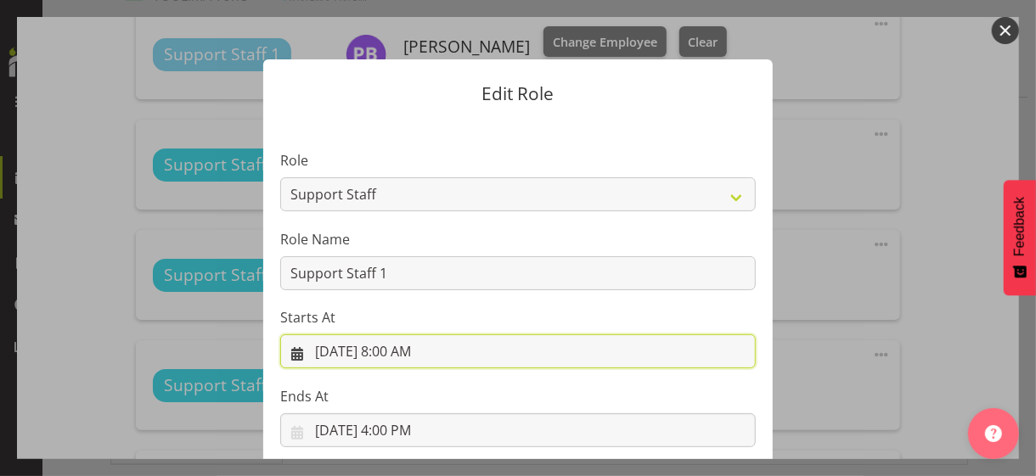
click at [391, 352] on input "[DATE] 8:00 AM" at bounding box center [517, 351] width 475 height 34
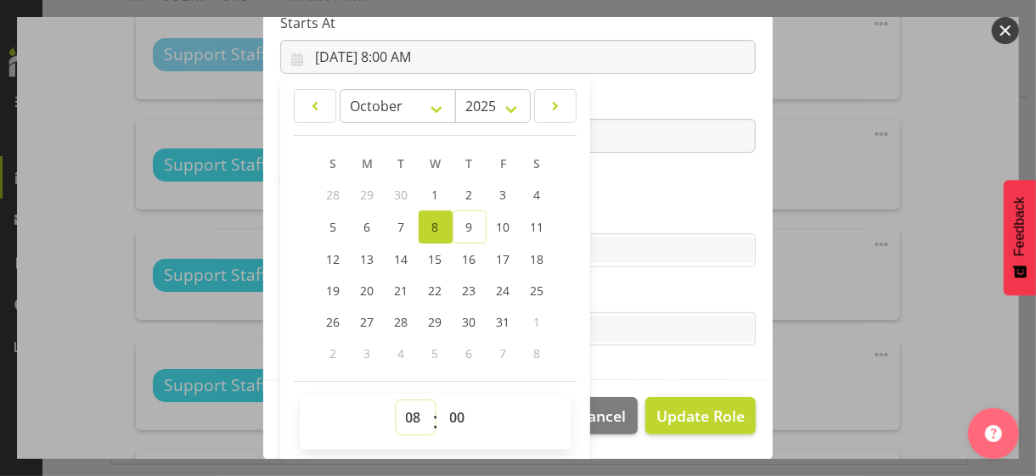
drag, startPoint x: 404, startPoint y: 414, endPoint x: 405, endPoint y: 406, distance: 8.5
click at [404, 412] on select "00 01 02 03 04 05 06 07 08 09 10 11 12 13 14 15 16 17 18 19 20 21 22 23" at bounding box center [415, 418] width 38 height 34
select select "16"
click at [396, 401] on select "00 01 02 03 04 05 06 07 08 09 10 11 12 13 14 15 16 17 18 19 20 21 22 23" at bounding box center [415, 418] width 38 height 34
type input "[DATE] 4:00 PM"
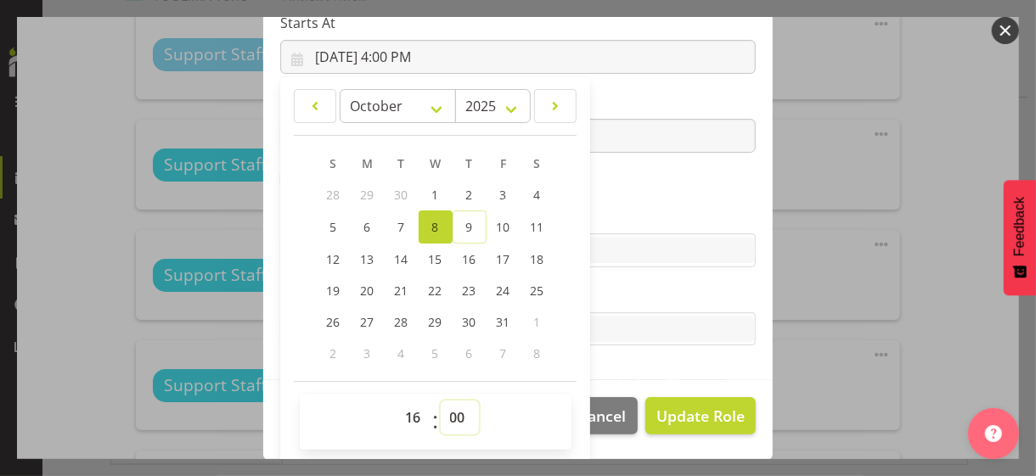
drag, startPoint x: 447, startPoint y: 414, endPoint x: 452, endPoint y: 400, distance: 15.3
click at [448, 411] on select "00 01 02 03 04 05 06 07 08 09 10 11 12 13 14 15 16 17 18 19 20 21 22 23 24 25 2…" at bounding box center [460, 418] width 38 height 34
select select "30"
click at [441, 401] on select "00 01 02 03 04 05 06 07 08 09 10 11 12 13 14 15 16 17 18 19 20 21 22 23 24 25 2…" at bounding box center [460, 418] width 38 height 34
type input "[DATE] 4:30 PM"
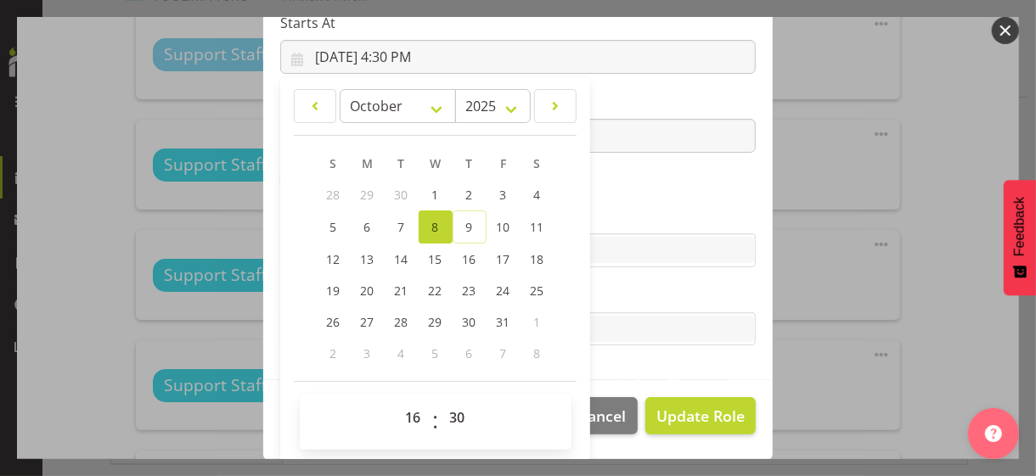
click at [610, 202] on section "Role CP House Leader Support Staff Wake Role Name Support Staff 1 Starts At [DA…" at bounding box center [517, 102] width 509 height 555
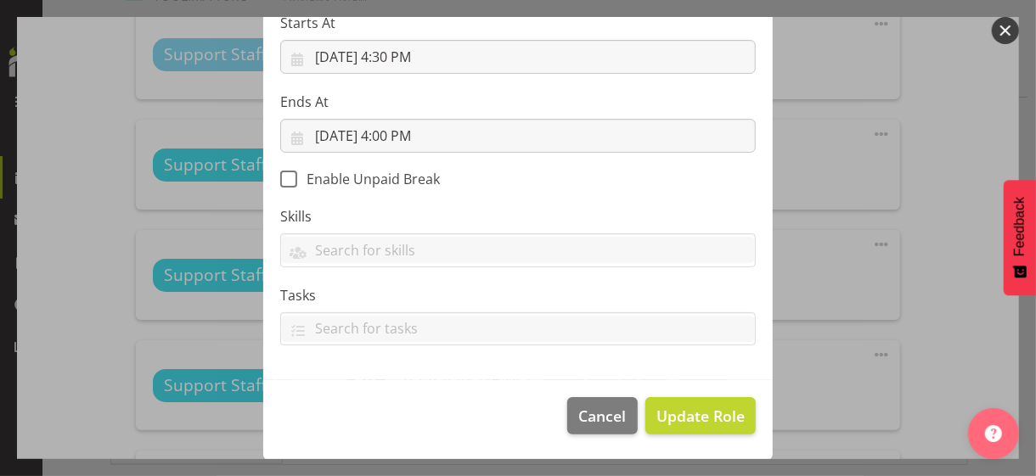
scroll to position [294, 0]
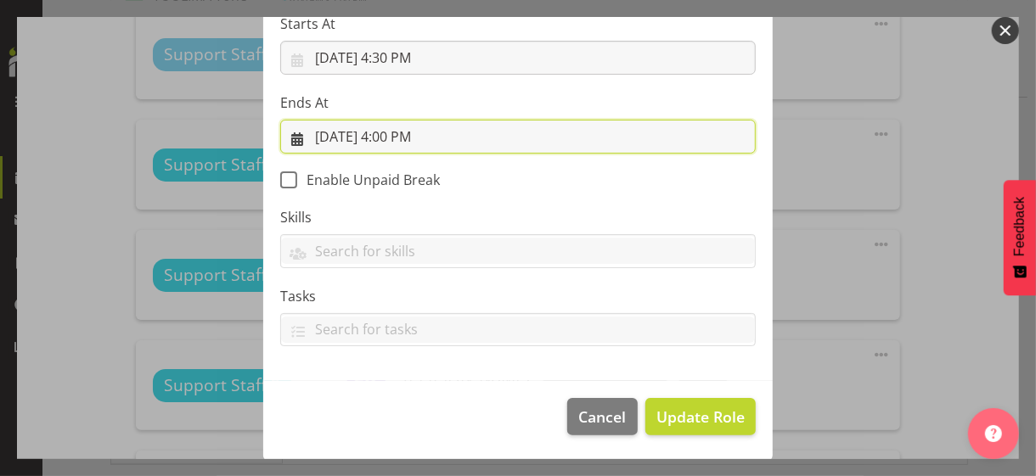
click at [402, 136] on input "[DATE] 4:00 PM" at bounding box center [517, 137] width 475 height 34
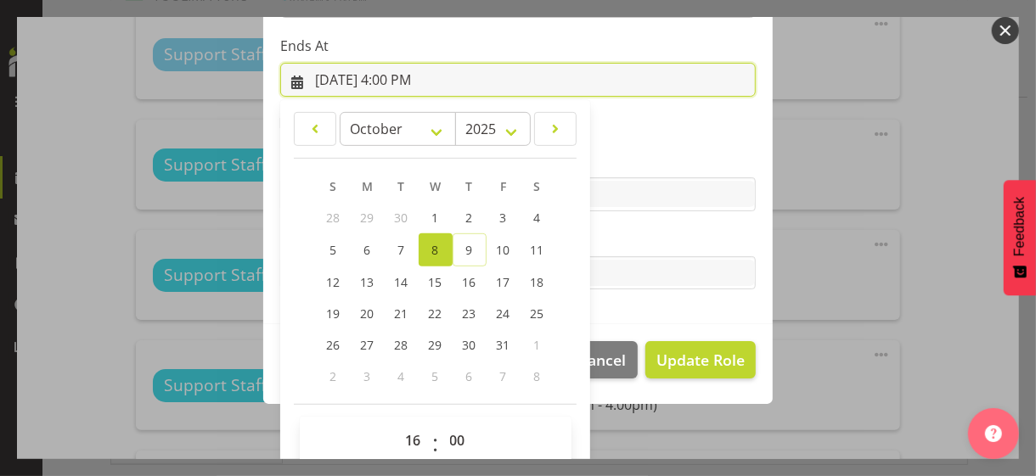
scroll to position [374, 0]
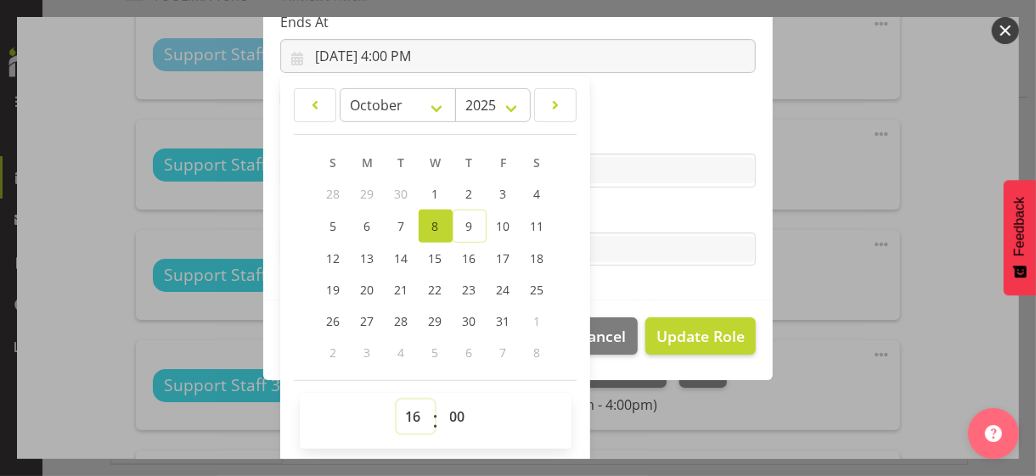
click at [402, 404] on select "00 01 02 03 04 05 06 07 08 09 10 11 12 13 14 15 16 17 18 19 20 21 22 23" at bounding box center [415, 417] width 38 height 34
select select "18"
click at [396, 400] on select "00 01 02 03 04 05 06 07 08 09 10 11 12 13 14 15 16 17 18 19 20 21 22 23" at bounding box center [415, 417] width 38 height 34
type input "[DATE] 6:00 PM"
click at [608, 212] on label "Tasks" at bounding box center [517, 215] width 475 height 20
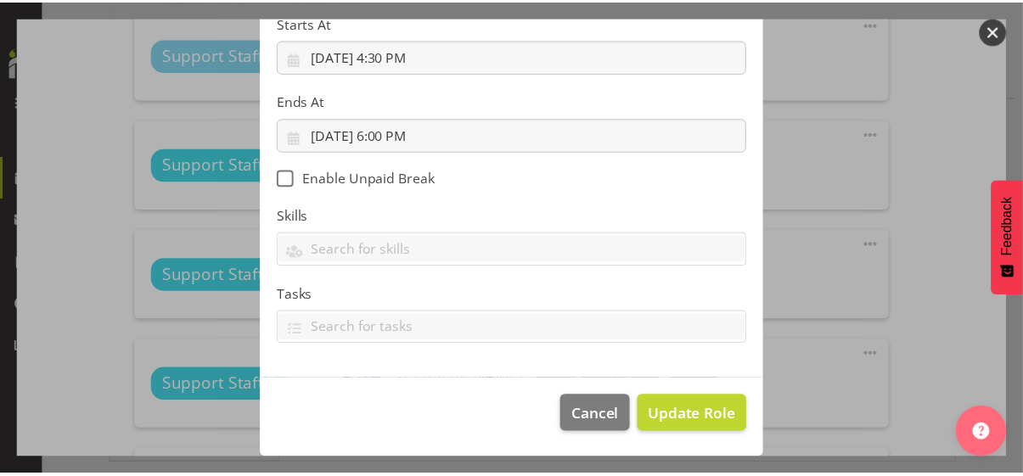
scroll to position [294, 0]
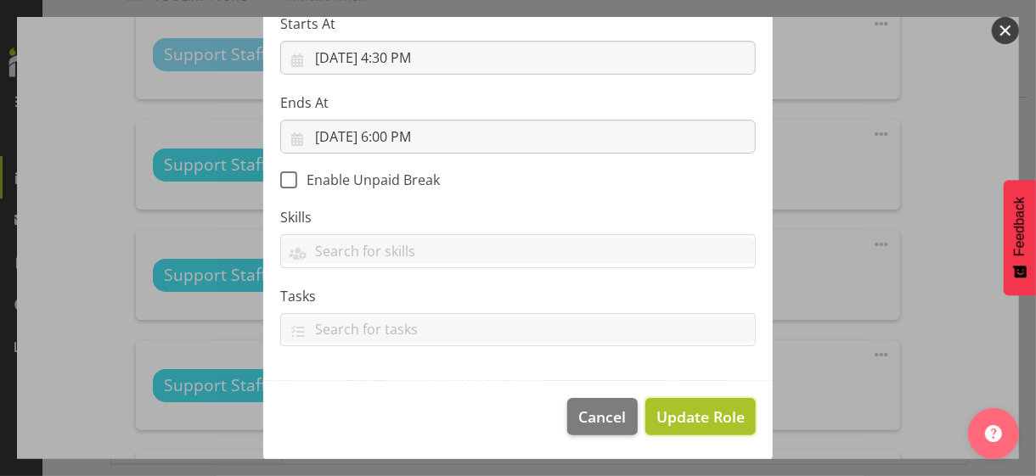
click at [688, 412] on span "Update Role" at bounding box center [700, 417] width 88 height 22
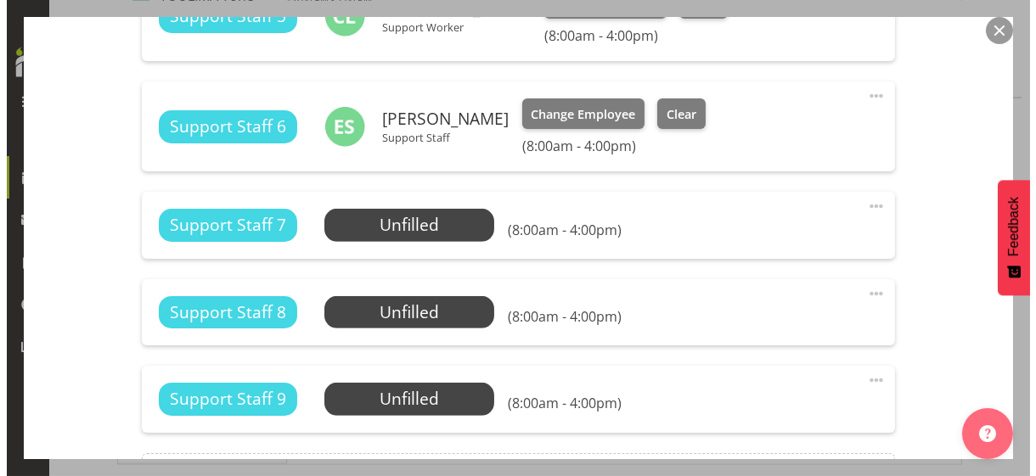
scroll to position [1783, 0]
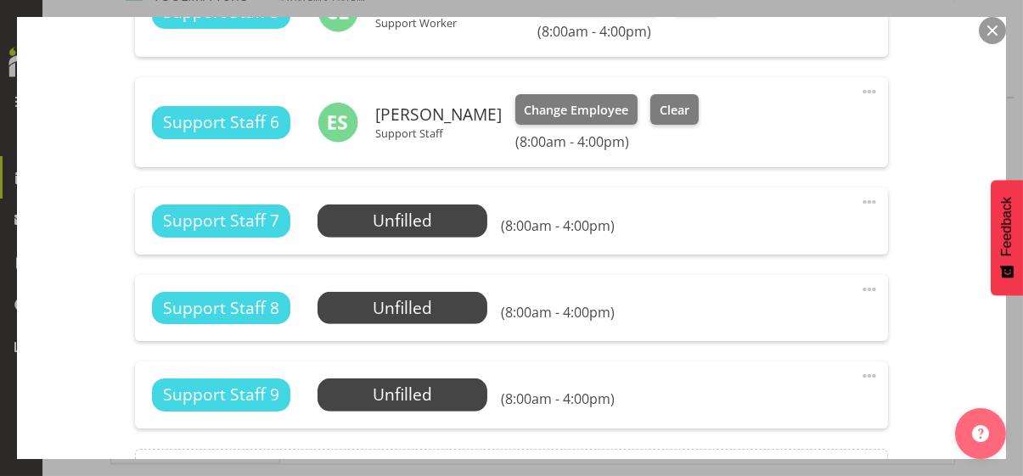
click at [859, 198] on span at bounding box center [869, 202] width 20 height 20
click at [745, 236] on link "Edit" at bounding box center [798, 239] width 163 height 31
select select "9"
select select "2025"
select select "8"
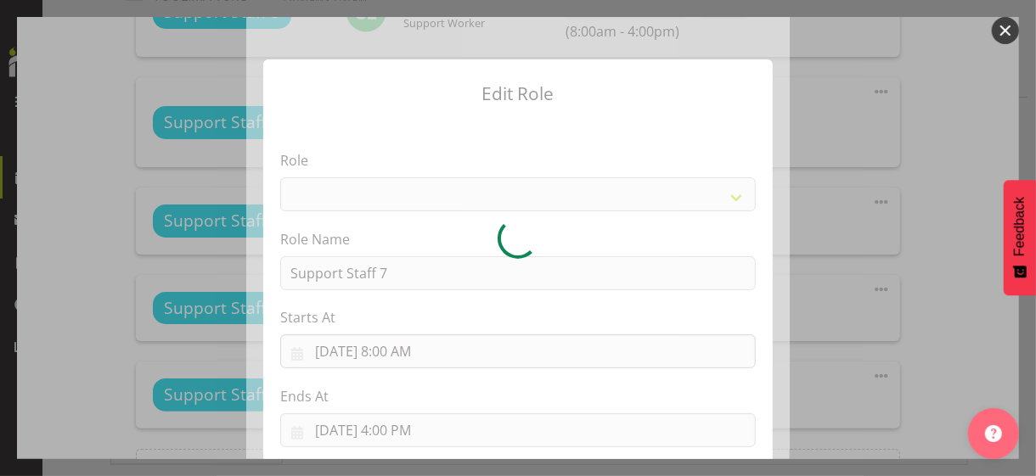
select select "1091"
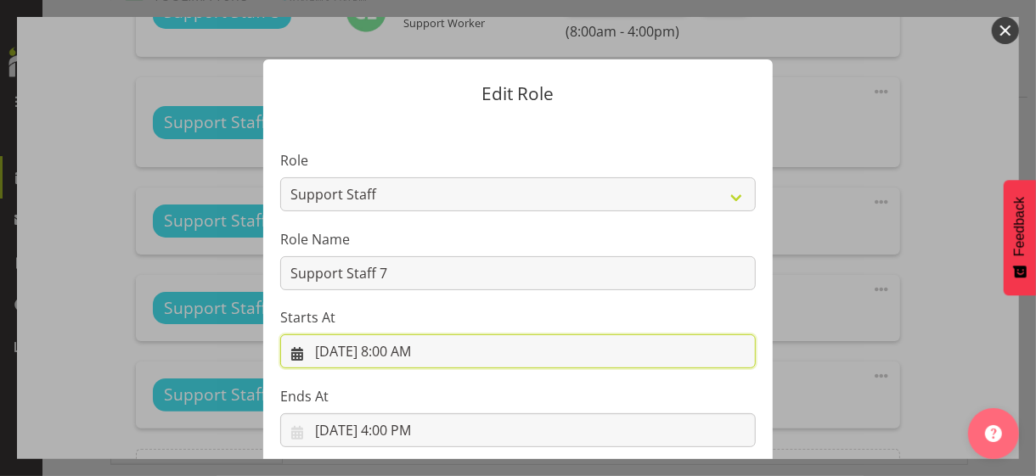
click at [403, 349] on input "[DATE] 8:00 AM" at bounding box center [517, 351] width 475 height 34
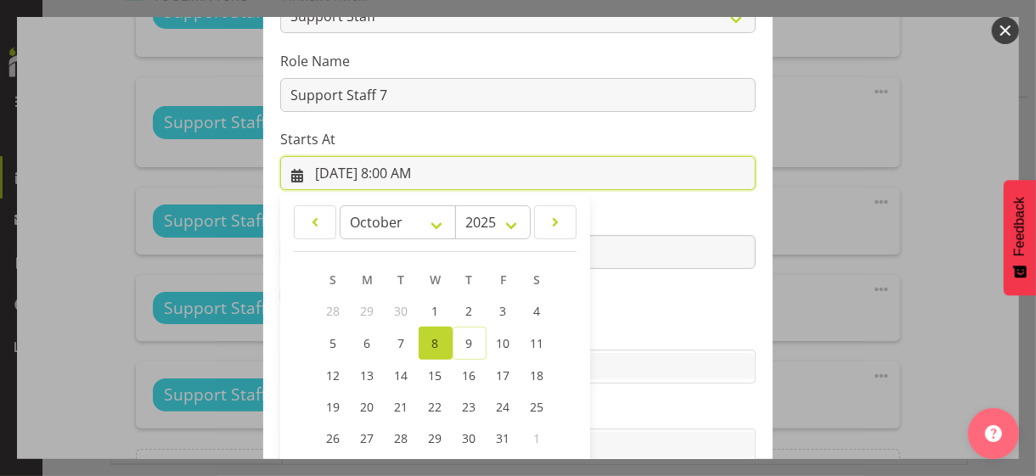
scroll to position [295, 0]
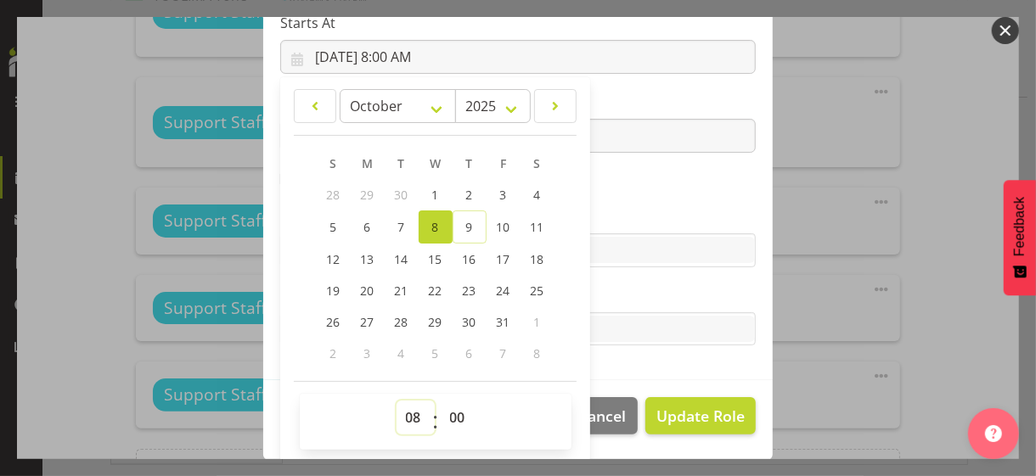
click at [402, 411] on select "00 01 02 03 04 05 06 07 08 09 10 11 12 13 14 15 16 17 18 19 20 21 22 23" at bounding box center [415, 418] width 38 height 34
select select "16"
click at [396, 401] on select "00 01 02 03 04 05 06 07 08 09 10 11 12 13 14 15 16 17 18 19 20 21 22 23" at bounding box center [415, 418] width 38 height 34
type input "[DATE] 4:00 PM"
drag, startPoint x: 442, startPoint y: 414, endPoint x: 446, endPoint y: 402, distance: 12.4
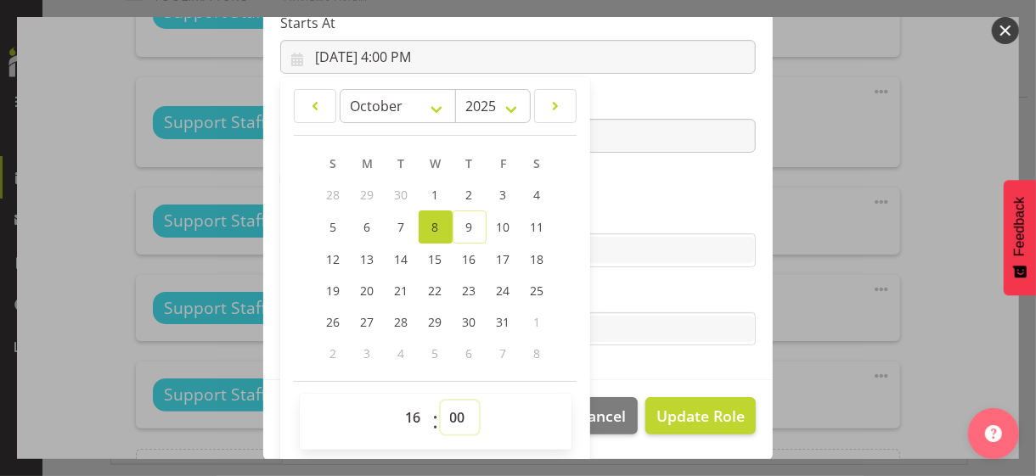
click at [443, 412] on select "00 01 02 03 04 05 06 07 08 09 10 11 12 13 14 15 16 17 18 19 20 21 22 23 24 25 2…" at bounding box center [460, 418] width 38 height 34
select select "30"
click at [441, 401] on select "00 01 02 03 04 05 06 07 08 09 10 11 12 13 14 15 16 17 18 19 20 21 22 23 24 25 2…" at bounding box center [460, 418] width 38 height 34
type input "[DATE] 4:30 PM"
drag, startPoint x: 616, startPoint y: 212, endPoint x: 514, endPoint y: 216, distance: 102.0
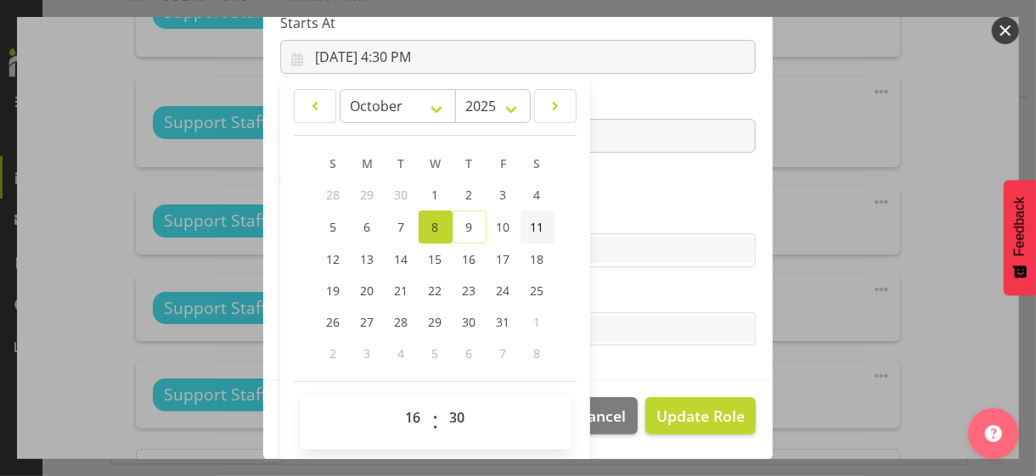
click at [615, 212] on label "Skills" at bounding box center [517, 216] width 475 height 20
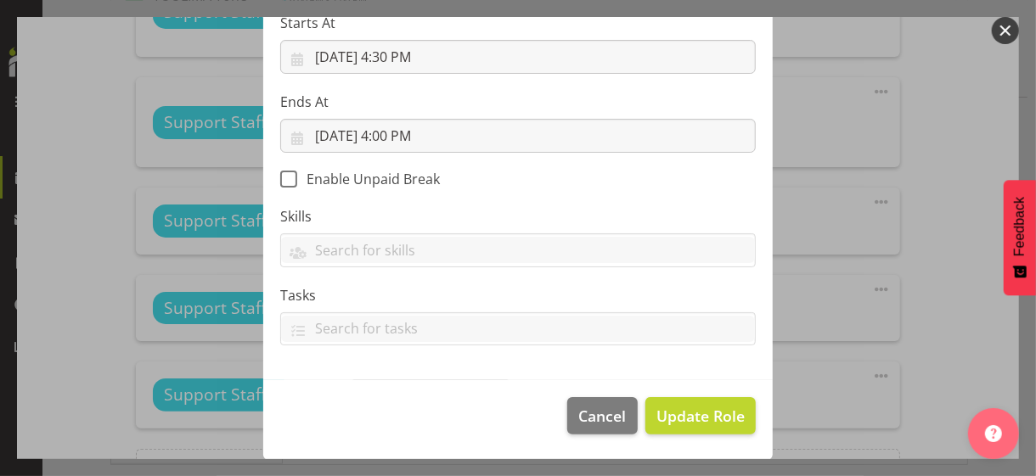
scroll to position [294, 0]
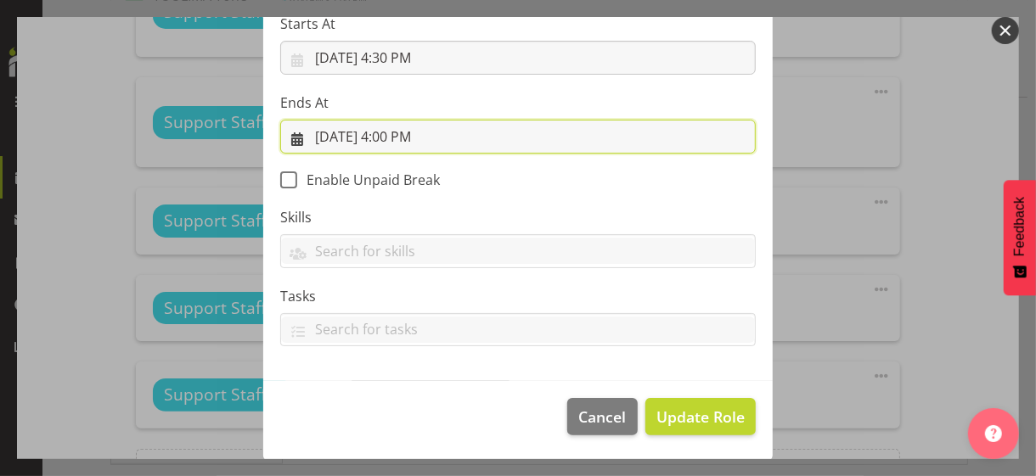
click at [396, 135] on input "[DATE] 4:00 PM" at bounding box center [517, 137] width 475 height 34
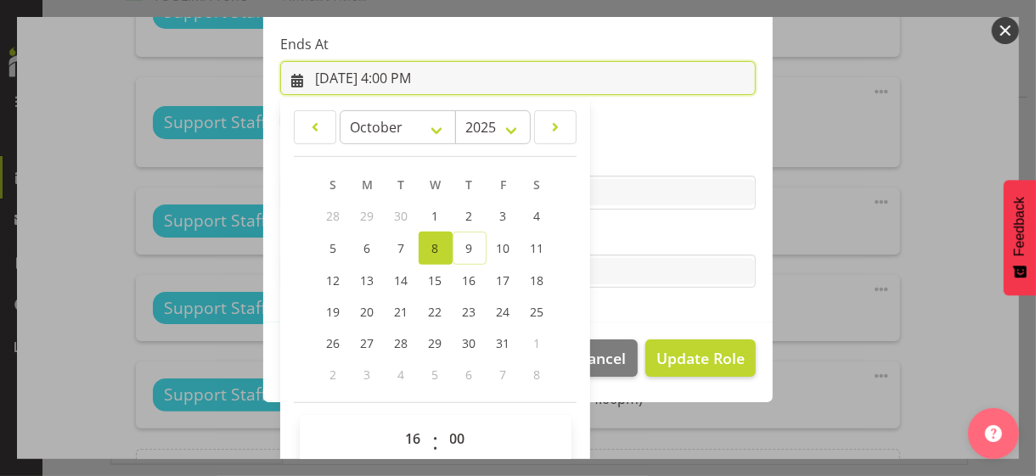
scroll to position [374, 0]
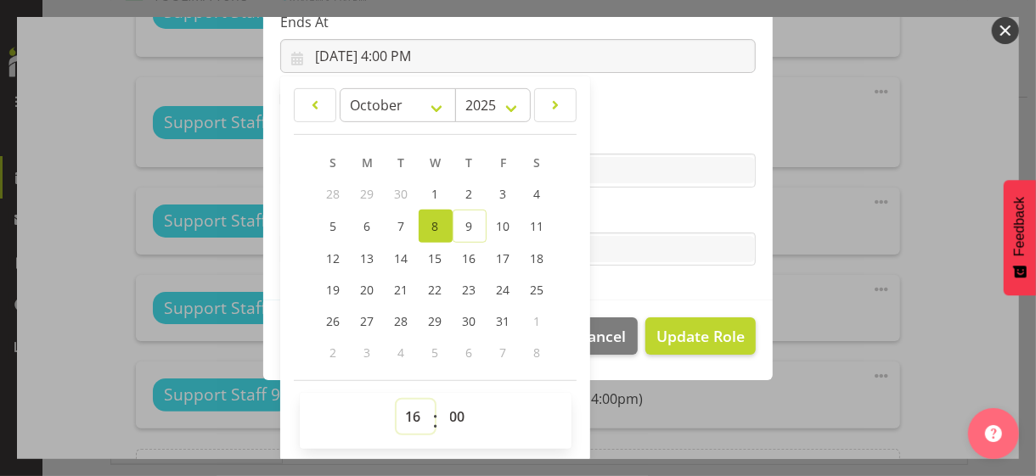
click at [402, 412] on select "00 01 02 03 04 05 06 07 08 09 10 11 12 13 14 15 16 17 18 19 20 21 22 23" at bounding box center [415, 417] width 38 height 34
select select "18"
click at [396, 400] on select "00 01 02 03 04 05 06 07 08 09 10 11 12 13 14 15 16 17 18 19 20 21 22 23" at bounding box center [415, 417] width 38 height 34
type input "[DATE] 6:00 PM"
click at [615, 212] on label "Tasks" at bounding box center [517, 215] width 475 height 20
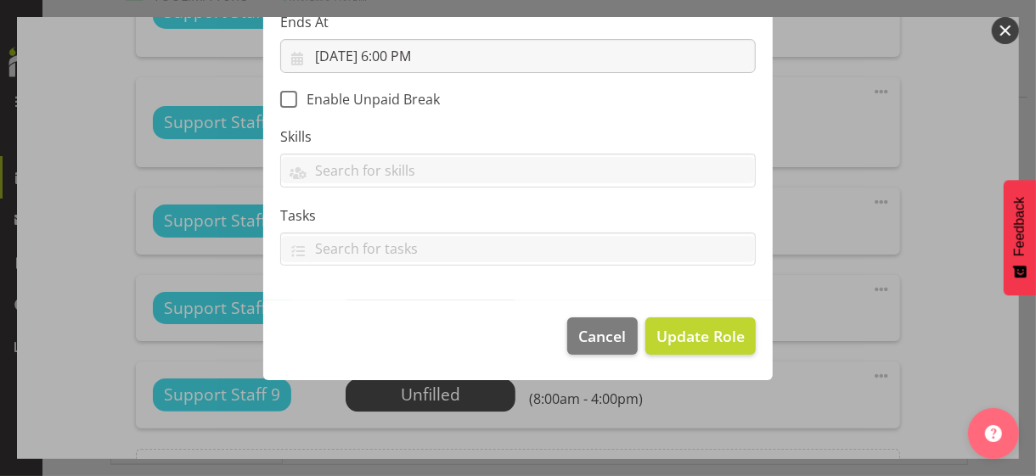
scroll to position [294, 0]
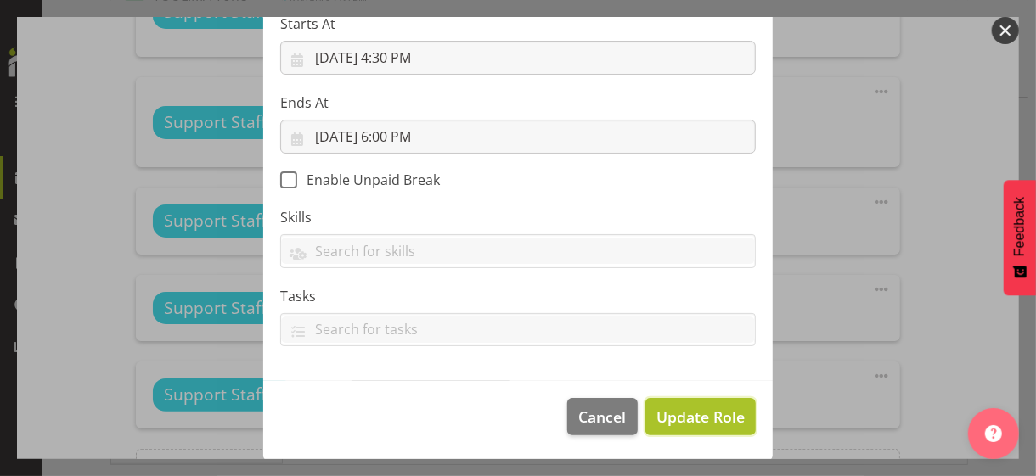
click at [700, 412] on span "Update Role" at bounding box center [700, 417] width 88 height 22
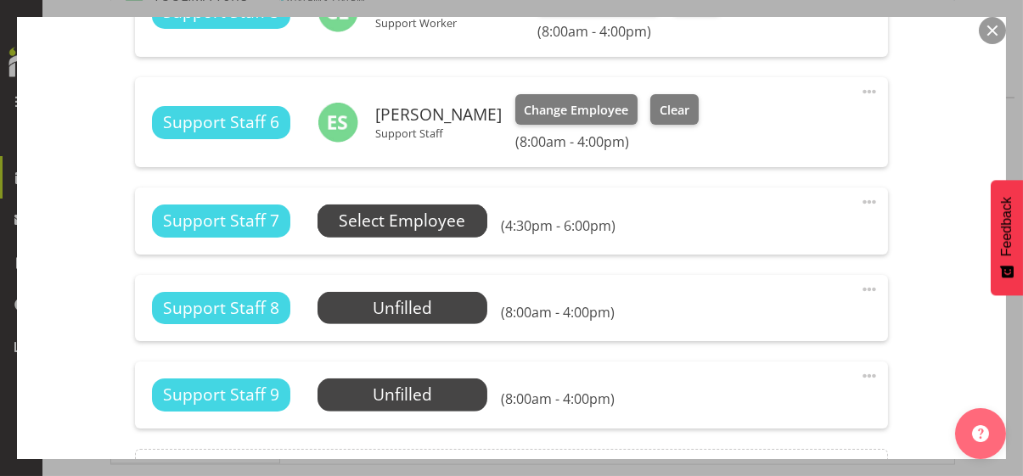
click at [428, 220] on span "Select Employee" at bounding box center [402, 221] width 126 height 25
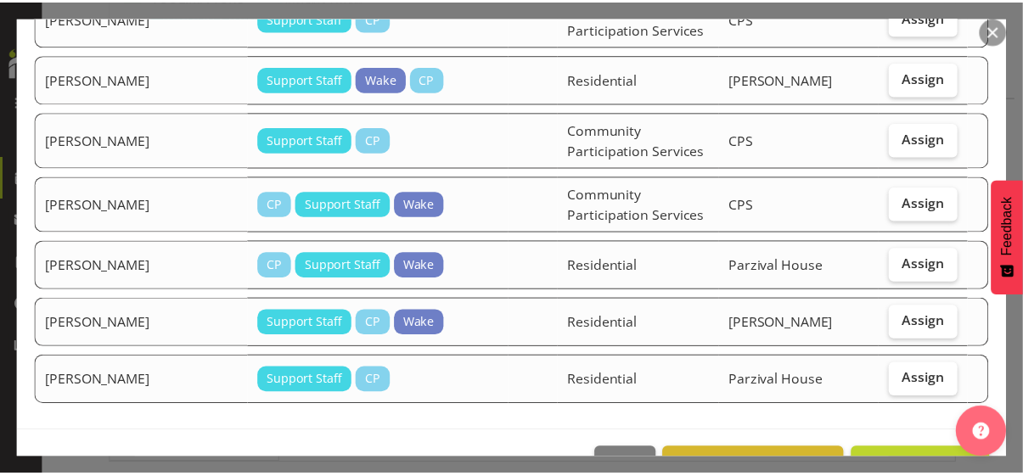
scroll to position [2152, 0]
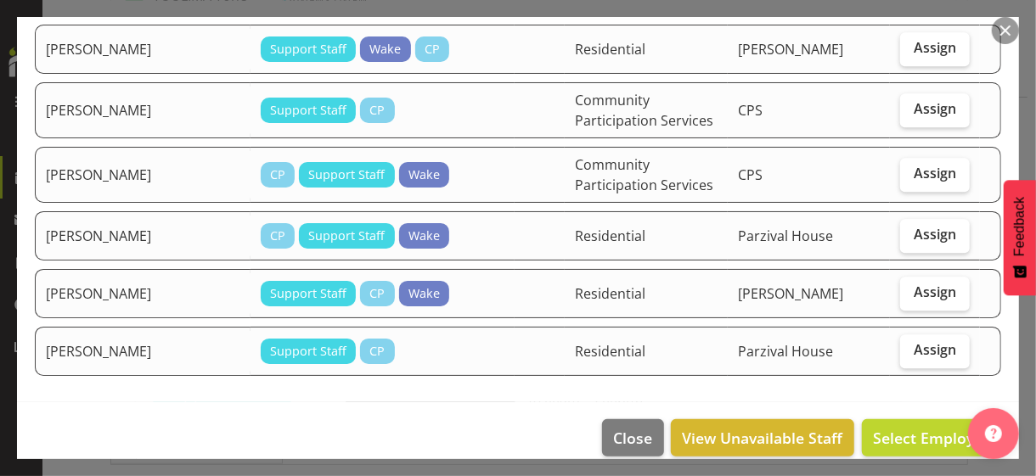
click at [903, 35] on button "button" at bounding box center [1005, 30] width 27 height 27
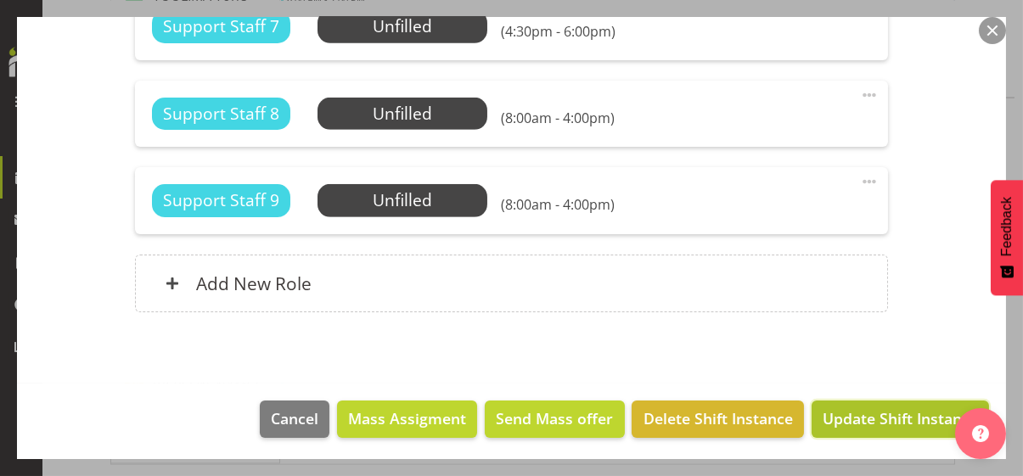
click at [877, 412] on span "Update Shift Instance" at bounding box center [900, 419] width 155 height 22
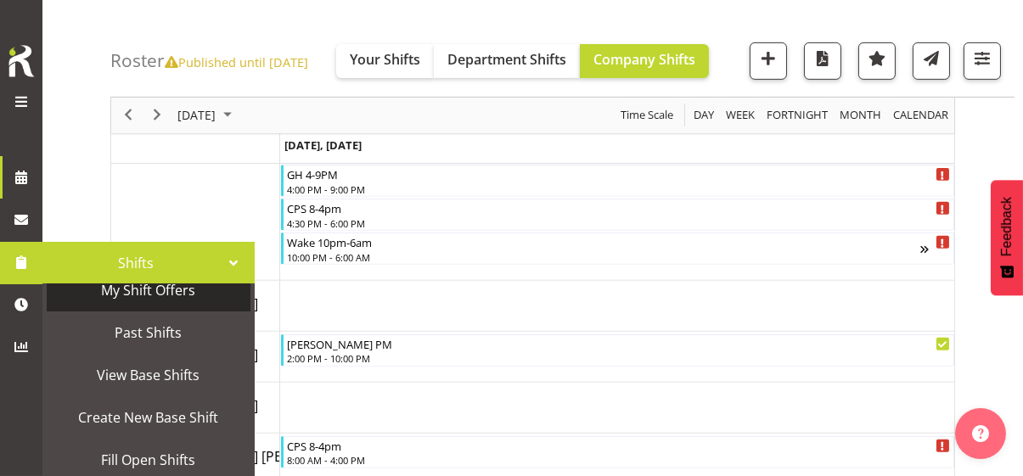
scroll to position [85, 0]
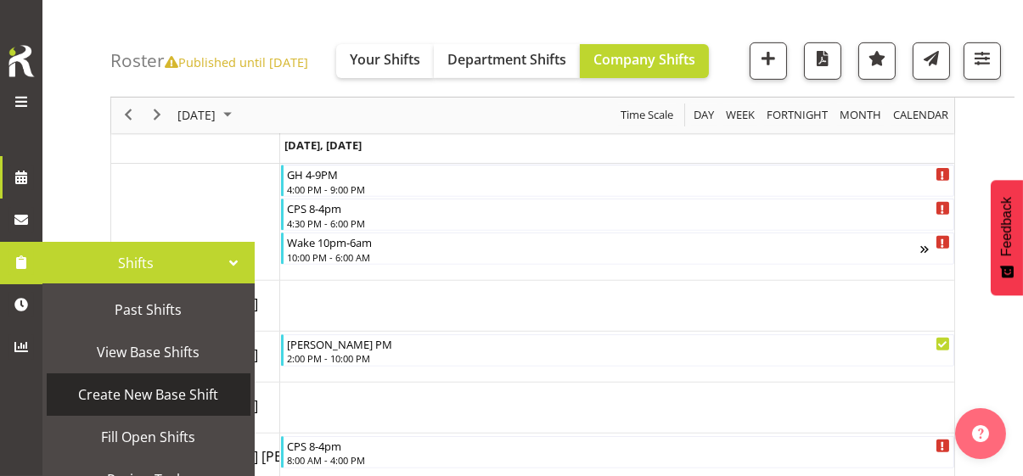
click at [135, 389] on span "Create New Base Shift" at bounding box center [148, 394] width 187 height 25
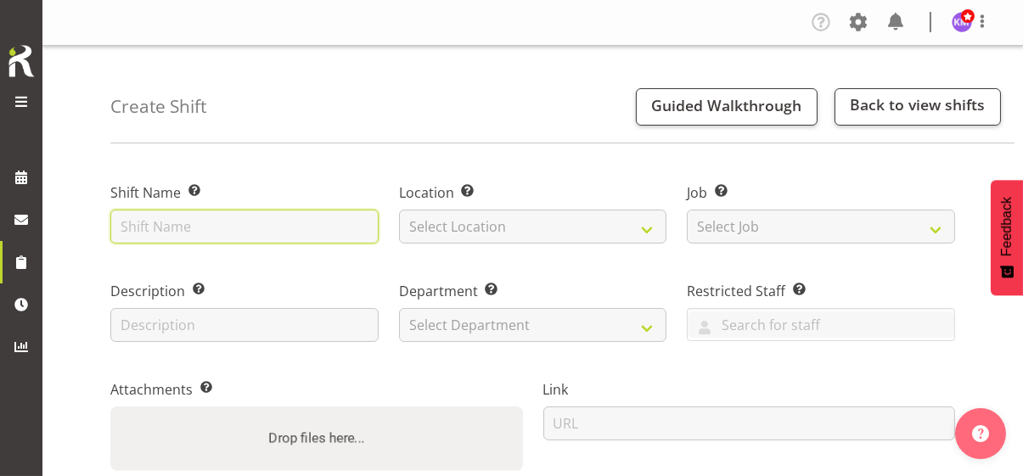
click at [284, 228] on input "text" at bounding box center [244, 227] width 268 height 34
click at [284, 228] on input "Training/Leadership Development" at bounding box center [244, 227] width 268 height 34
type input "Training/Leadership Development"
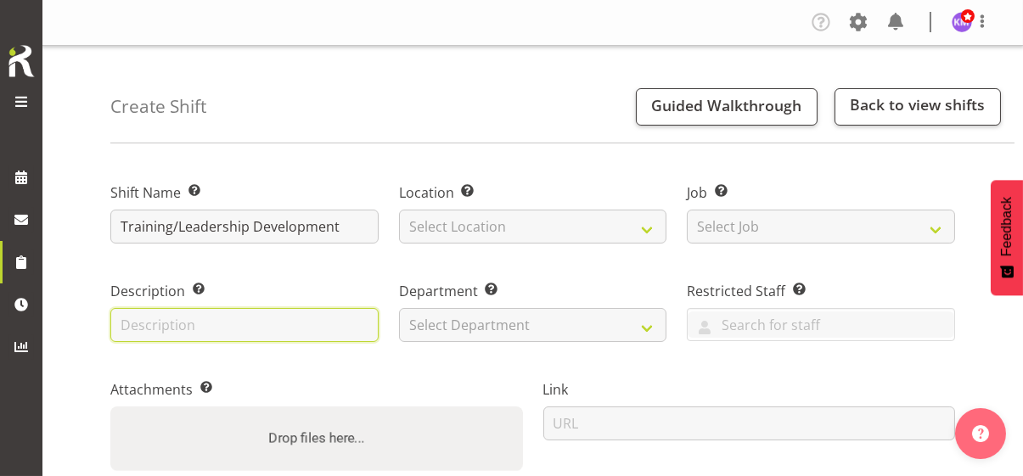
click at [205, 318] on input "text" at bounding box center [244, 325] width 268 height 34
paste input "Training/Leadership Development"
type input "Training/Leadership Development"
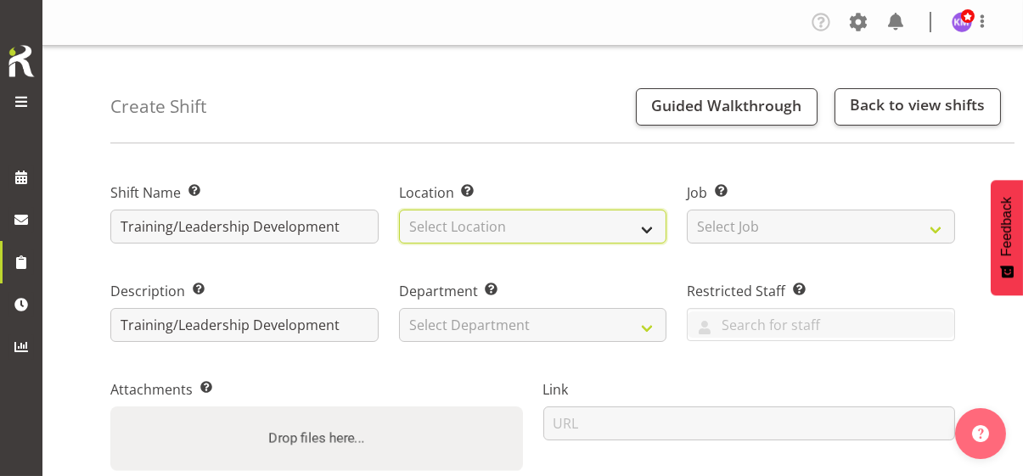
click at [462, 215] on select "Select Location Christopher House CPS Daffodil Cottage Gabriel House Hilary Hou…" at bounding box center [533, 227] width 268 height 34
select select "1073"
click at [399, 210] on select "Select Location Christopher House CPS Daffodil Cottage Gabriel House Hilary Hou…" at bounding box center [533, 227] width 268 height 34
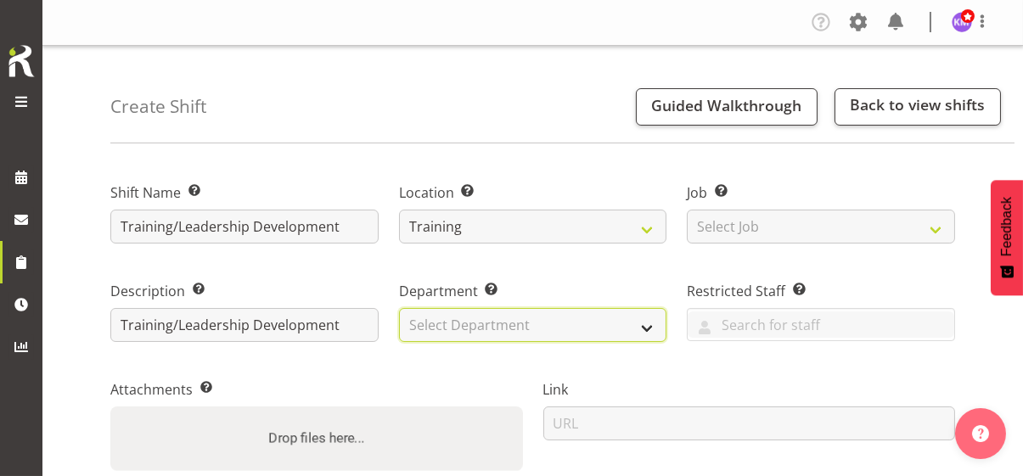
click at [469, 320] on select "Select Department Community Participation Services Residential Training" at bounding box center [533, 325] width 268 height 34
select select "750"
click at [399, 308] on select "Select Department Community Participation Services Residential Training" at bounding box center [533, 325] width 268 height 34
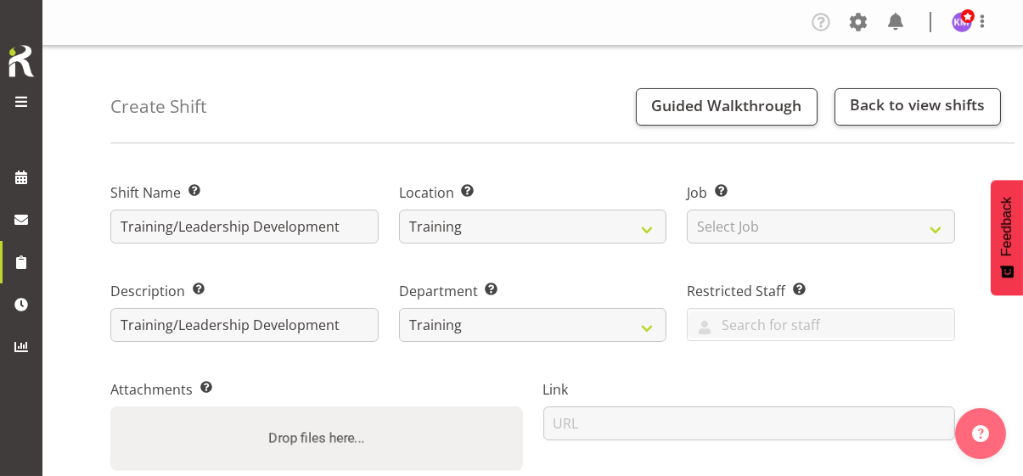
click at [508, 372] on div "Attachments Add any relevant attachments to the shift (e.g. Health & Safety Pla…" at bounding box center [316, 425] width 433 height 139
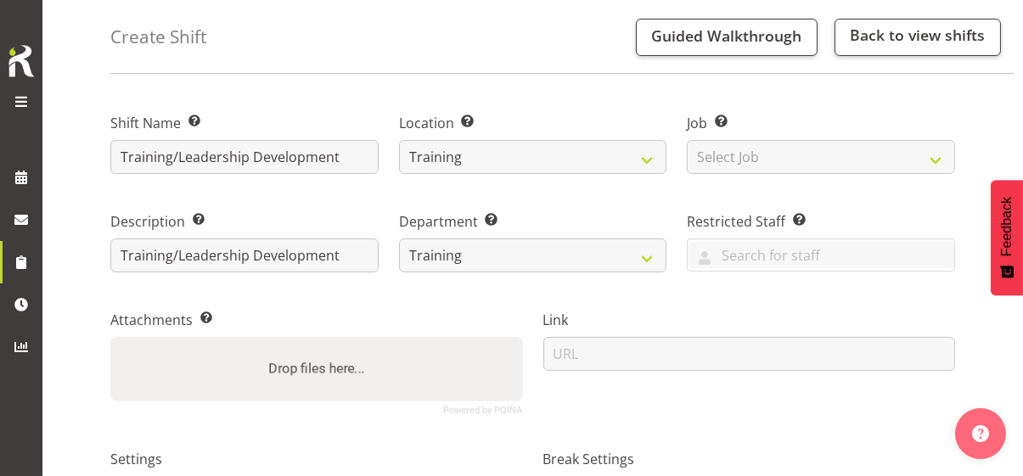
scroll to position [255, 0]
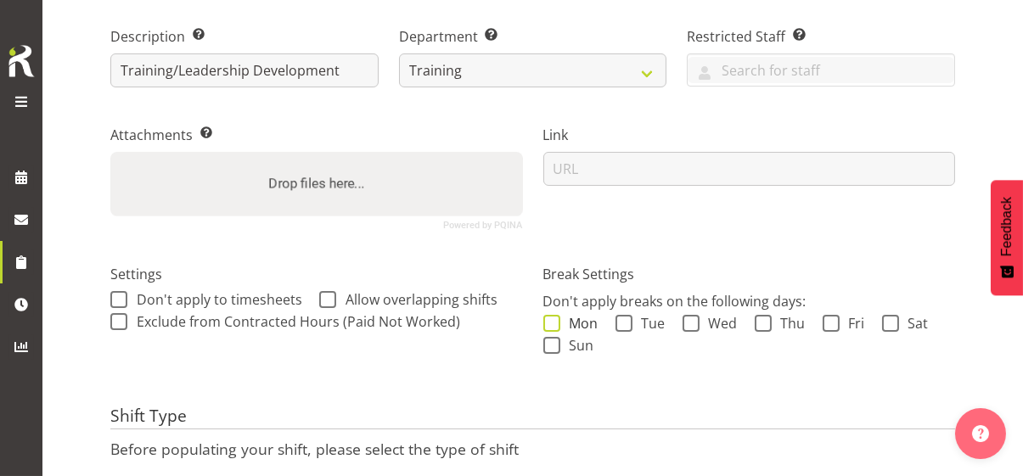
click at [555, 324] on span at bounding box center [551, 323] width 17 height 17
click at [554, 324] on input "Mon" at bounding box center [548, 323] width 11 height 11
checkbox input "true"
drag, startPoint x: 552, startPoint y: 340, endPoint x: 594, endPoint y: 324, distance: 45.4
click at [557, 339] on span at bounding box center [551, 345] width 17 height 17
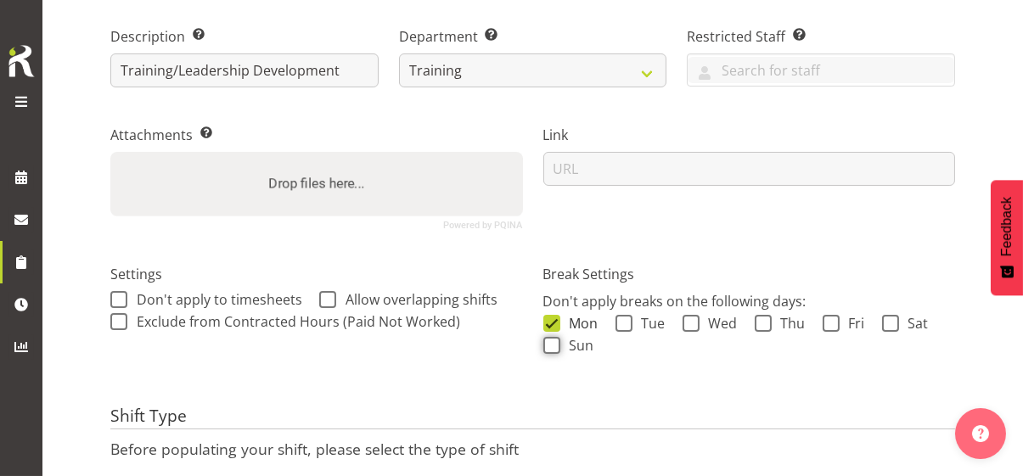
click at [554, 340] on input "Sun" at bounding box center [548, 345] width 11 height 11
checkbox input "true"
drag, startPoint x: 624, startPoint y: 320, endPoint x: 684, endPoint y: 320, distance: 60.3
click at [624, 320] on span at bounding box center [623, 323] width 17 height 17
click at [624, 320] on input "Tue" at bounding box center [620, 323] width 11 height 11
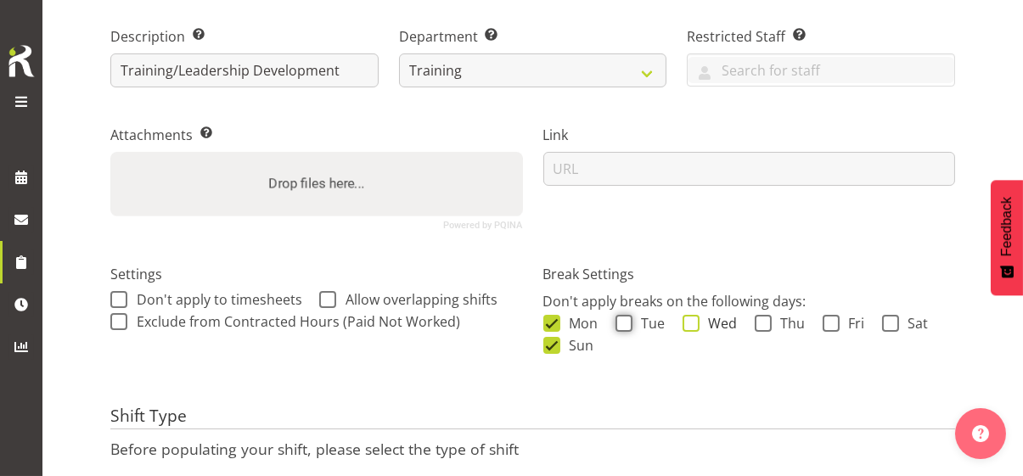
checkbox input "true"
drag, startPoint x: 688, startPoint y: 320, endPoint x: 730, endPoint y: 326, distance: 42.9
click at [692, 320] on span at bounding box center [691, 323] width 17 height 17
click at [692, 320] on input "Wed" at bounding box center [688, 323] width 11 height 11
checkbox input "true"
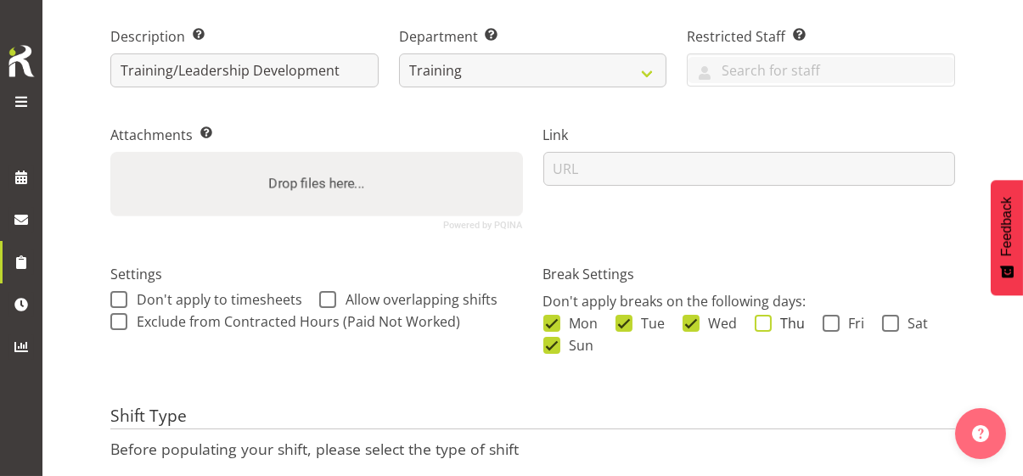
drag, startPoint x: 760, startPoint y: 320, endPoint x: 800, endPoint y: 324, distance: 40.1
click at [760, 320] on span at bounding box center [763, 323] width 17 height 17
click at [760, 320] on input "Thu" at bounding box center [760, 323] width 11 height 11
checkbox input "true"
drag, startPoint x: 825, startPoint y: 323, endPoint x: 846, endPoint y: 326, distance: 21.5
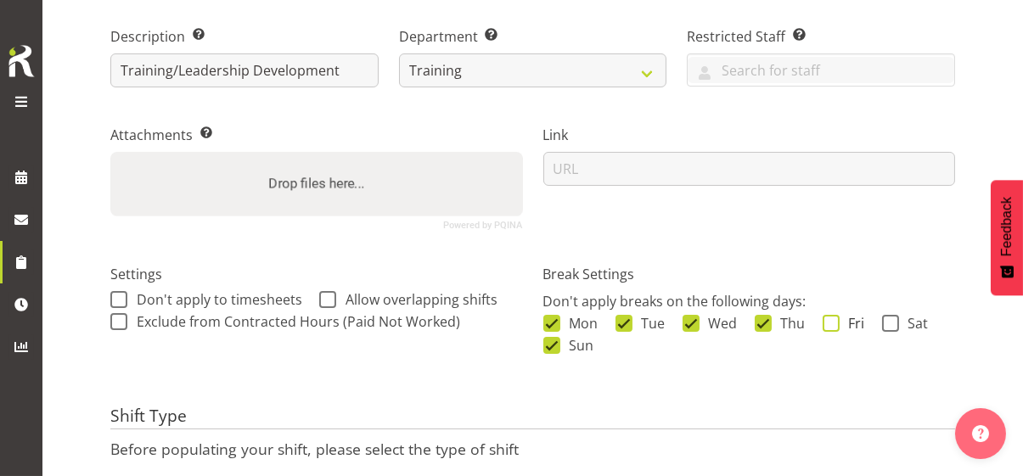
click at [828, 323] on span at bounding box center [831, 323] width 17 height 17
click at [828, 323] on input "Fri" at bounding box center [828, 323] width 11 height 11
checkbox input "true"
click at [885, 322] on span at bounding box center [890, 323] width 17 height 17
click at [885, 322] on input "Sat" at bounding box center [887, 323] width 11 height 11
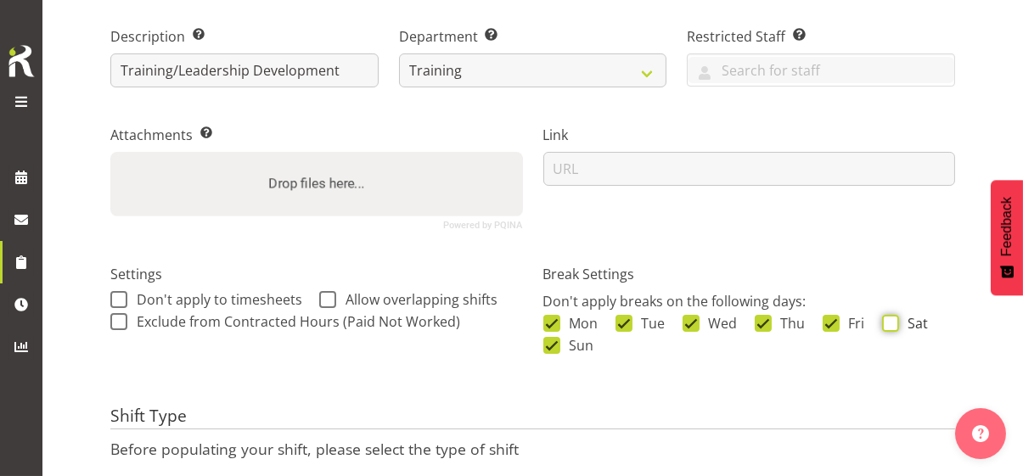
checkbox input "true"
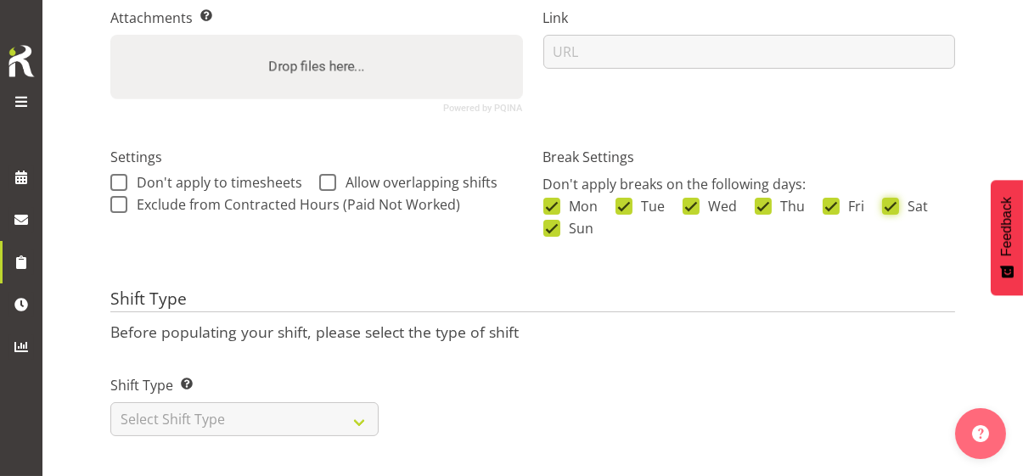
scroll to position [384, 0]
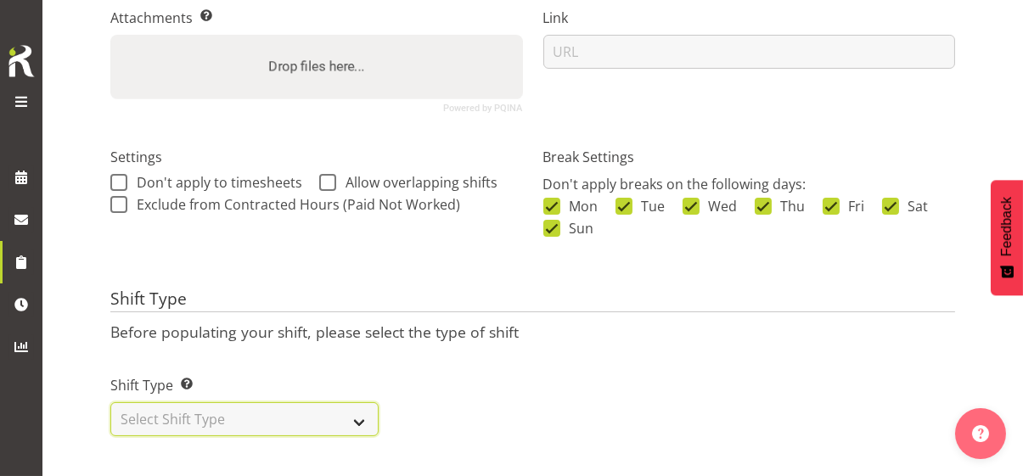
click at [318, 408] on select "Select Shift Type One Off Shift Recurring Shift Rotating Shift" at bounding box center [244, 419] width 268 height 34
select select "one_off"
click at [110, 402] on select "Select Shift Type One Off Shift Recurring Shift Rotating Shift" at bounding box center [244, 419] width 268 height 34
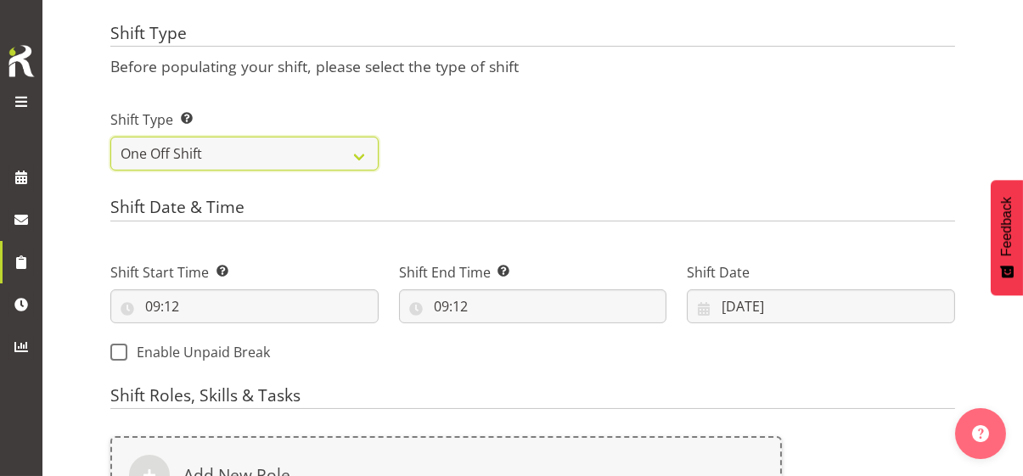
scroll to position [639, 0]
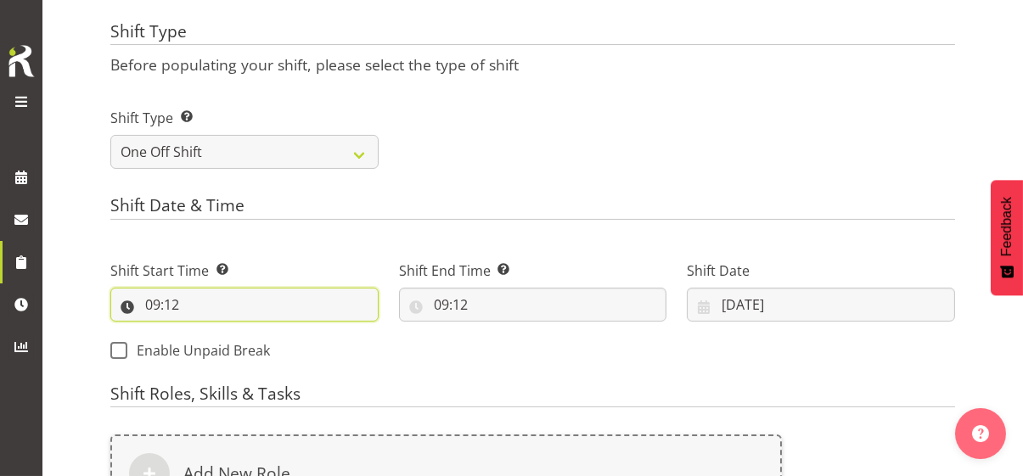
click at [149, 300] on input "09:12" at bounding box center [244, 305] width 268 height 34
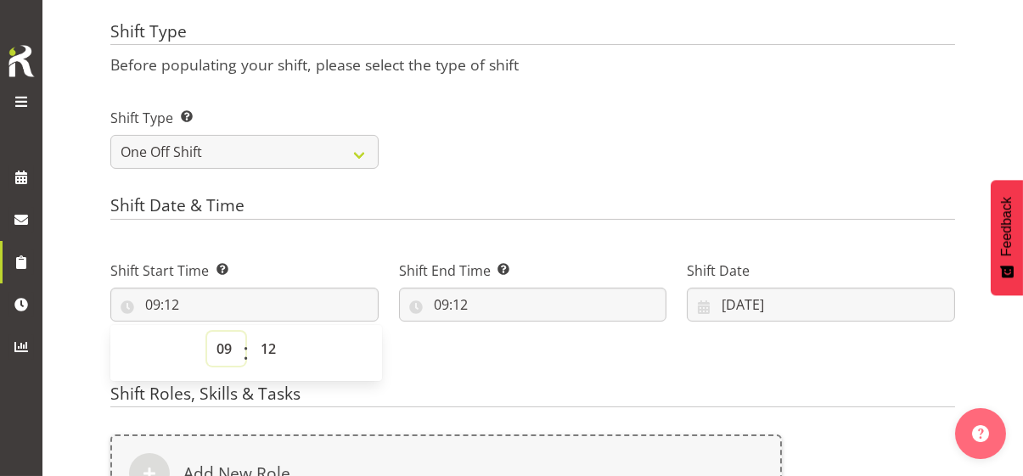
click at [223, 345] on select "00 01 02 03 04 05 06 07 08 09 10 11 12 13 14 15 16 17 18 19 20 21 22 23" at bounding box center [226, 349] width 38 height 34
select select "16"
click at [207, 332] on select "00 01 02 03 04 05 06 07 08 09 10 11 12 13 14 15 16 17 18 19 20 21 22 23" at bounding box center [226, 349] width 38 height 34
type input "16:12"
click at [271, 344] on select "00 01 02 03 04 05 06 07 08 09 10 11 12 13 14 15 16 17 18 19 20 21 22 23 24 25 2…" at bounding box center [270, 349] width 38 height 34
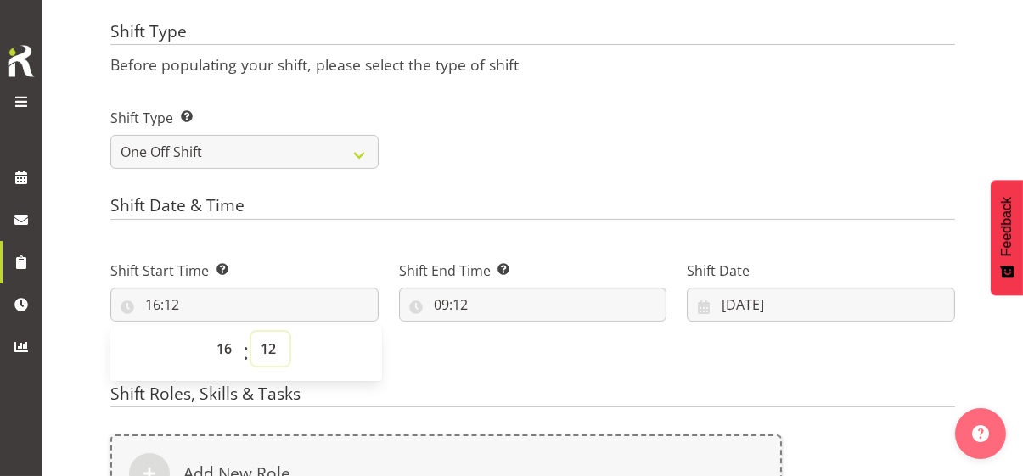
select select "30"
click at [251, 332] on select "00 01 02 03 04 05 06 07 08 09 10 11 12 13 14 15 16 17 18 19 20 21 22 23 24 25 2…" at bounding box center [270, 349] width 38 height 34
type input "16:30"
click at [399, 299] on input "09:12" at bounding box center [533, 305] width 268 height 34
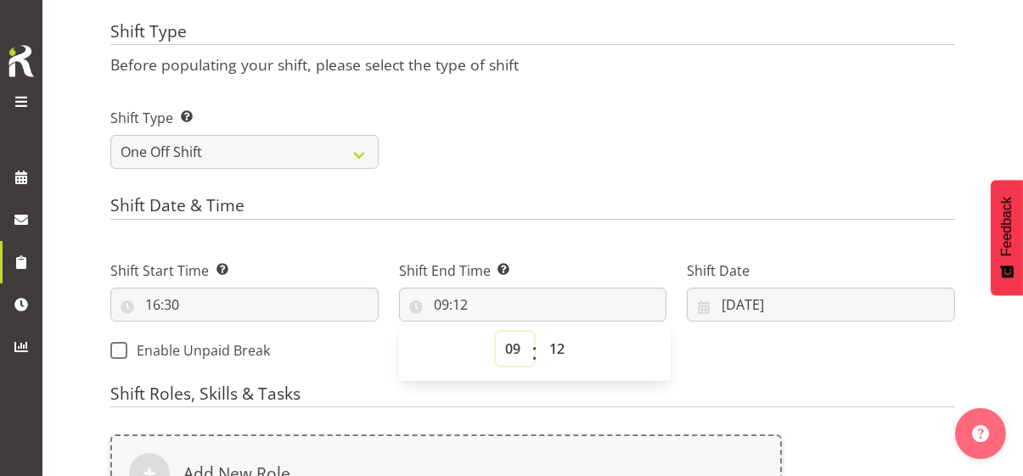
drag, startPoint x: 395, startPoint y: 346, endPoint x: 396, endPoint y: 332, distance: 13.6
click at [496, 346] on select "00 01 02 03 04 05 06 07 08 09 10 11 12 13 14 15 16 17 18 19 20 21 22 23" at bounding box center [515, 349] width 38 height 34
select select "18"
click at [496, 332] on select "00 01 02 03 04 05 06 07 08 09 10 11 12 13 14 15 16 17 18 19 20 21 22 23" at bounding box center [515, 349] width 38 height 34
type input "18:12"
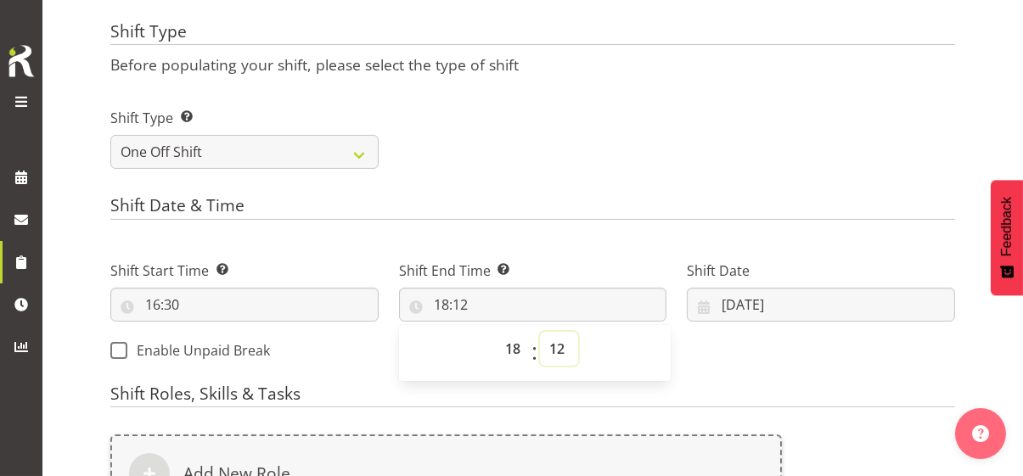
click at [540, 346] on select "00 01 02 03 04 05 06 07 08 09 10 11 12 13 14 15 16 17 18 19 20 21 22 23 24 25 2…" at bounding box center [559, 349] width 38 height 34
select select "0"
click at [540, 332] on select "00 01 02 03 04 05 06 07 08 09 10 11 12 13 14 15 16 17 18 19 20 21 22 23 24 25 2…" at bounding box center [559, 349] width 38 height 34
type input "18:00"
click at [687, 305] on input "09/10/2025" at bounding box center [821, 305] width 268 height 34
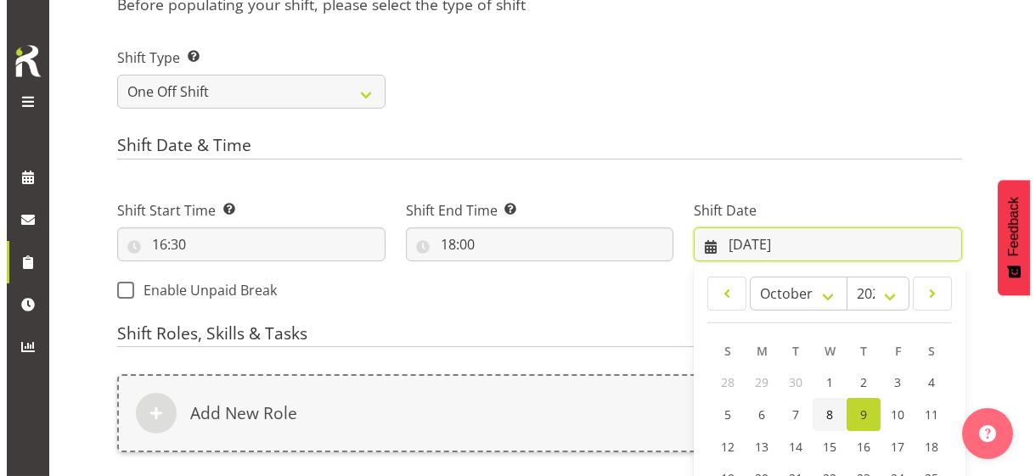
scroll to position [723, 0]
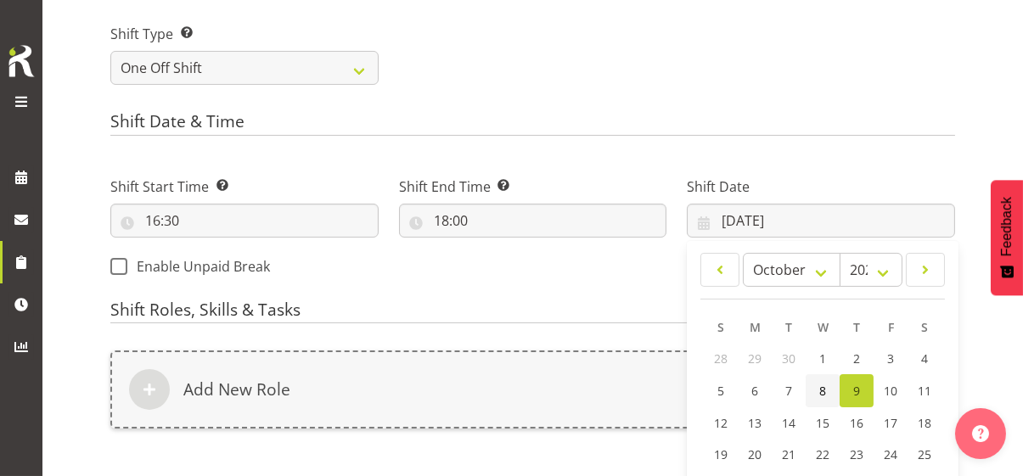
click at [819, 391] on span "8" at bounding box center [822, 391] width 7 height 16
type input "08/10/2025"
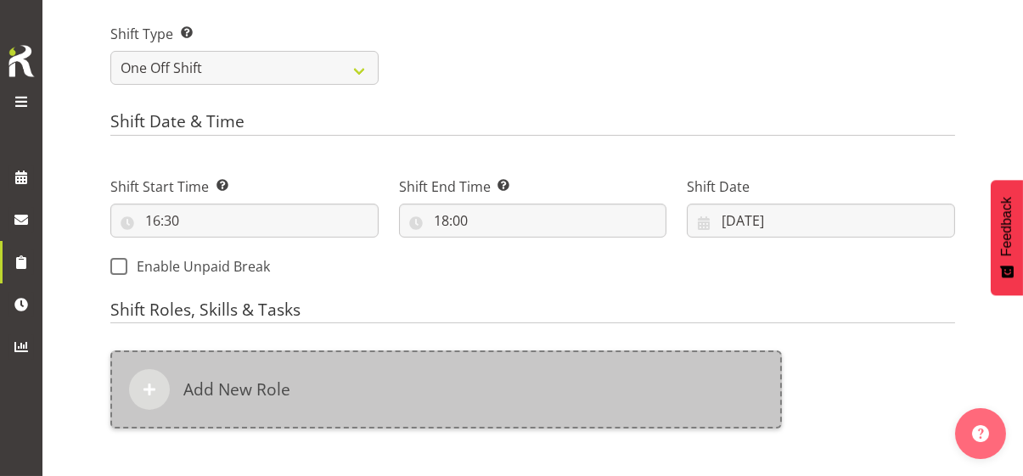
click at [433, 379] on div "Add New Role" at bounding box center [446, 390] width 672 height 78
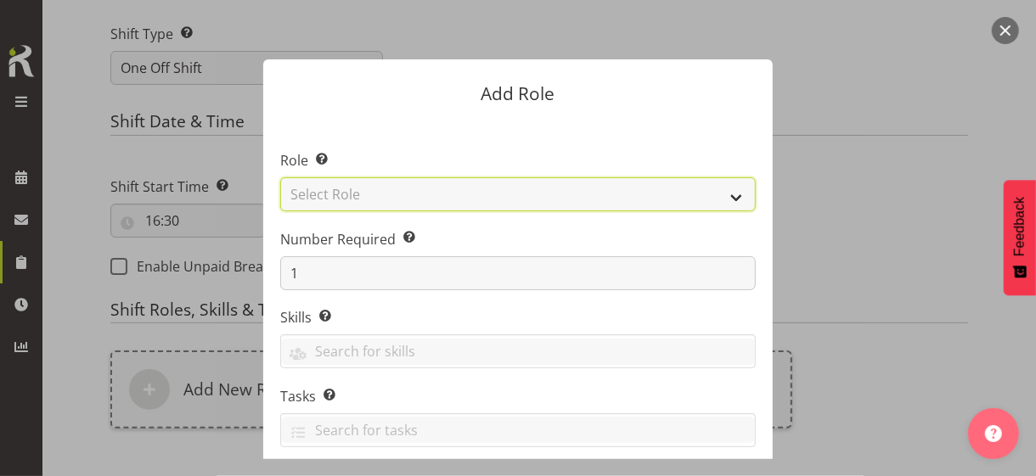
drag, startPoint x: 378, startPoint y: 194, endPoint x: 376, endPoint y: 206, distance: 12.0
click at [378, 195] on select "Select Role CP House Leader Support Staff Wake" at bounding box center [517, 194] width 475 height 34
select select "1091"
click at [280, 177] on select "Select Role CP House Leader Support Staff Wake" at bounding box center [517, 194] width 475 height 34
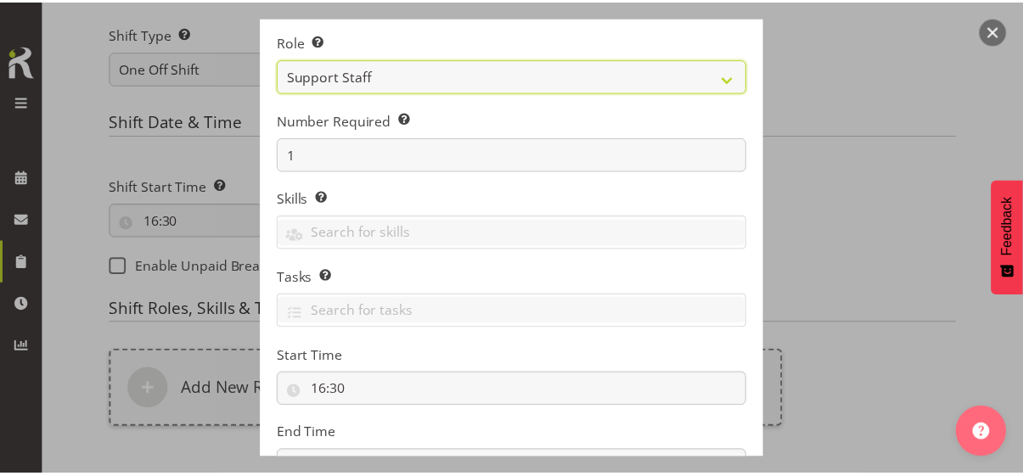
scroll to position [258, 0]
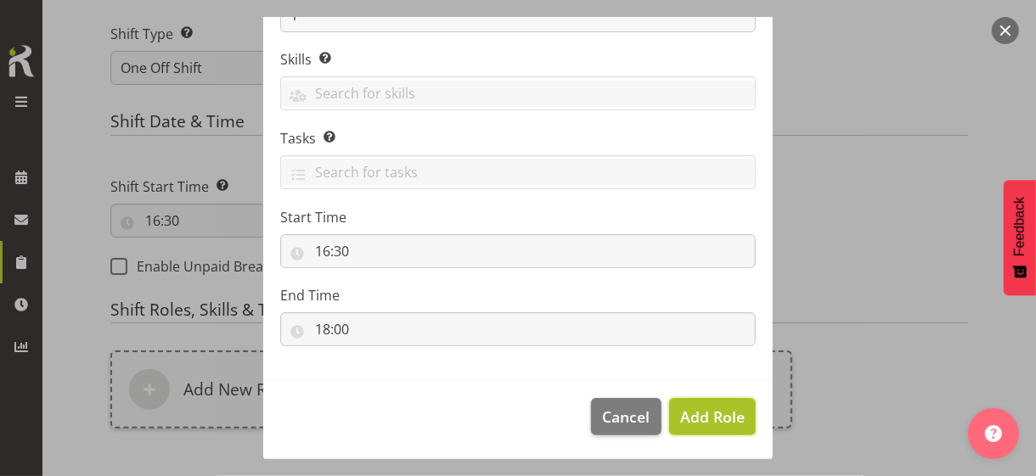
click at [680, 407] on span "Add Role" at bounding box center [712, 417] width 65 height 20
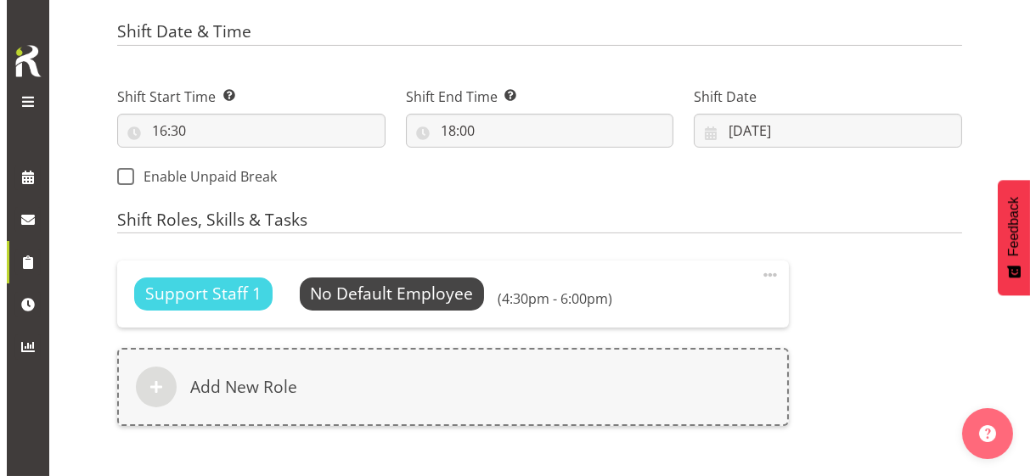
scroll to position [893, 0]
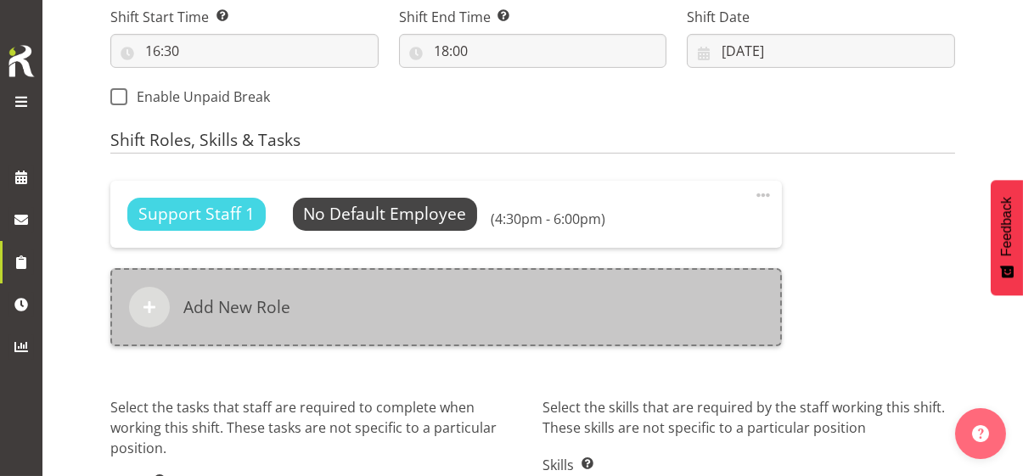
click at [369, 301] on div "Add New Role" at bounding box center [446, 307] width 672 height 78
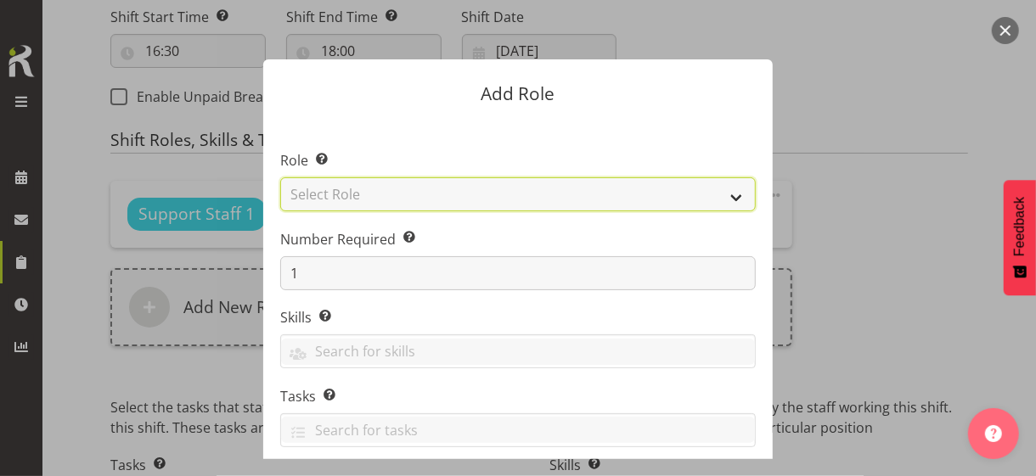
drag, startPoint x: 351, startPoint y: 190, endPoint x: 346, endPoint y: 198, distance: 8.7
click at [351, 190] on select "Select Role CP House Leader Support Staff Wake" at bounding box center [517, 194] width 475 height 34
select select "1091"
click at [280, 177] on select "Select Role CP House Leader Support Staff Wake" at bounding box center [517, 194] width 475 height 34
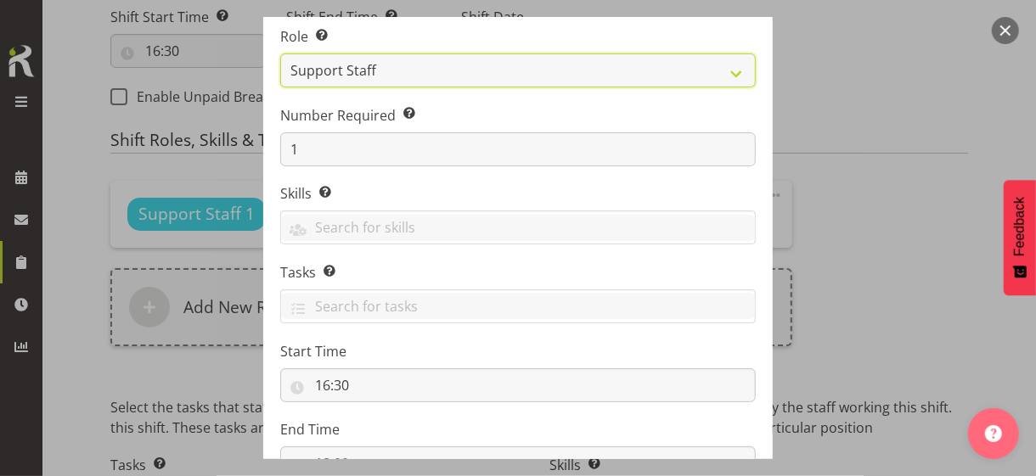
scroll to position [258, 0]
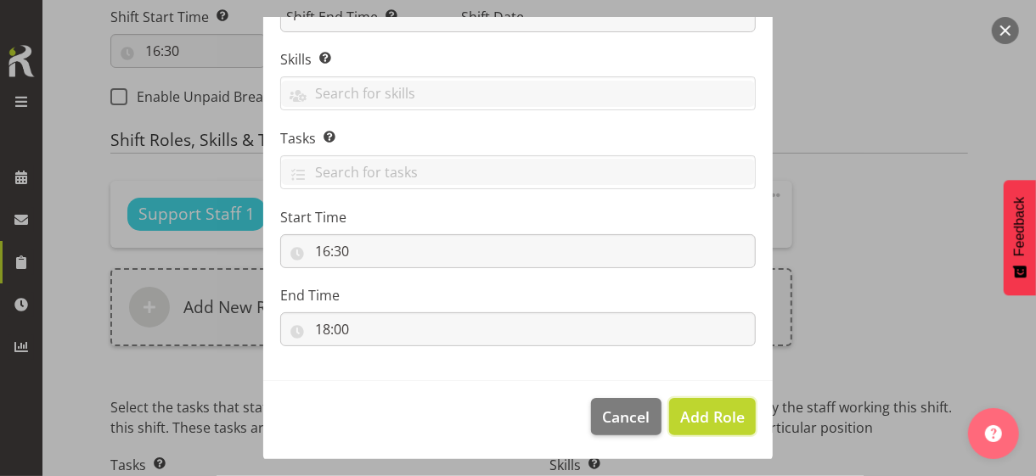
drag, startPoint x: 705, startPoint y: 406, endPoint x: 687, endPoint y: 400, distance: 18.8
click at [703, 407] on span "Add Role" at bounding box center [712, 417] width 65 height 20
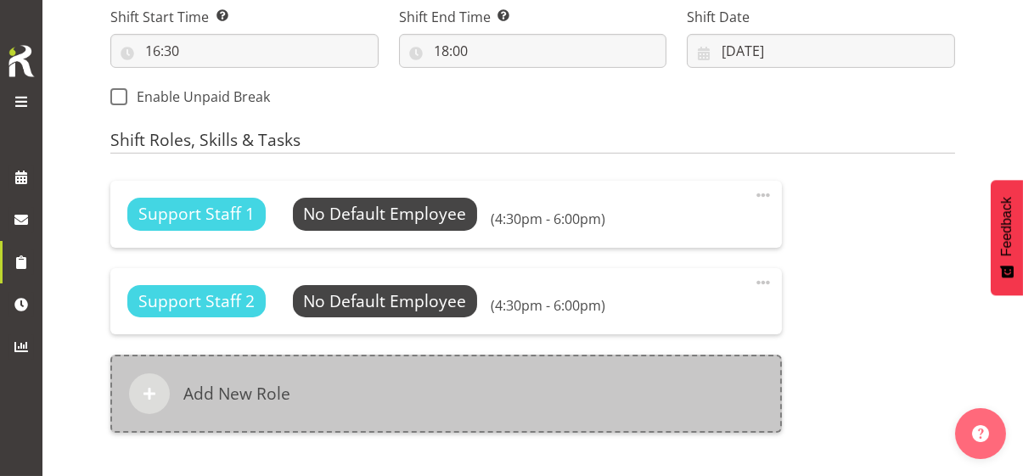
click at [432, 399] on div "Add New Role" at bounding box center [446, 394] width 672 height 78
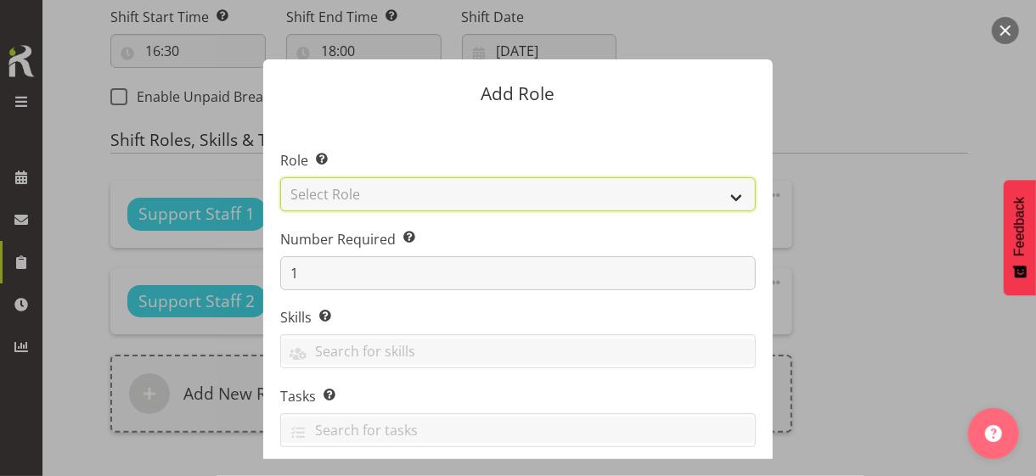
click at [351, 193] on select "Select Role CP House Leader Support Staff Wake" at bounding box center [517, 194] width 475 height 34
select select "1091"
click at [280, 177] on select "Select Role CP House Leader Support Staff Wake" at bounding box center [517, 194] width 475 height 34
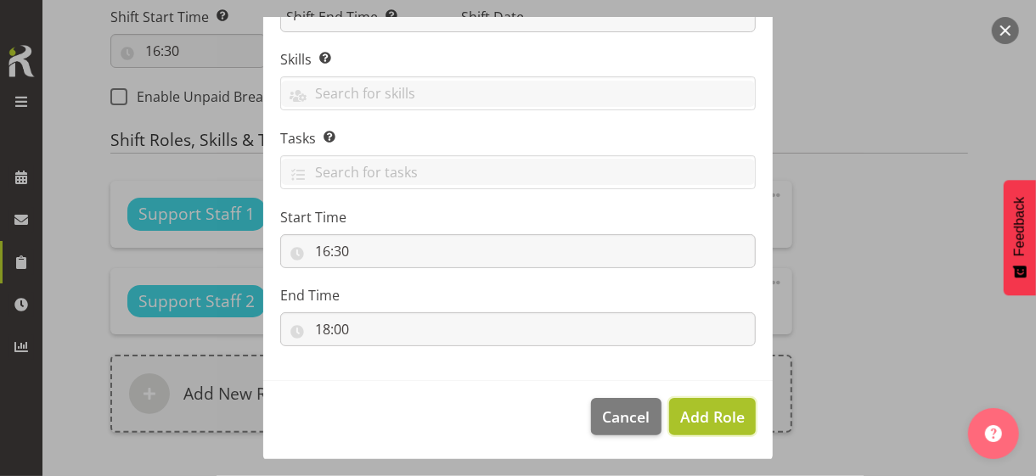
click at [690, 408] on span "Add Role" at bounding box center [712, 417] width 65 height 20
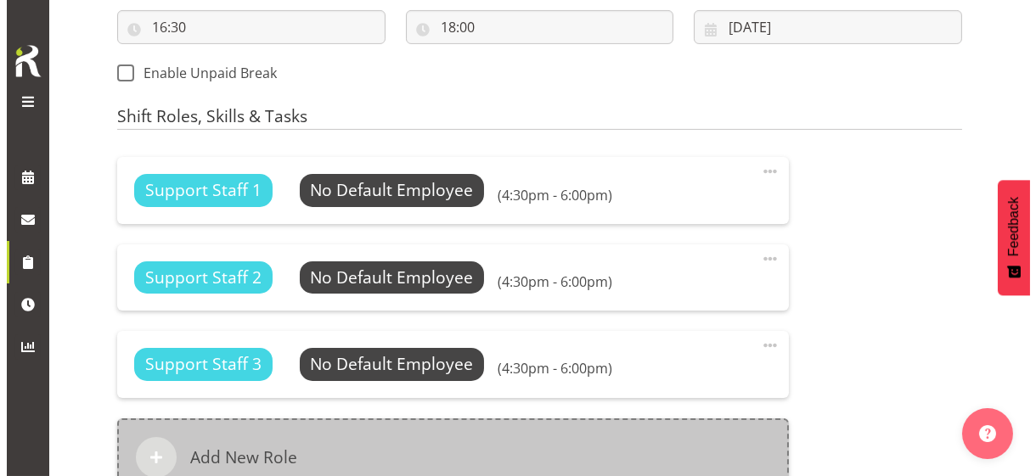
scroll to position [979, 0]
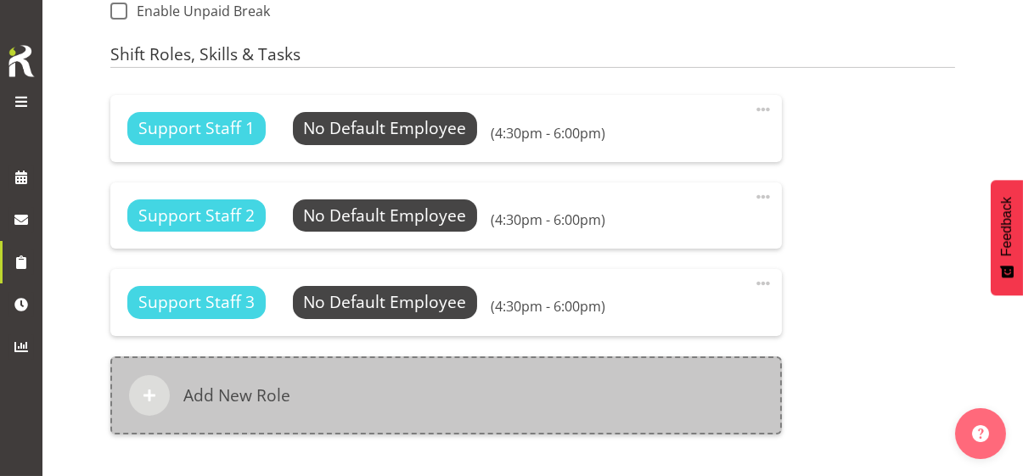
click at [436, 376] on div "Add New Role" at bounding box center [446, 396] width 672 height 78
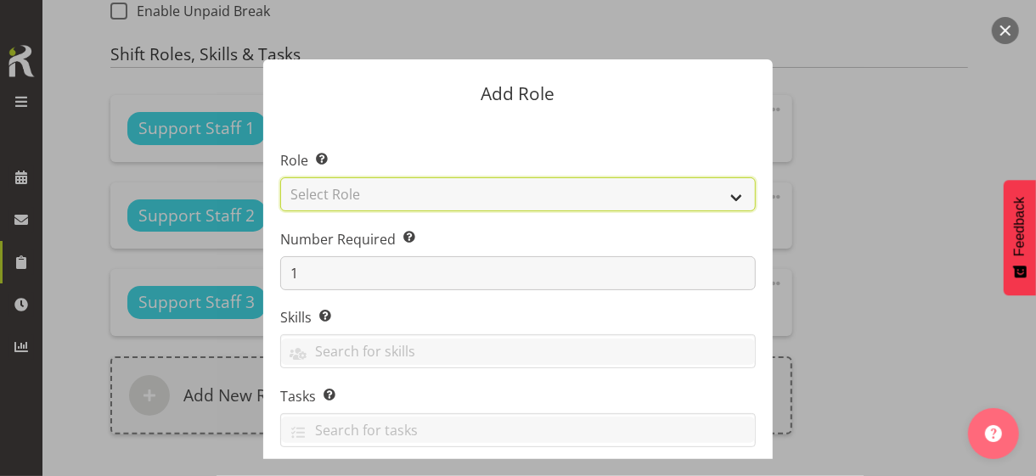
drag, startPoint x: 348, startPoint y: 194, endPoint x: 346, endPoint y: 204, distance: 10.3
click at [348, 194] on select "Select Role CP House Leader Support Staff Wake" at bounding box center [517, 194] width 475 height 34
select select "1091"
click at [280, 177] on select "Select Role CP House Leader Support Staff Wake" at bounding box center [517, 194] width 475 height 34
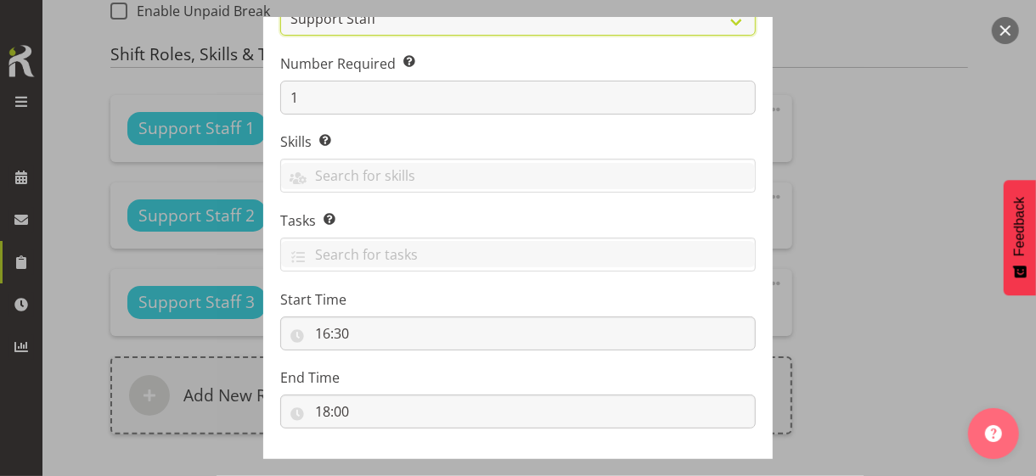
scroll to position [258, 0]
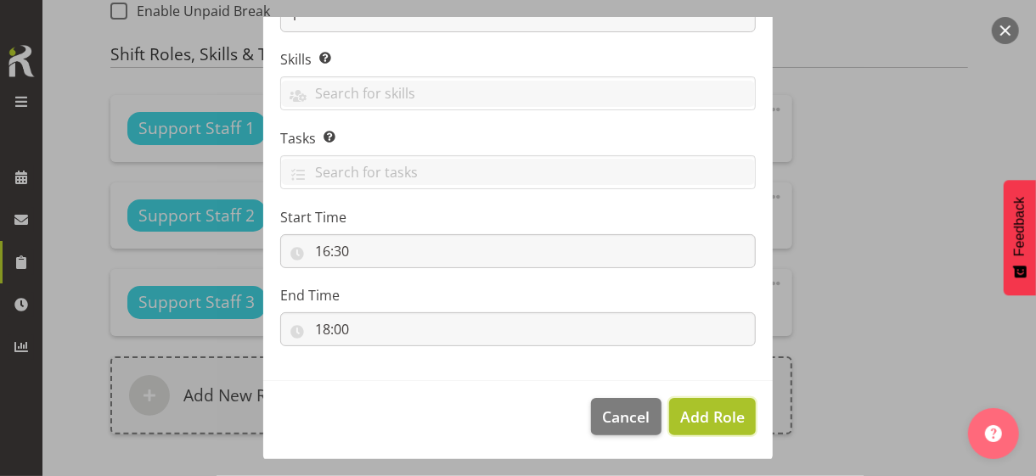
click at [718, 416] on span "Add Role" at bounding box center [712, 417] width 65 height 20
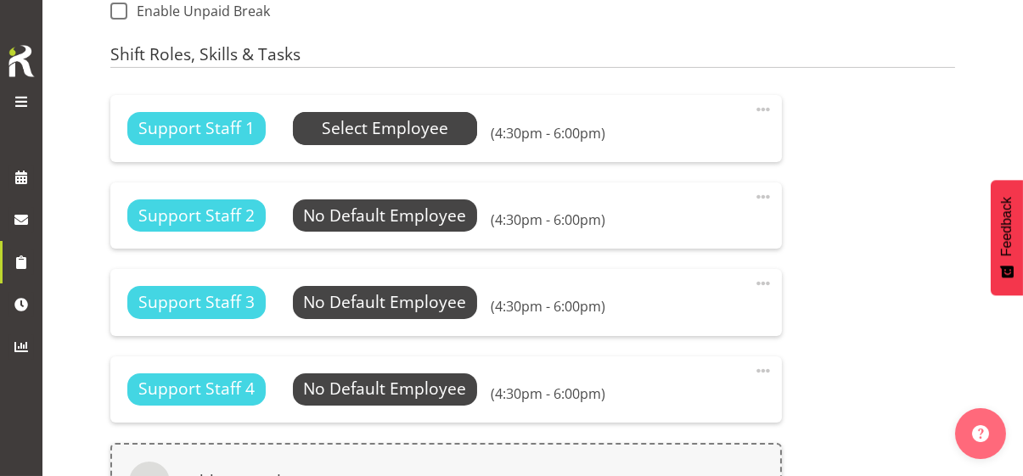
click at [402, 129] on span "Select Employee" at bounding box center [385, 128] width 126 height 25
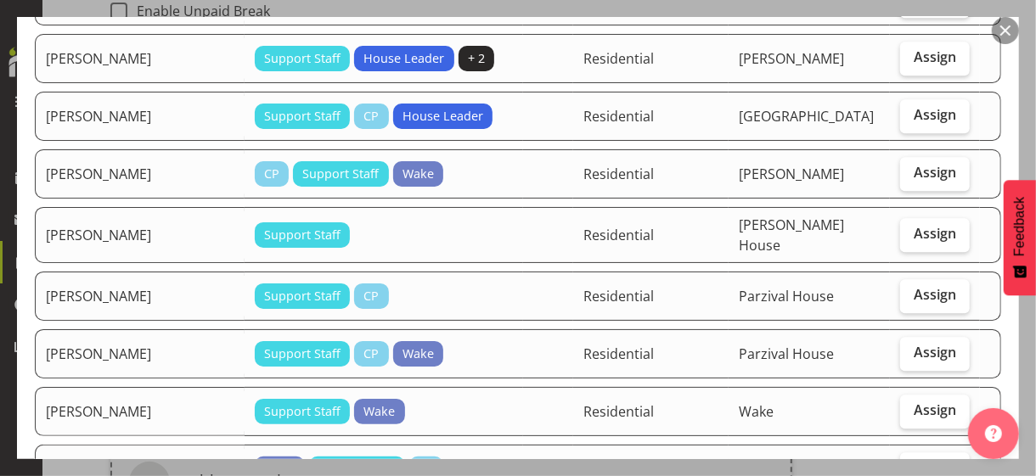
scroll to position [2292, 0]
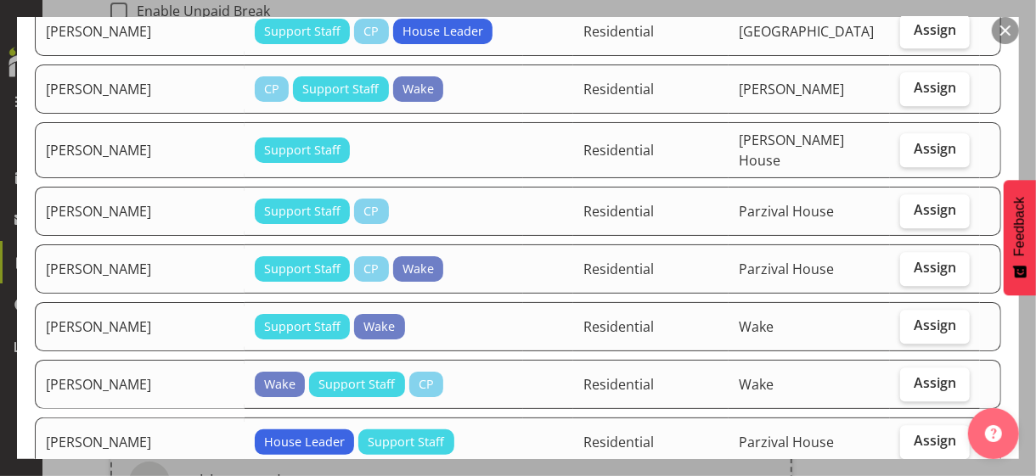
checkbox input "true"
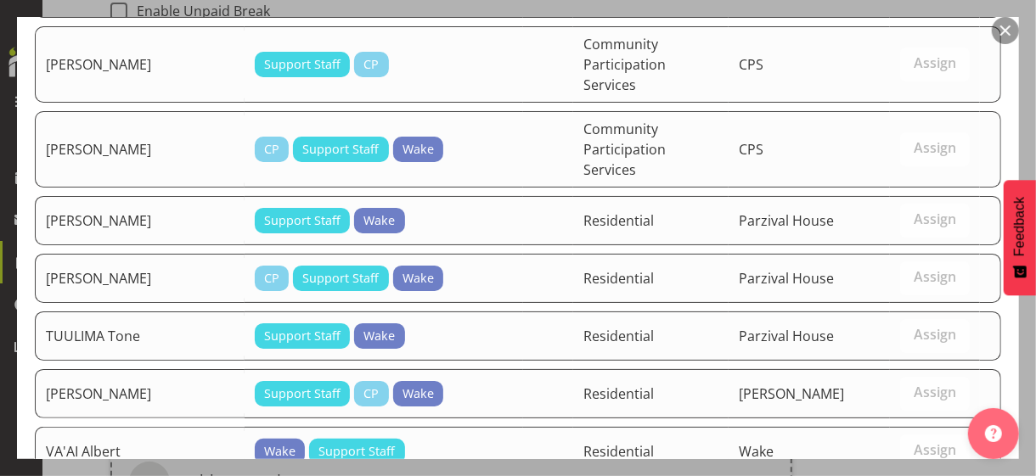
scroll to position [3060, 0]
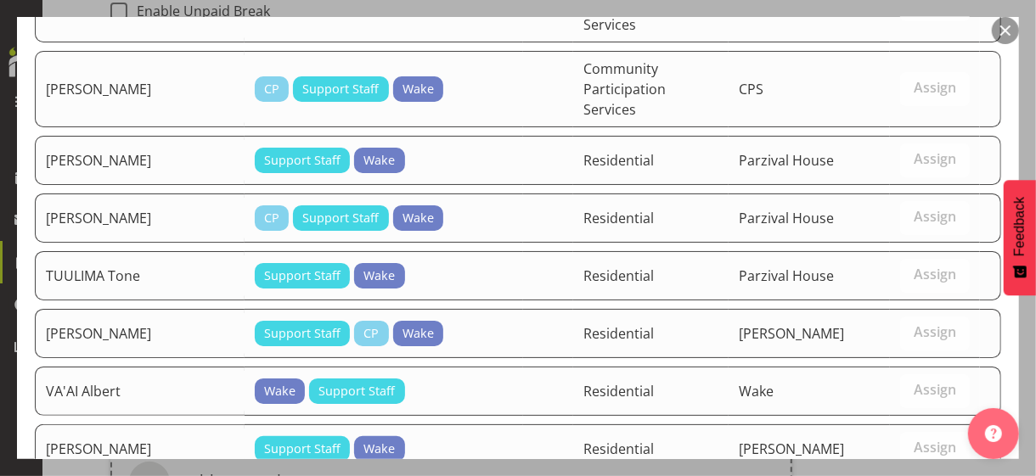
drag, startPoint x: 872, startPoint y: 413, endPoint x: 799, endPoint y: 396, distance: 75.2
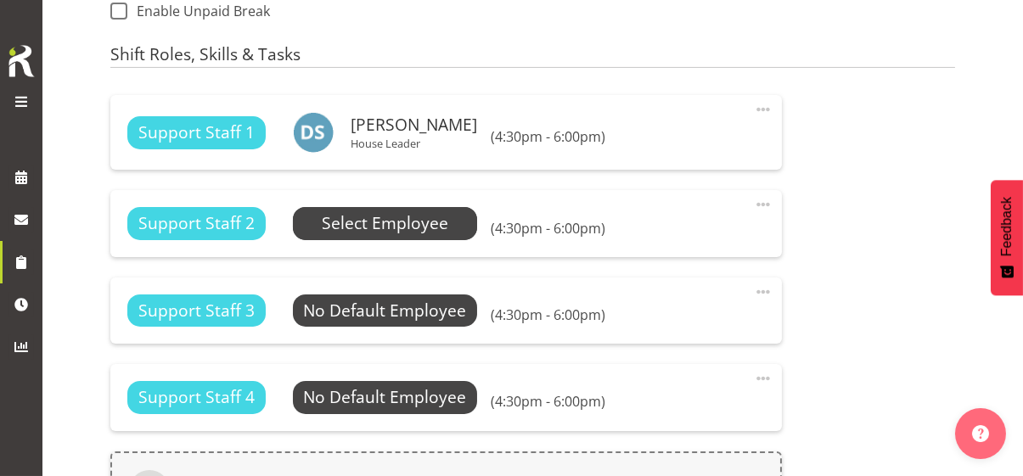
click at [437, 226] on span "Select Employee" at bounding box center [385, 223] width 126 height 25
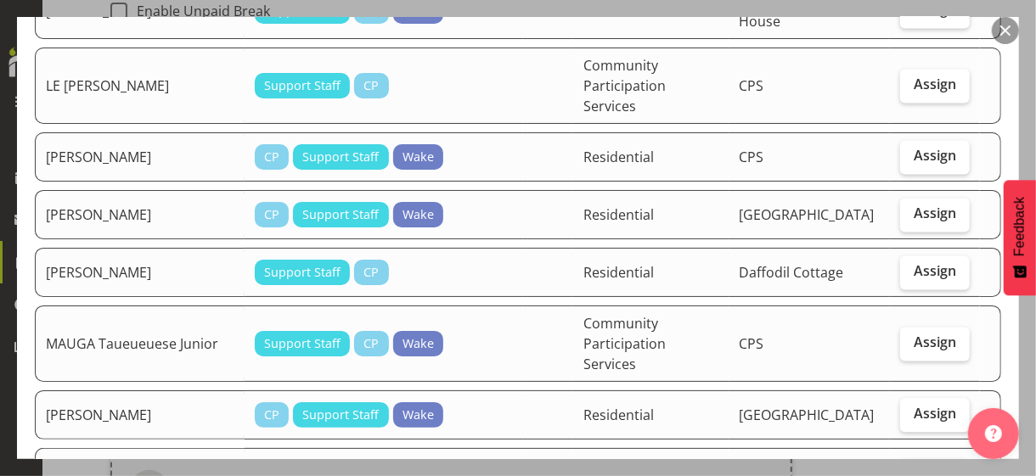
scroll to position [1868, 0]
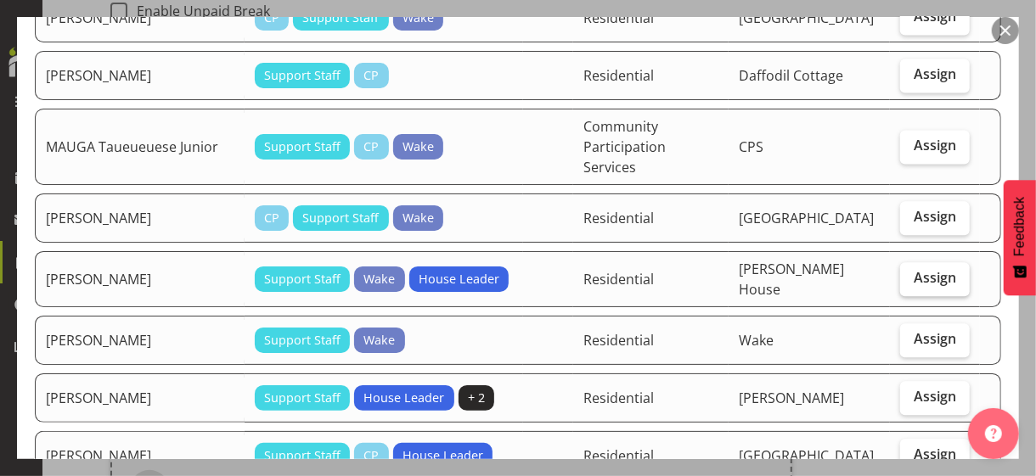
click at [913, 269] on span "Assign" at bounding box center [934, 277] width 42 height 17
click at [908, 273] on input "Assign" at bounding box center [905, 278] width 11 height 11
checkbox input "true"
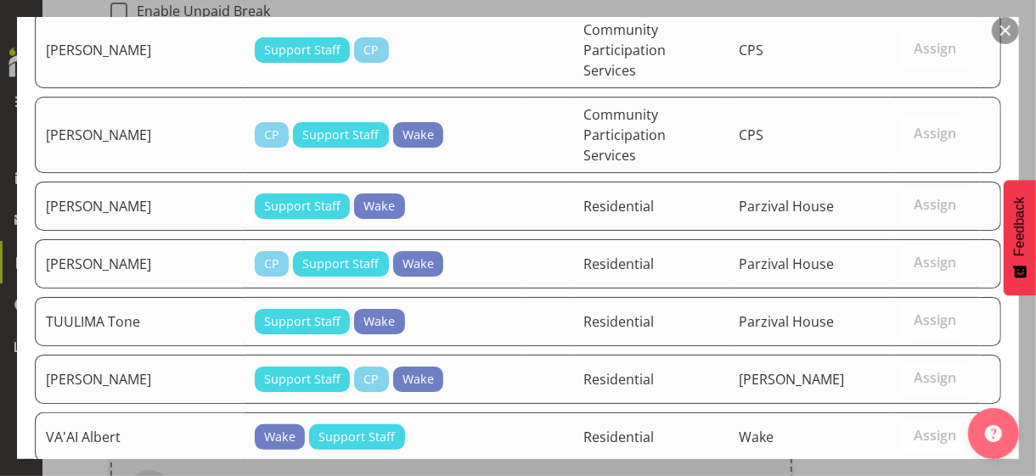
scroll to position [3003, 0]
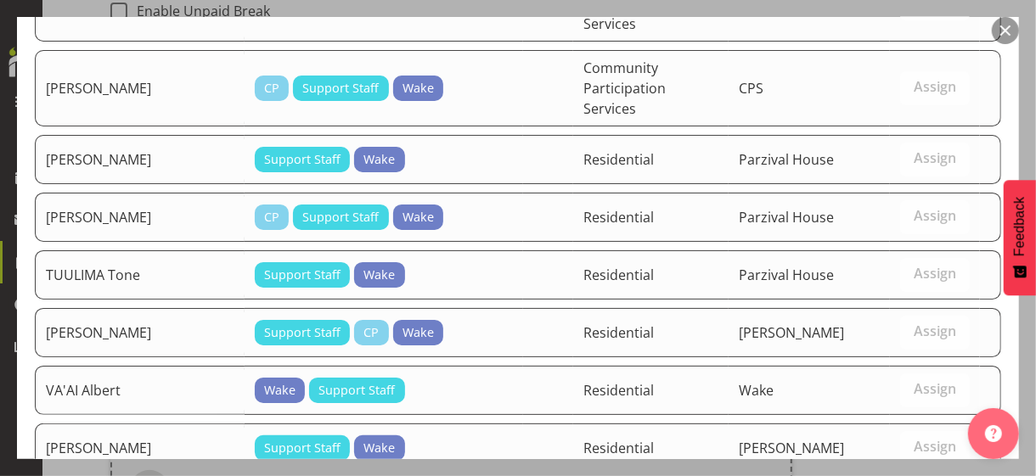
drag, startPoint x: 857, startPoint y: 412, endPoint x: 823, endPoint y: 408, distance: 34.2
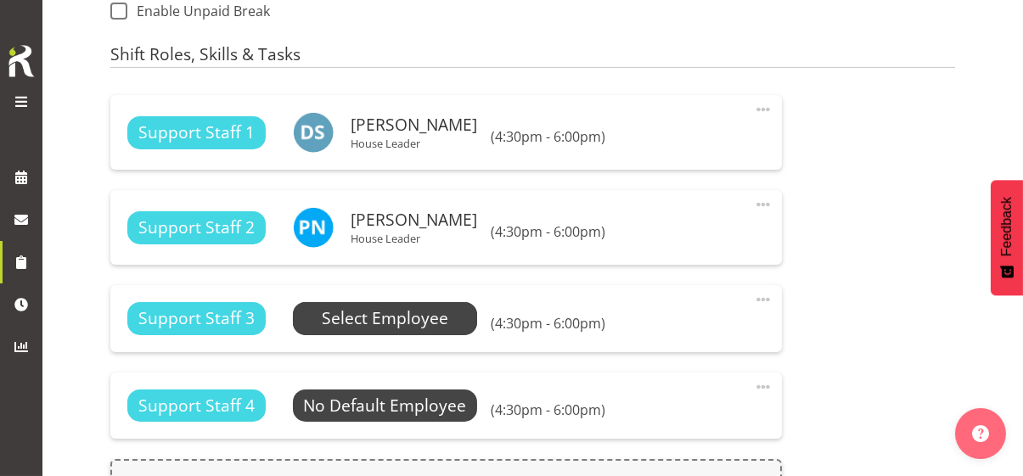
click at [424, 320] on span "Select Employee" at bounding box center [385, 318] width 126 height 25
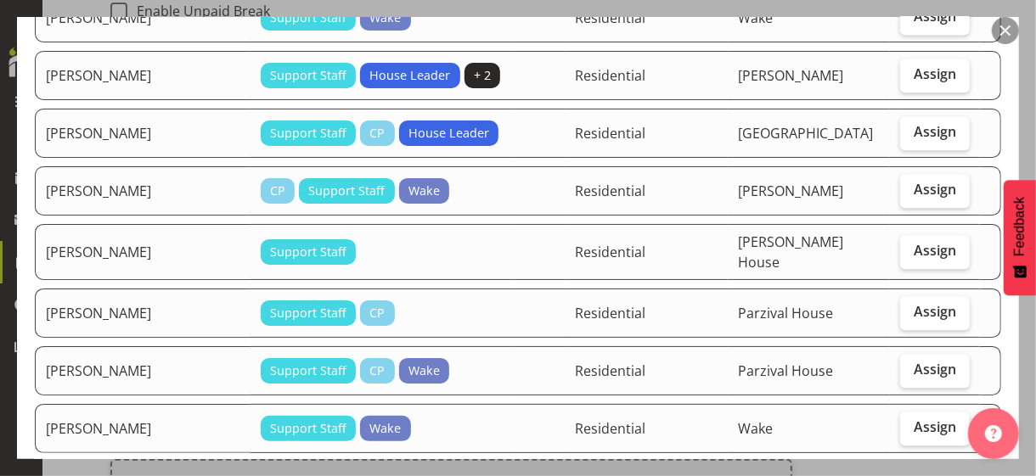
scroll to position [2122, 0]
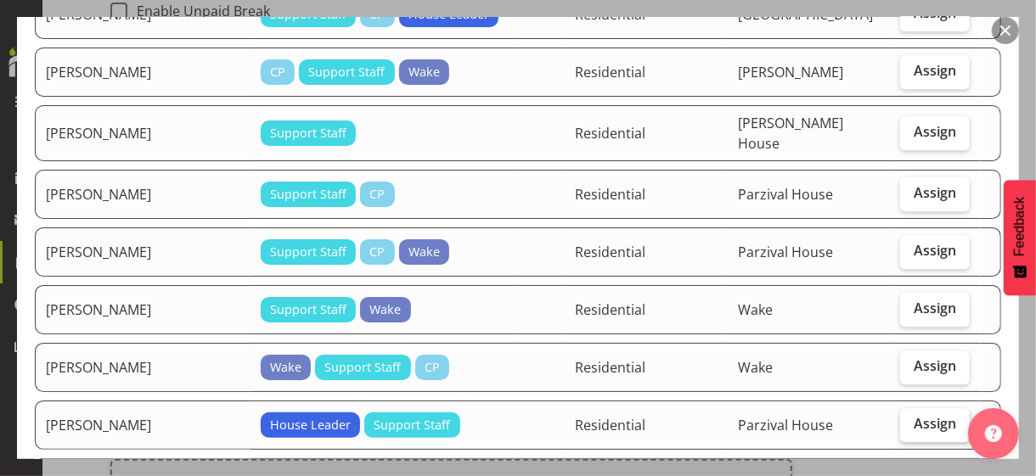
click at [924, 415] on span "Assign" at bounding box center [934, 423] width 42 height 17
click at [911, 419] on input "Assign" at bounding box center [905, 424] width 11 height 11
checkbox input "true"
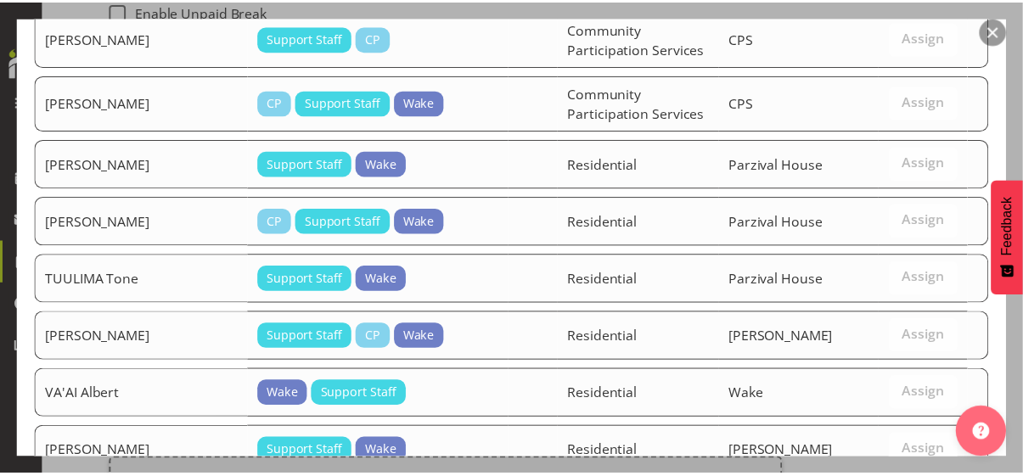
scroll to position [2947, 0]
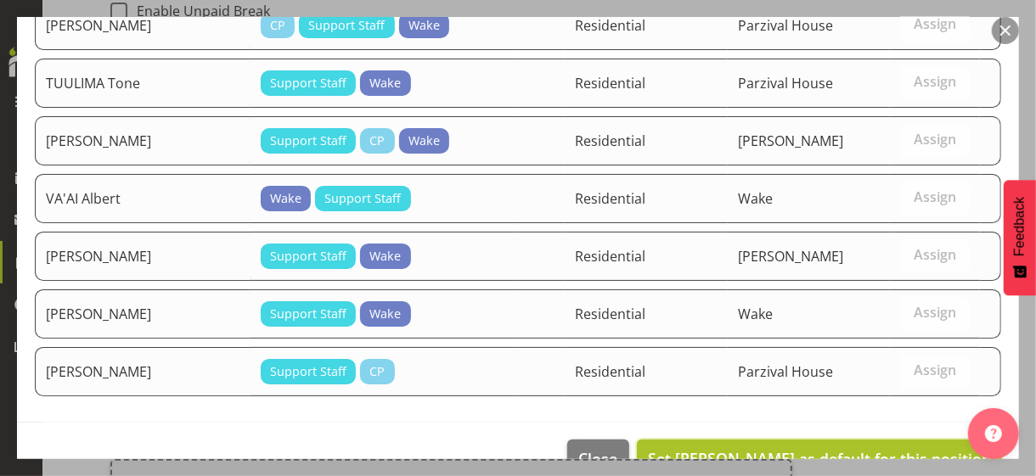
click at [891, 448] on span "Set SANGEETA Shalini as default for this position" at bounding box center [819, 458] width 343 height 20
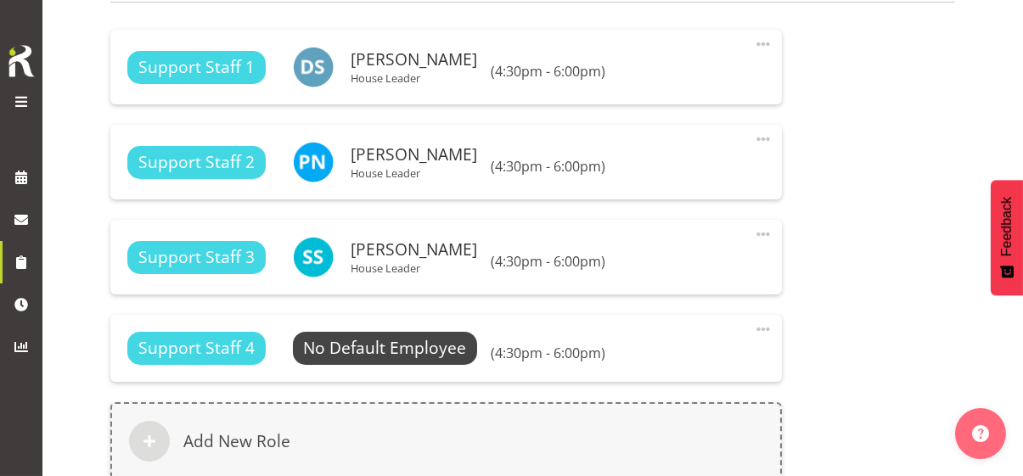
scroll to position [1149, 0]
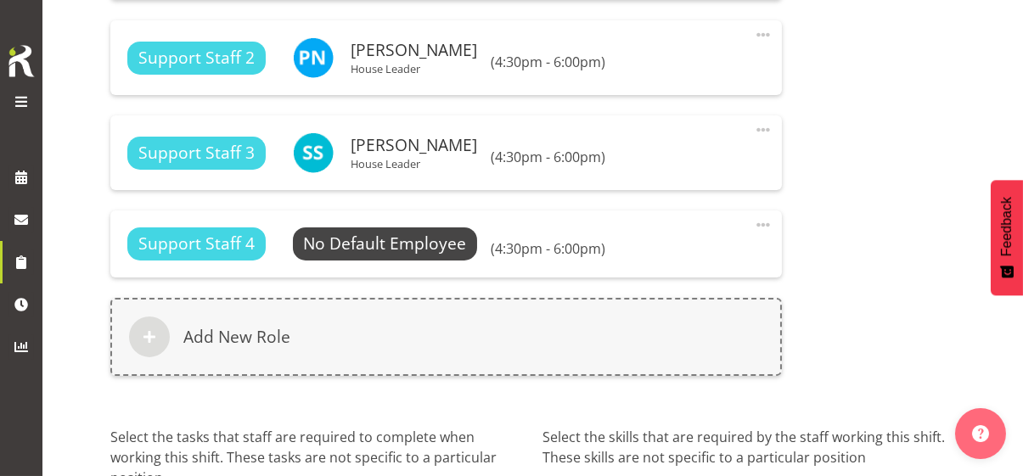
click at [862, 344] on div "Support Staff 1 SELAUSO Dovy House Leader Change Employee Clear (4:30pm - 6:00p…" at bounding box center [532, 160] width 865 height 491
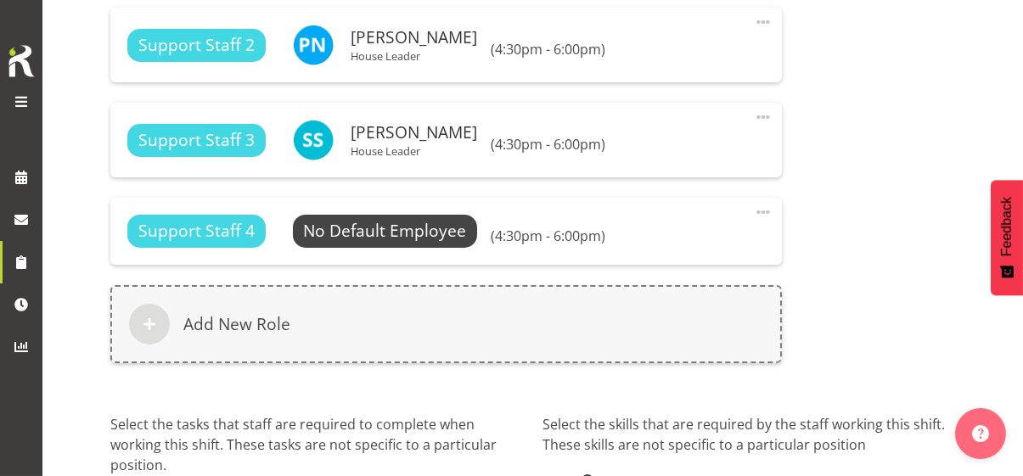
scroll to position [1300, 0]
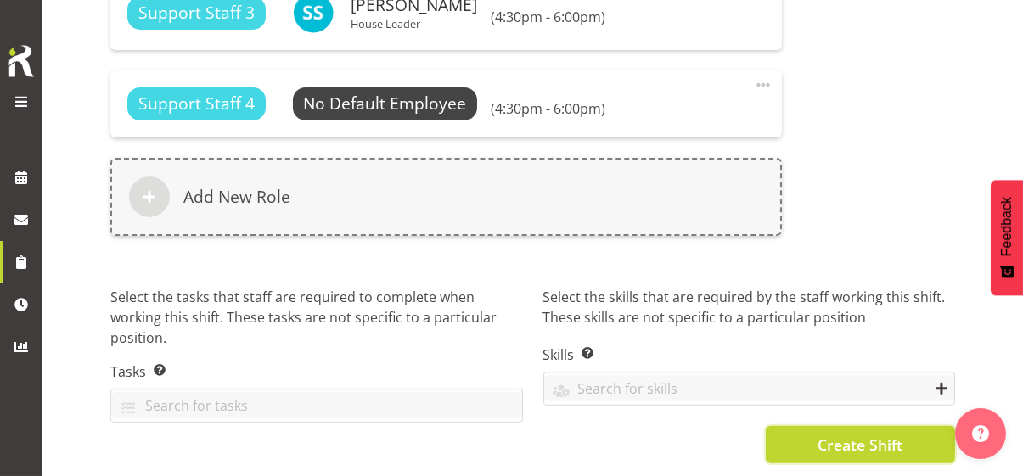
click at [844, 434] on span "Create Shift" at bounding box center [860, 445] width 85 height 22
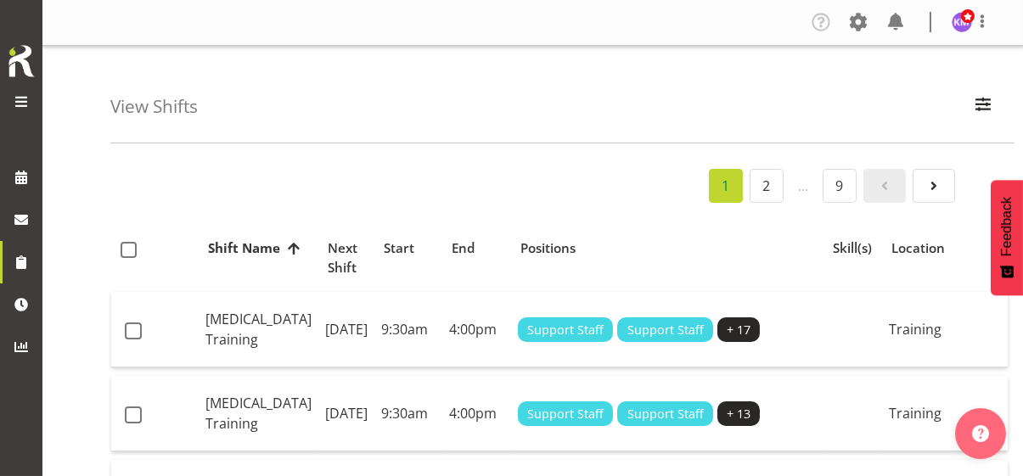
click at [23, 96] on span at bounding box center [21, 102] width 20 height 20
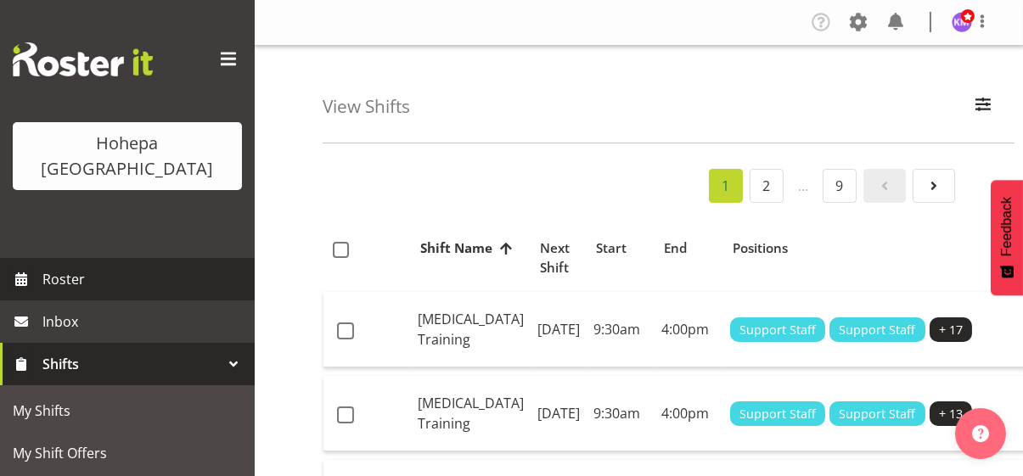
click at [75, 267] on span "Roster" at bounding box center [144, 279] width 204 height 25
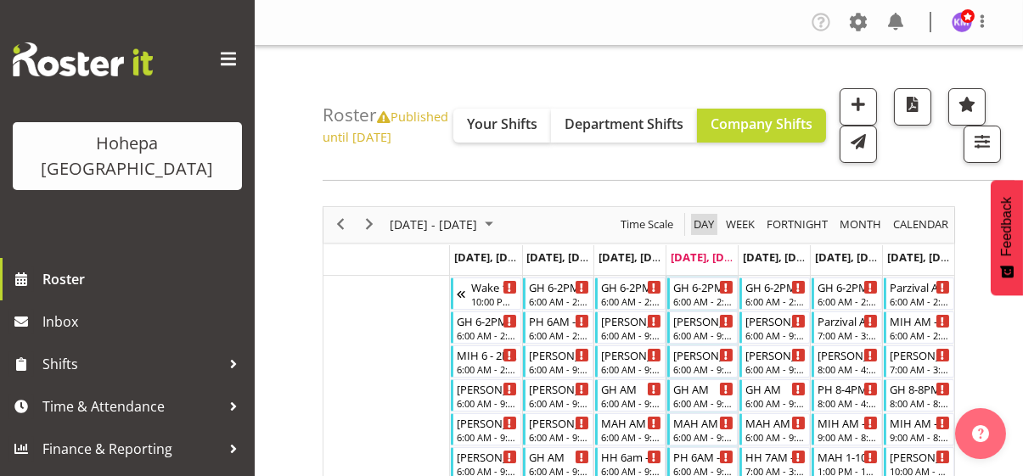
click at [702, 224] on span "Day" at bounding box center [704, 224] width 24 height 21
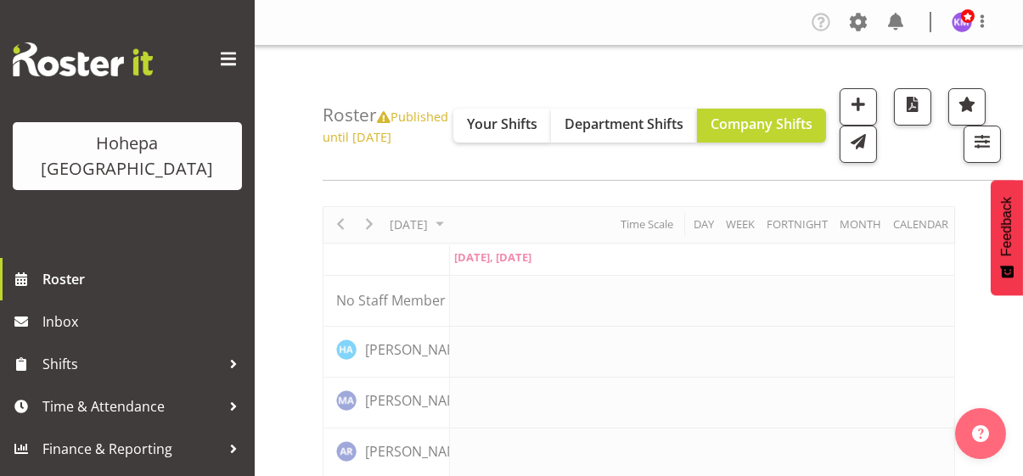
click at [223, 56] on span at bounding box center [228, 59] width 27 height 27
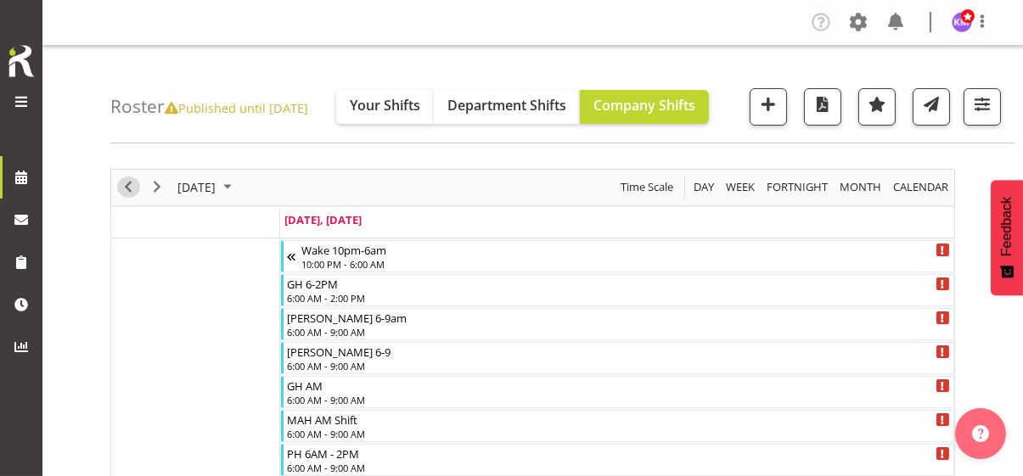
click at [125, 186] on span "Previous" at bounding box center [128, 187] width 20 height 21
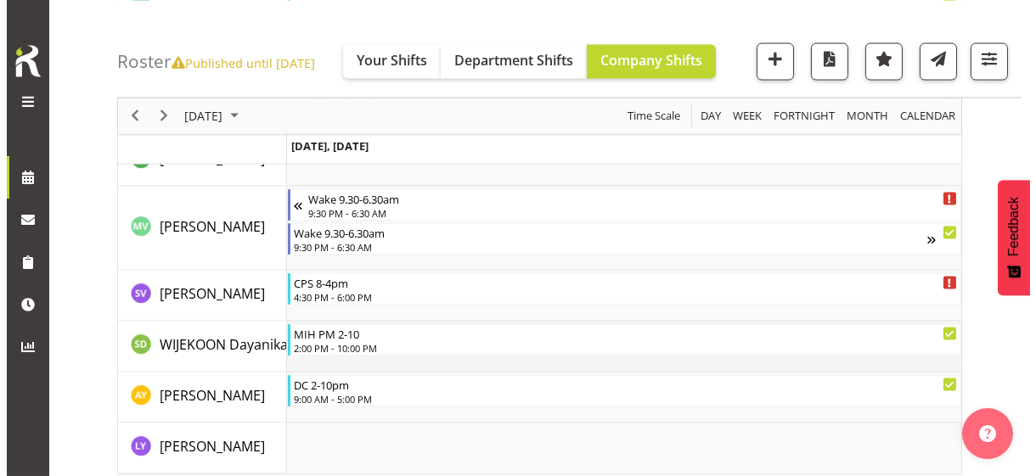
scroll to position [5675, 0]
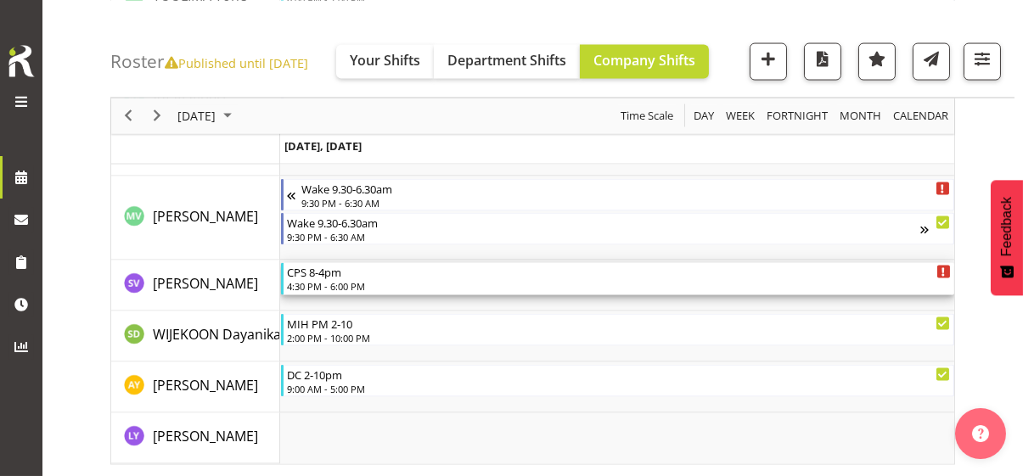
click at [328, 283] on div "4:30 PM - 6:00 PM" at bounding box center [619, 286] width 664 height 14
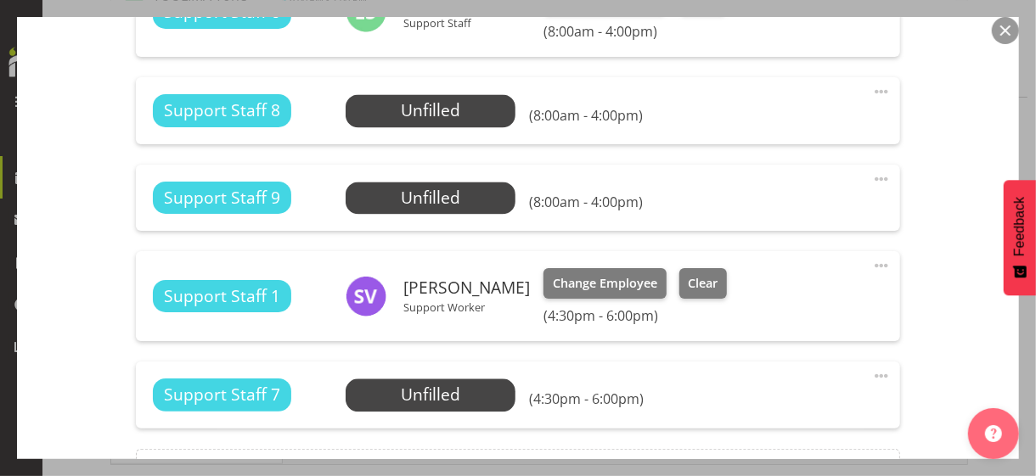
scroll to position [1953, 0]
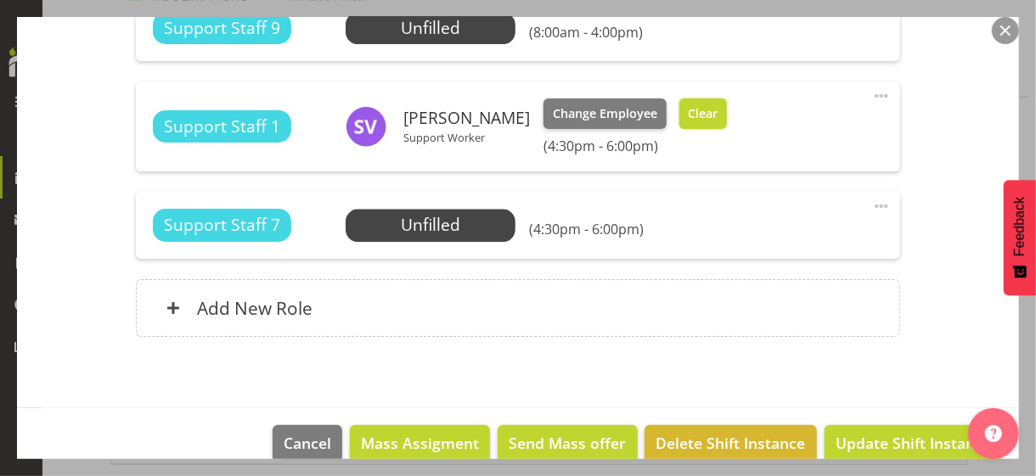
click at [689, 118] on span "Clear" at bounding box center [703, 113] width 30 height 19
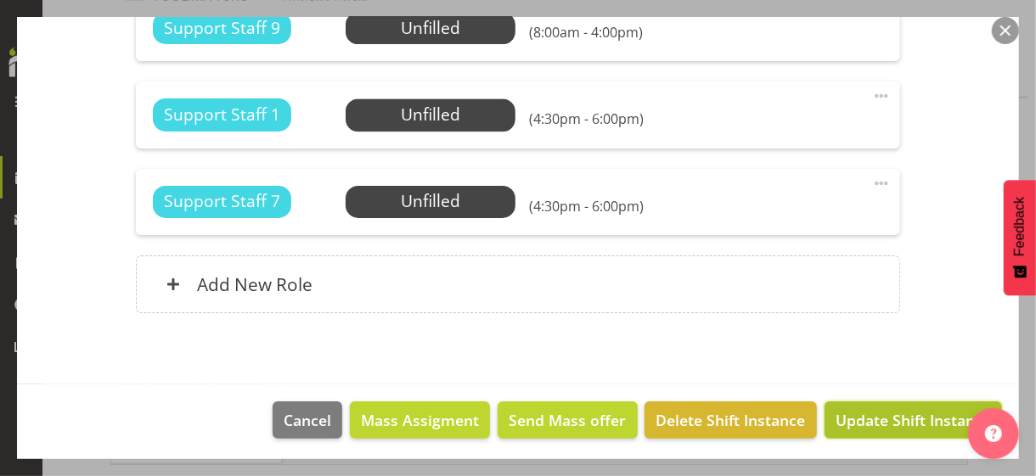
click at [856, 410] on span "Update Shift Instance" at bounding box center [912, 420] width 155 height 22
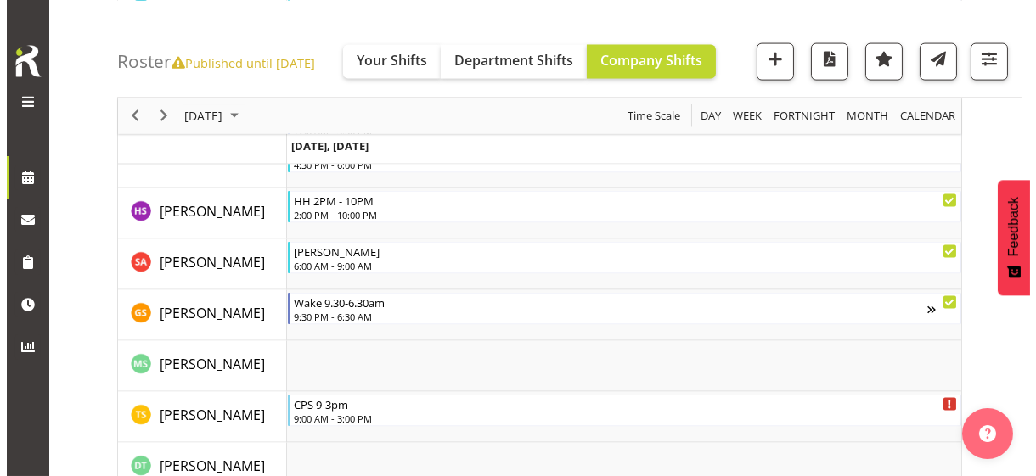
scroll to position [4997, 0]
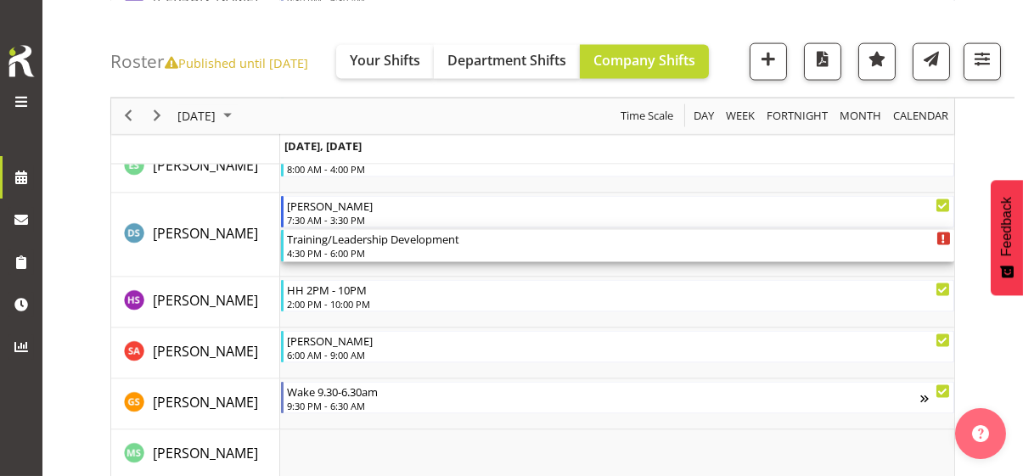
click at [333, 246] on div "4:30 PM - 6:00 PM" at bounding box center [619, 253] width 664 height 14
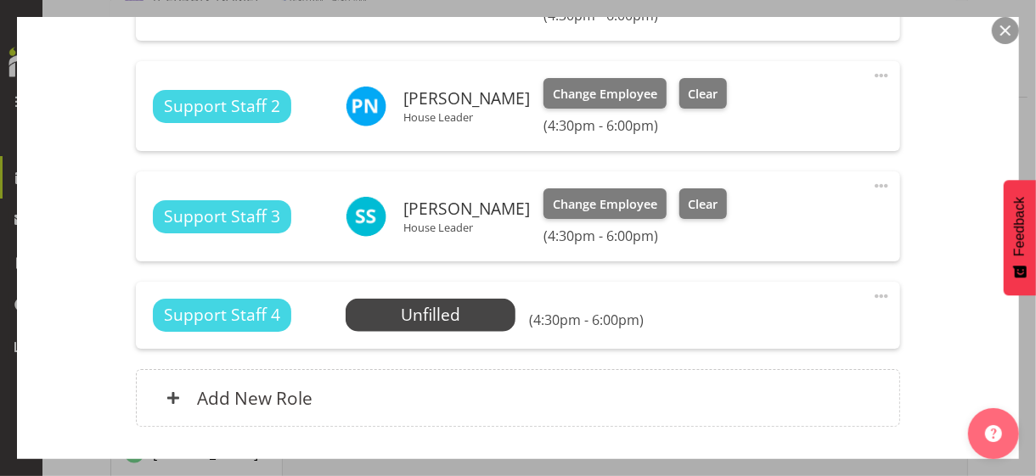
scroll to position [764, 0]
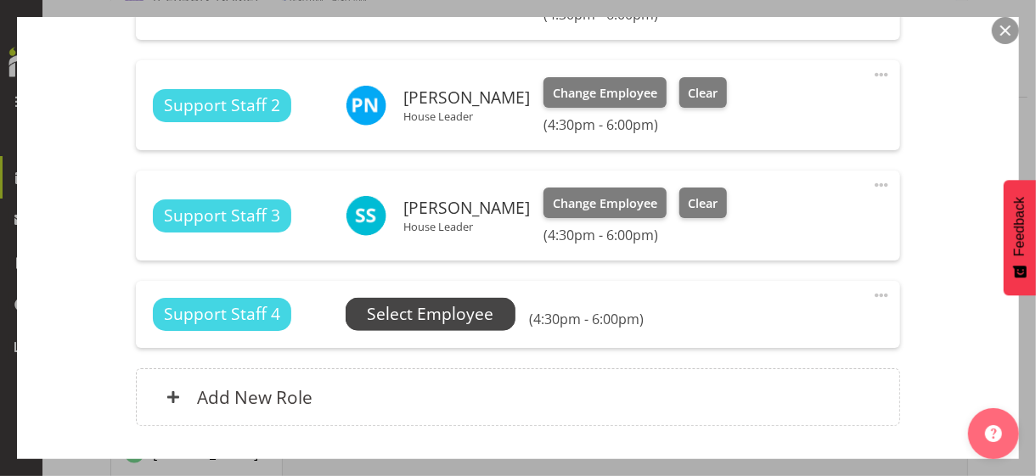
click at [406, 317] on span "Select Employee" at bounding box center [430, 314] width 126 height 25
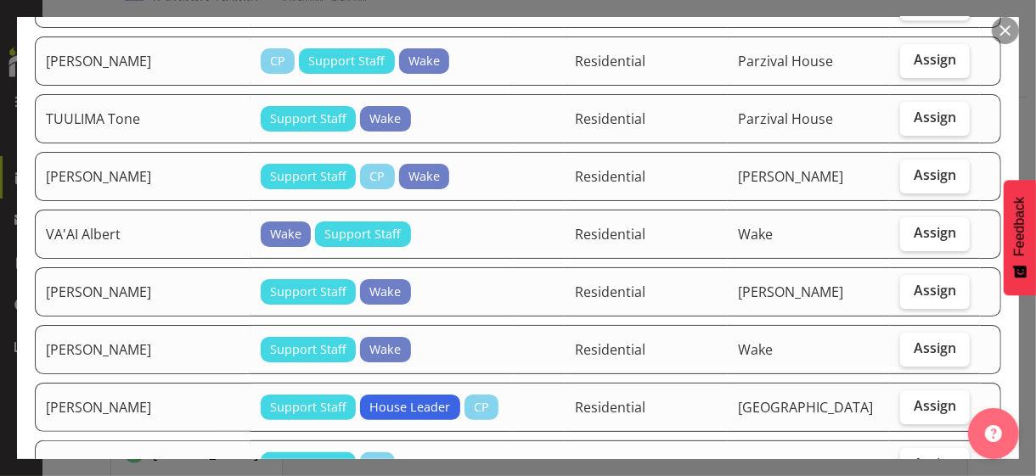
scroll to position [2886, 0]
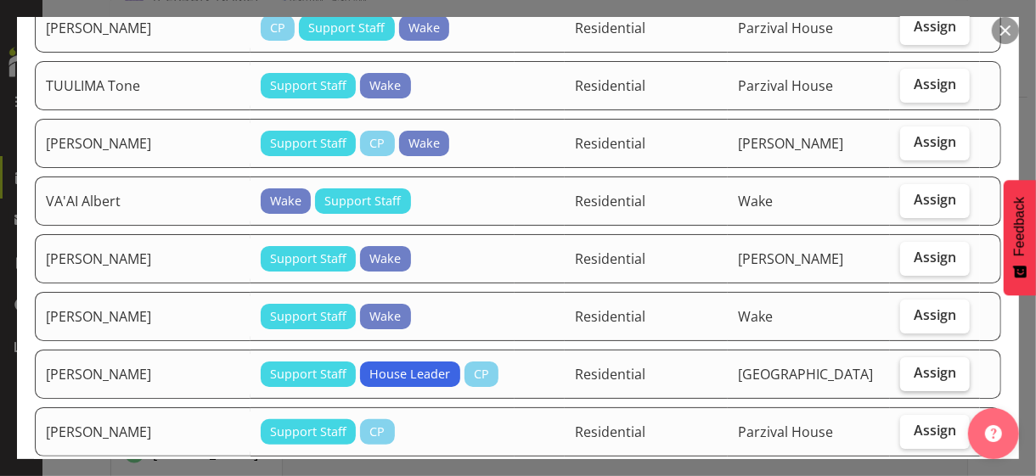
click at [915, 364] on span "Assign" at bounding box center [934, 372] width 42 height 17
click at [911, 368] on input "Assign" at bounding box center [905, 373] width 11 height 11
checkbox input "true"
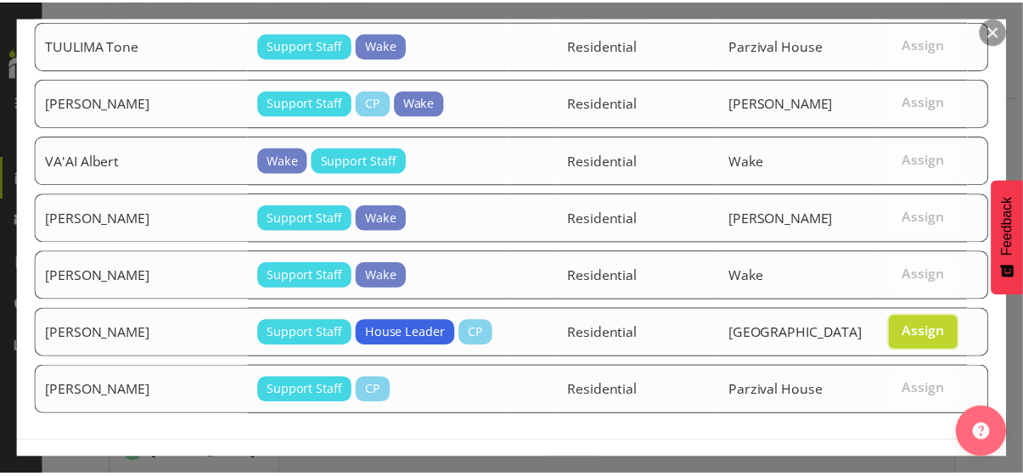
scroll to position [2947, 0]
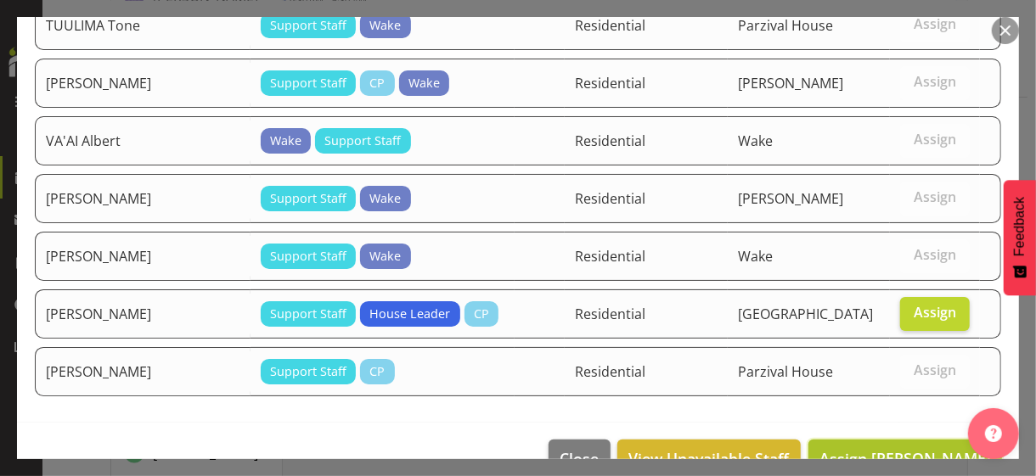
click at [901, 448] on span "Assign VIAU Stella" at bounding box center [904, 458] width 171 height 20
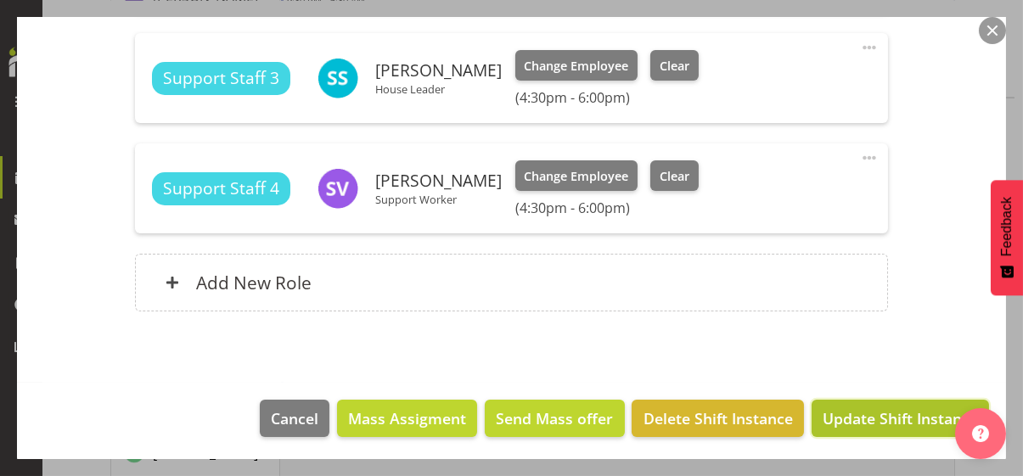
click at [891, 414] on span "Update Shift Instance" at bounding box center [900, 419] width 155 height 22
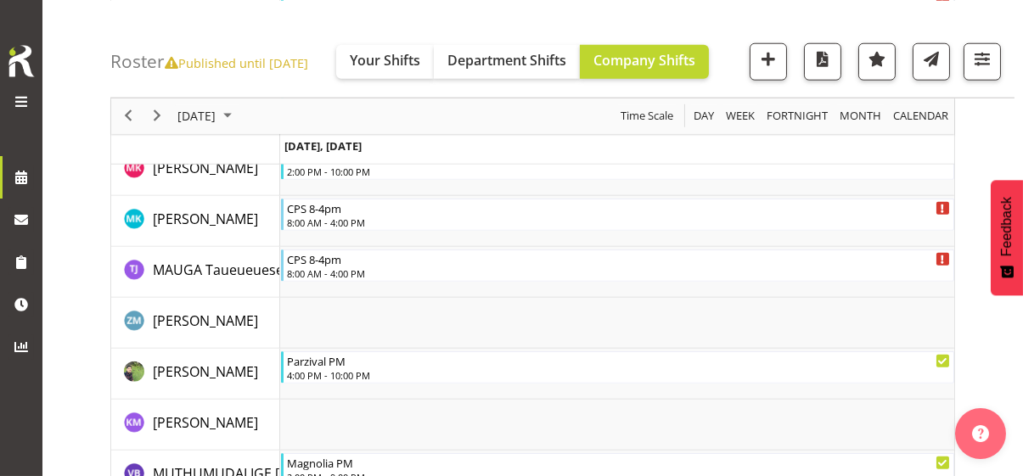
scroll to position [3468, 0]
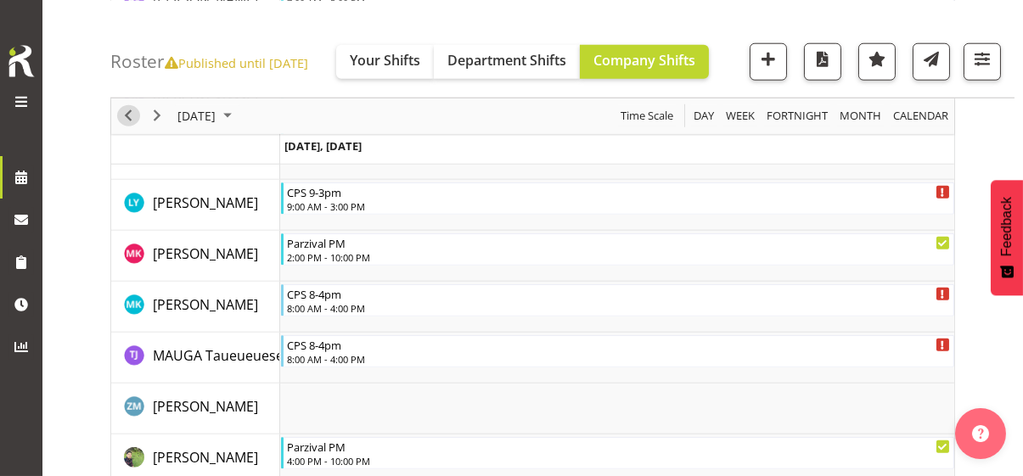
click at [126, 115] on span "Previous" at bounding box center [128, 115] width 20 height 21
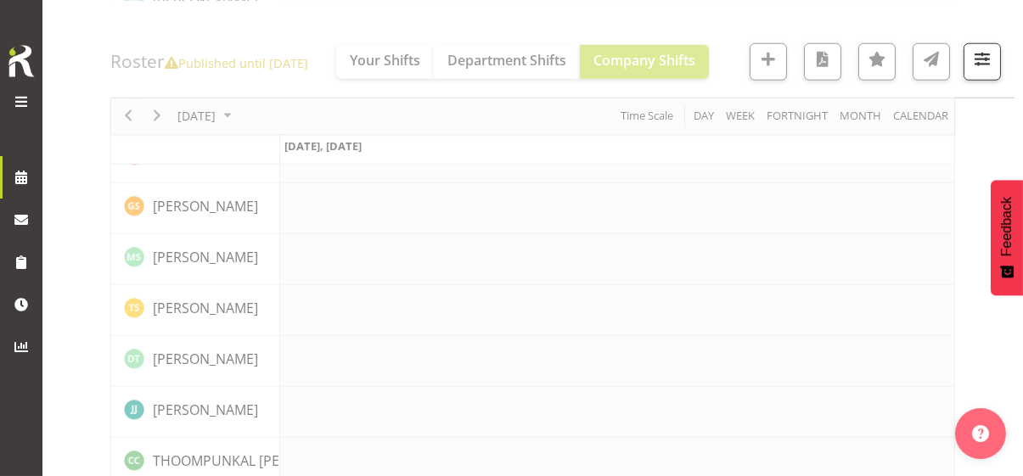
scroll to position [4788, 0]
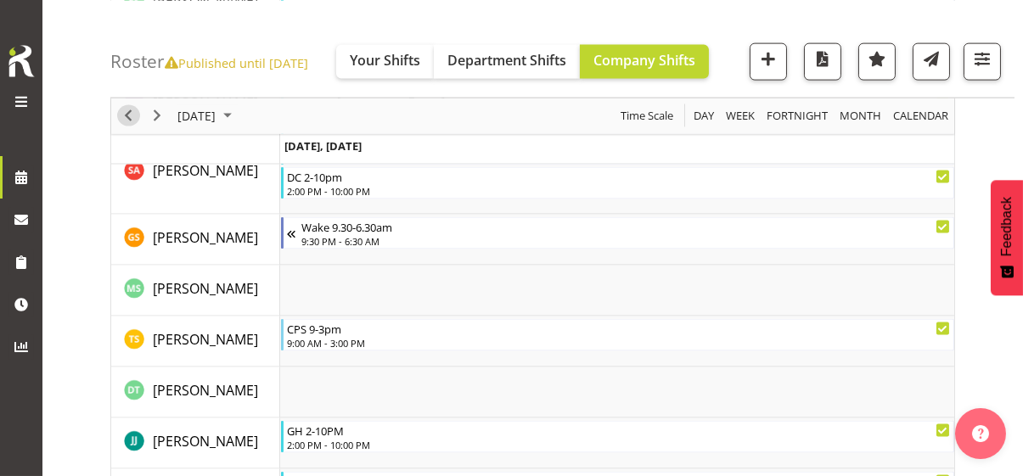
click at [126, 115] on span "Previous" at bounding box center [128, 115] width 20 height 21
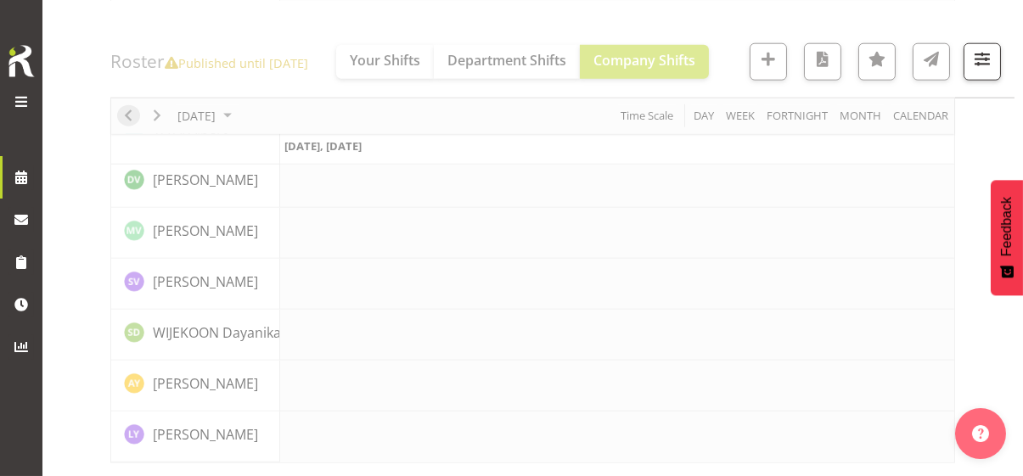
scroll to position [3950, 0]
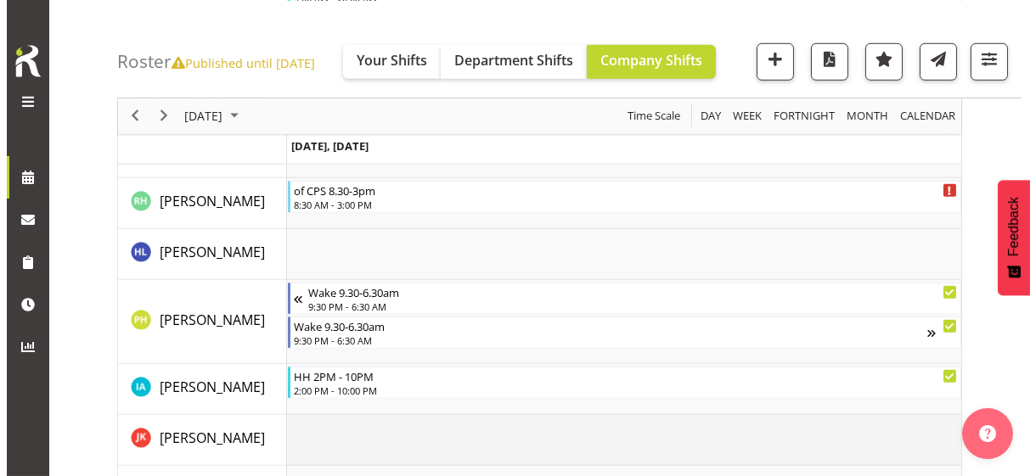
scroll to position [2447, 0]
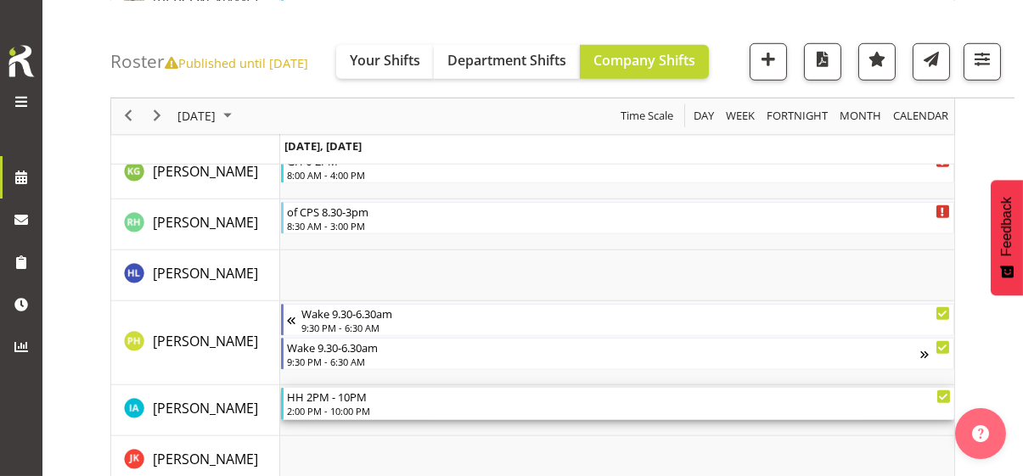
click at [340, 405] on div "2:00 PM - 10:00 PM" at bounding box center [619, 411] width 664 height 14
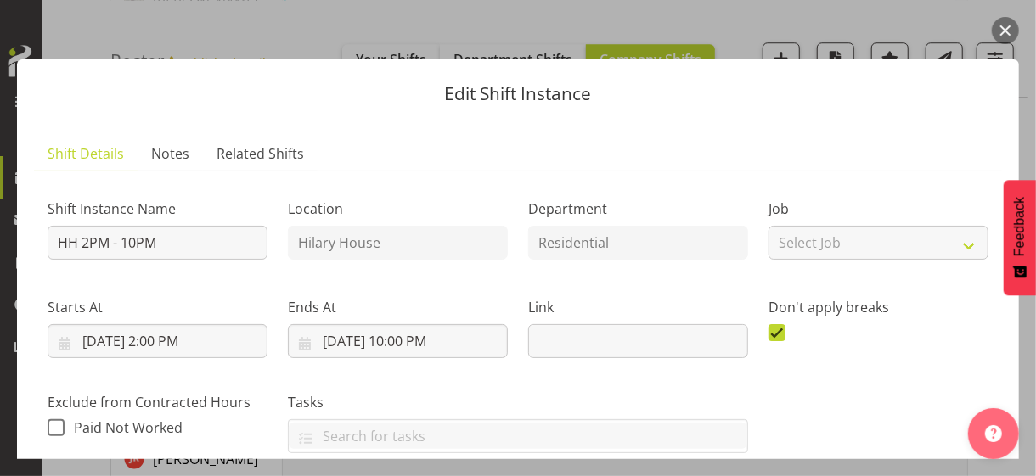
scroll to position [509, 0]
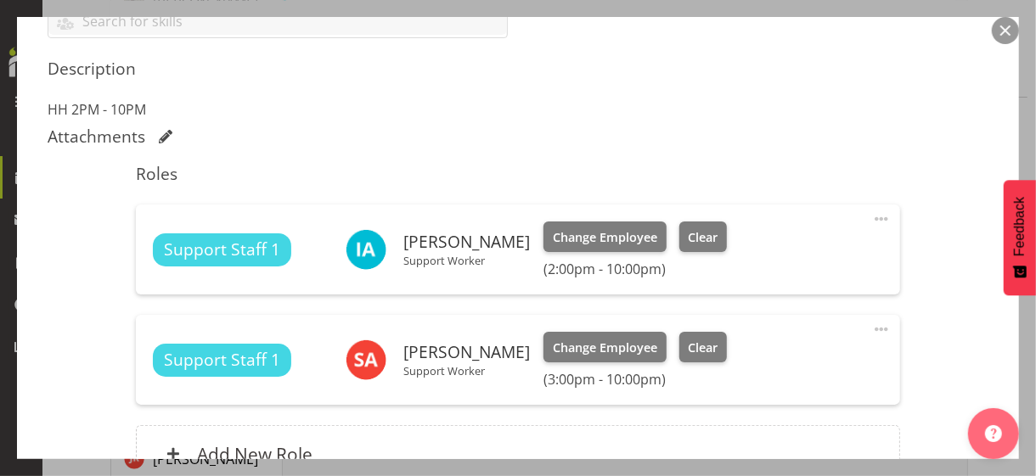
click at [871, 220] on span at bounding box center [881, 219] width 20 height 20
click at [769, 256] on link "Edit" at bounding box center [809, 256] width 163 height 31
select select "9"
select select "2025"
select select "14"
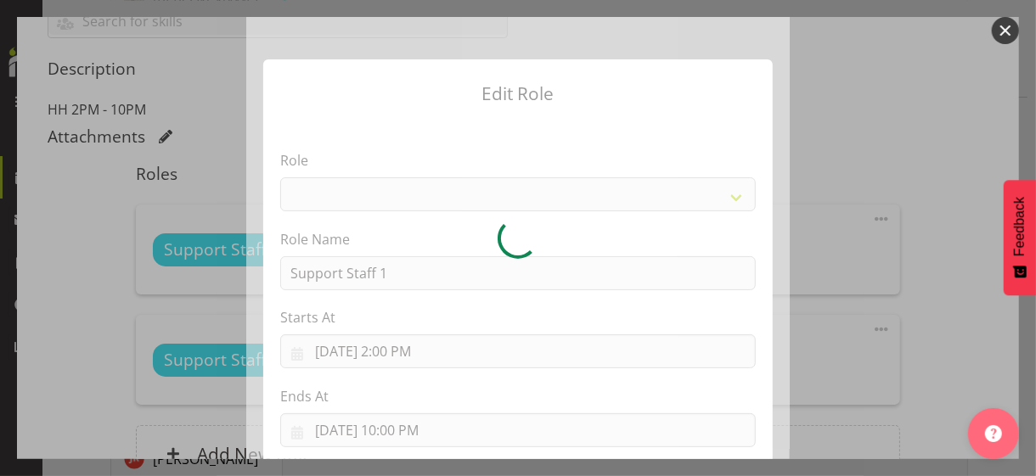
select select "1091"
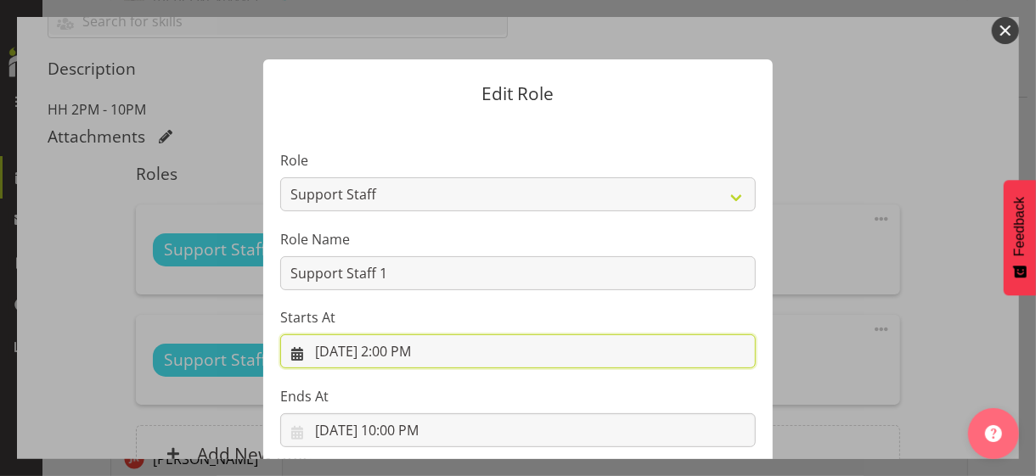
click at [392, 354] on input "10/6/2025, 2:00 PM" at bounding box center [517, 351] width 475 height 34
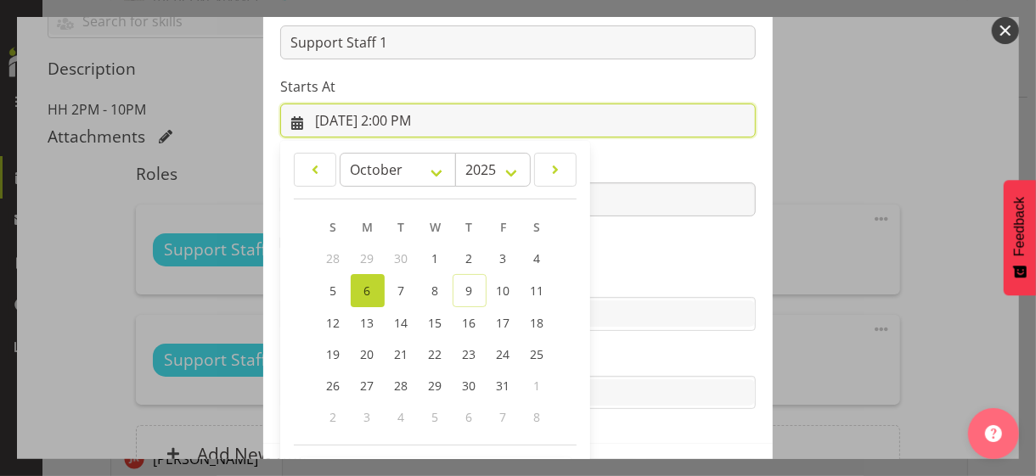
scroll to position [295, 0]
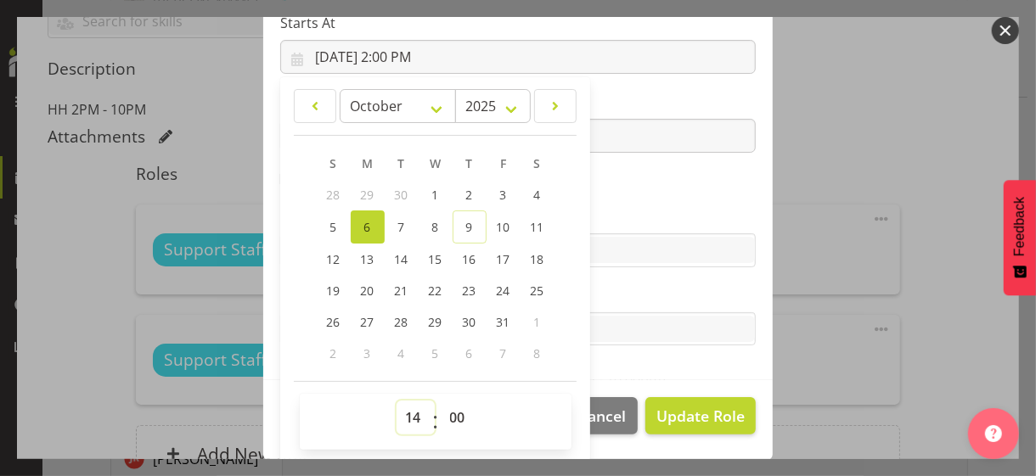
drag, startPoint x: 404, startPoint y: 419, endPoint x: 407, endPoint y: 402, distance: 17.2
click at [406, 417] on select "00 01 02 03 04 05 06 07 08 09 10 11 12 13 14 15 16 17 18 19 20 21 22 23" at bounding box center [415, 418] width 38 height 34
select select "13"
click at [396, 401] on select "00 01 02 03 04 05 06 07 08 09 10 11 12 13 14 15 16 17 18 19 20 21 22 23" at bounding box center [415, 418] width 38 height 34
type input "10/6/2025, 1:00 PM"
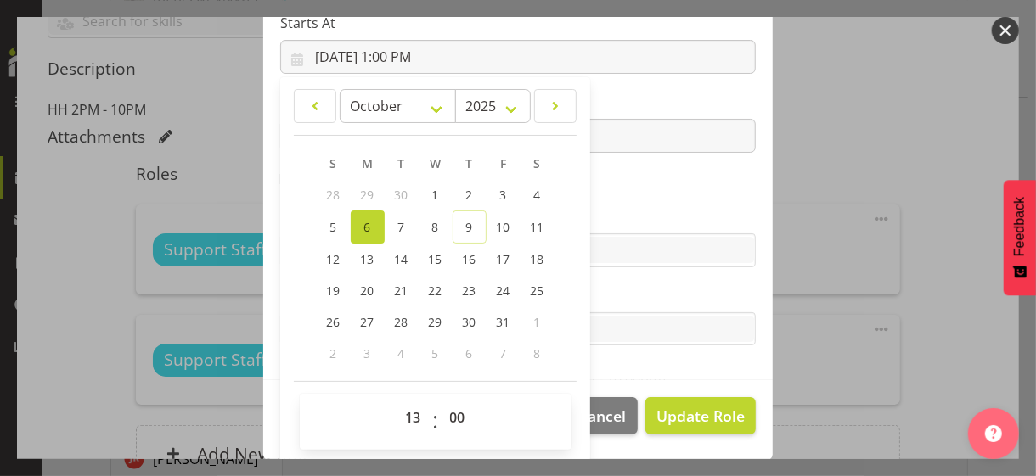
click at [614, 191] on section "Role CP House Leader Support Staff Wake Role Name Support Staff 1 Starts At 10/…" at bounding box center [517, 102] width 509 height 555
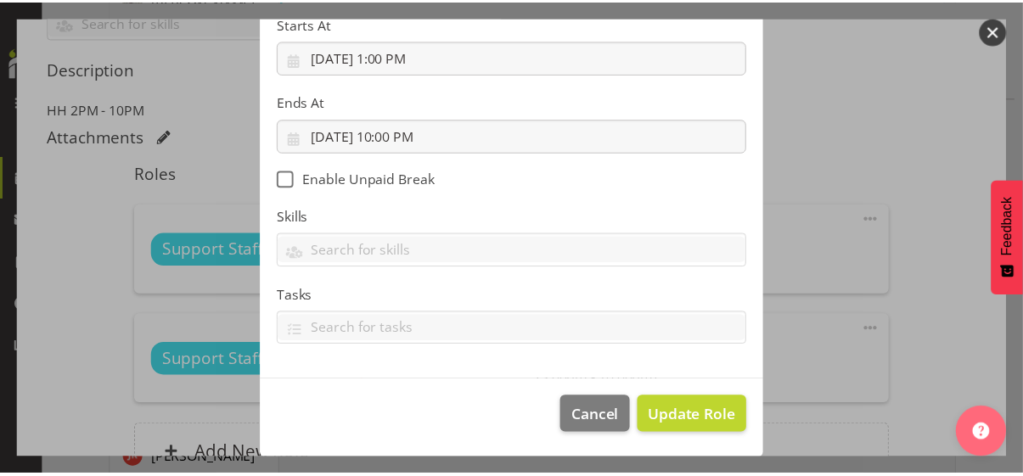
scroll to position [294, 0]
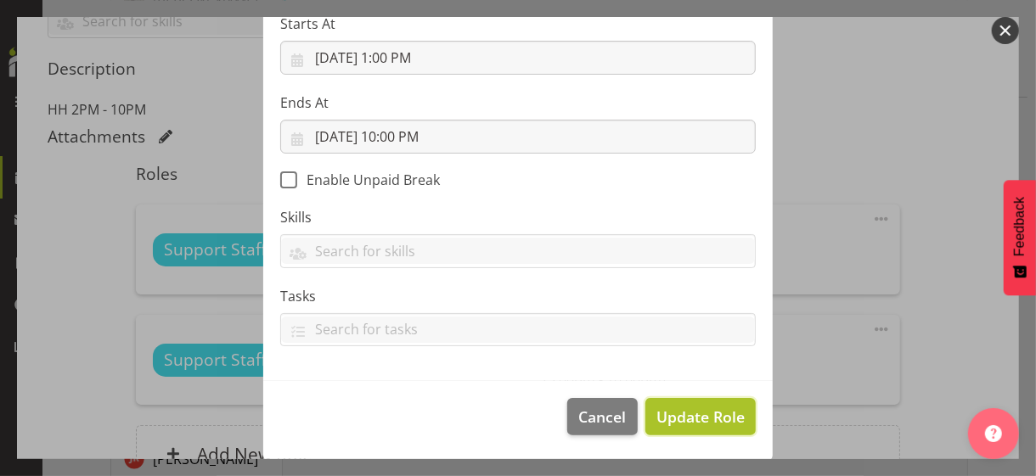
click at [673, 415] on span "Update Role" at bounding box center [700, 417] width 88 height 22
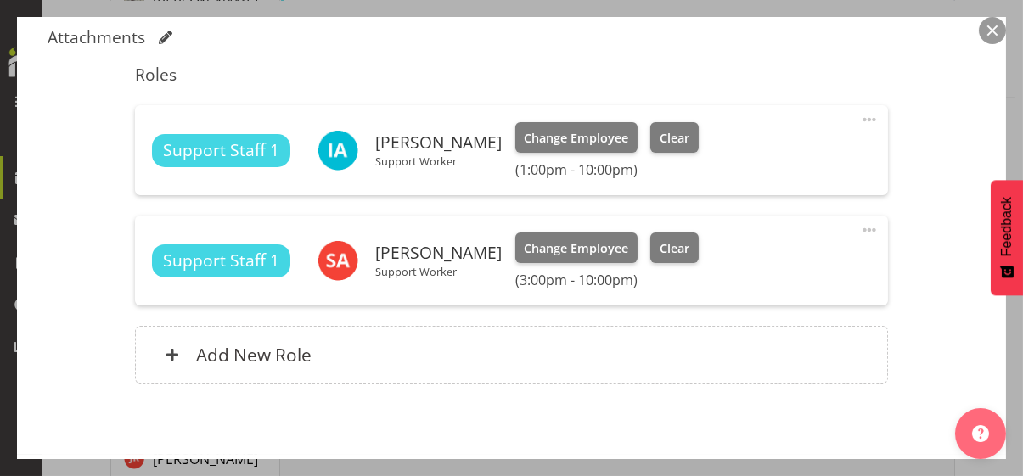
scroll to position [681, 0]
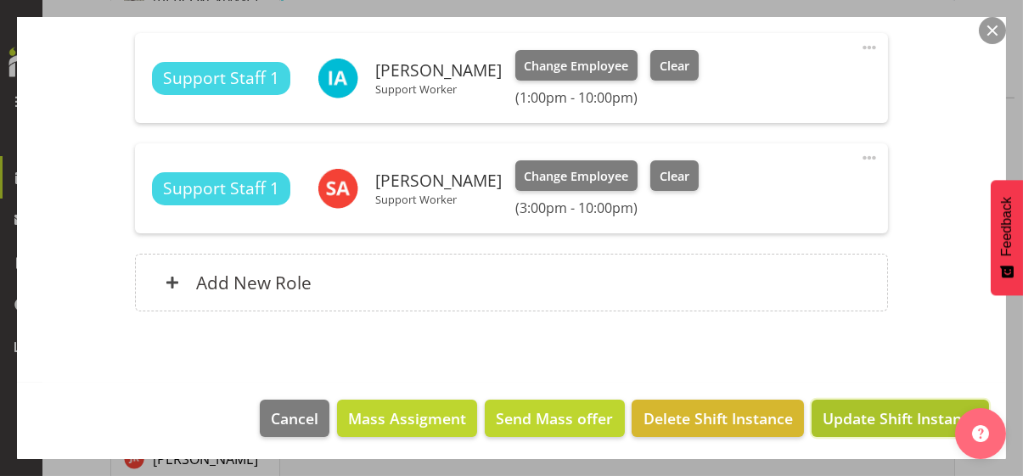
click at [852, 416] on span "Update Shift Instance" at bounding box center [900, 419] width 155 height 22
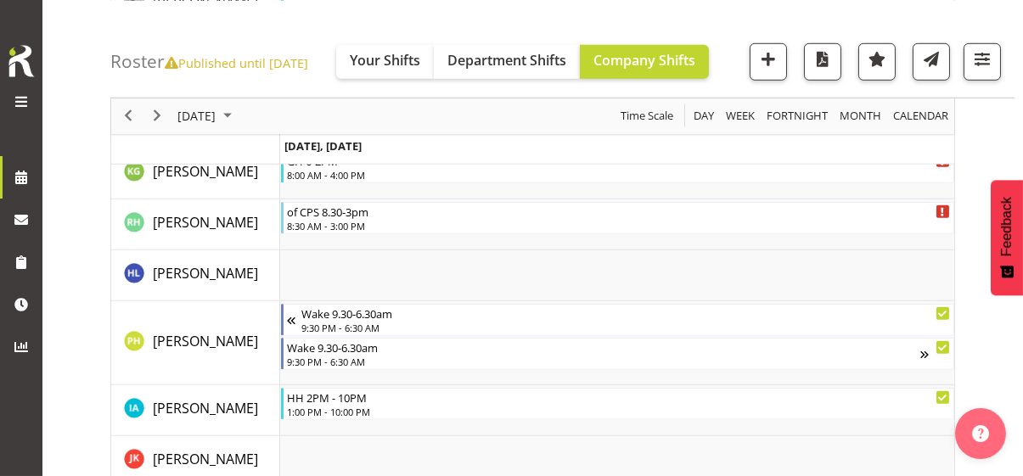
scroll to position [3666, 0]
